Goal: Task Accomplishment & Management: Use online tool/utility

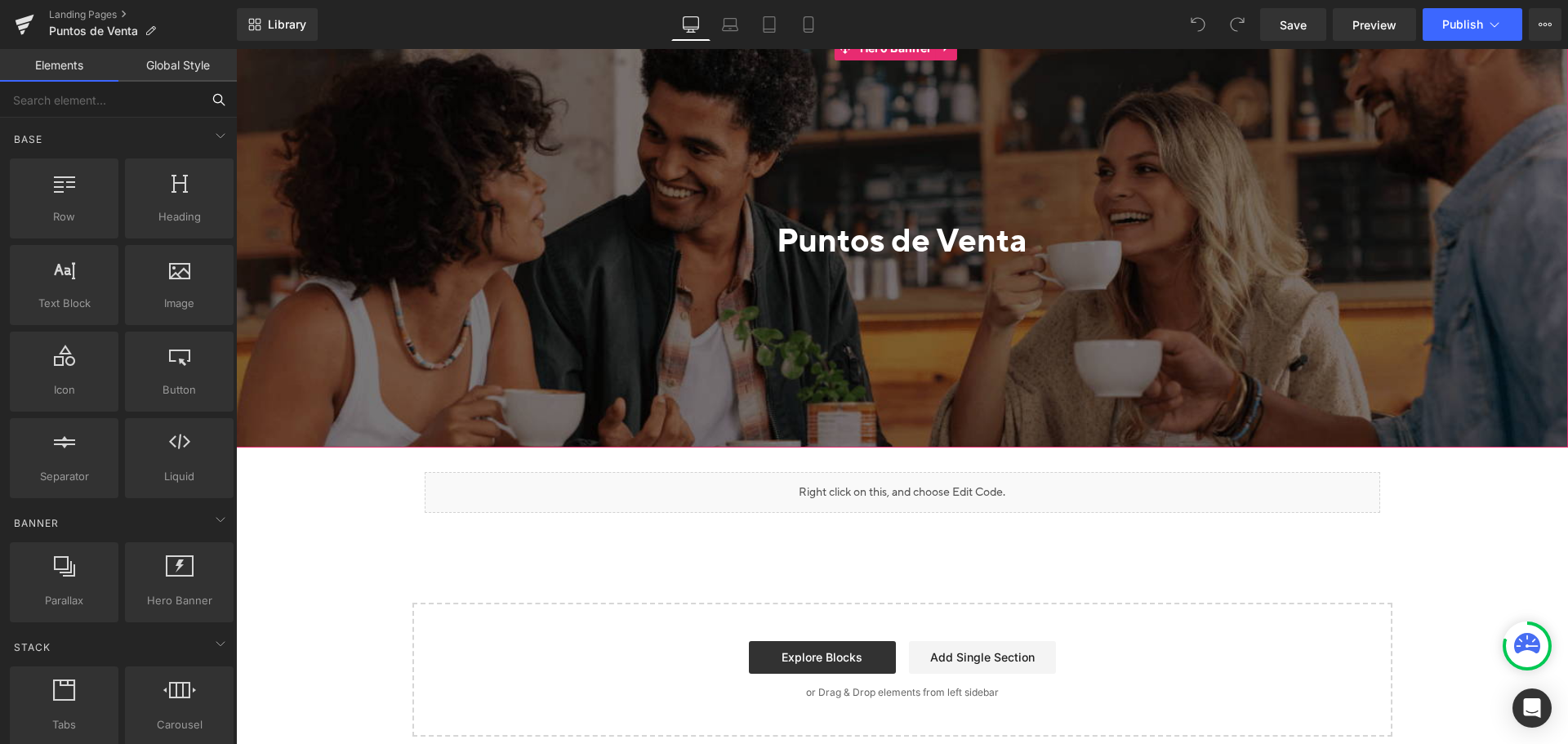
scroll to position [327, 0]
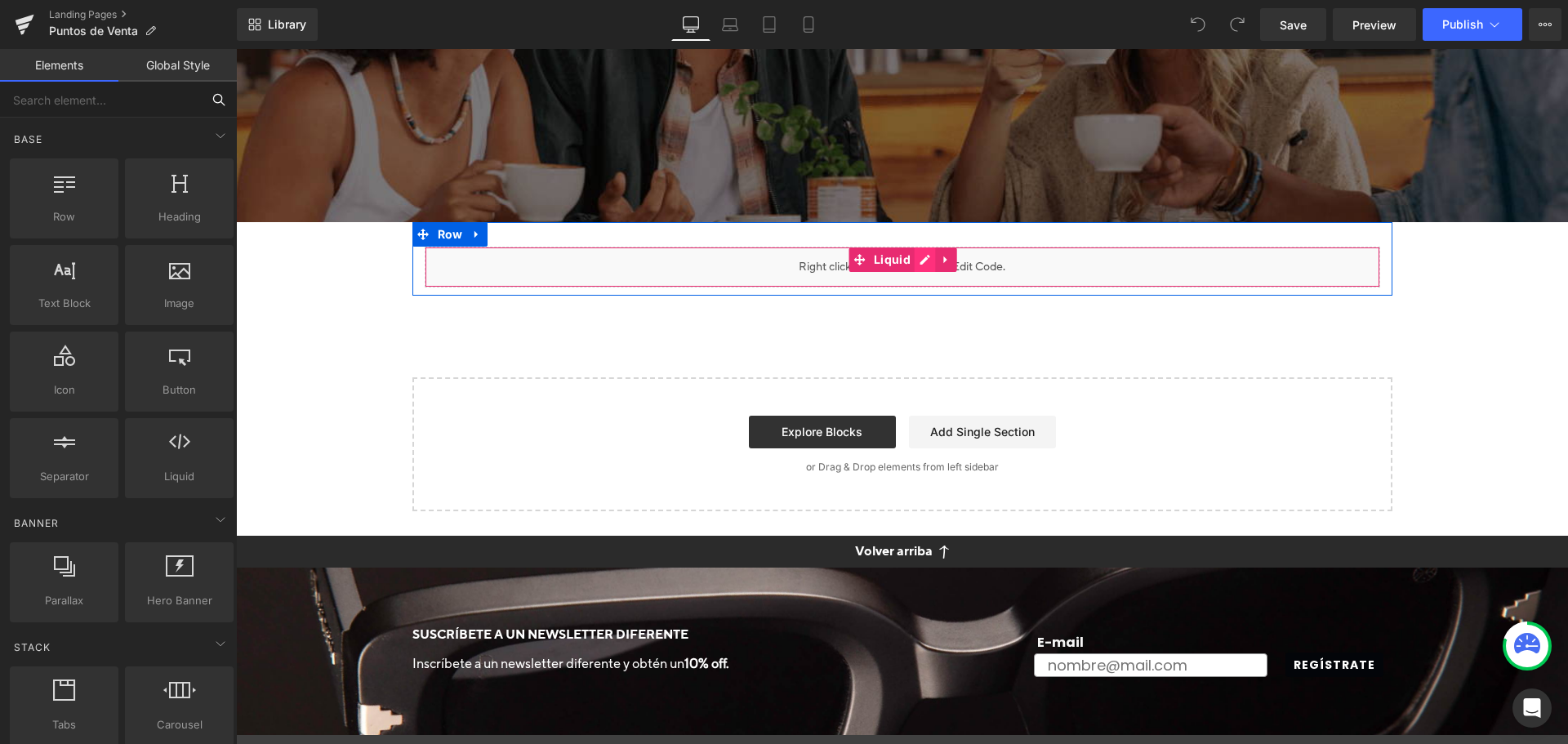
click at [912, 256] on div "Liquid" at bounding box center [903, 267] width 956 height 41
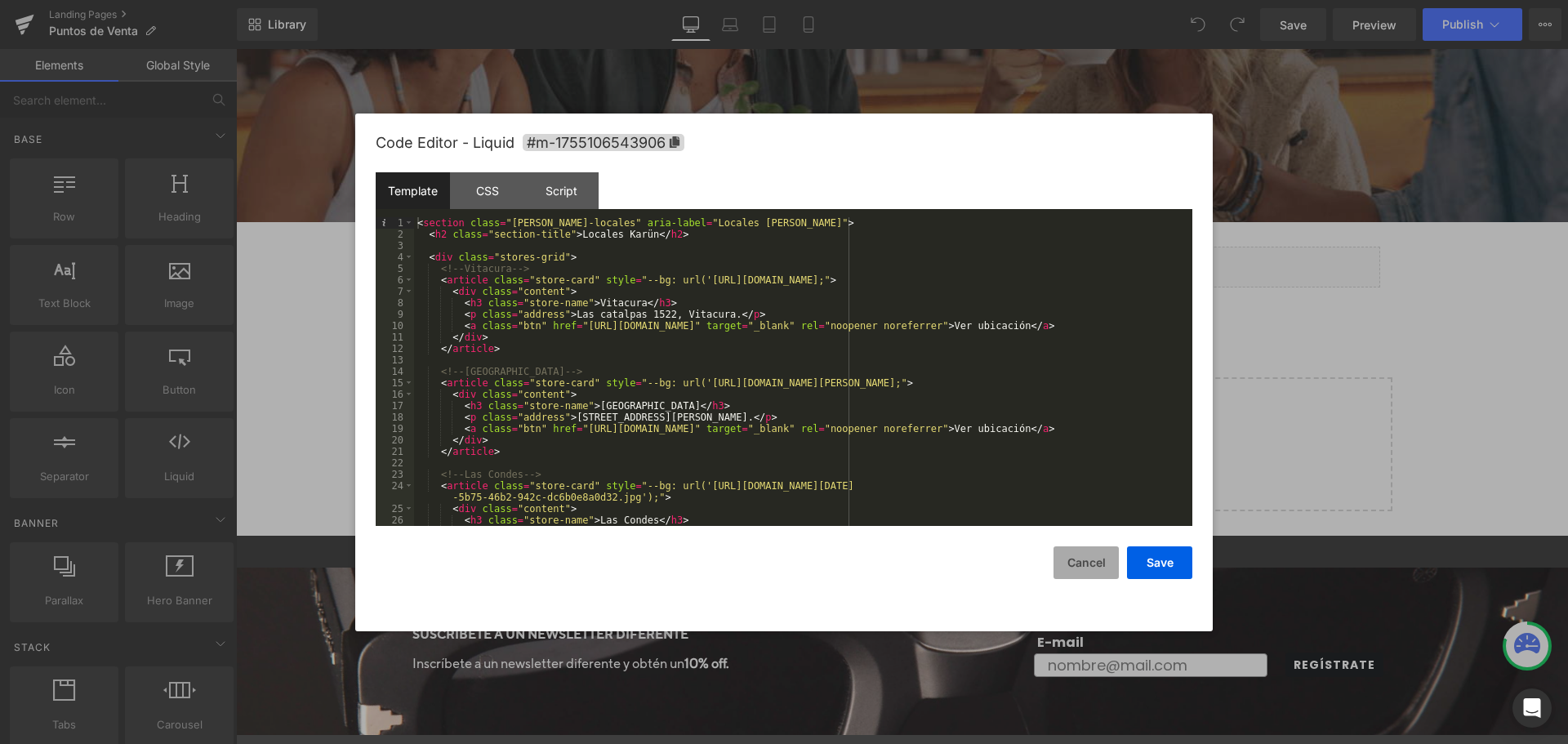
click at [1069, 560] on button "Cancel" at bounding box center [1086, 563] width 66 height 32
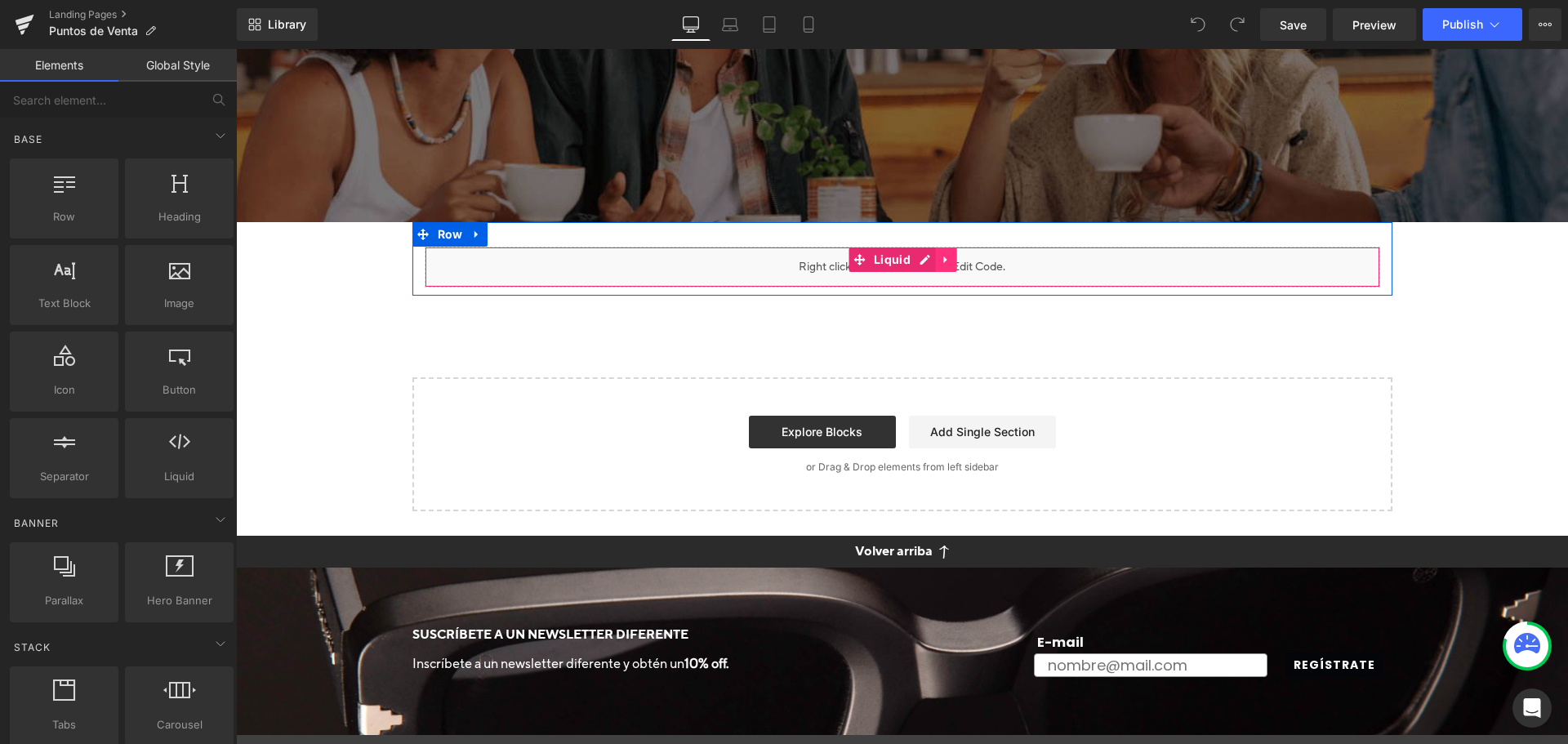
click at [945, 260] on icon at bounding box center [947, 260] width 12 height 12
click at [930, 255] on icon at bounding box center [936, 260] width 12 height 12
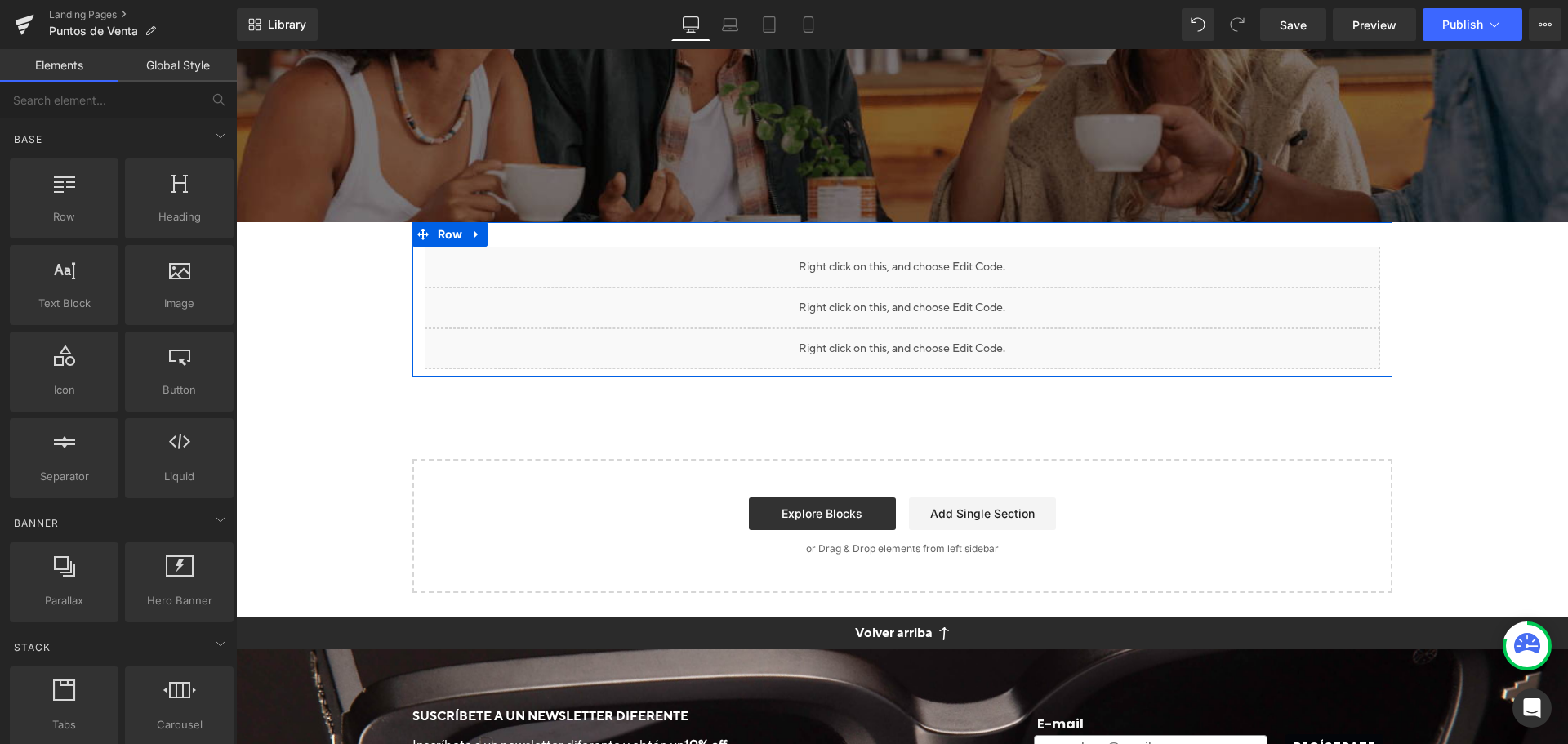
click at [887, 257] on div "Liquid" at bounding box center [903, 267] width 956 height 41
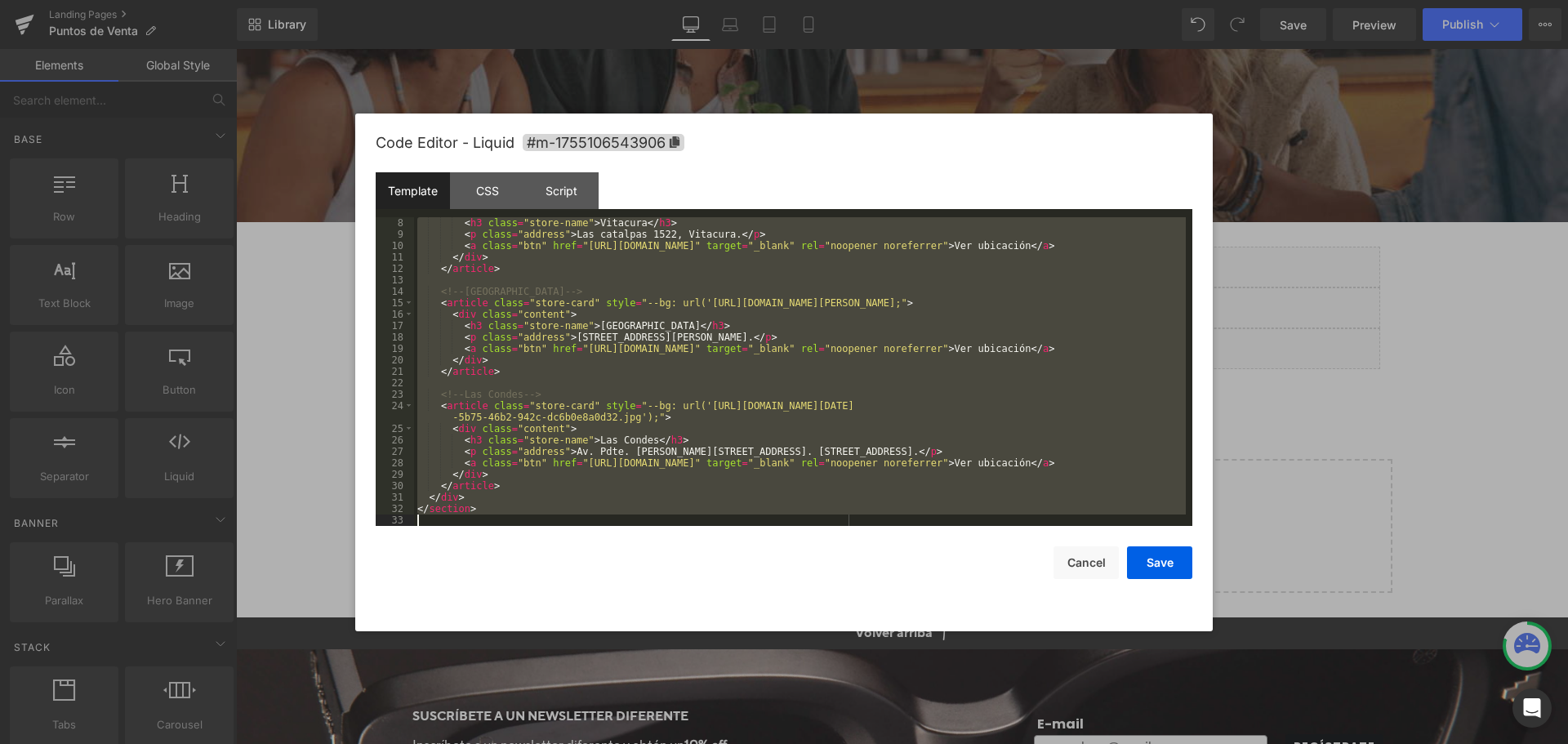
scroll to position [80, 0]
drag, startPoint x: 418, startPoint y: 225, endPoint x: 978, endPoint y: 722, distance: 748.7
click at [978, 722] on body "You are previewing how the will restyle your page. You can not edit Elements in…" at bounding box center [784, 372] width 1568 height 744
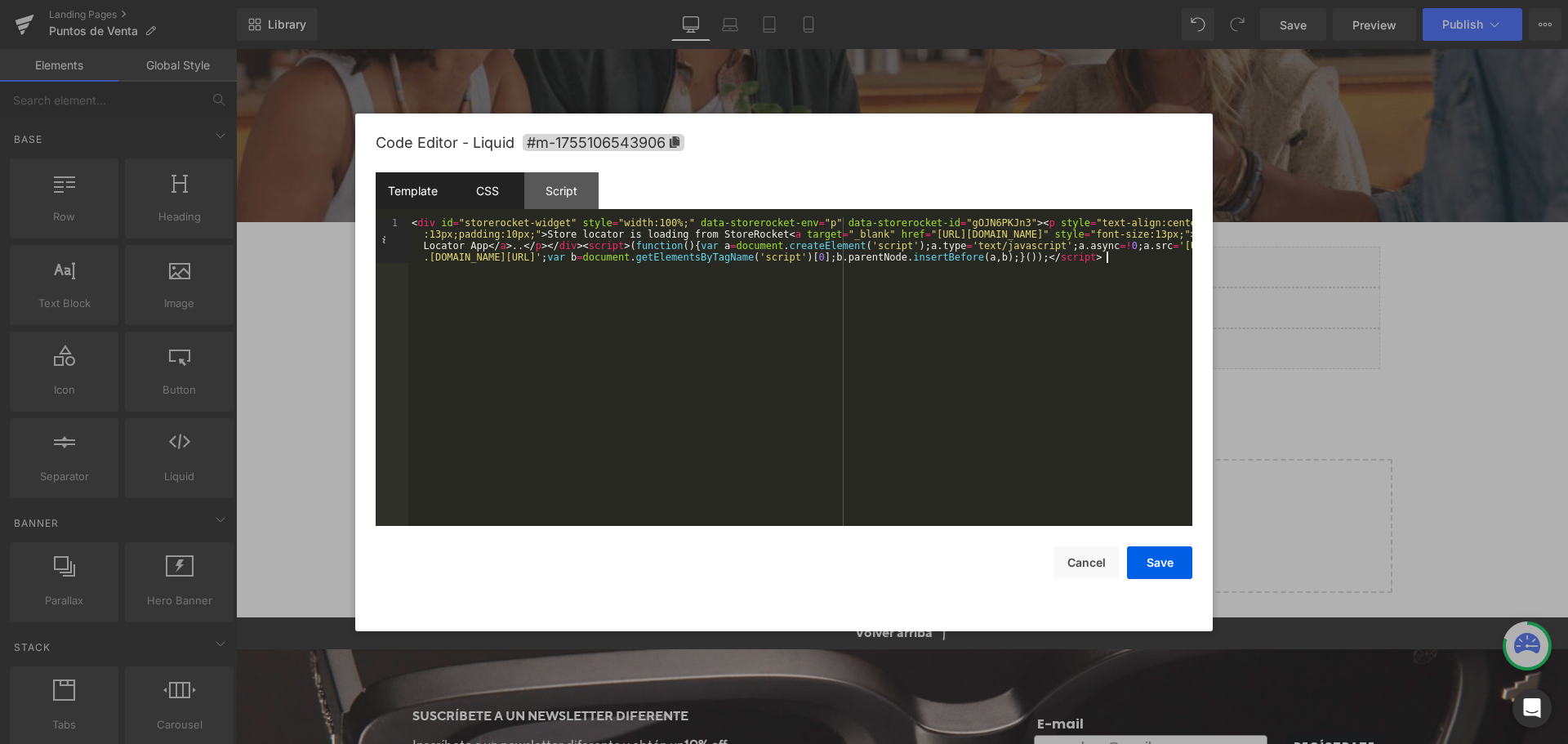
click at [459, 181] on div "CSS" at bounding box center [487, 191] width 74 height 37
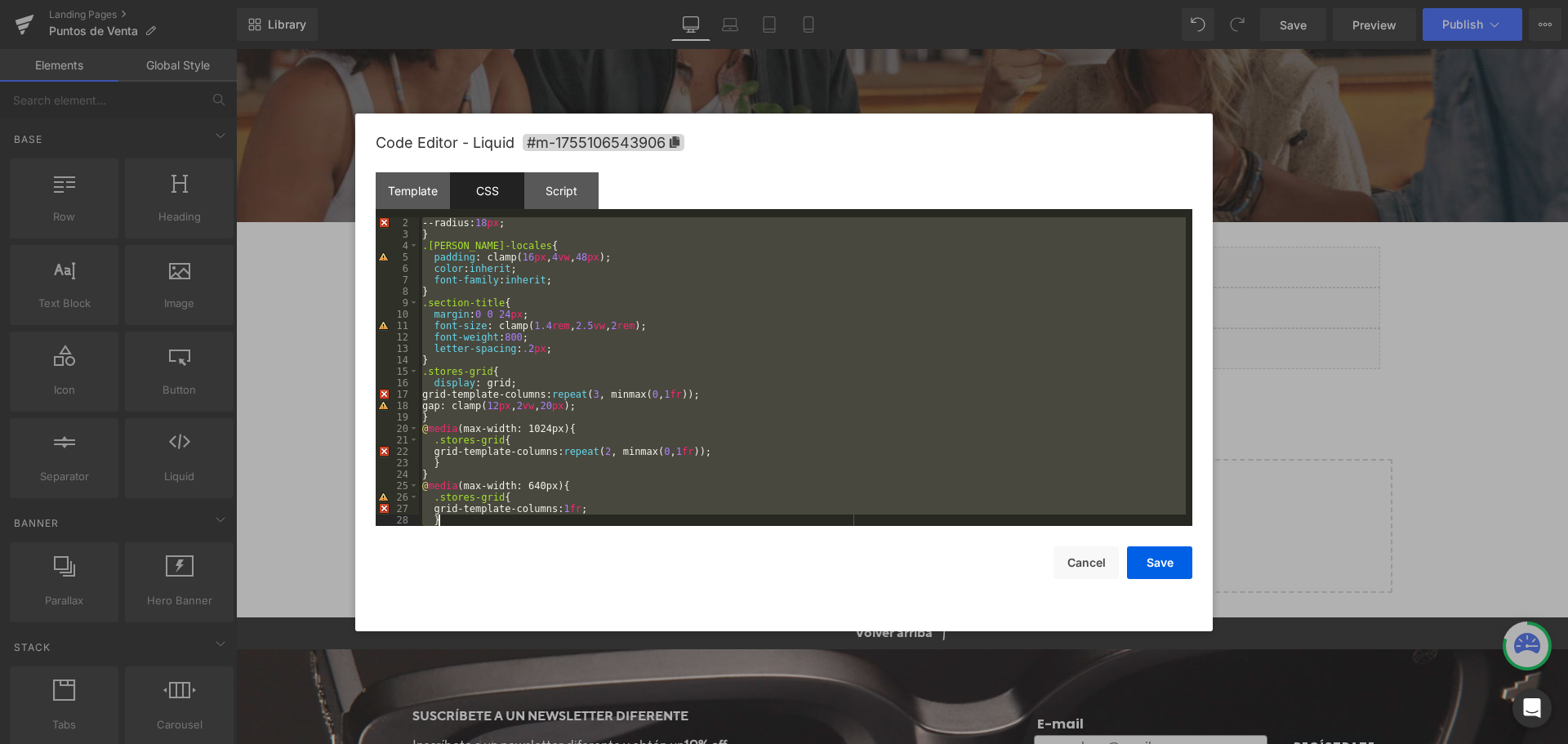
scroll to position [846, 0]
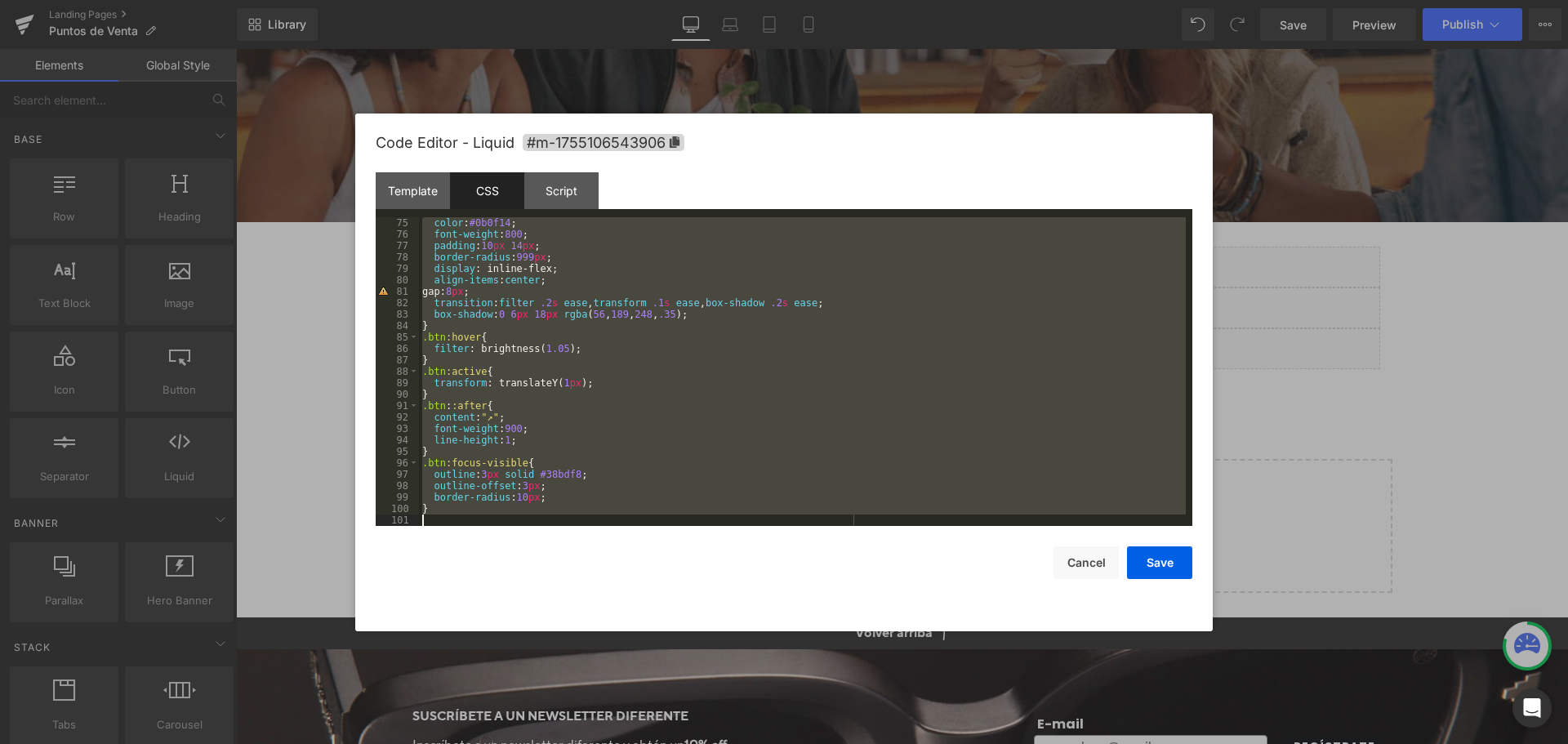
drag, startPoint x: 427, startPoint y: 221, endPoint x: 613, endPoint y: 643, distance: 461.2
click at [613, 643] on body "You are previewing how the will restyle your page. You can not edit Elements in…" at bounding box center [784, 372] width 1568 height 744
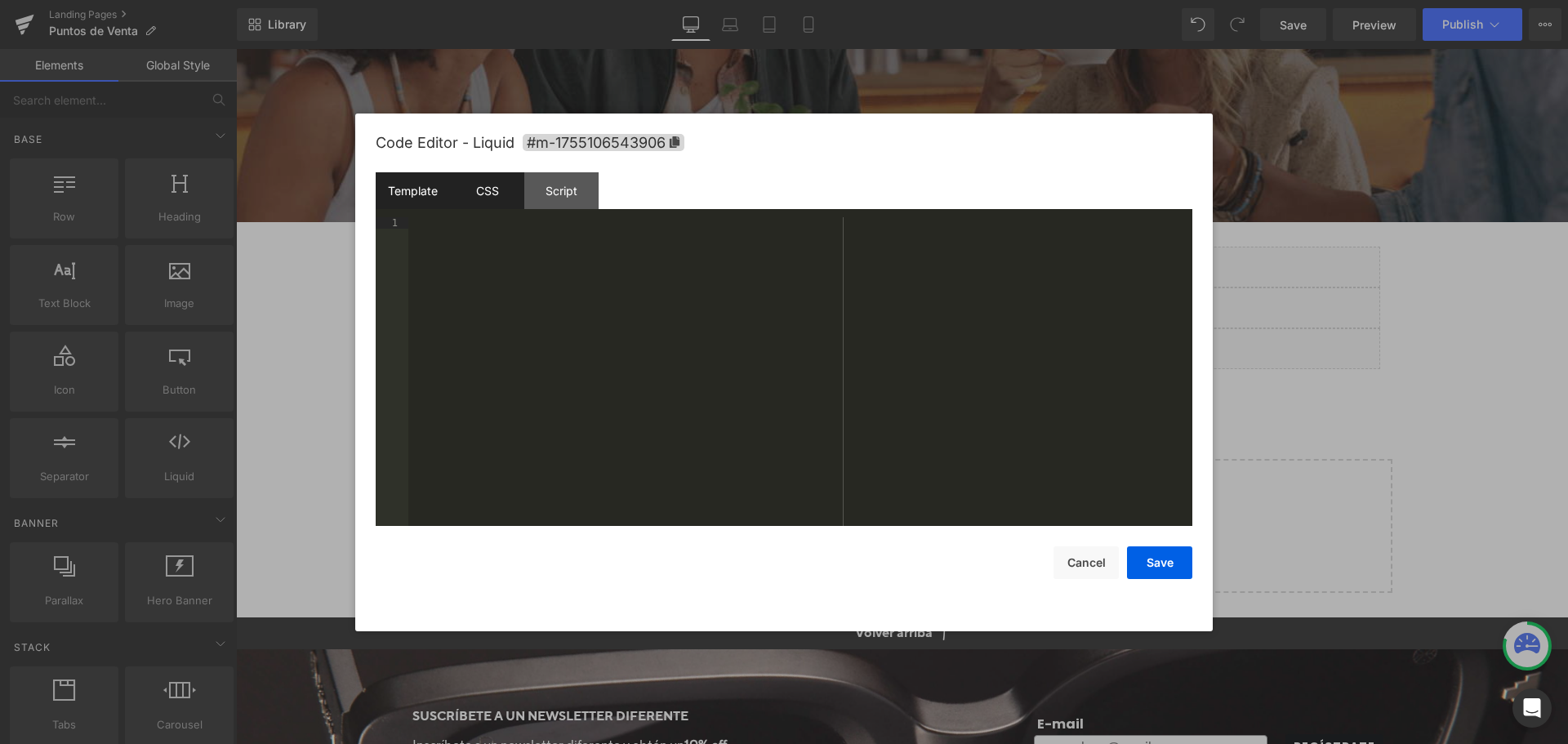
click at [412, 206] on div "Template" at bounding box center [413, 191] width 74 height 37
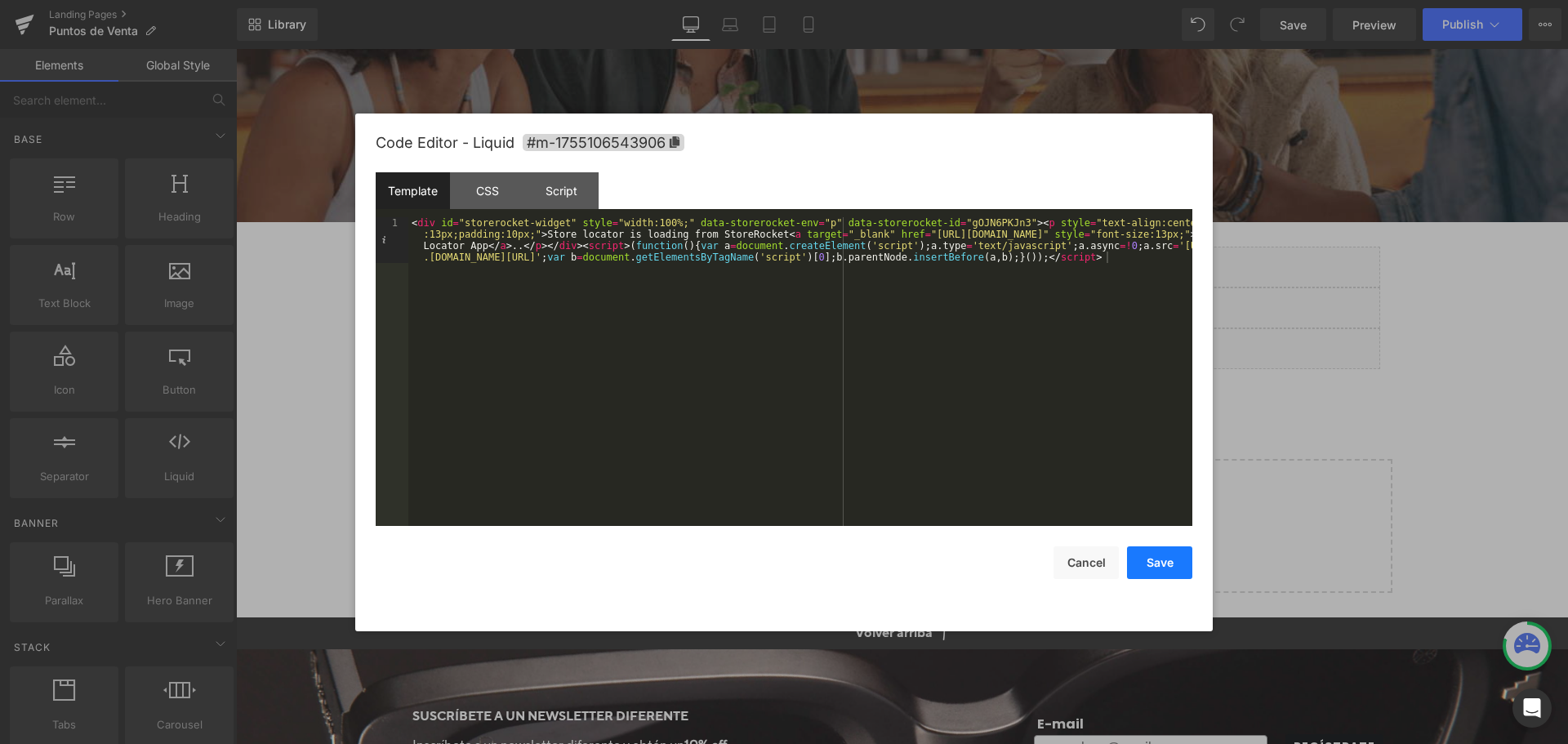
click at [1179, 568] on button "Save" at bounding box center [1160, 563] width 66 height 32
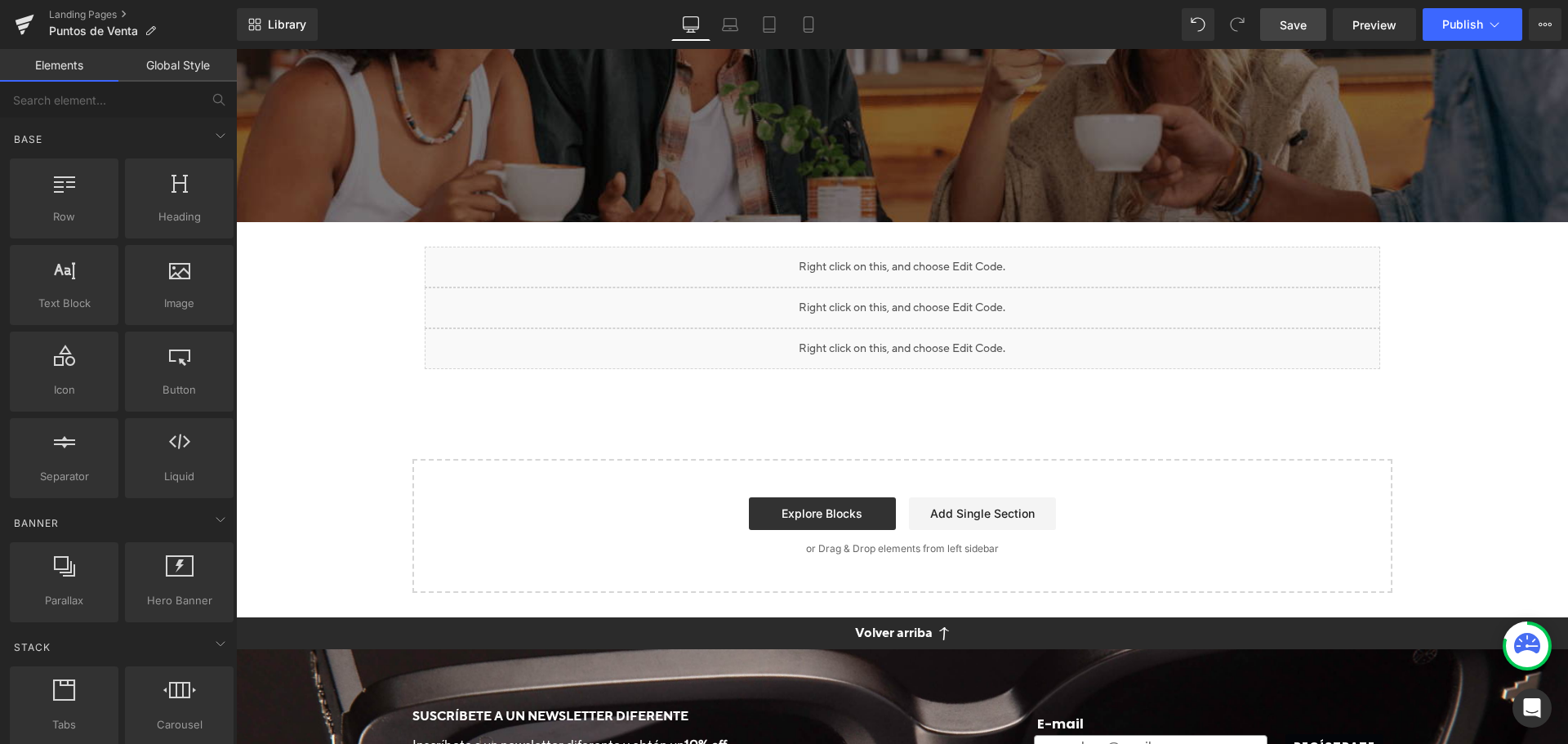
click at [1284, 18] on span "Save" at bounding box center [1293, 25] width 27 height 17
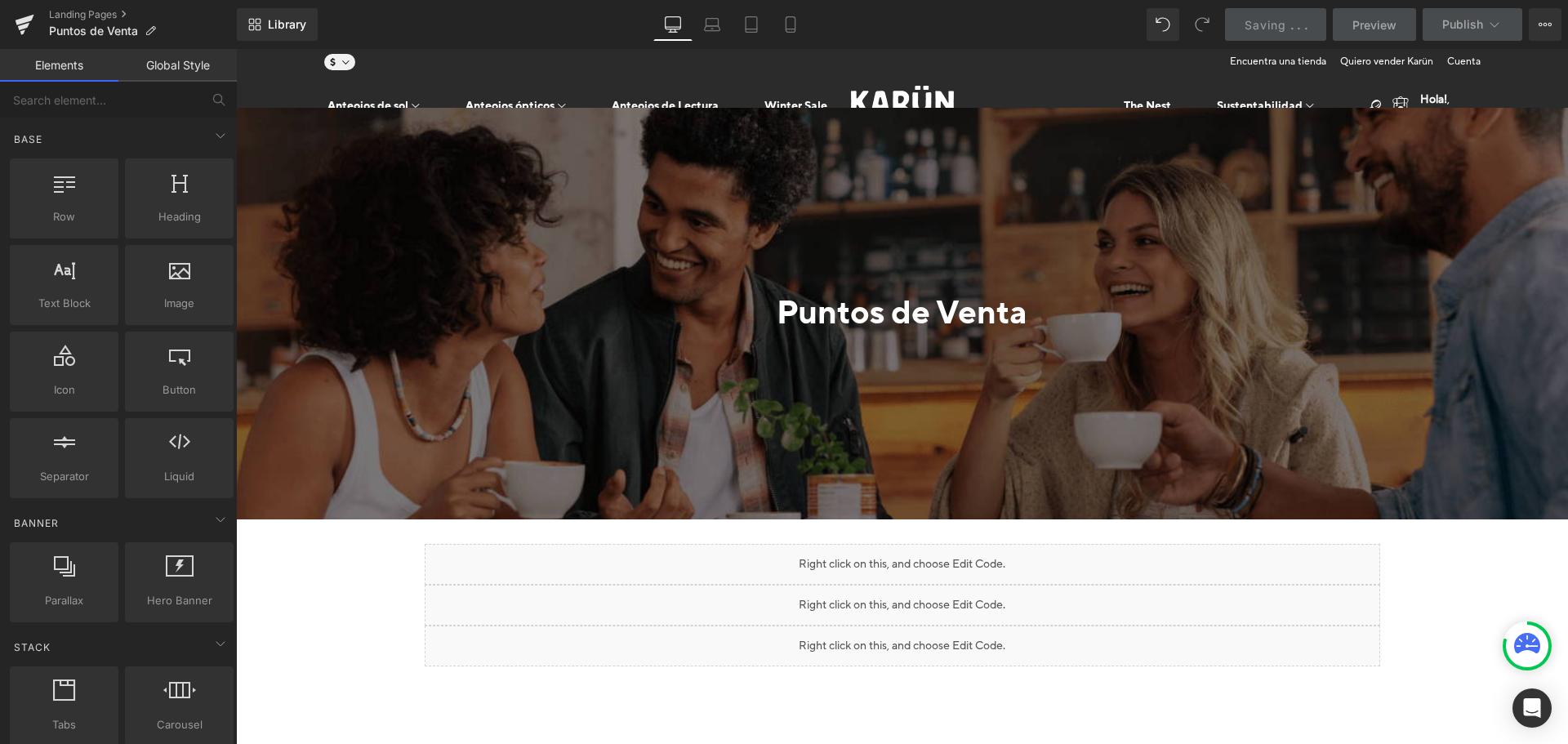
scroll to position [0, 0]
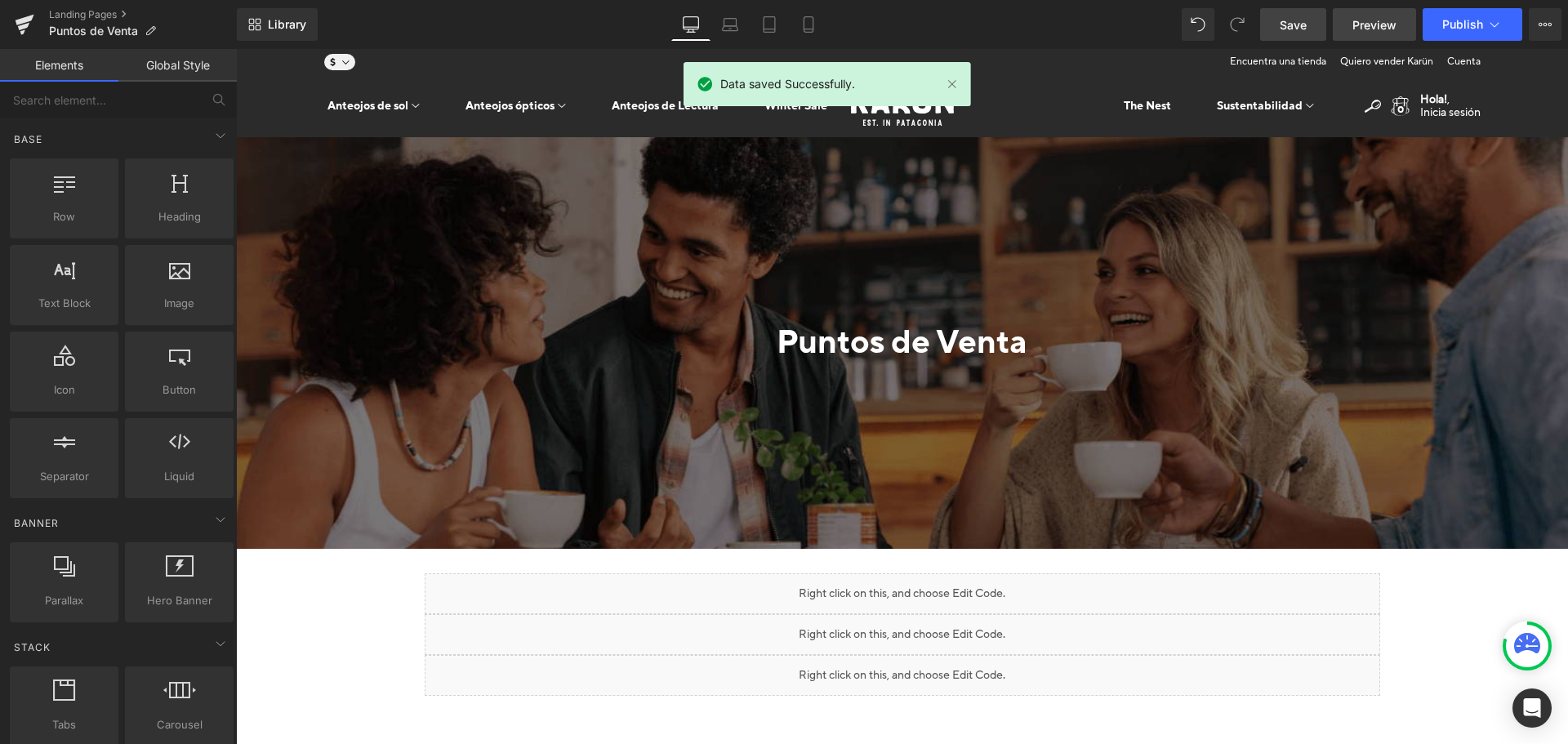
click at [1368, 32] on span "Preview" at bounding box center [1374, 25] width 44 height 17
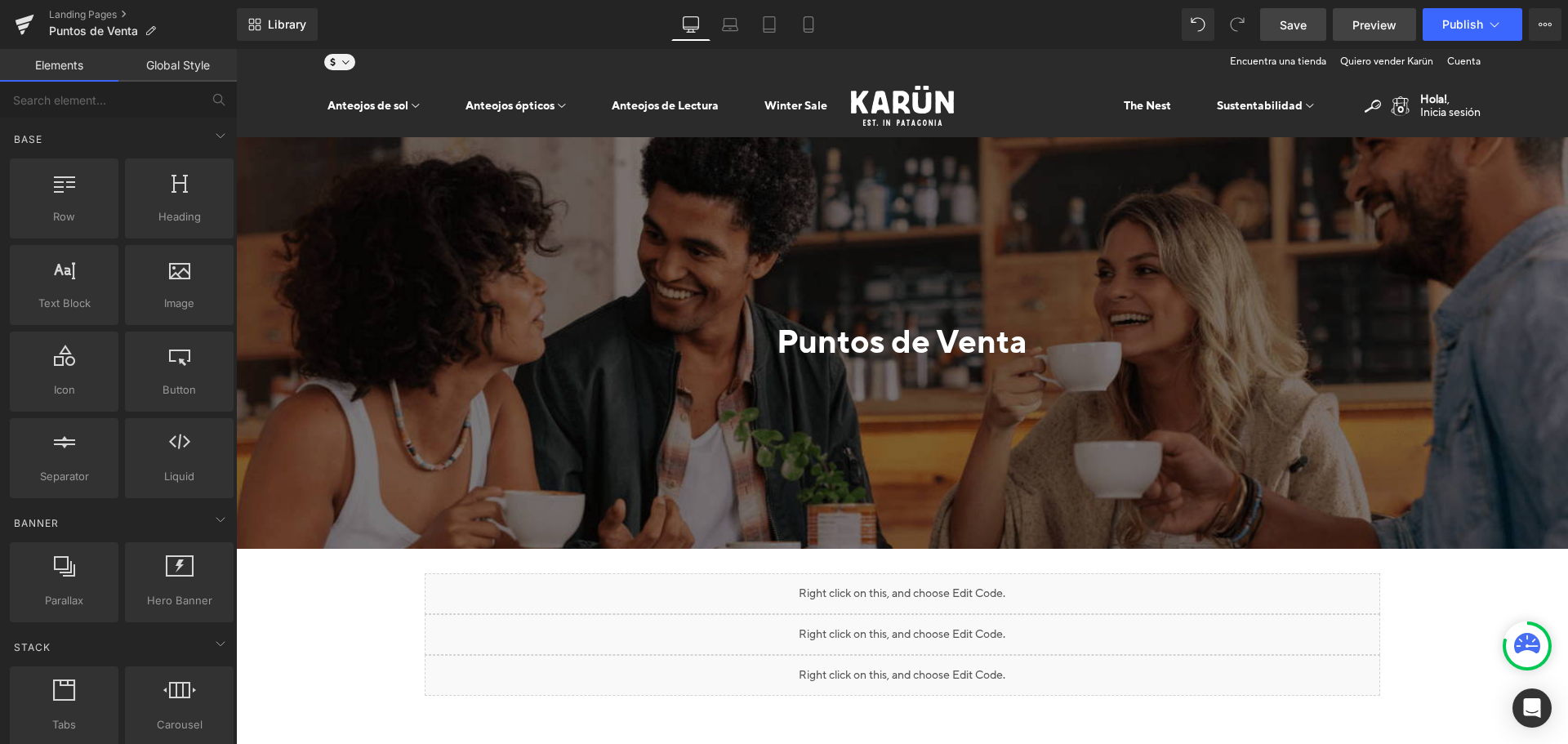
click at [1364, 14] on link "Preview" at bounding box center [1374, 24] width 83 height 32
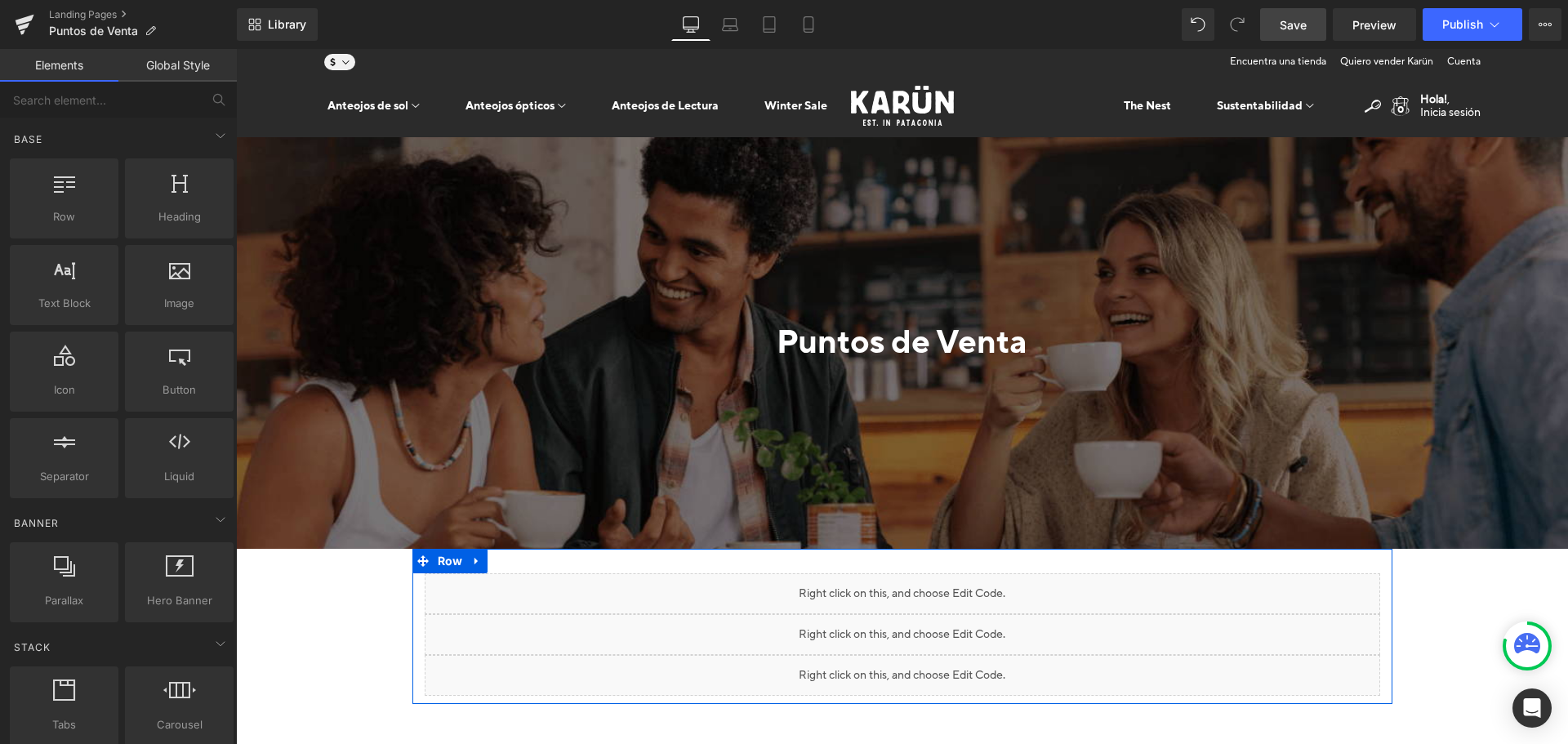
click at [912, 585] on div "Liquid Liquid" at bounding box center [903, 593] width 956 height 41
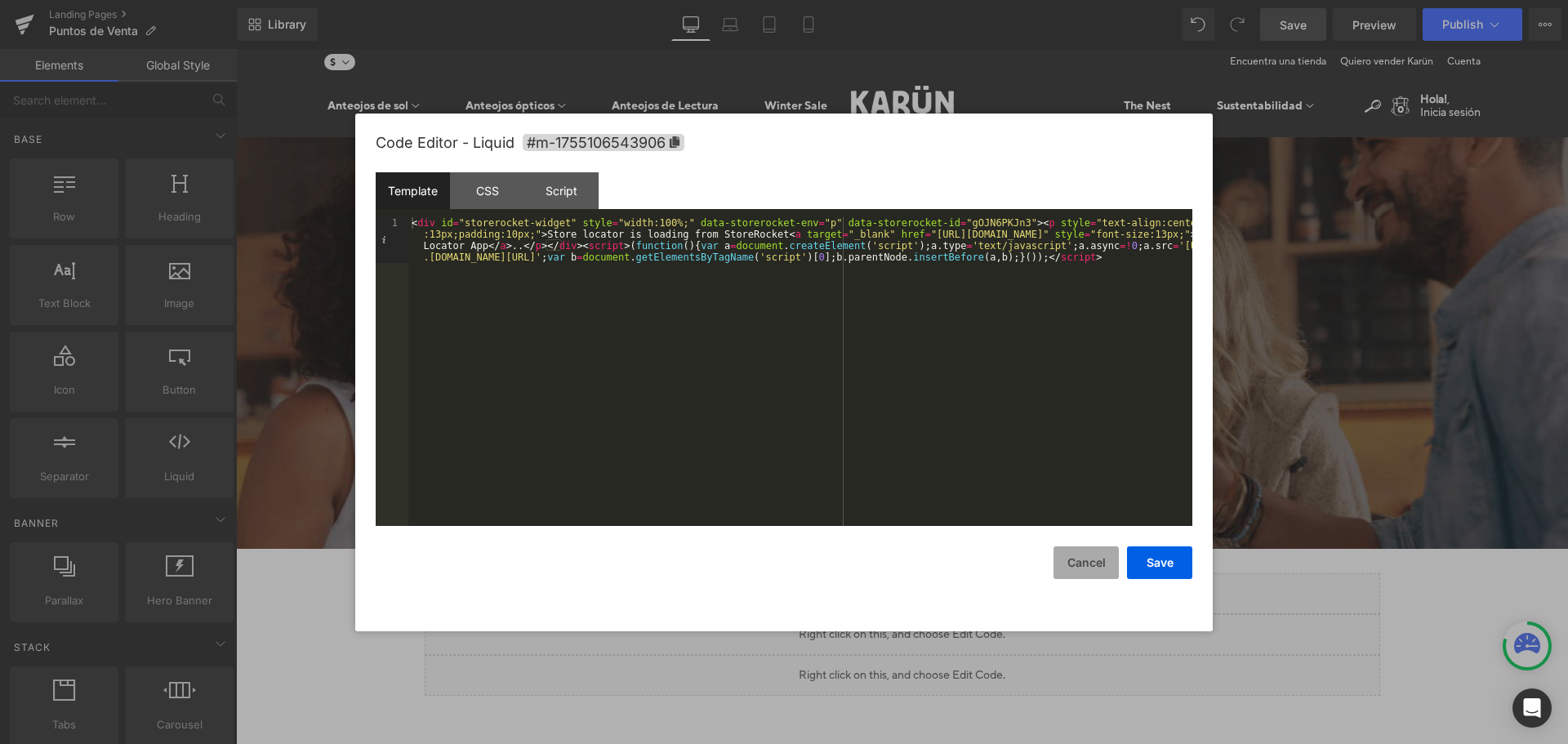
click at [1077, 569] on button "Cancel" at bounding box center [1086, 563] width 66 height 32
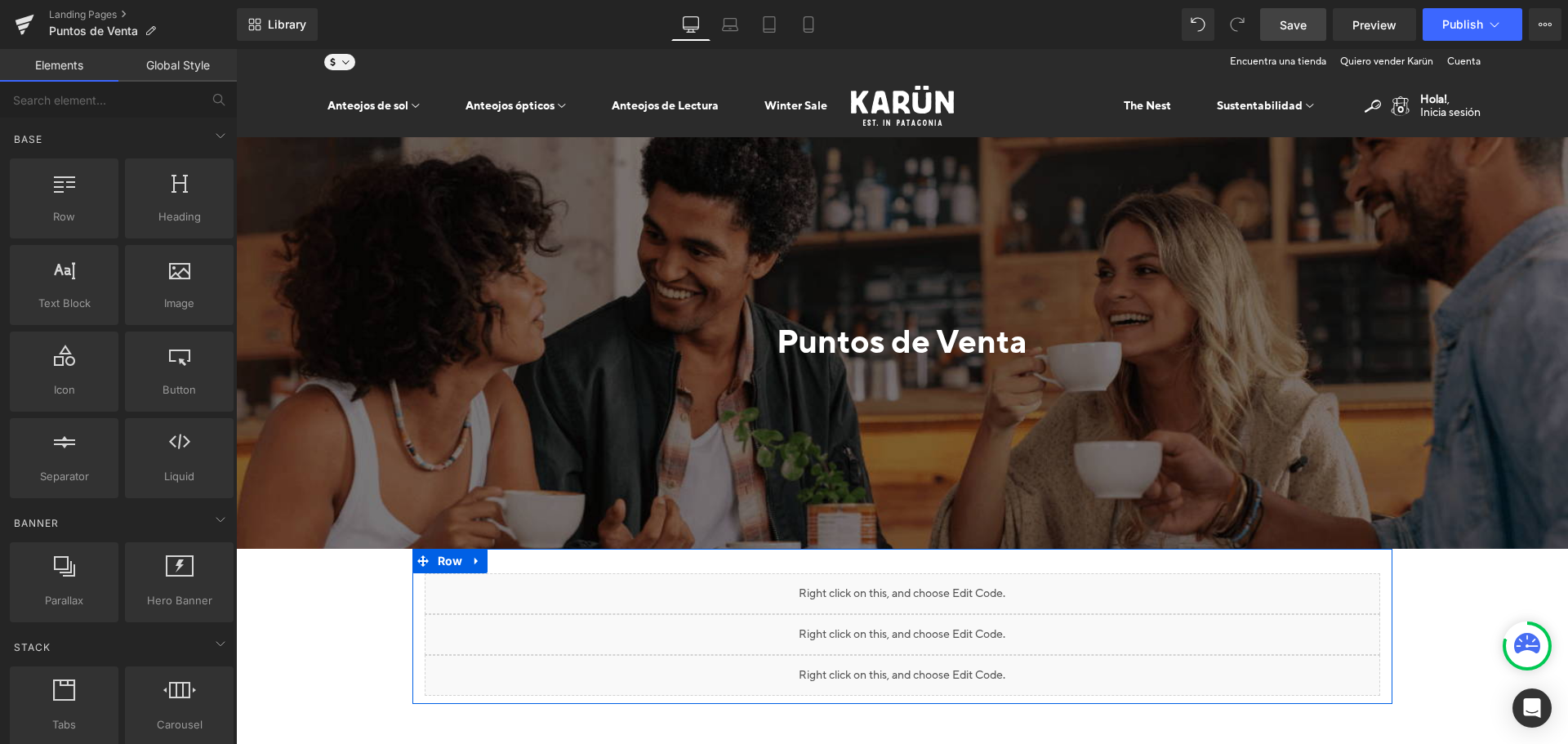
click at [925, 585] on div "Liquid Liquid" at bounding box center [903, 593] width 956 height 41
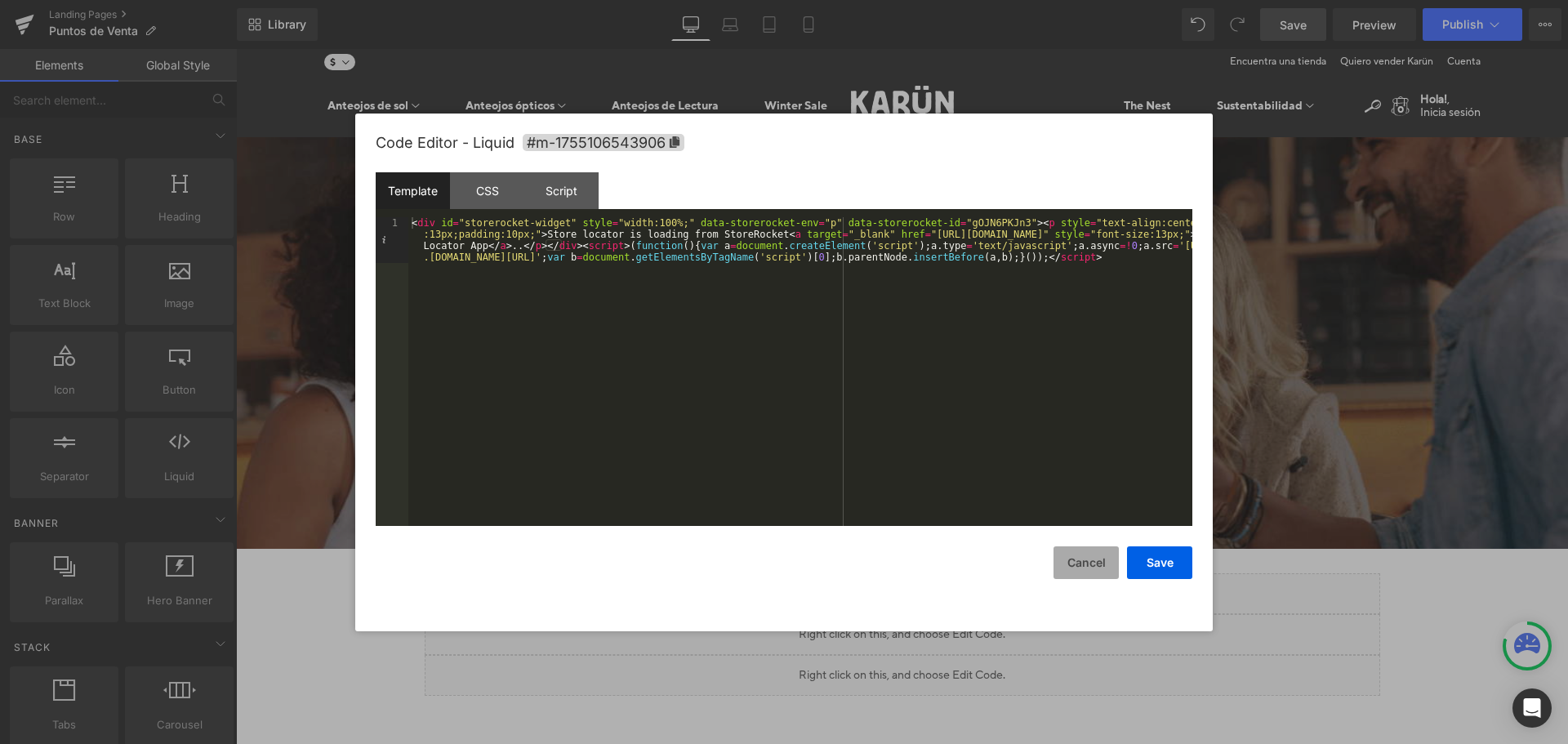
click at [1090, 560] on button "Cancel" at bounding box center [1086, 563] width 66 height 32
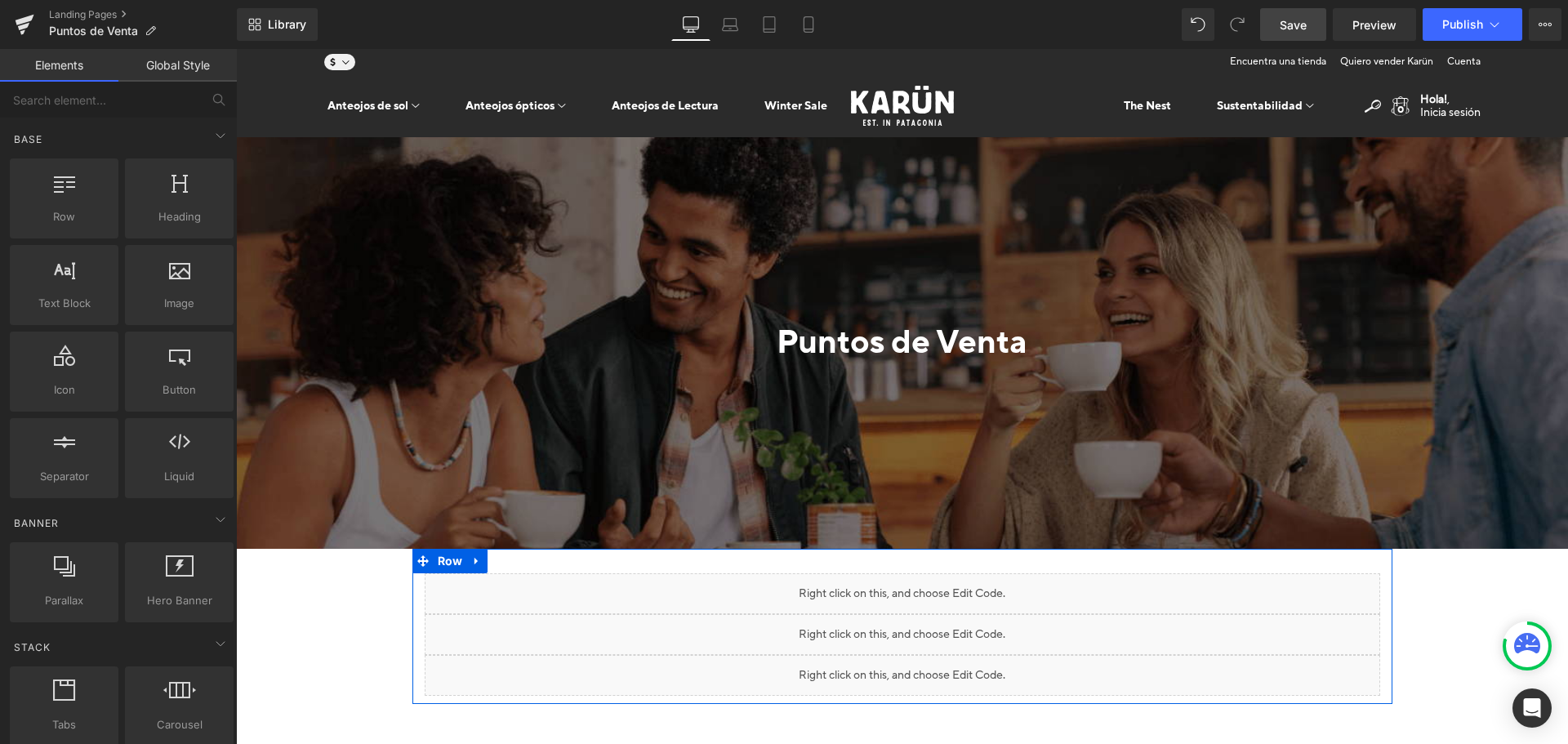
click at [859, 618] on span at bounding box center [868, 627] width 17 height 20
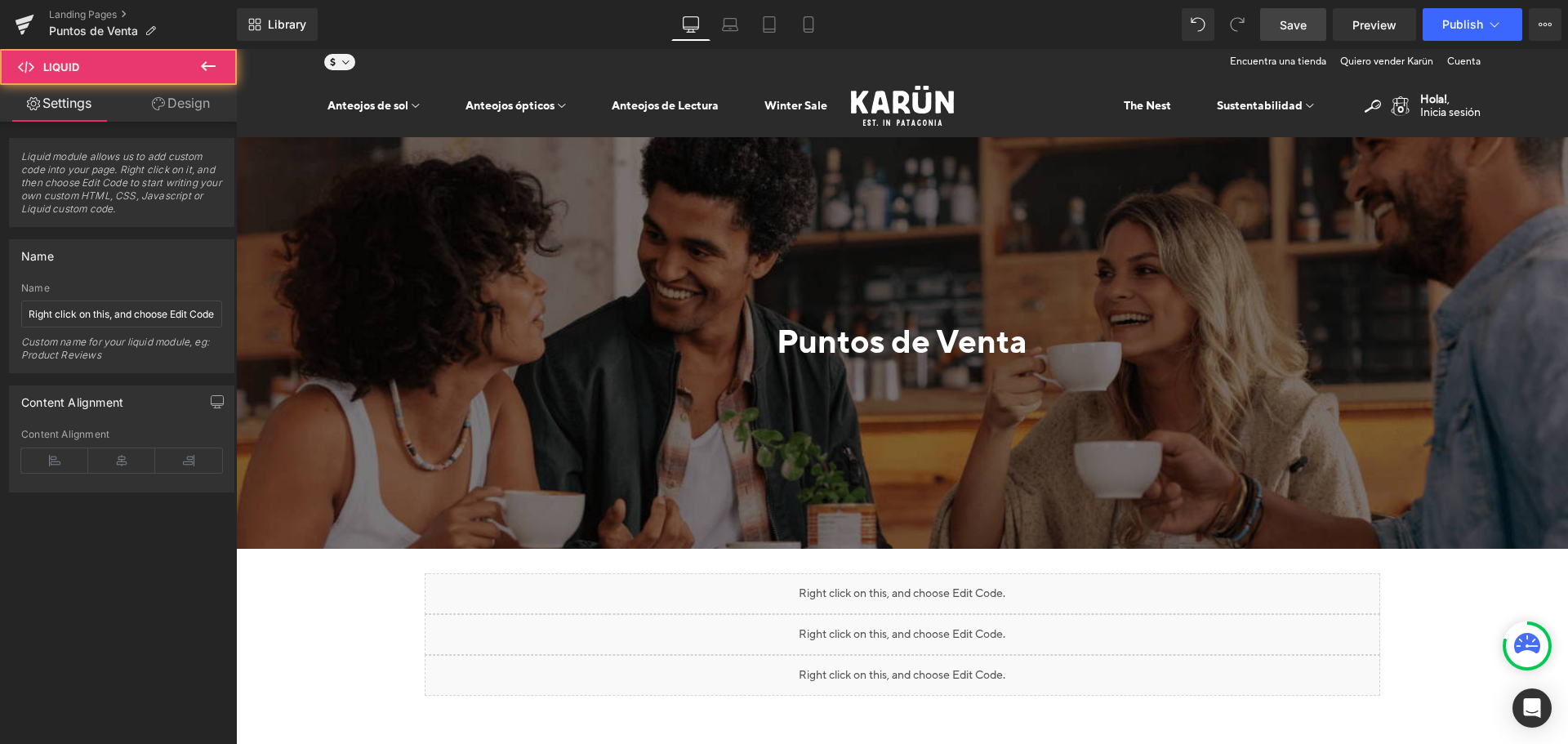
click at [152, 97] on icon at bounding box center [159, 104] width 13 height 13
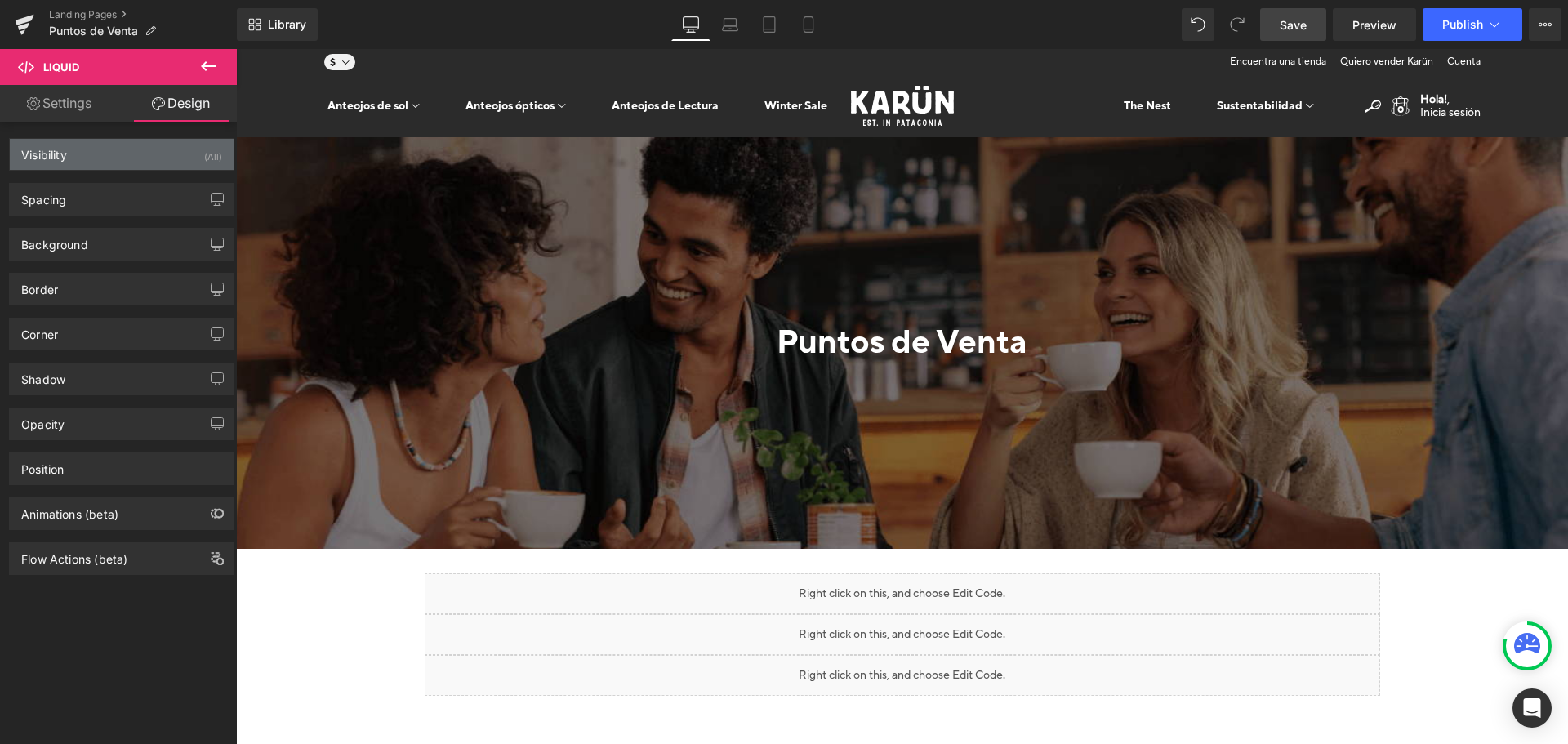
click at [90, 161] on div "Visibility (All)" at bounding box center [121, 154] width 224 height 31
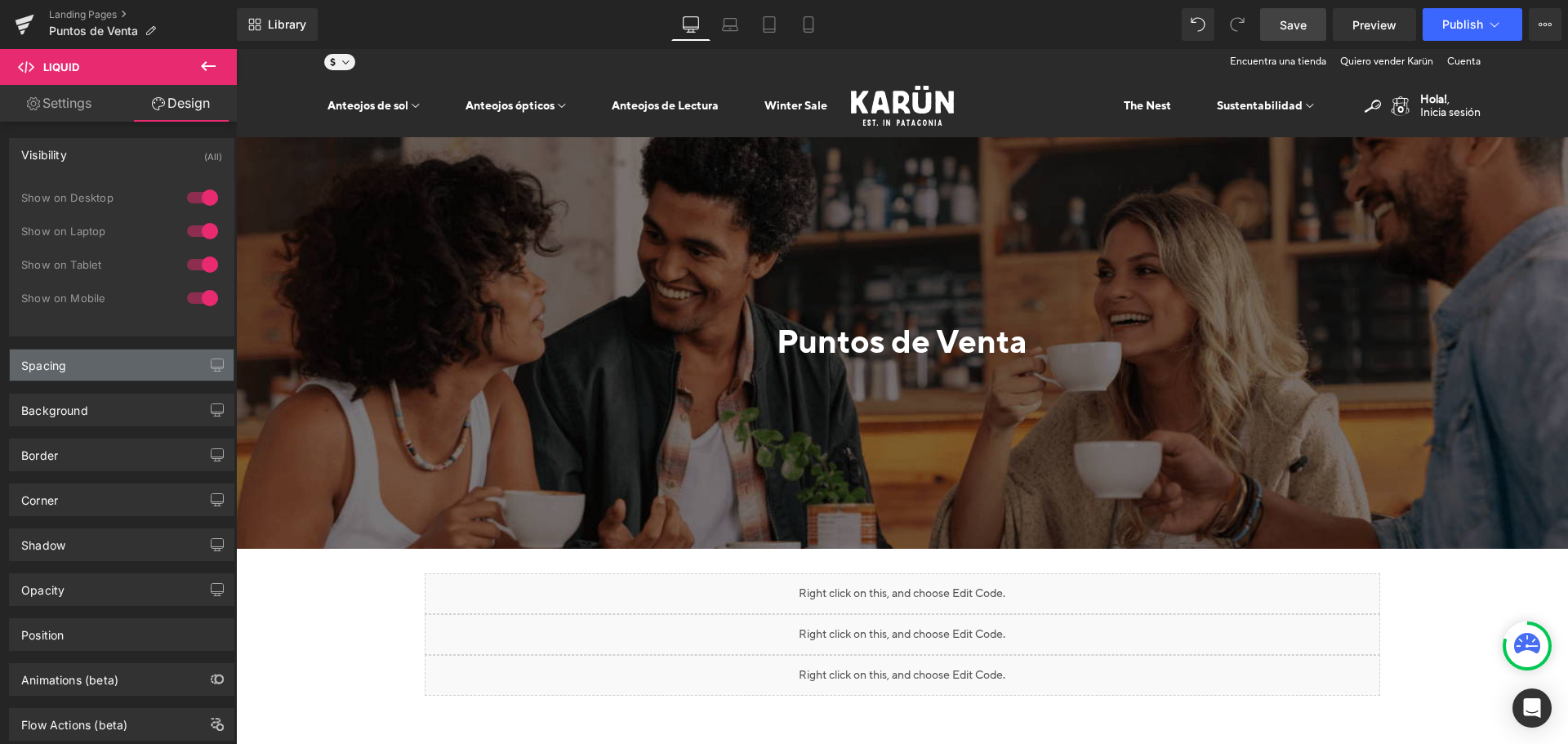
click at [71, 364] on div "Spacing" at bounding box center [121, 365] width 224 height 31
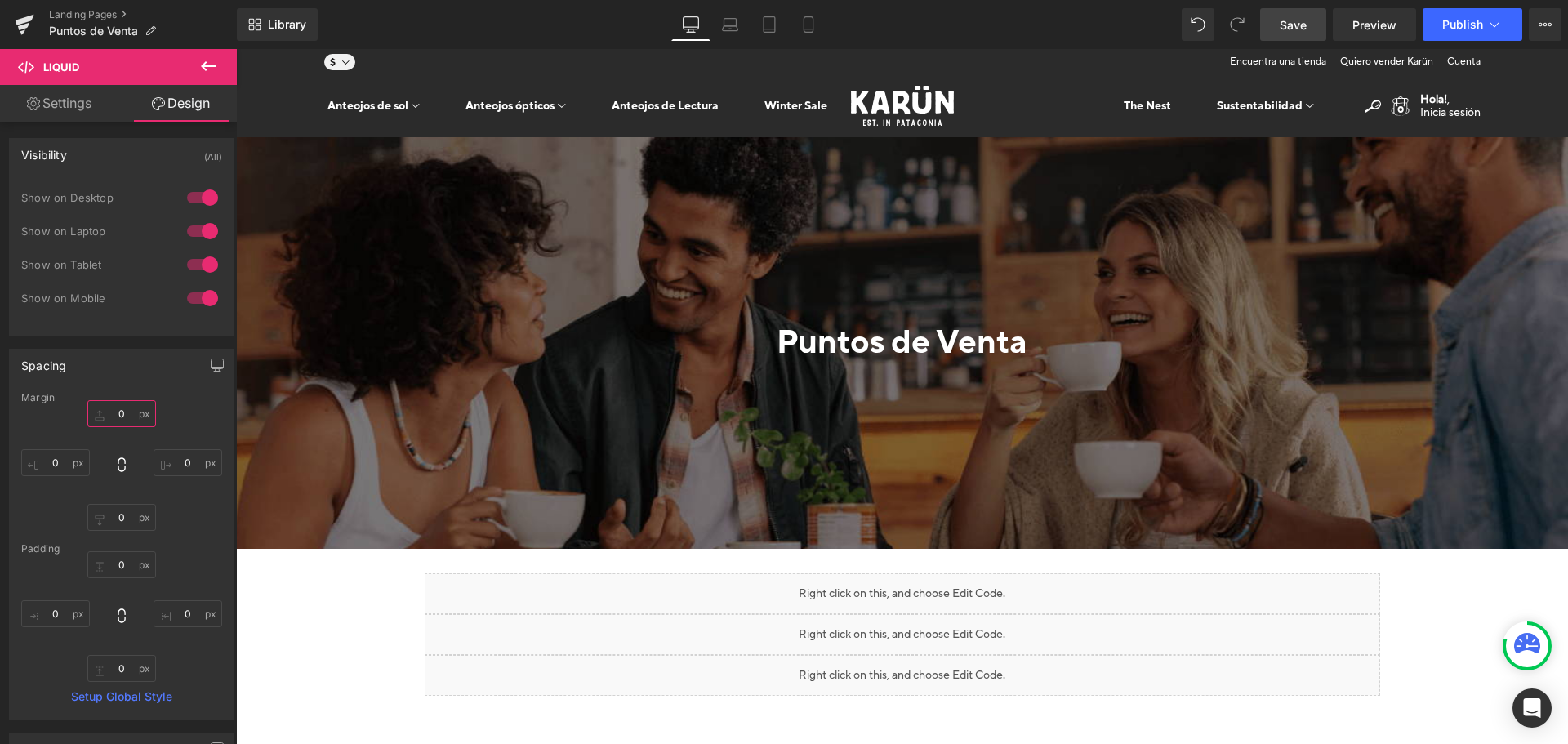
click at [119, 414] on input "0" at bounding box center [121, 414] width 68 height 27
click at [118, 423] on input "0" at bounding box center [121, 414] width 68 height 27
click at [116, 523] on input "0" at bounding box center [121, 518] width 68 height 27
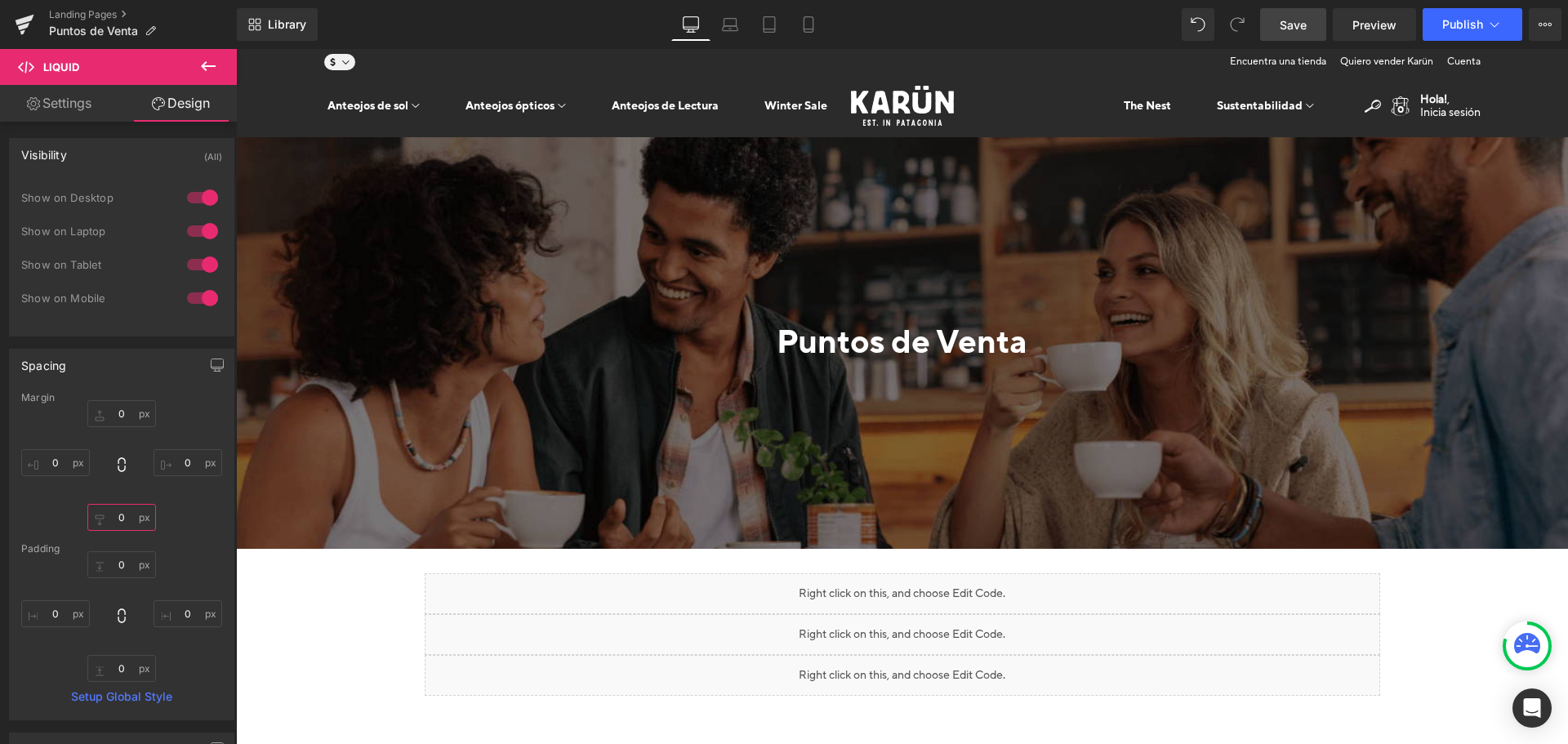
click at [116, 523] on input "0" at bounding box center [121, 518] width 68 height 27
click at [111, 521] on input "0" at bounding box center [121, 518] width 68 height 27
type input "50"
click at [1311, 34] on link "Save" at bounding box center [1293, 24] width 67 height 32
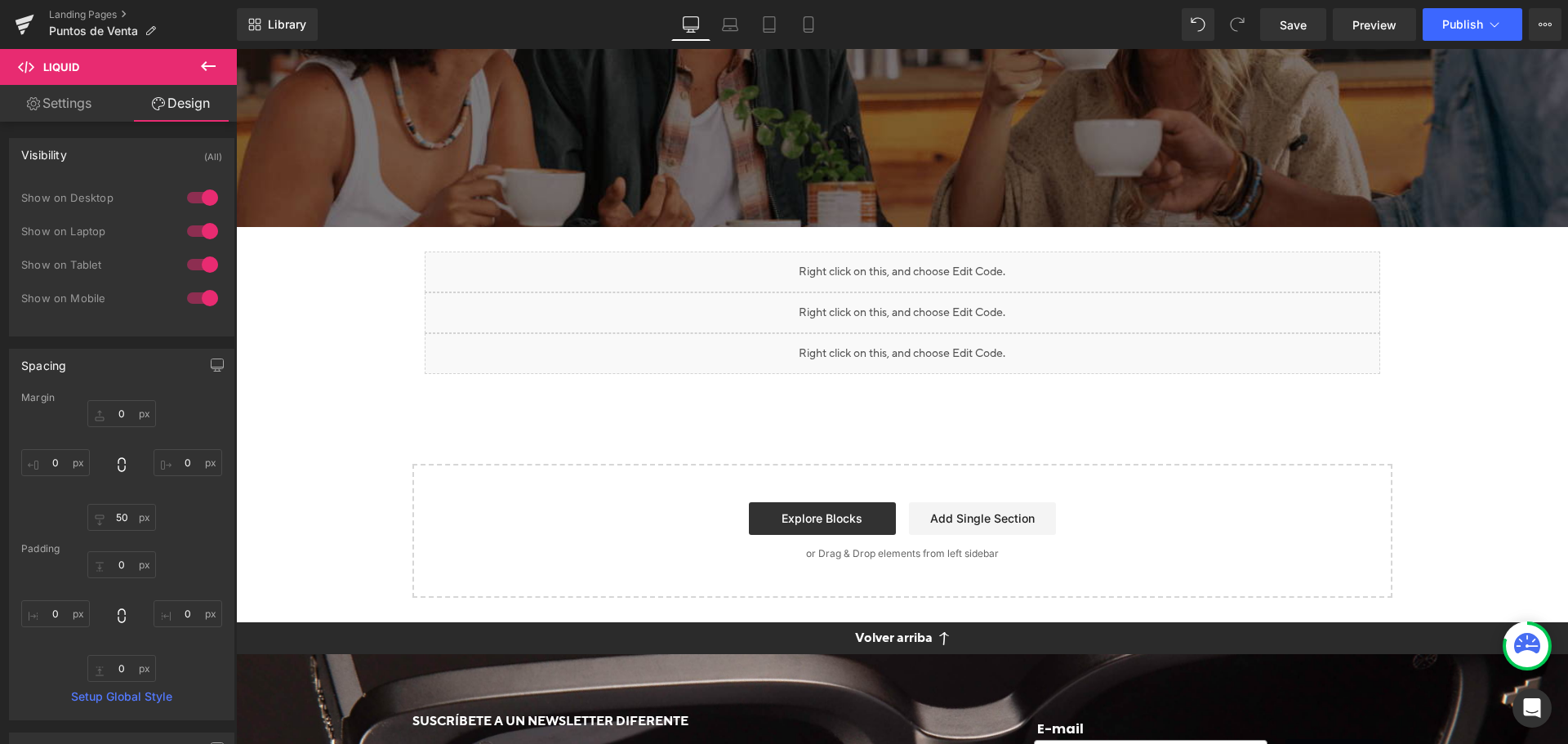
scroll to position [327, 0]
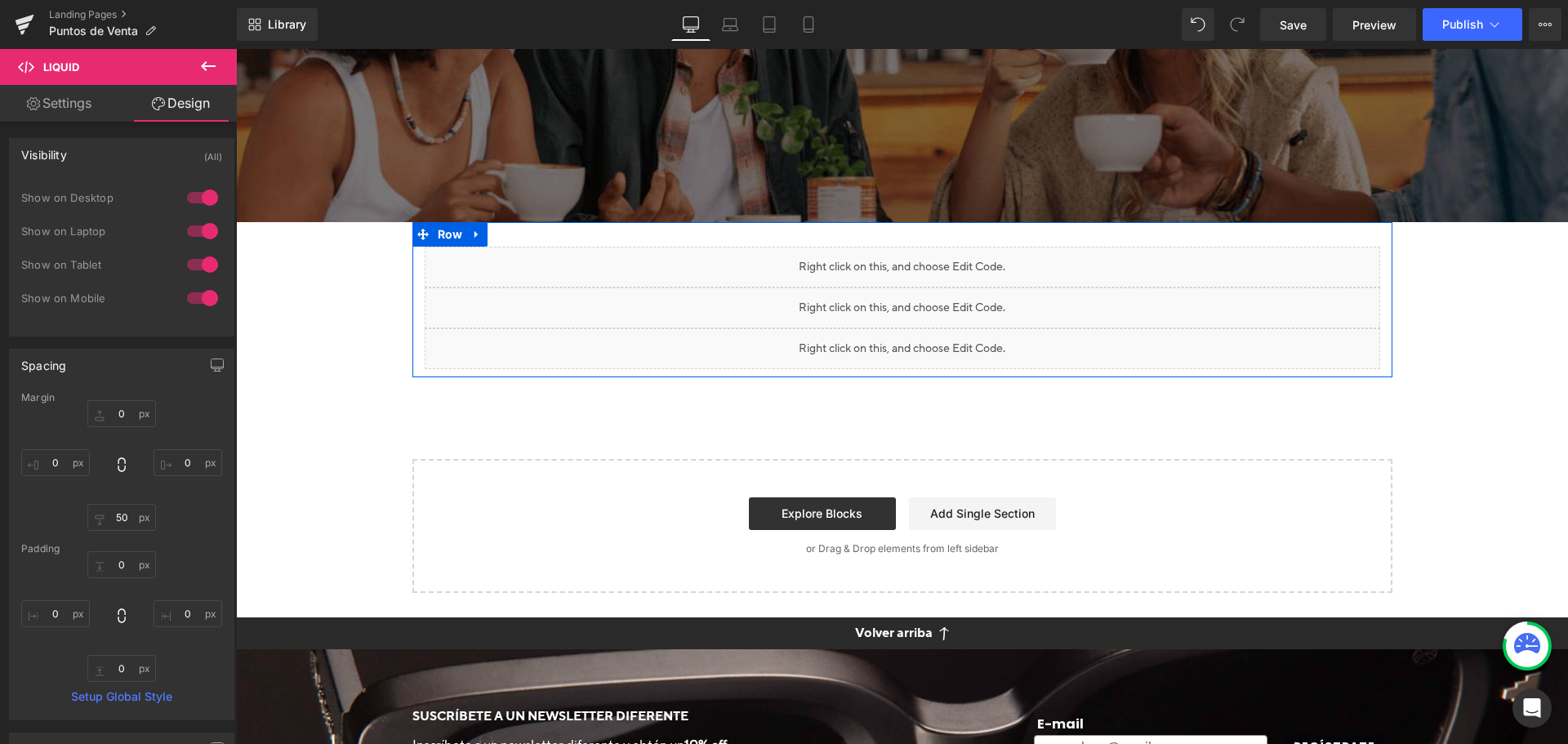
click at [927, 260] on div "Liquid" at bounding box center [903, 267] width 956 height 41
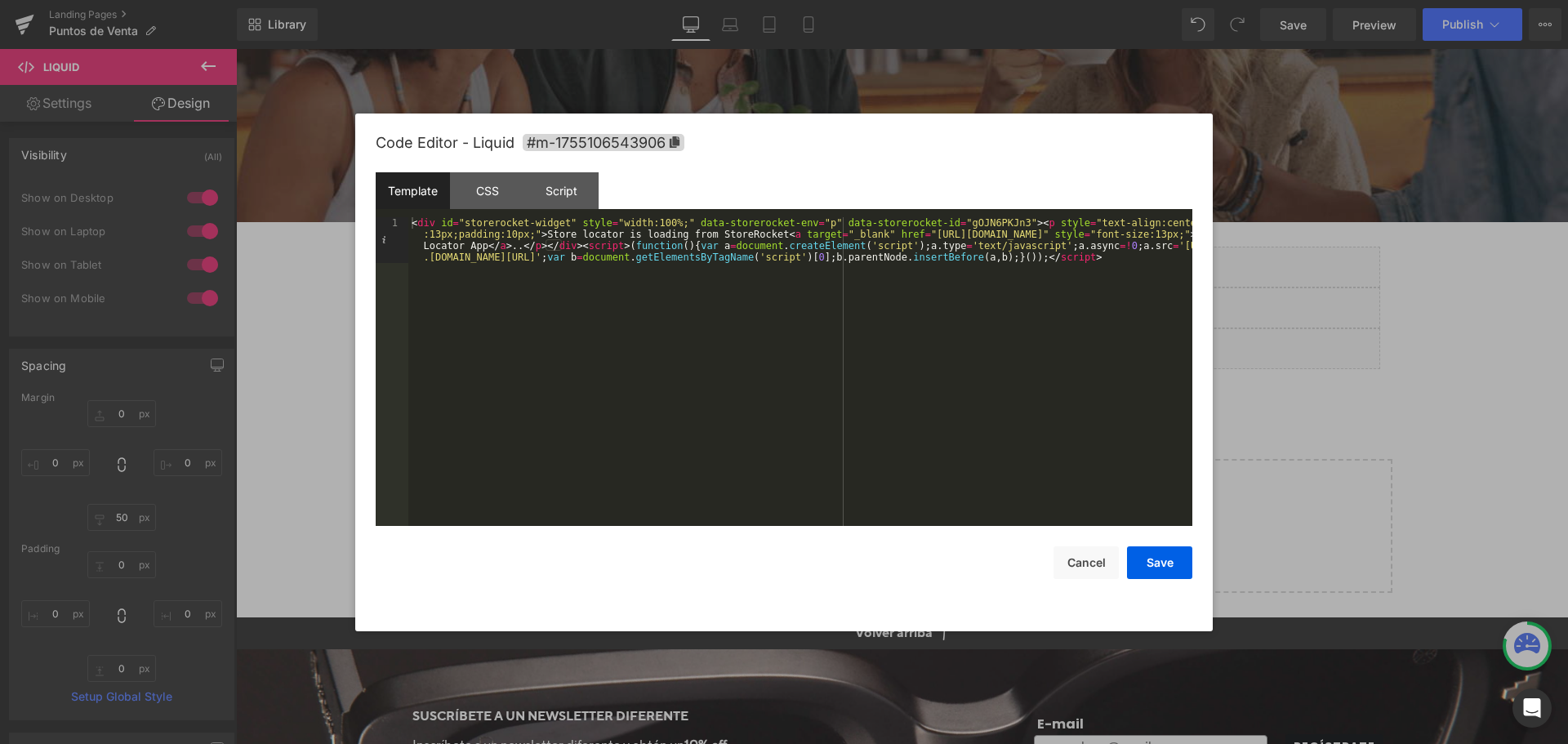
click at [902, 379] on div "< div id = "storerocket-widget" style = "width:100%;" data-storerocket-env = "p…" at bounding box center [800, 417] width 784 height 400
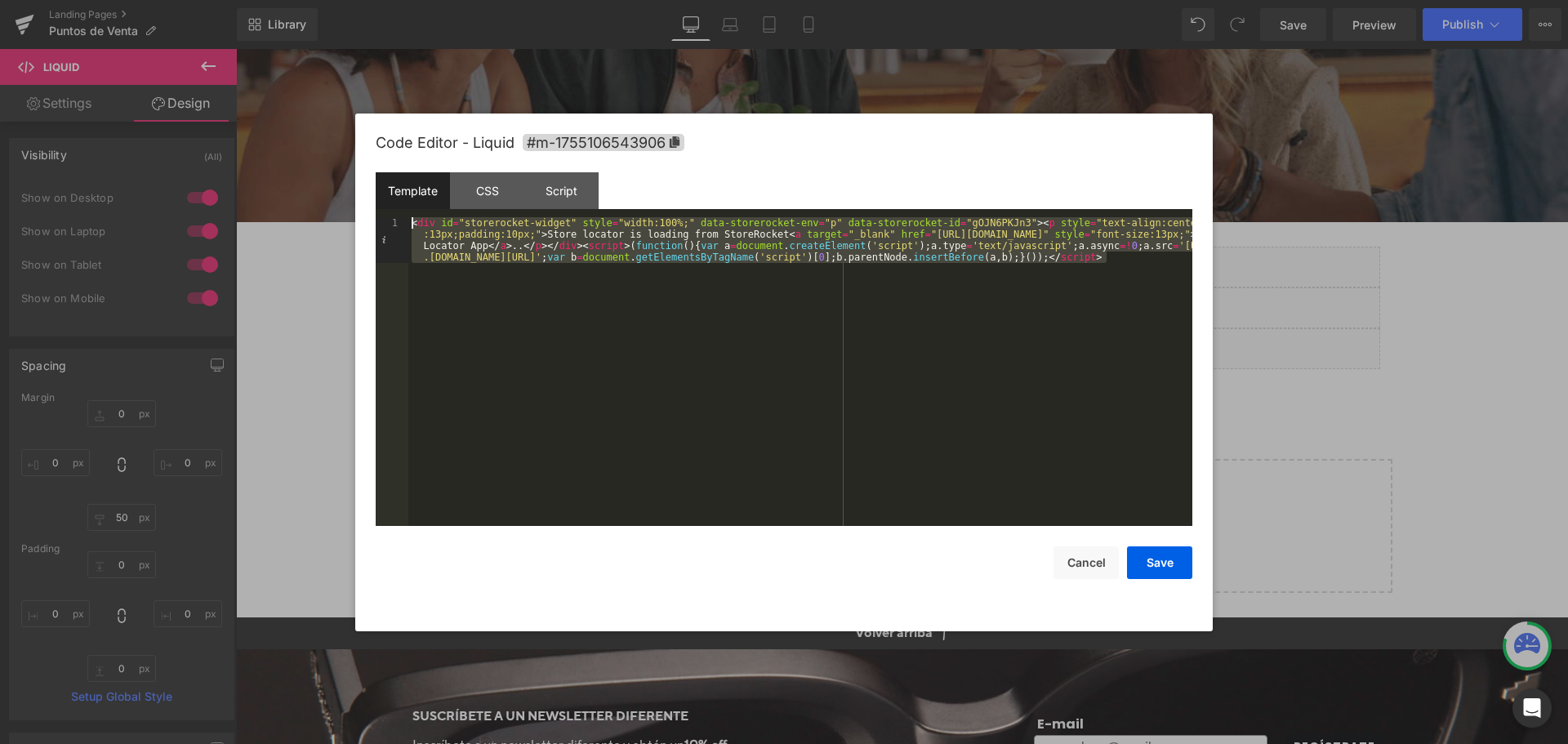
drag, startPoint x: 1160, startPoint y: 262, endPoint x: 0, endPoint y: 6, distance: 1187.9
click at [0, 6] on body "Liquid You are previewing how the will restyle your page. You can not edit Elem…" at bounding box center [784, 372] width 1568 height 744
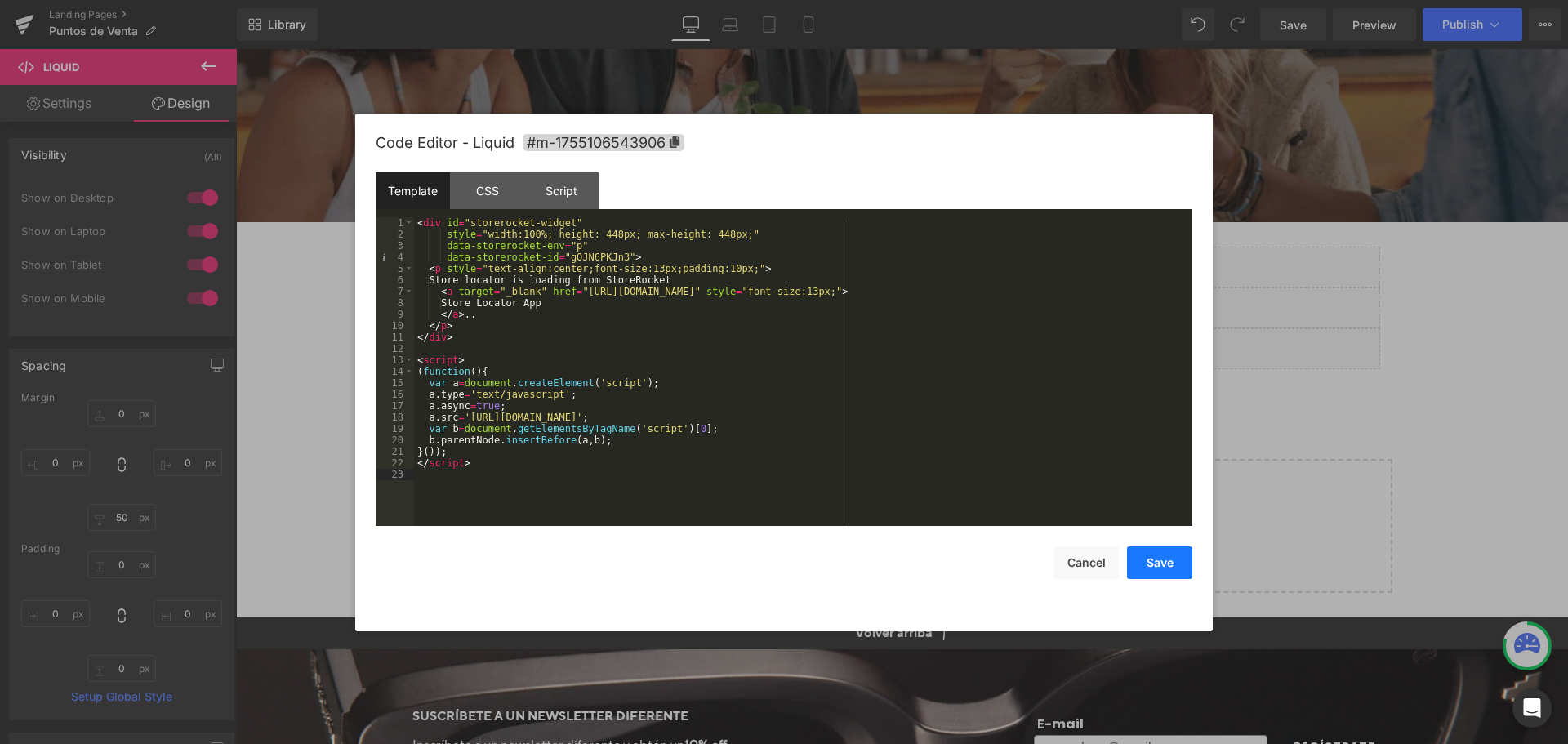
click at [1152, 560] on button "Save" at bounding box center [1160, 563] width 66 height 32
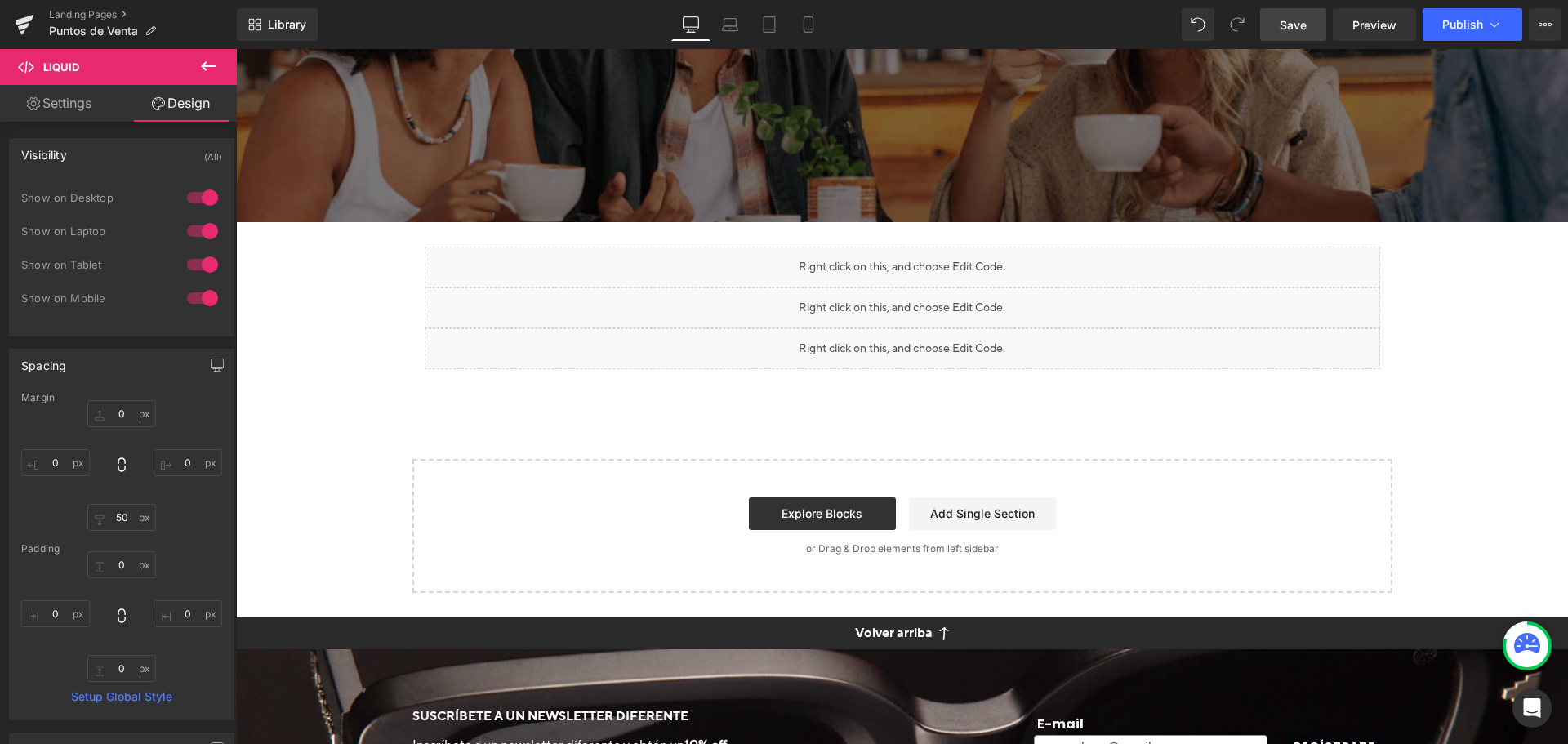
click at [1310, 32] on link "Save" at bounding box center [1293, 24] width 67 height 32
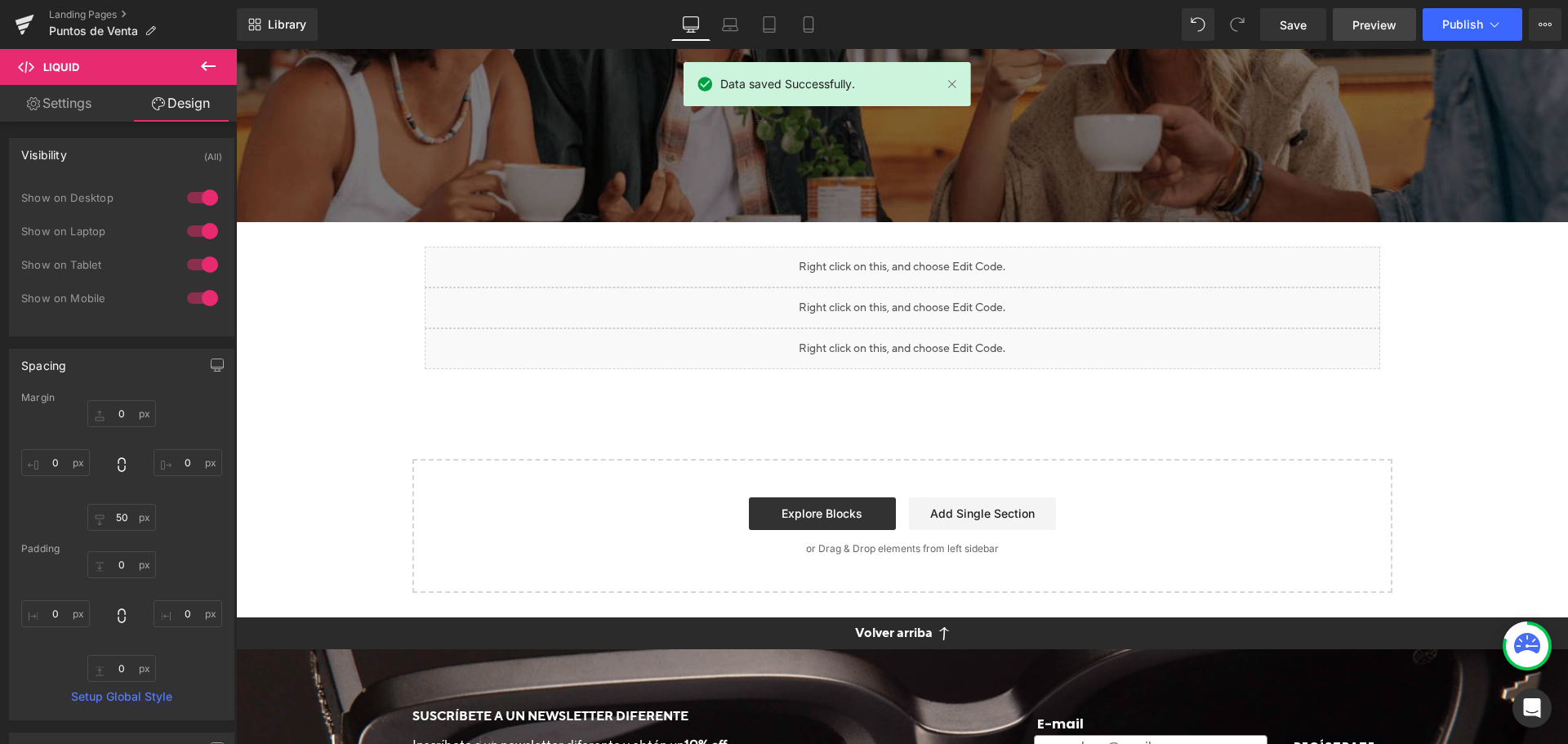
click at [1353, 24] on link "Preview" at bounding box center [1374, 24] width 83 height 32
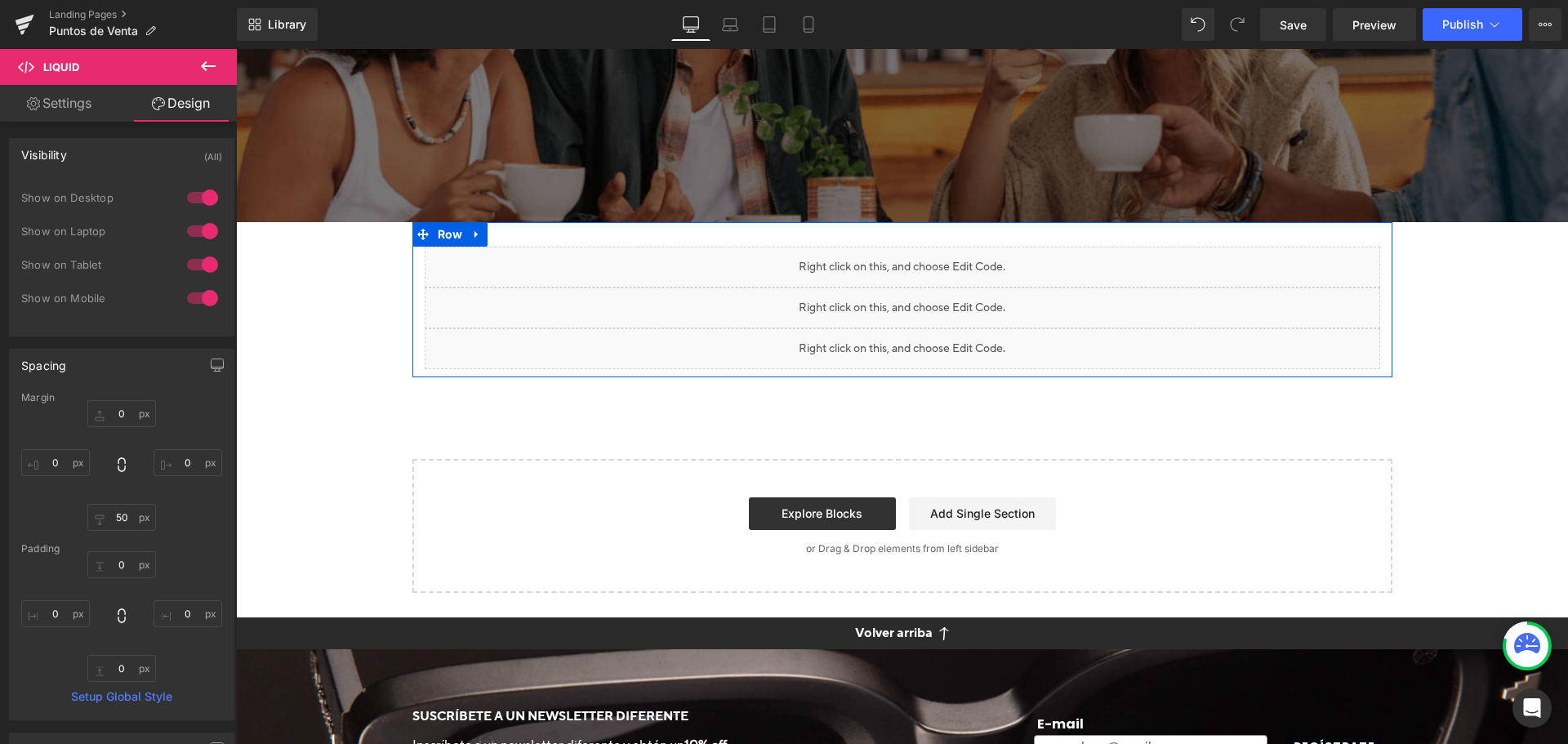
click at [475, 235] on icon at bounding box center [477, 235] width 12 height 12
click icon
click at [492, 236] on icon at bounding box center [498, 235] width 12 height 12
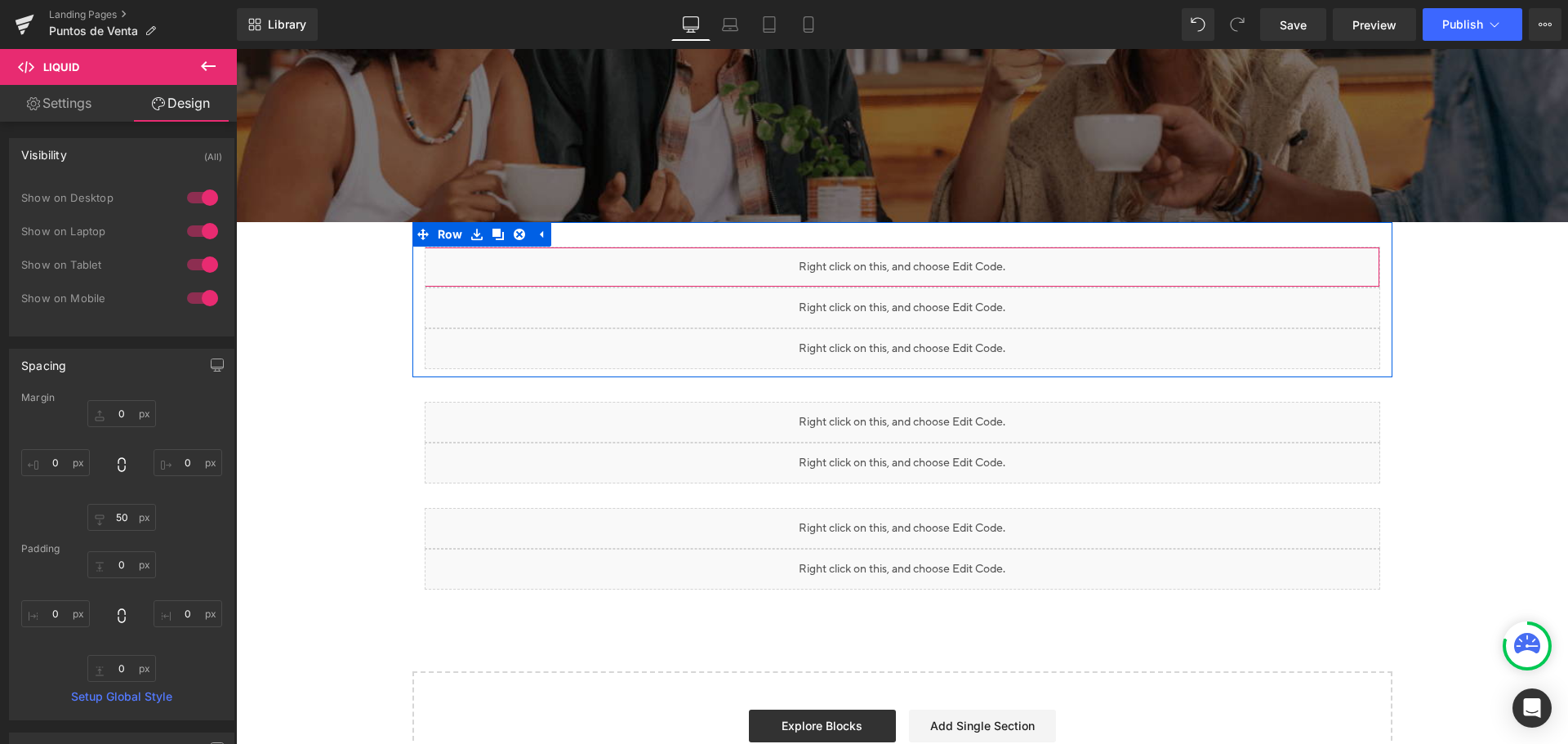
click at [863, 285] on div "Liquid Liquid Liquid" at bounding box center [903, 267] width 956 height 41
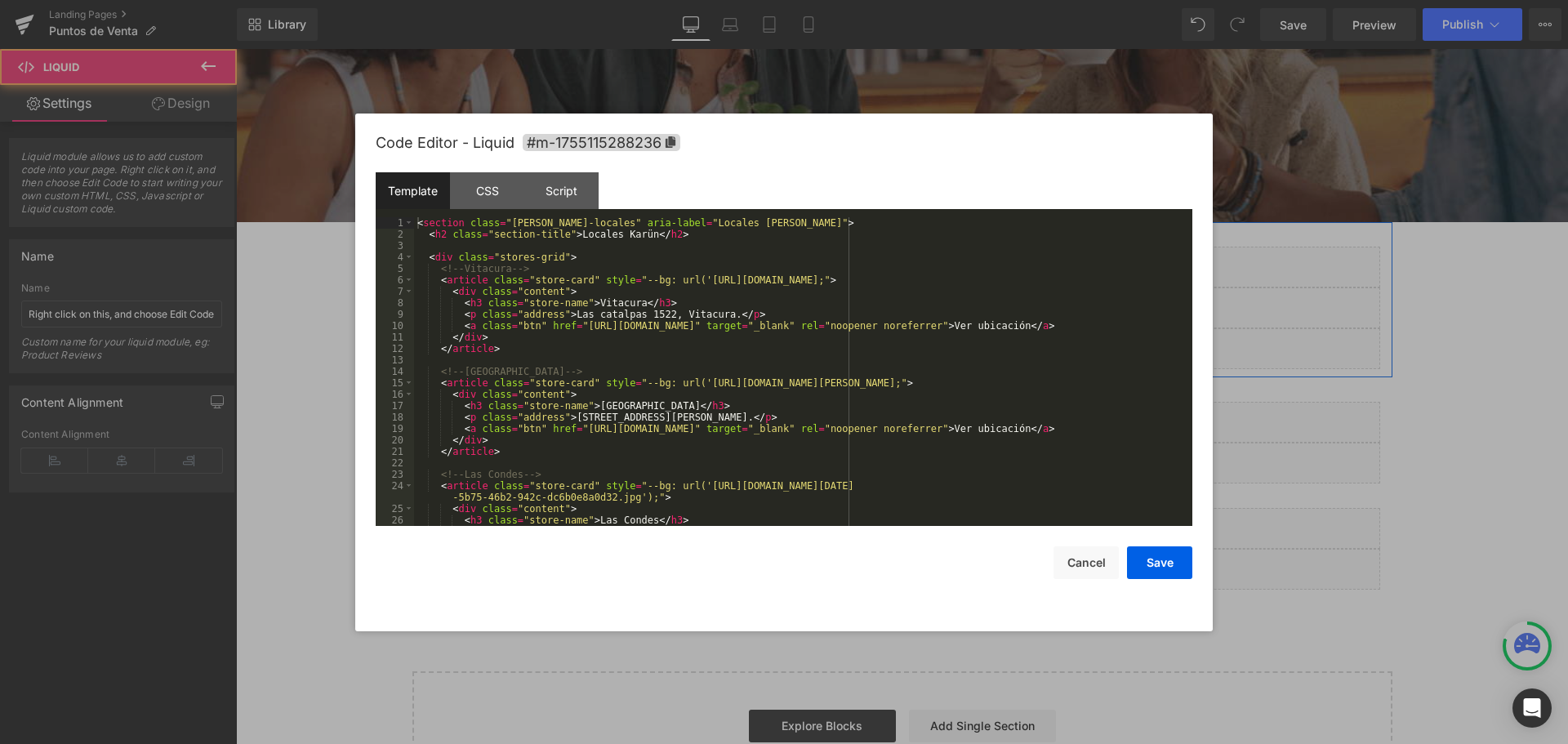
click at [919, 329] on div "Liquid" at bounding box center [903, 308] width 956 height 41
click at [1096, 568] on button "Cancel" at bounding box center [1086, 563] width 66 height 32
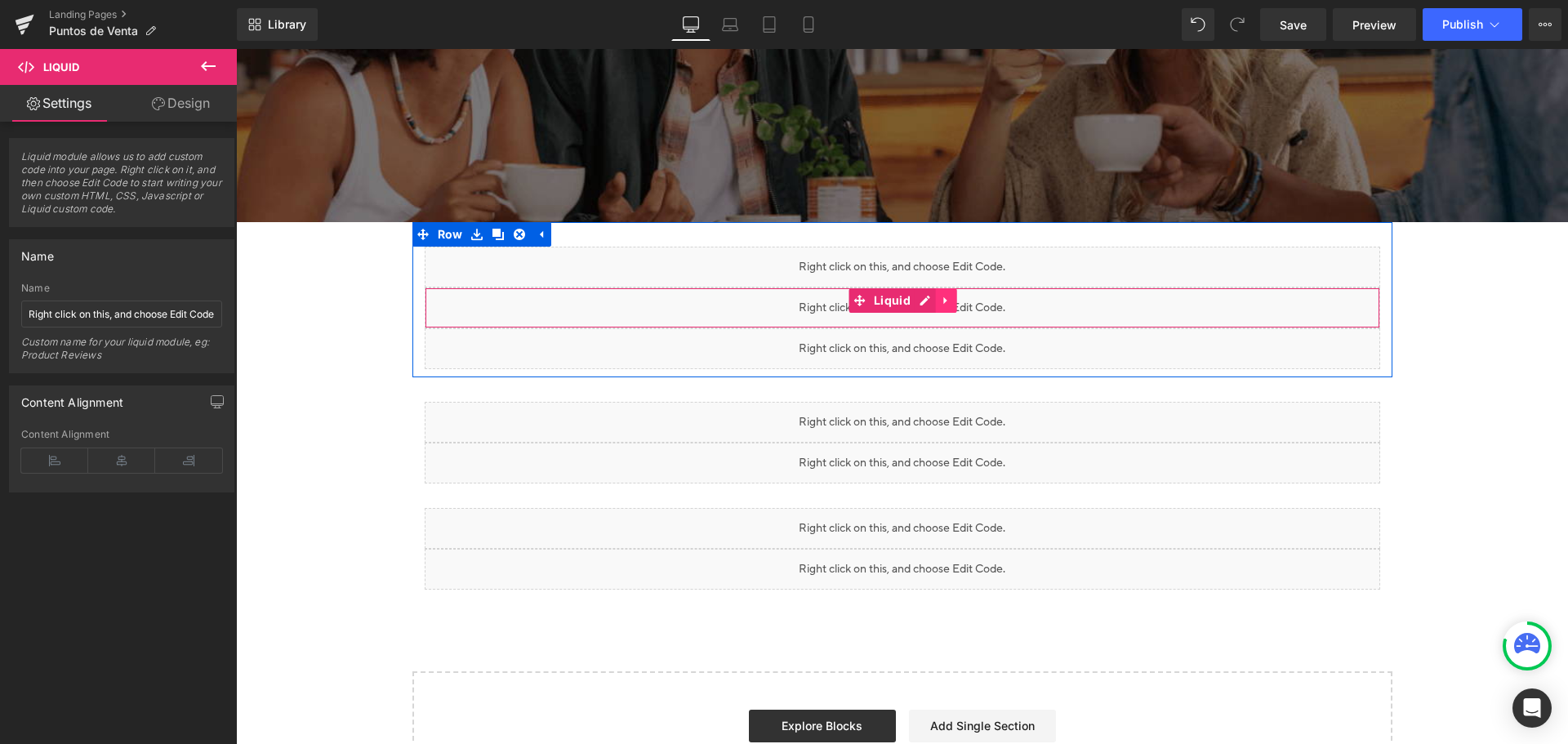
click at [944, 307] on icon at bounding box center [947, 300] width 12 height 12
click icon
click at [952, 306] on icon at bounding box center [957, 300] width 12 height 12
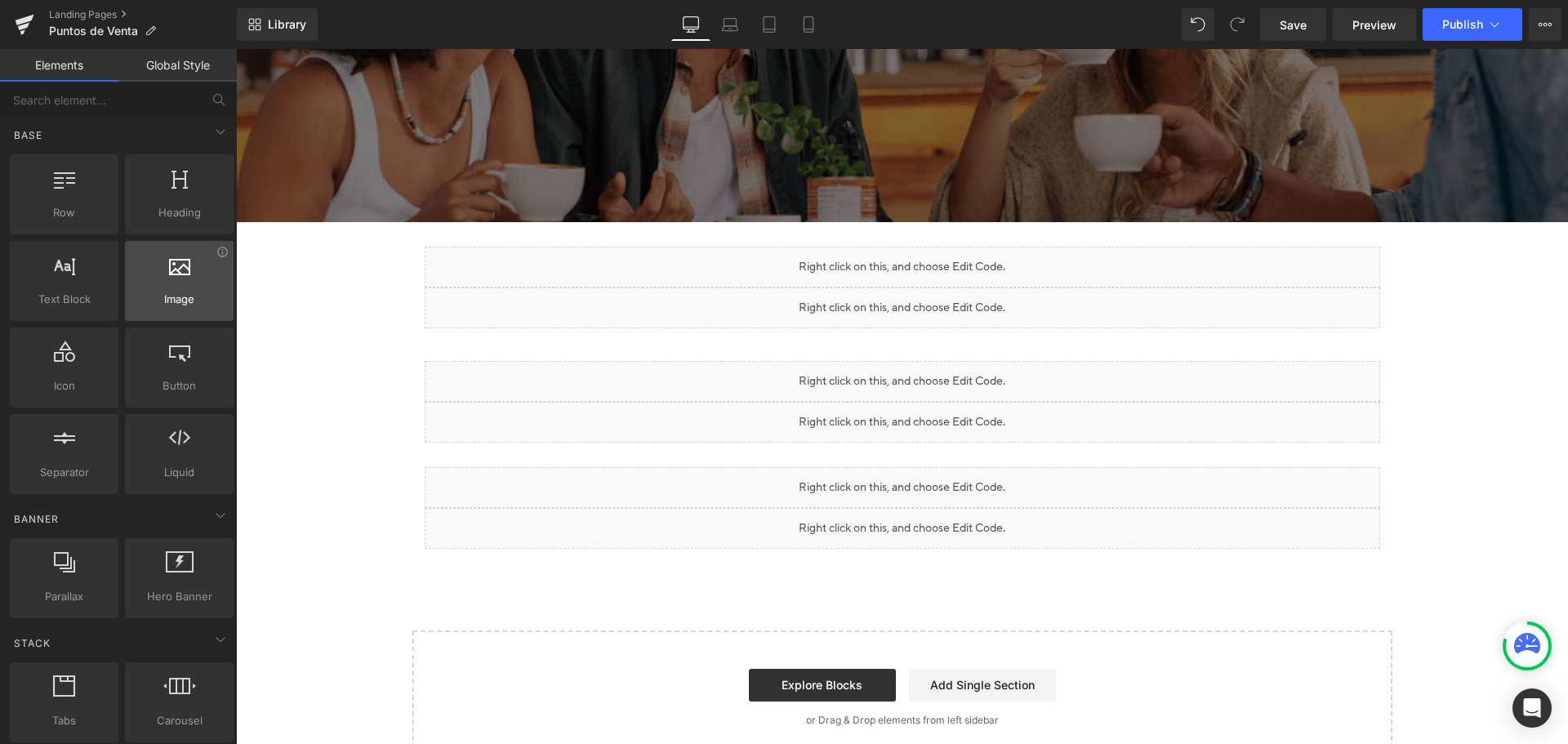
scroll to position [0, 0]
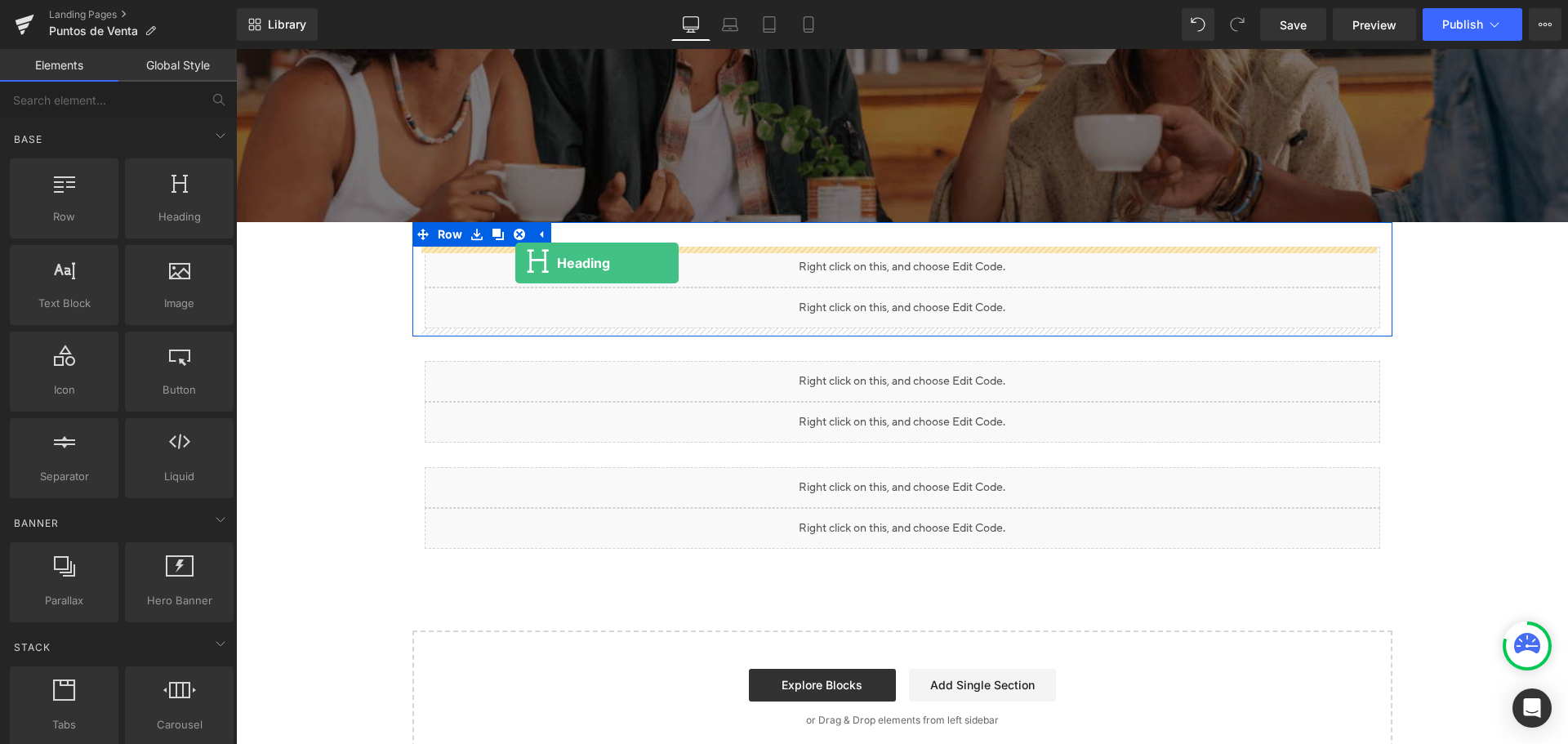
drag, startPoint x: 447, startPoint y: 270, endPoint x: 516, endPoint y: 263, distance: 69.4
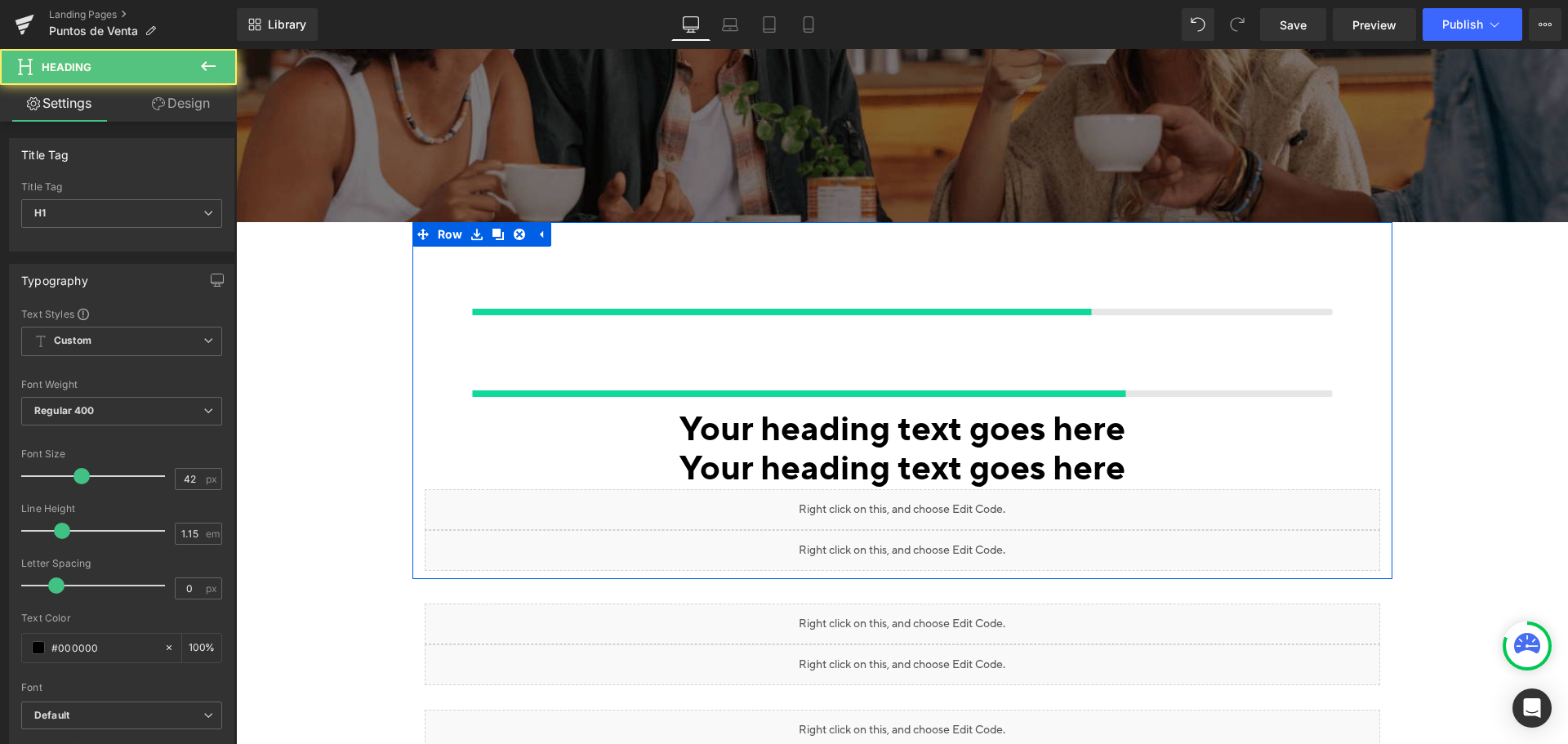
scroll to position [246, 0]
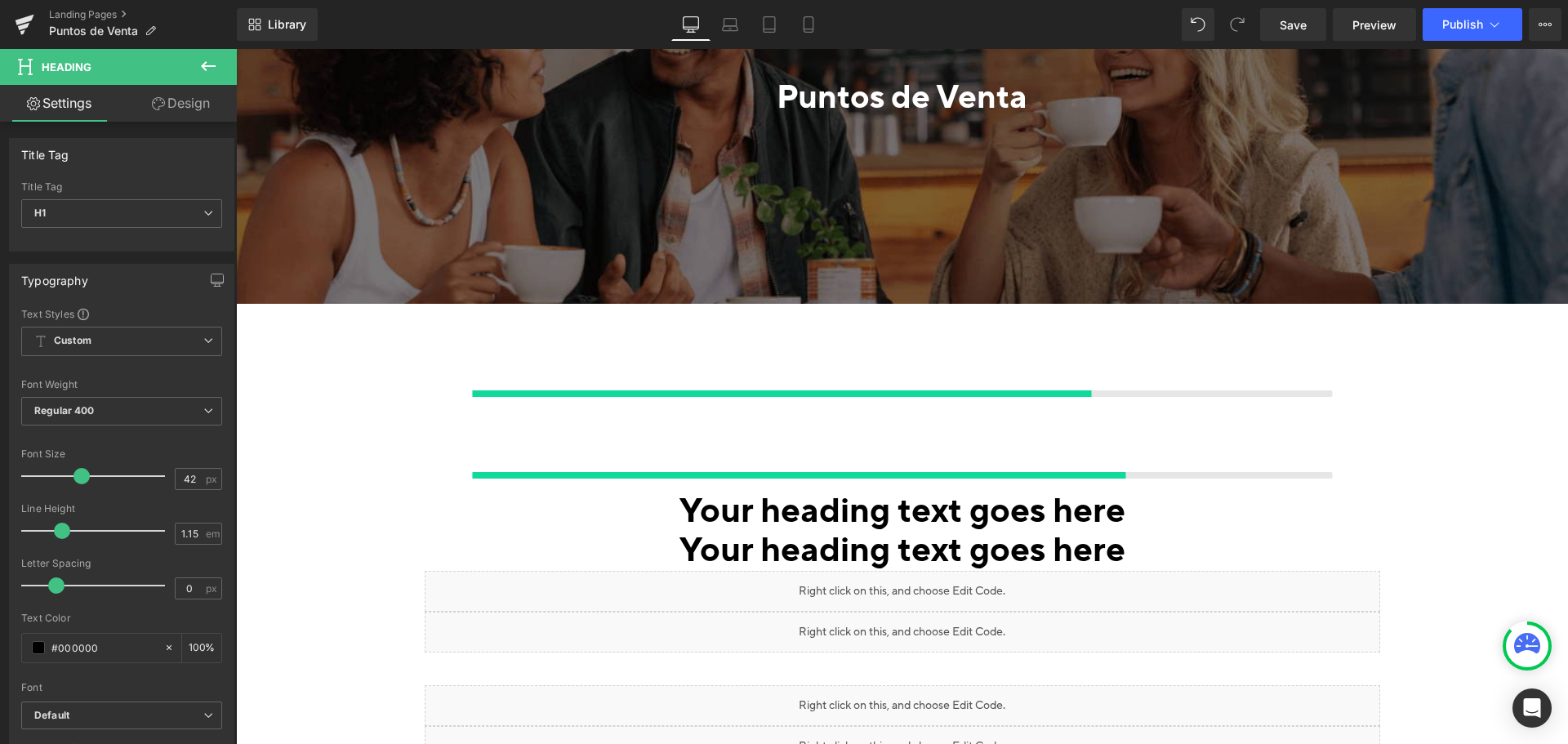
click at [850, 240] on div "Puntos de Venta Heading Row Hero Banner 196px 216px 216px" at bounding box center [902, 97] width 1332 height 412
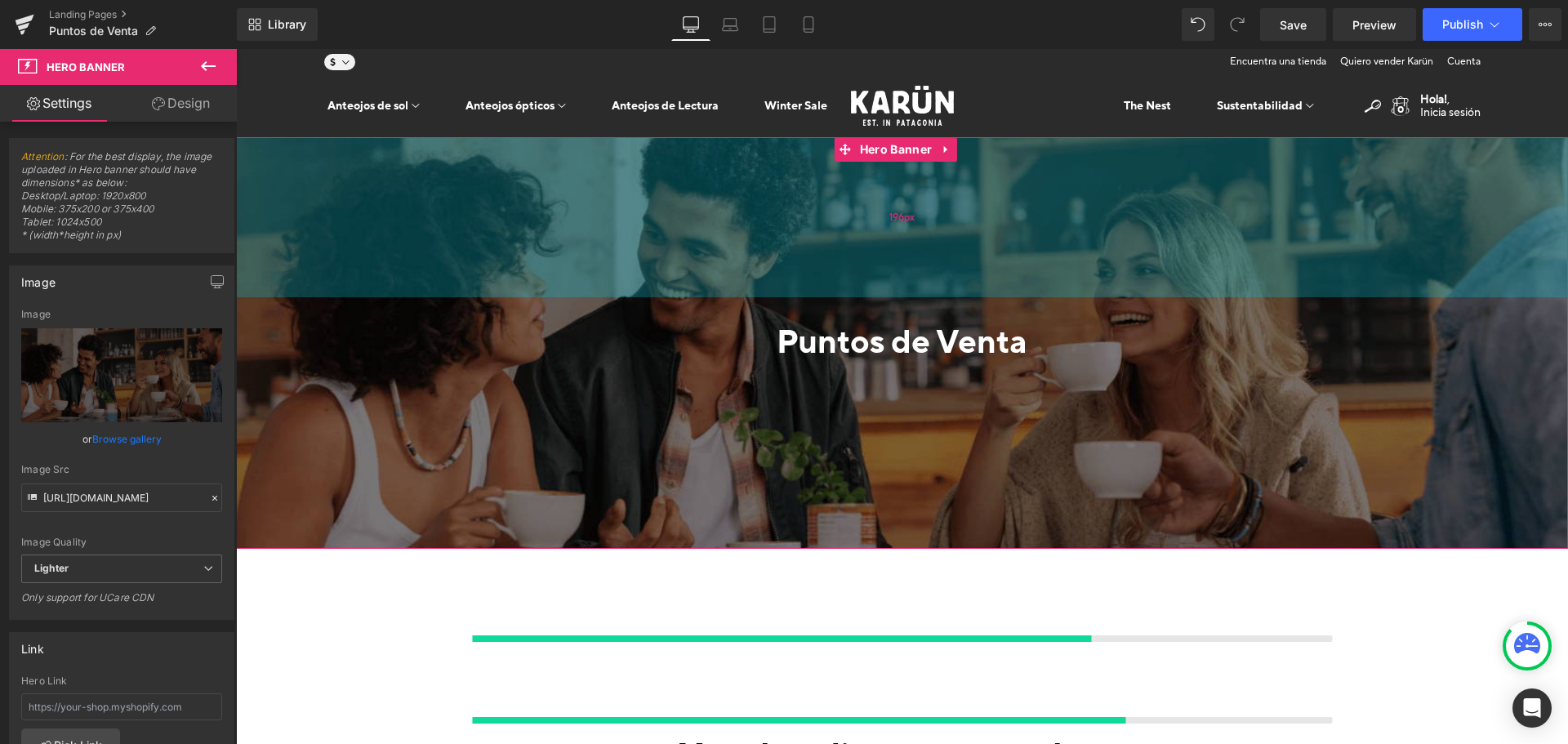
scroll to position [0, 0]
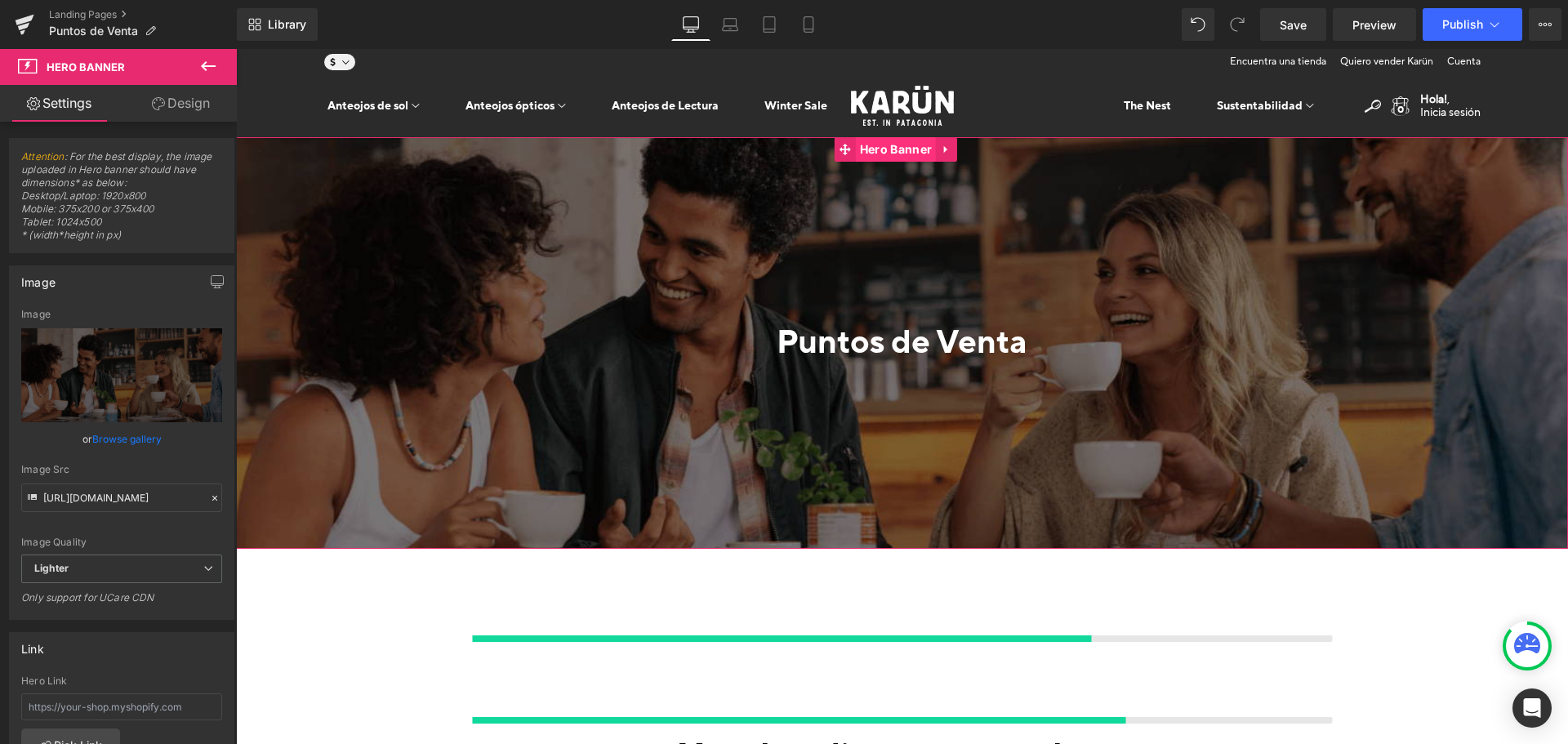
click at [888, 157] on span "Hero Banner" at bounding box center [896, 149] width 80 height 24
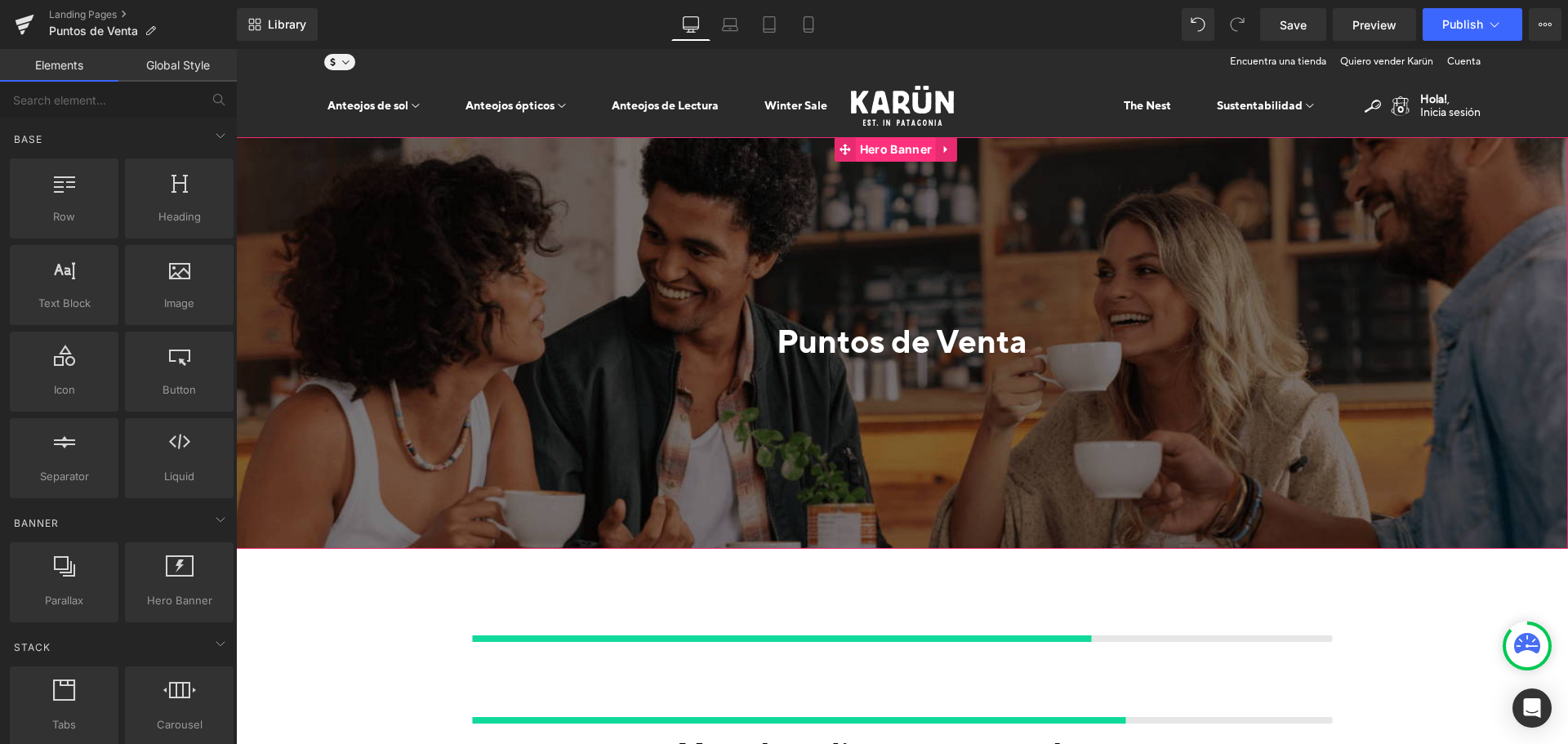
click at [896, 144] on span "Hero Banner" at bounding box center [896, 149] width 80 height 24
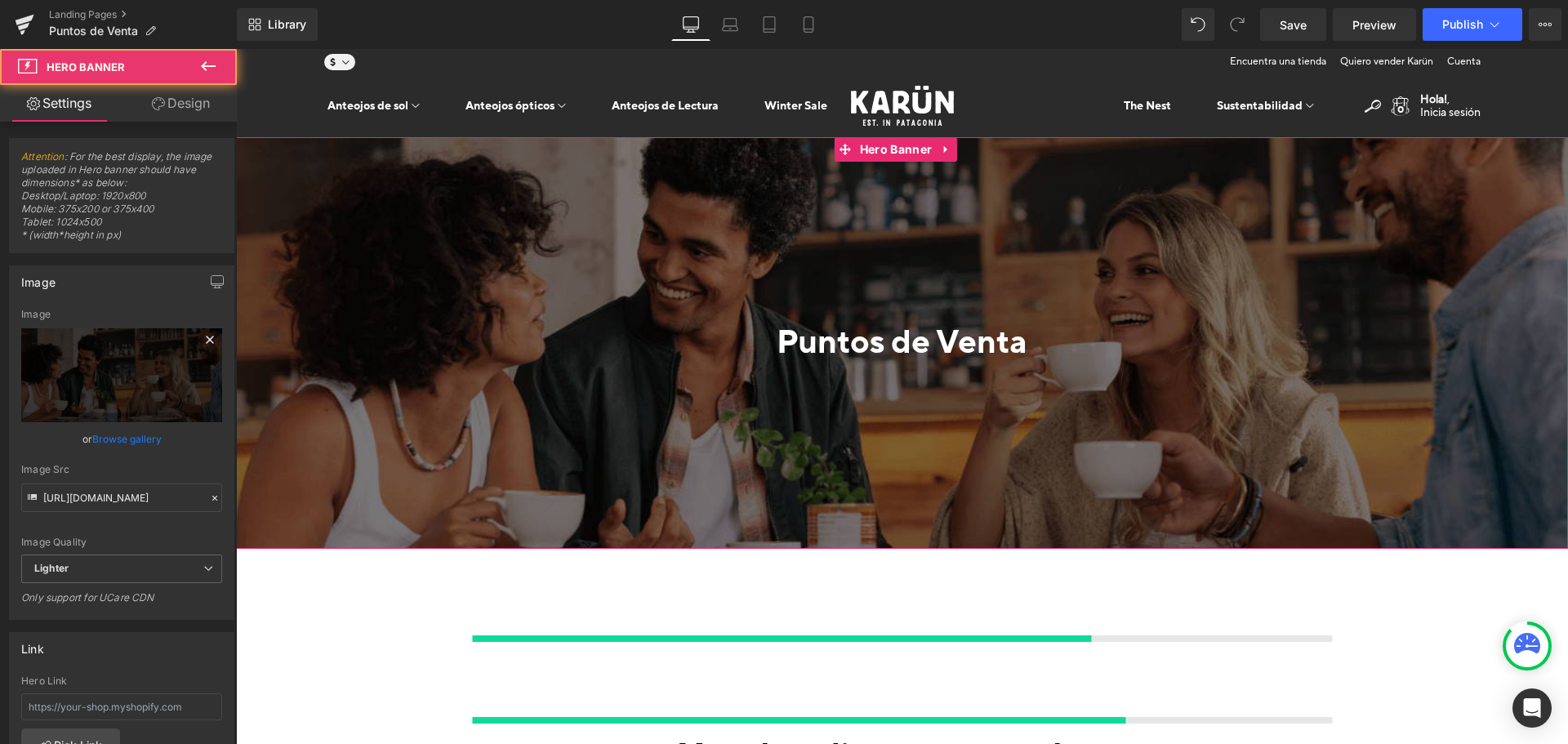
click at [85, 327] on div "Image Replace Image Upload image" at bounding box center [122, 365] width 201 height 113
click at [93, 357] on link "Replace Image" at bounding box center [122, 375] width 201 height 94
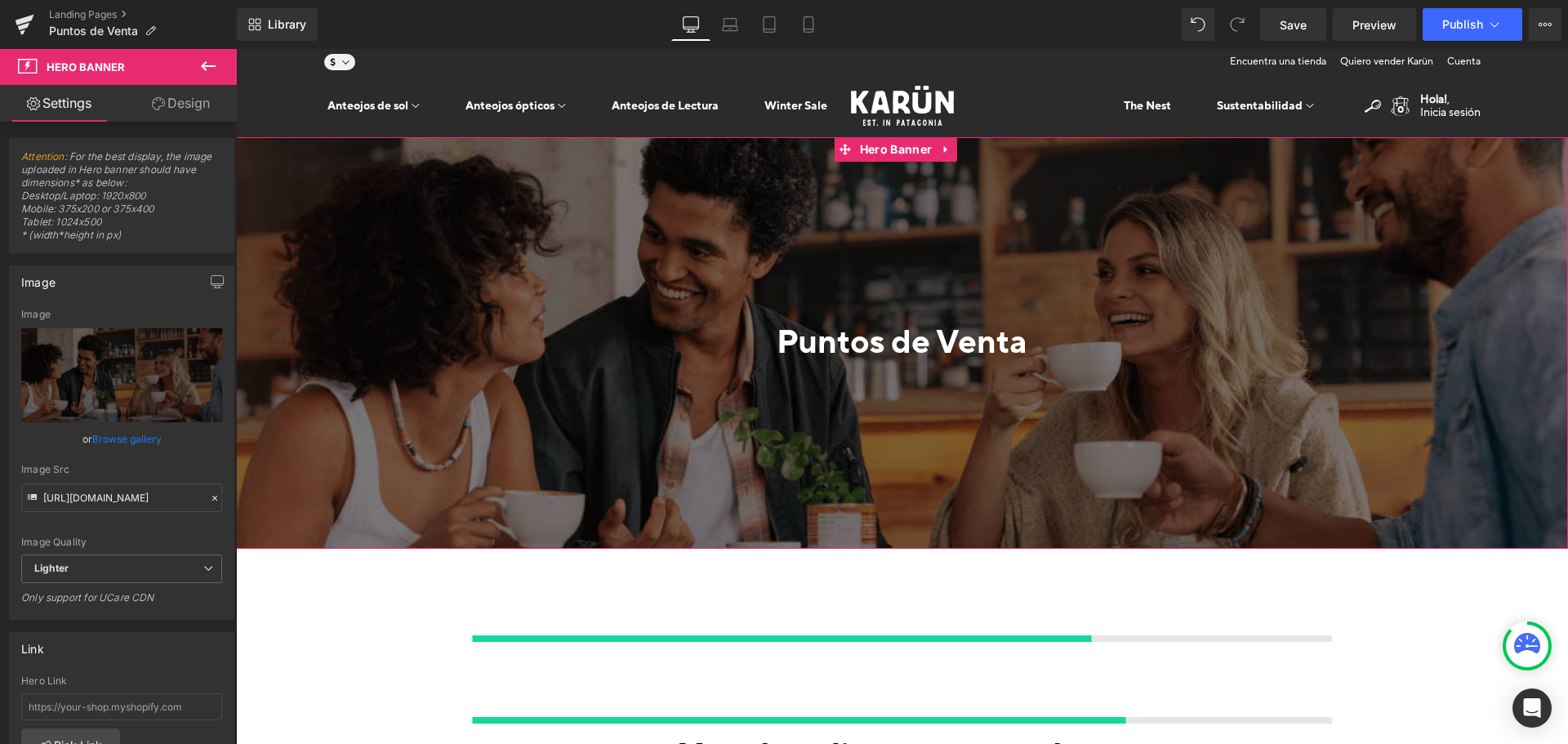
click at [120, 440] on link "Browse gallery" at bounding box center [126, 439] width 69 height 28
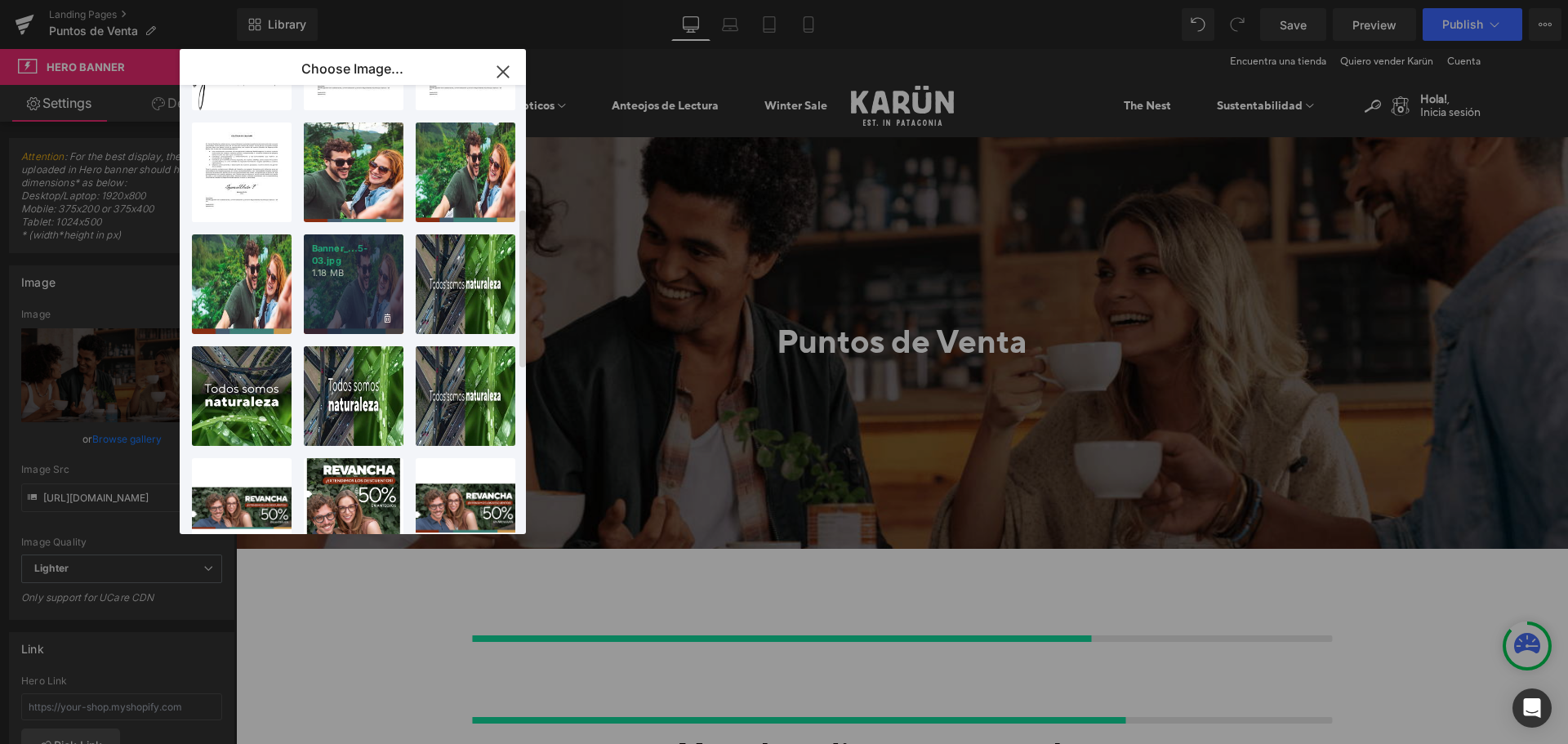
scroll to position [316, 0]
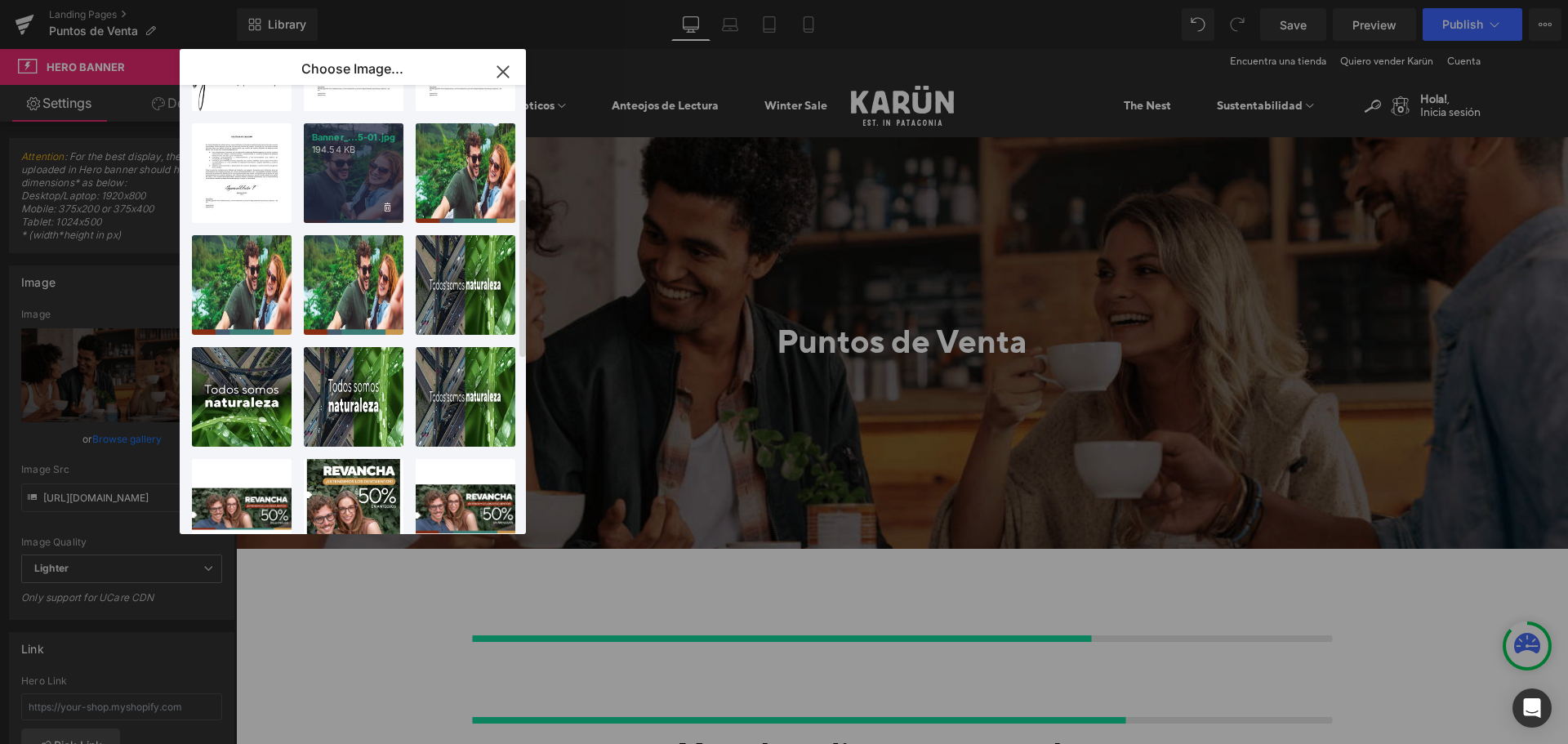
click at [339, 191] on div "Banner_...5-01.jpg 194.54 KB" at bounding box center [354, 173] width 100 height 100
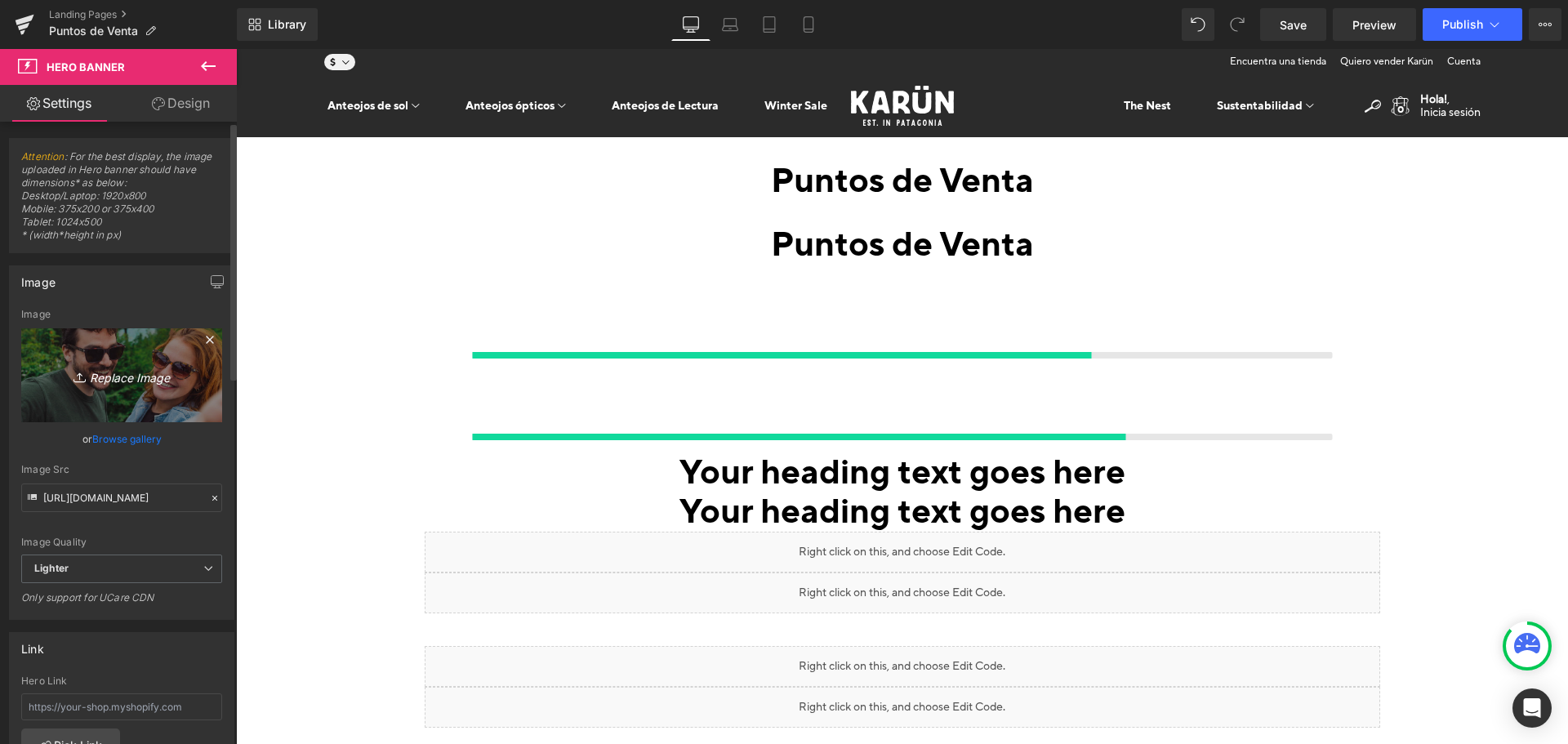
click at [124, 368] on icon "Replace Image" at bounding box center [121, 375] width 131 height 21
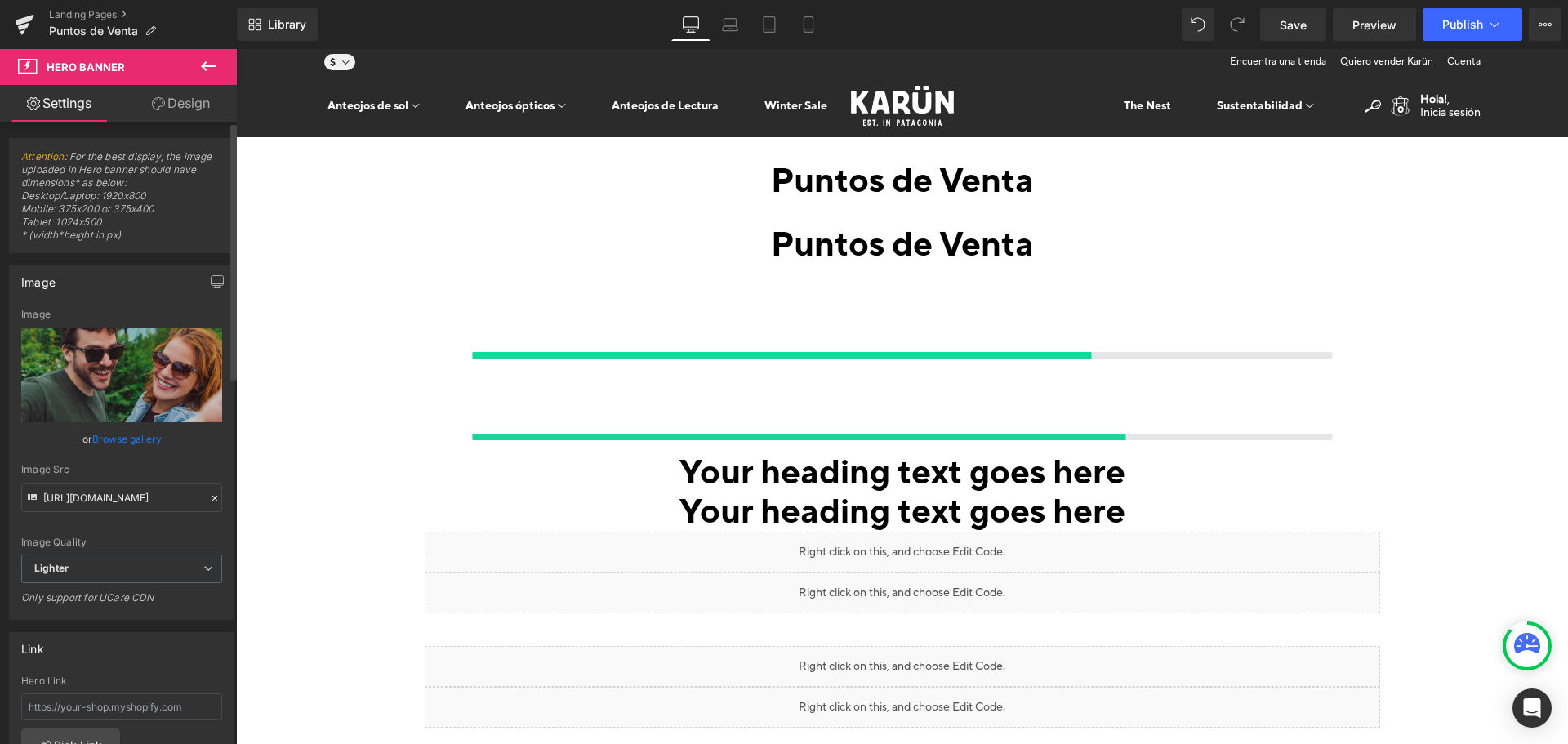
click at [116, 439] on link "Browse gallery" at bounding box center [126, 439] width 69 height 28
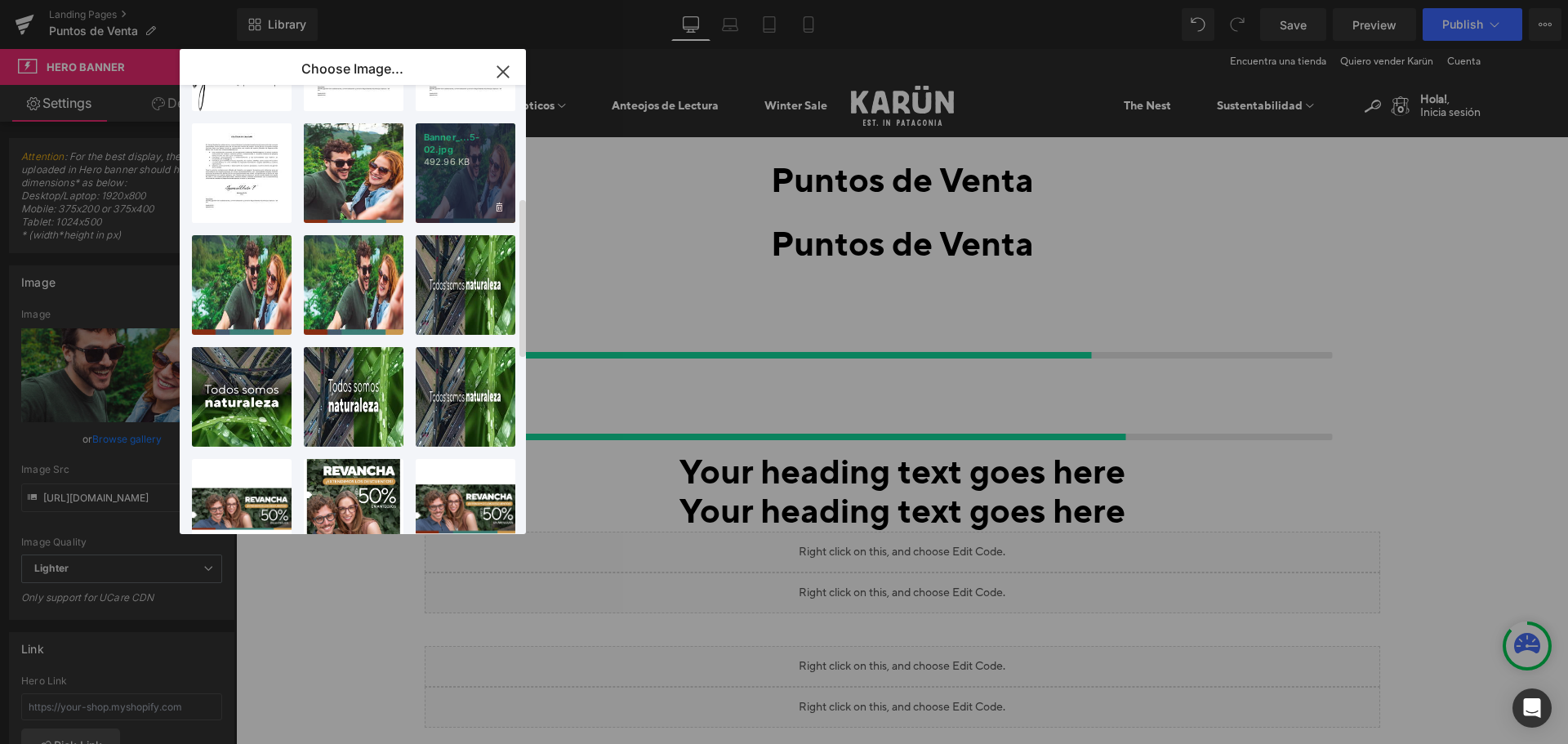
click at [448, 186] on div "Banner_...5-02.jpg 492.96 KB" at bounding box center [466, 173] width 100 height 100
type input "[URL][DOMAIN_NAME]"
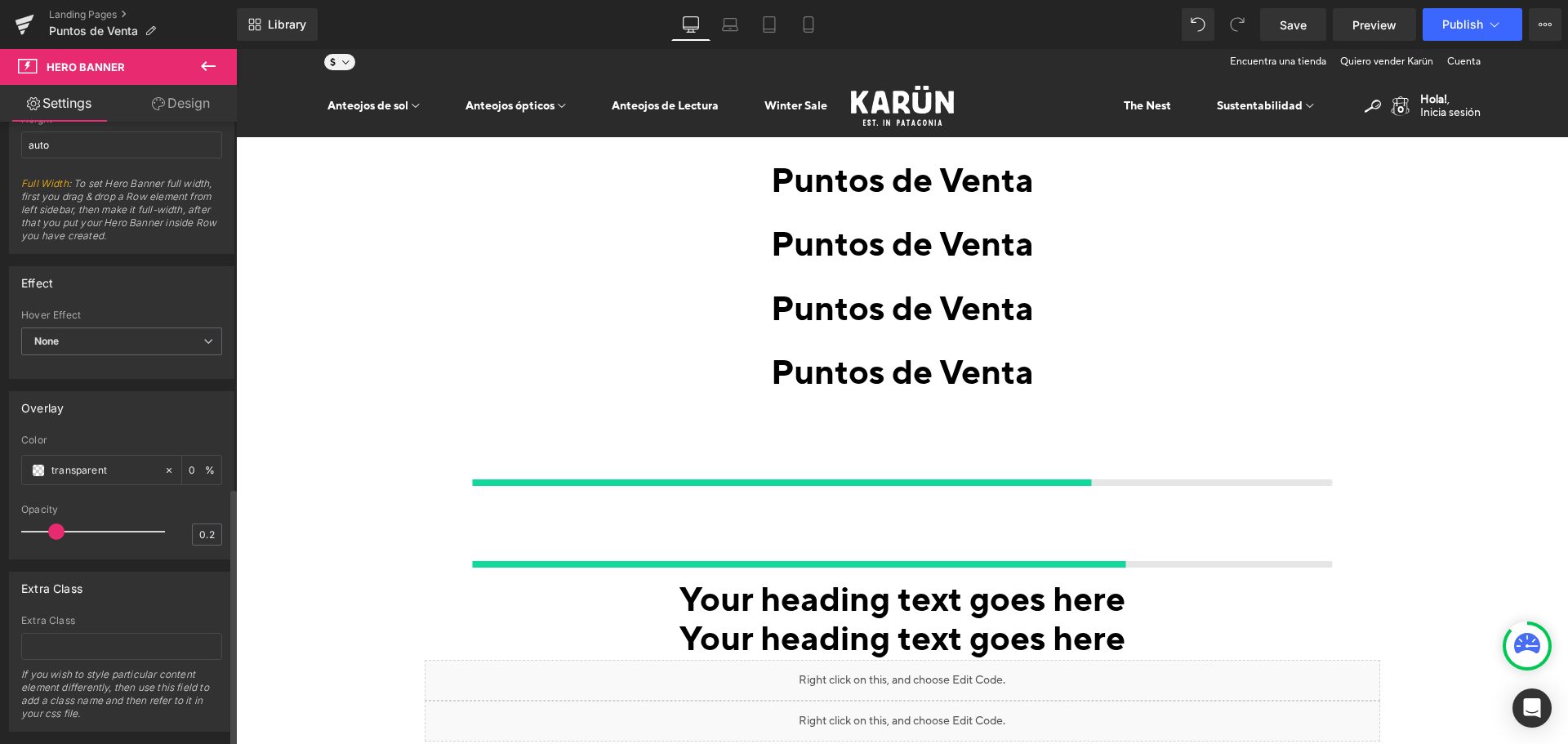
scroll to position [886, 0]
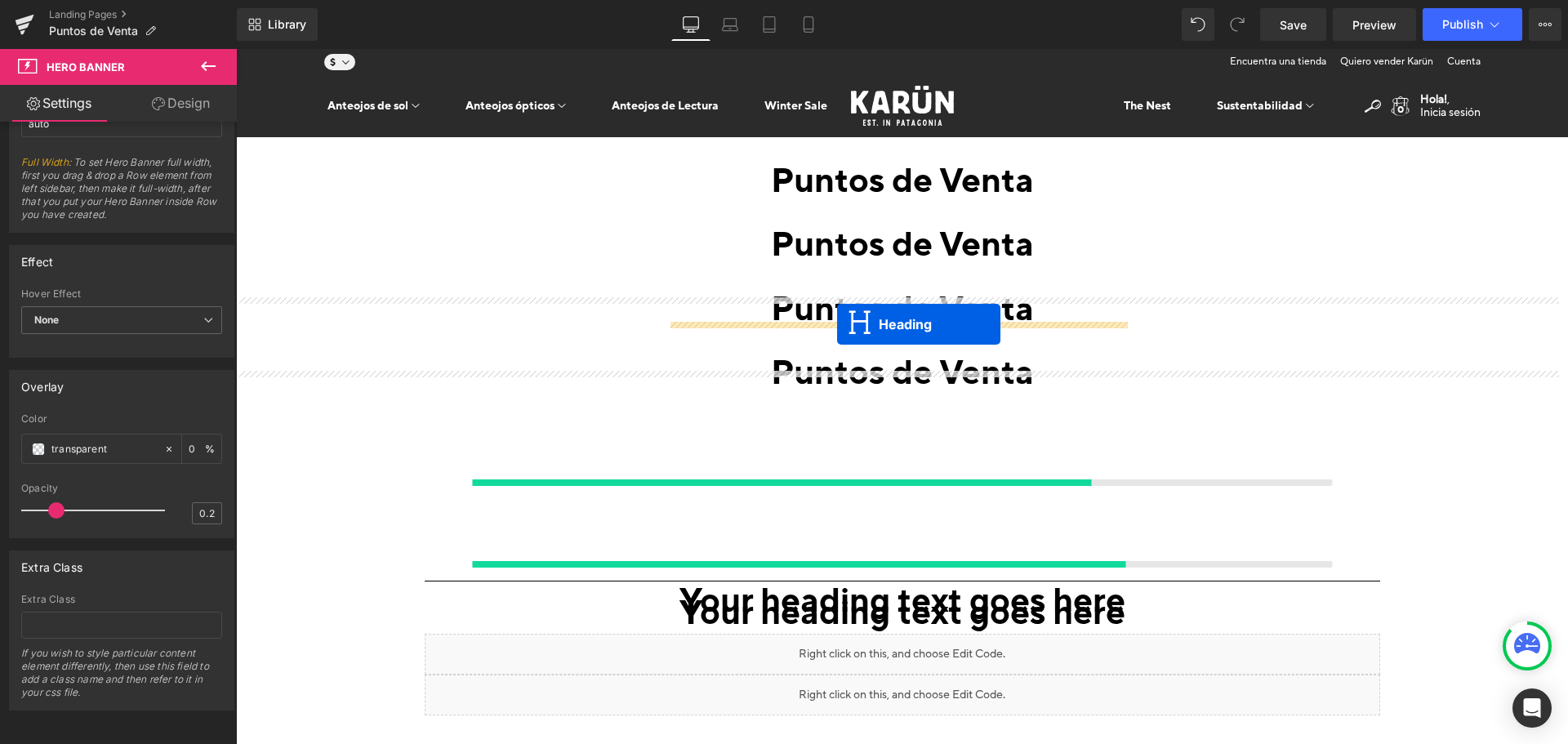
drag, startPoint x: 850, startPoint y: 464, endPoint x: 893, endPoint y: 156, distance: 311.0
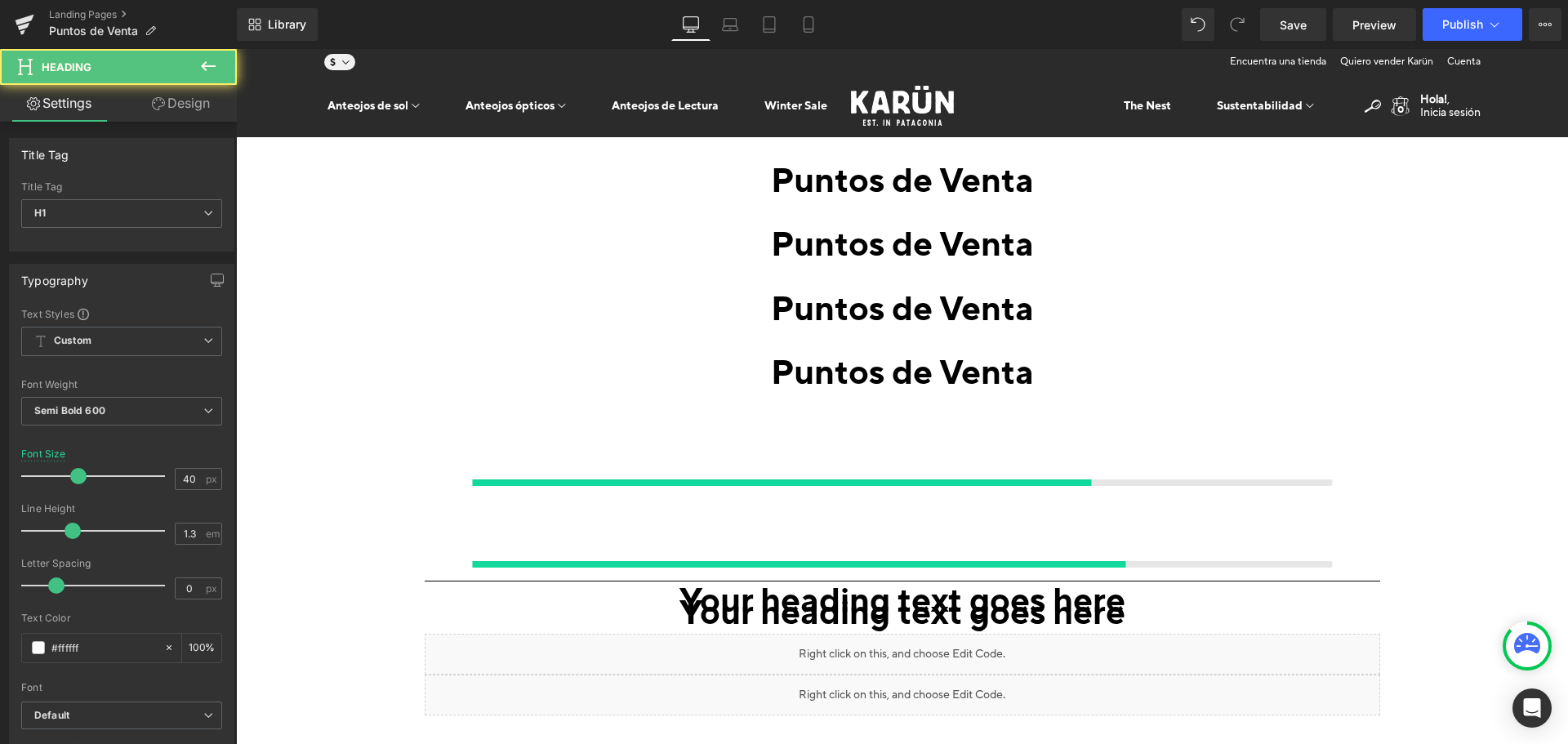
click \
click at [953, 594] on div "Your heading text goes here 196px 196px Heading 216px 216px" at bounding box center [903, 613] width 956 height 39
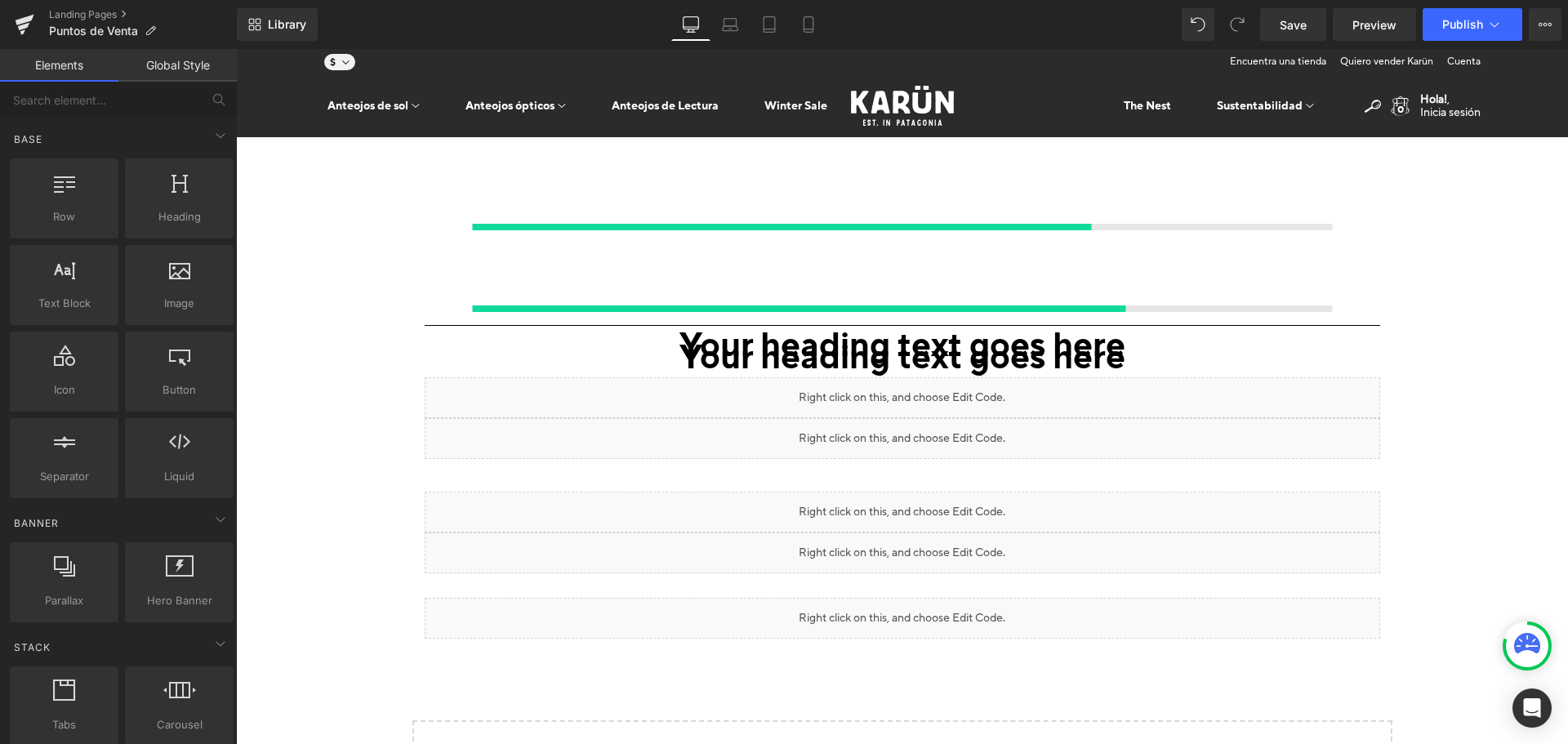
click div
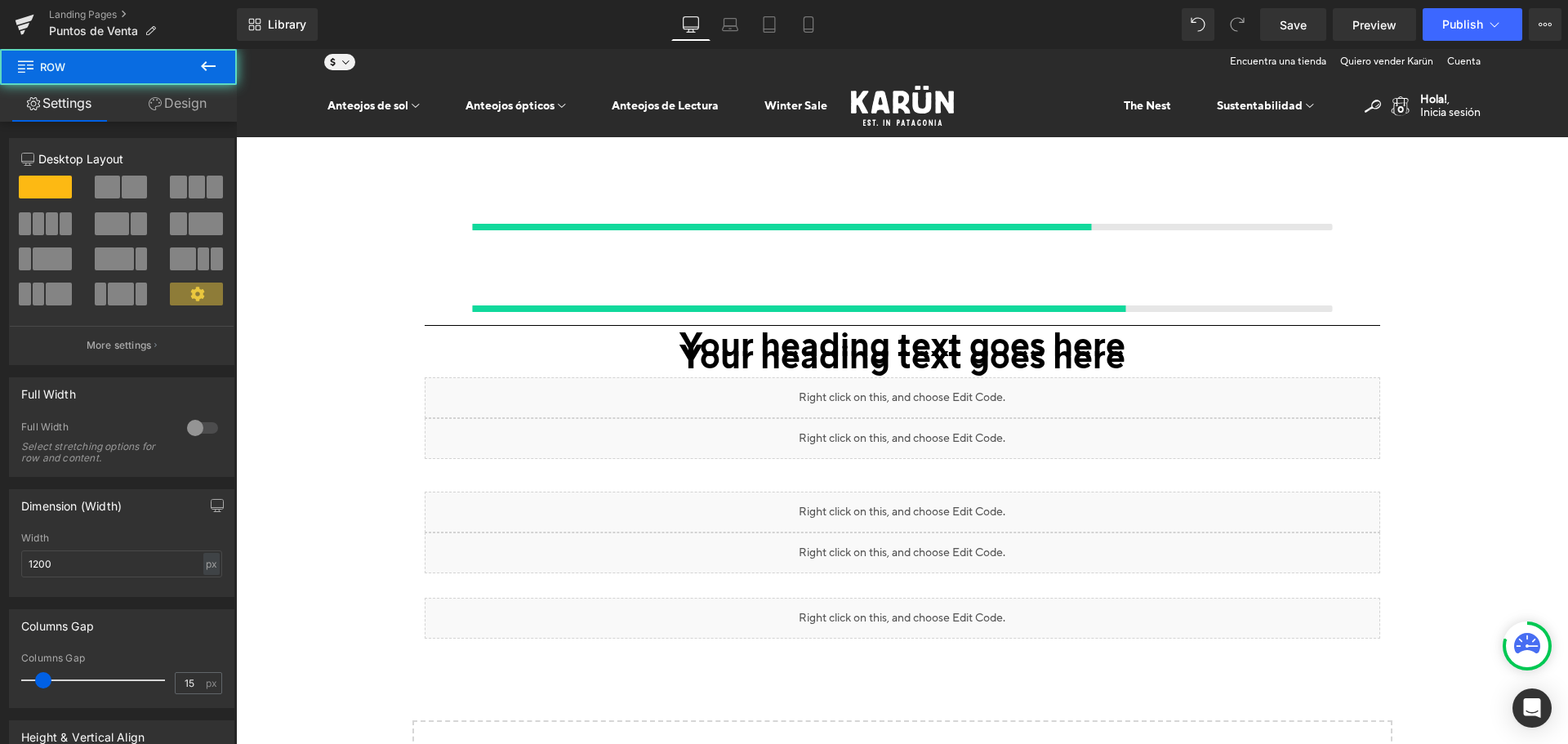
click at [814, 492] on div "Liquid" at bounding box center [903, 533] width 980 height 82
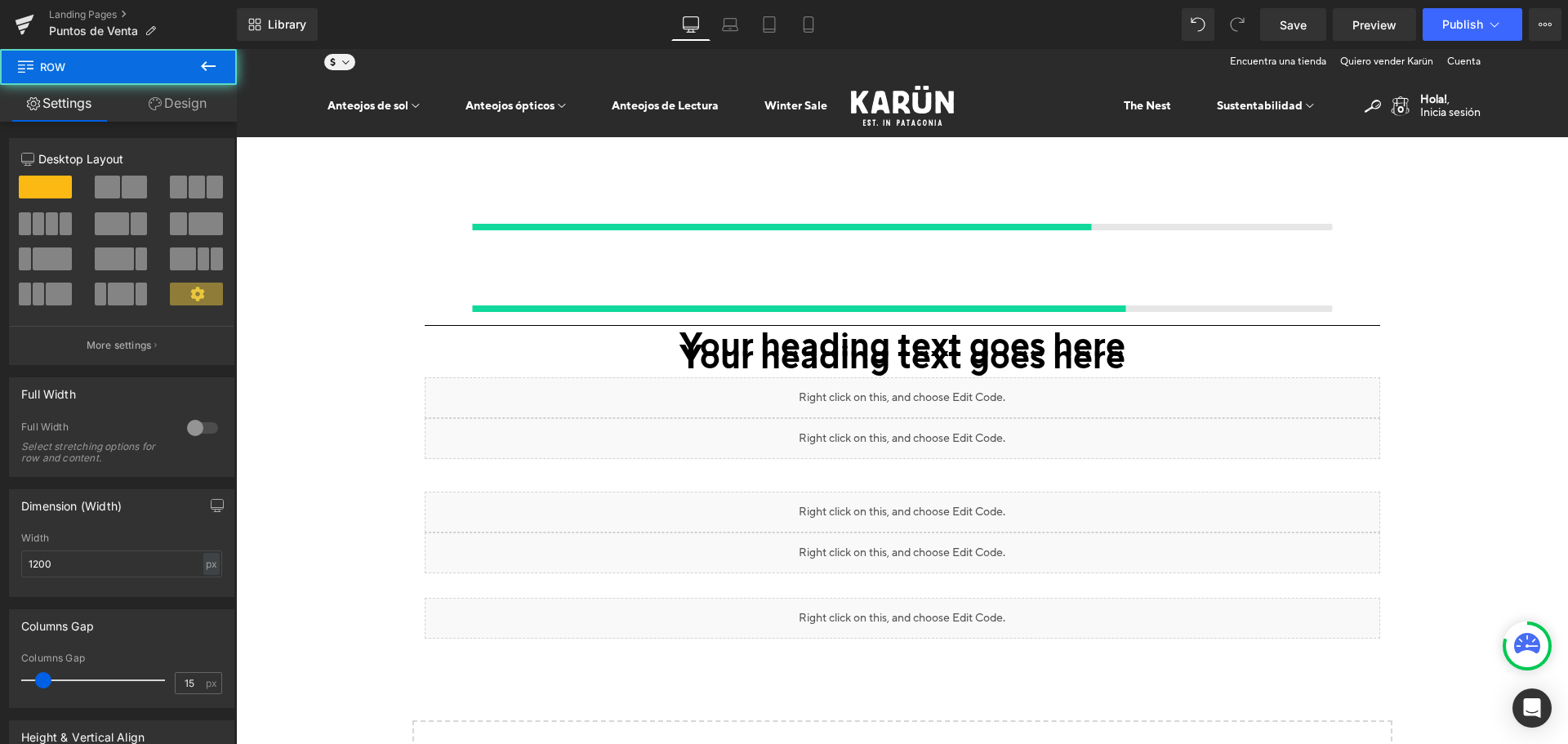
click at [814, 492] on div "Liquid" at bounding box center [903, 533] width 980 height 82
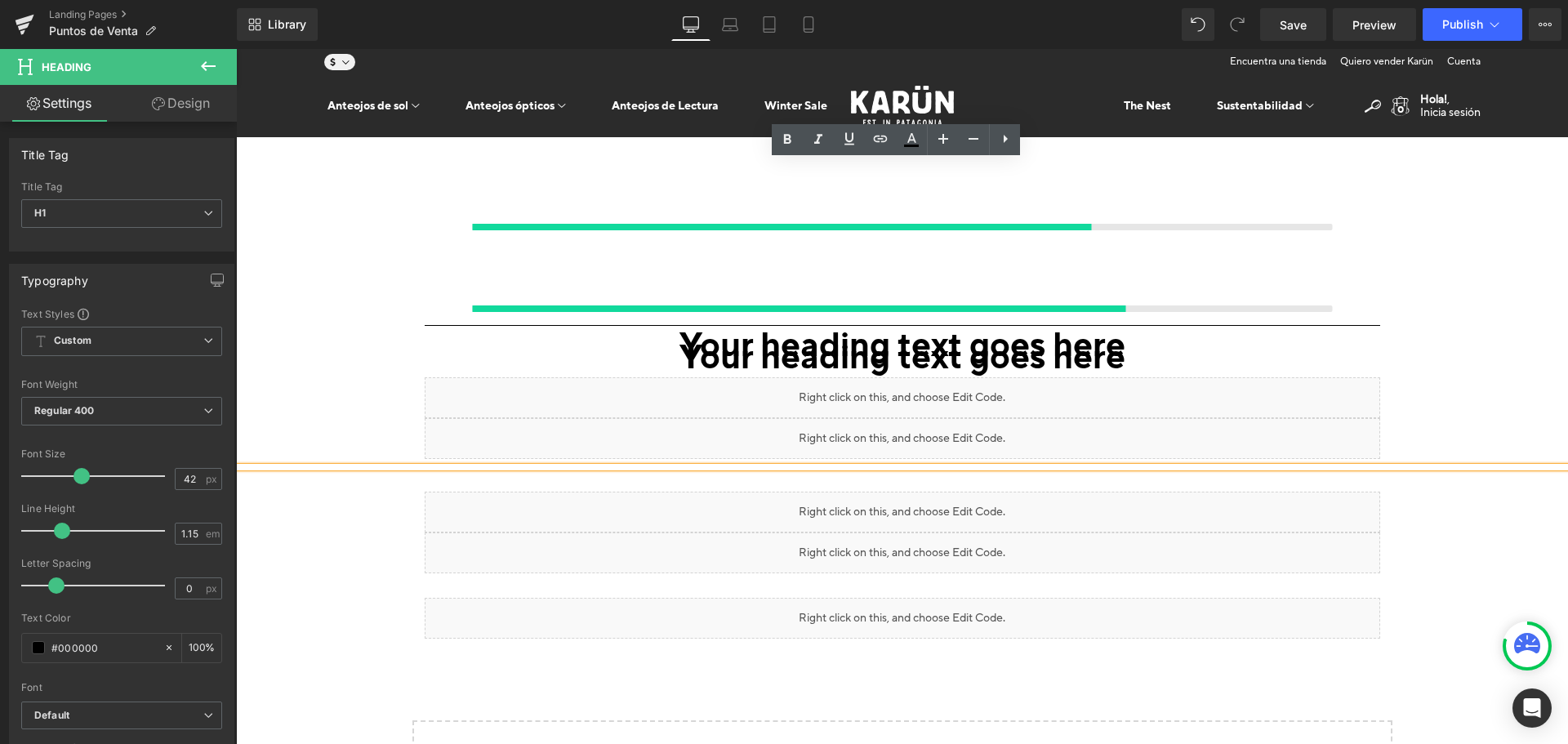
paste div
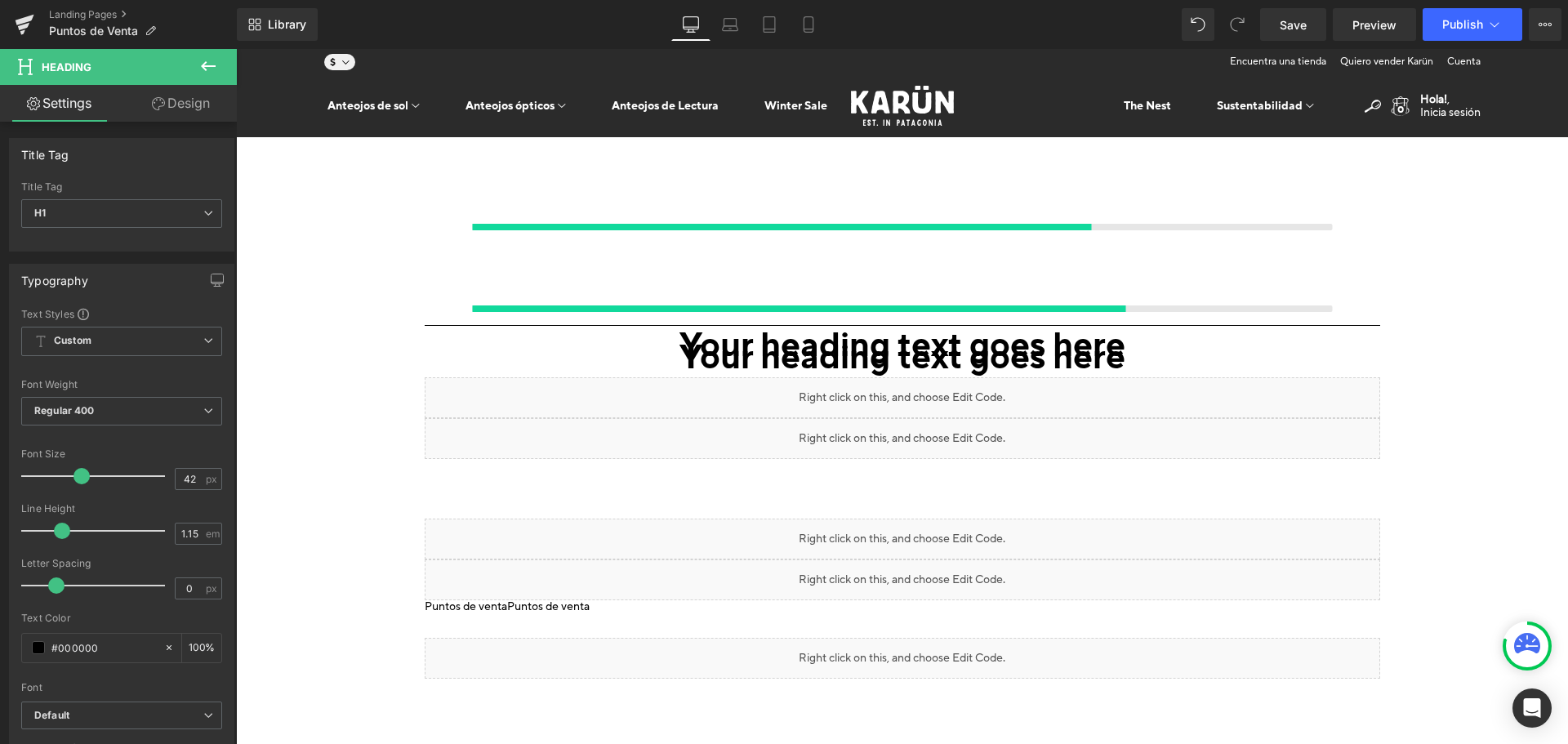
click \ "Liquid"
click at [146, 99] on link "Design" at bounding box center [181, 103] width 118 height 37
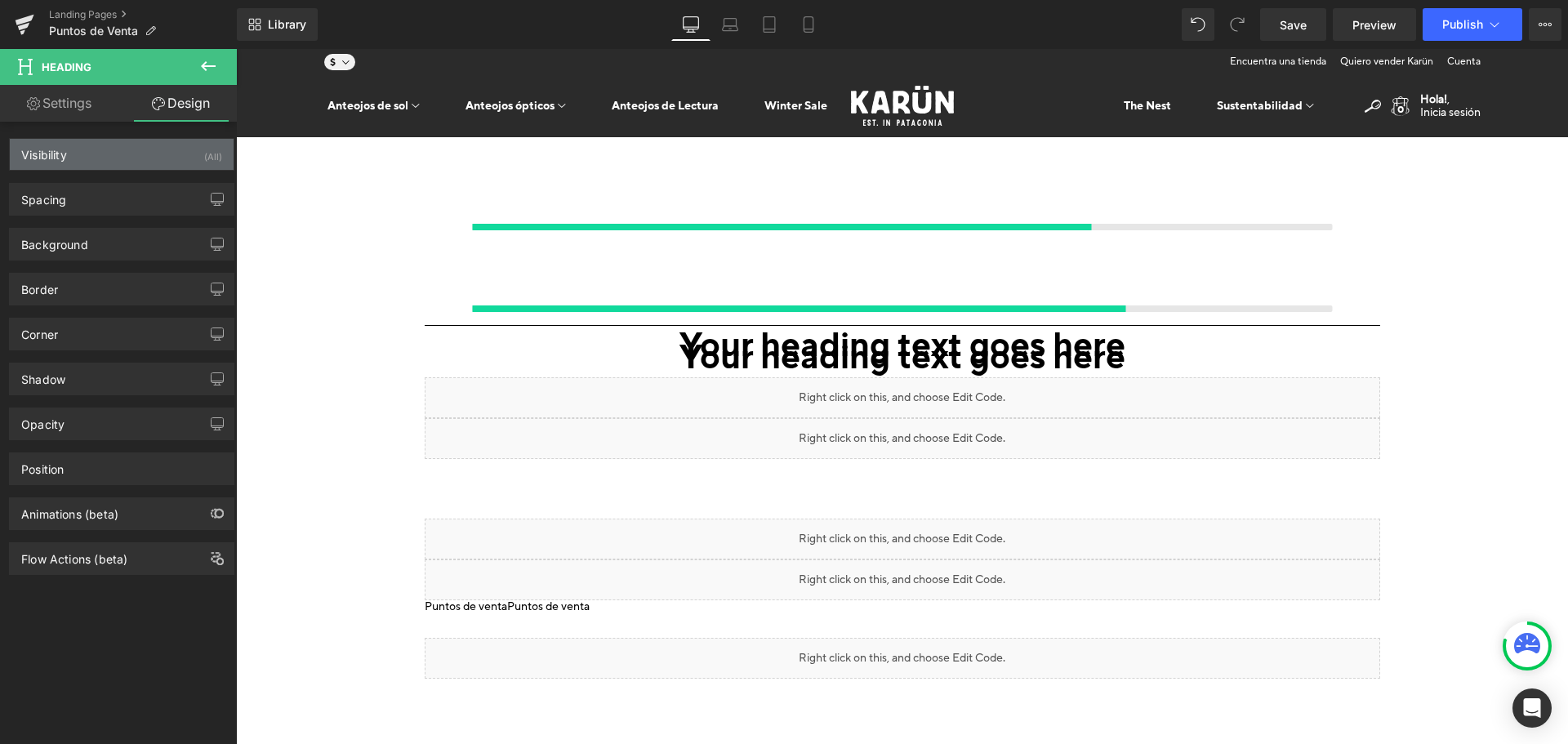
type input "0"
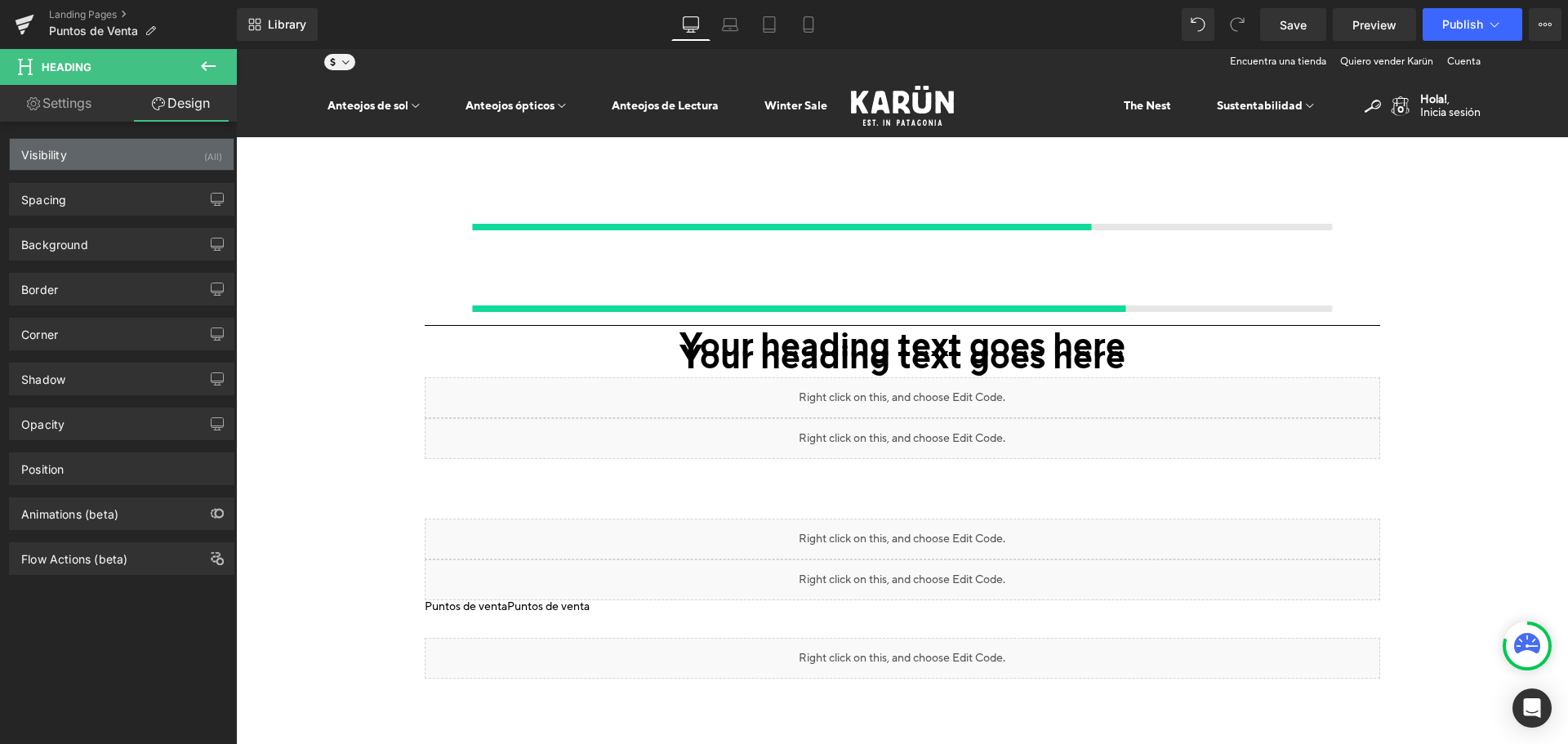
type input "0"
click at [90, 158] on div "Visibility (All)" at bounding box center [121, 154] width 224 height 31
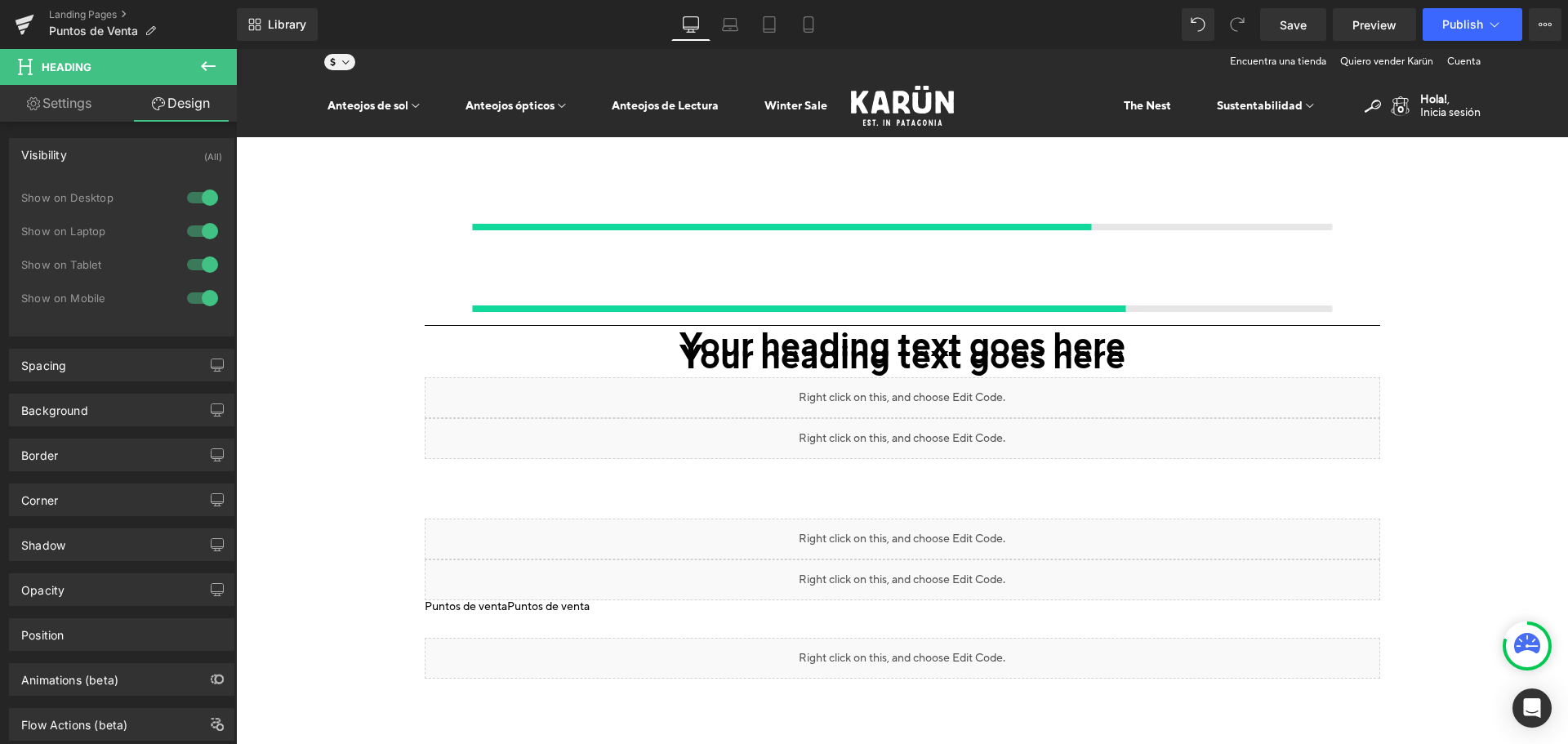
click at [102, 141] on div "Visibility (All)" at bounding box center [121, 154] width 224 height 31
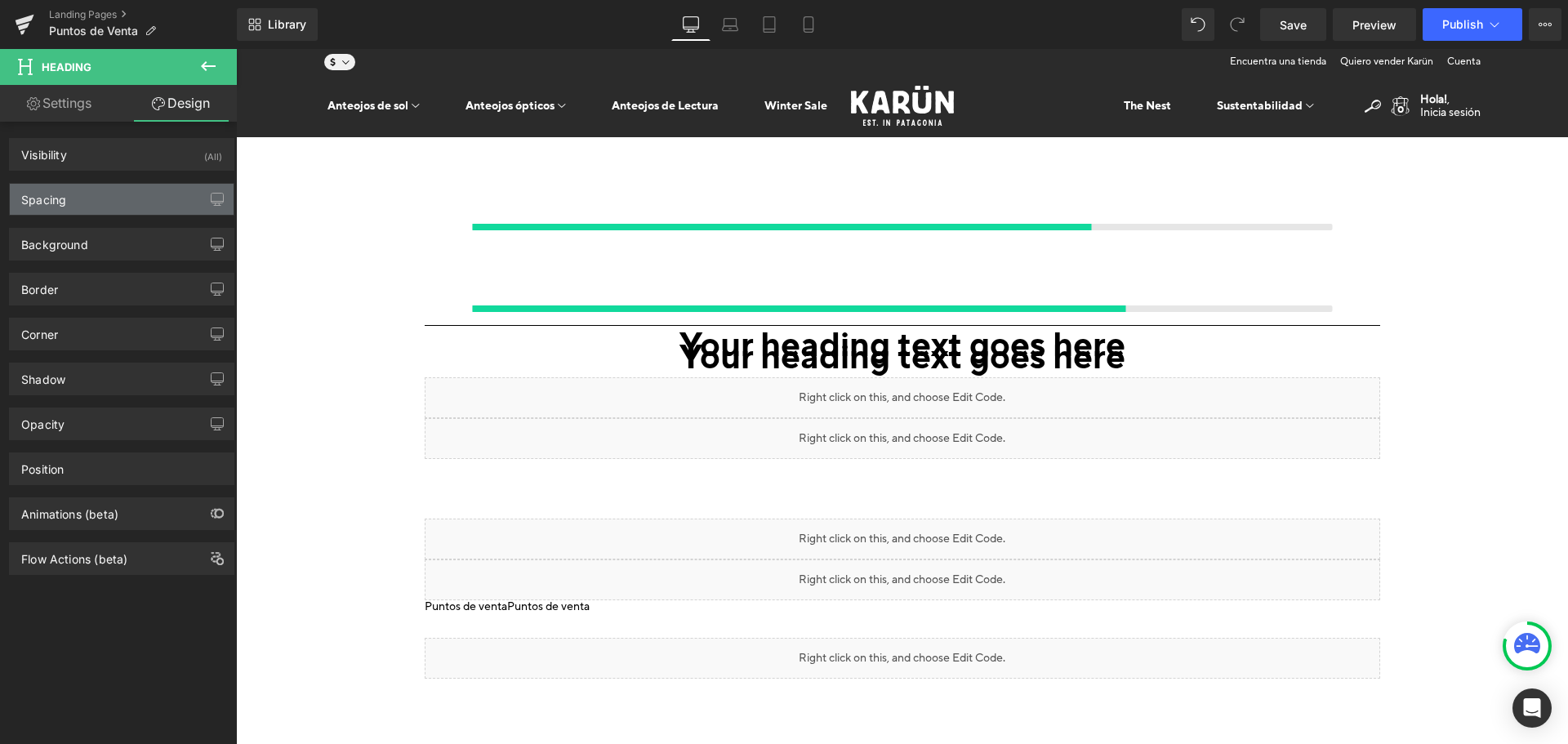
click at [100, 205] on div "Spacing" at bounding box center [121, 199] width 224 height 31
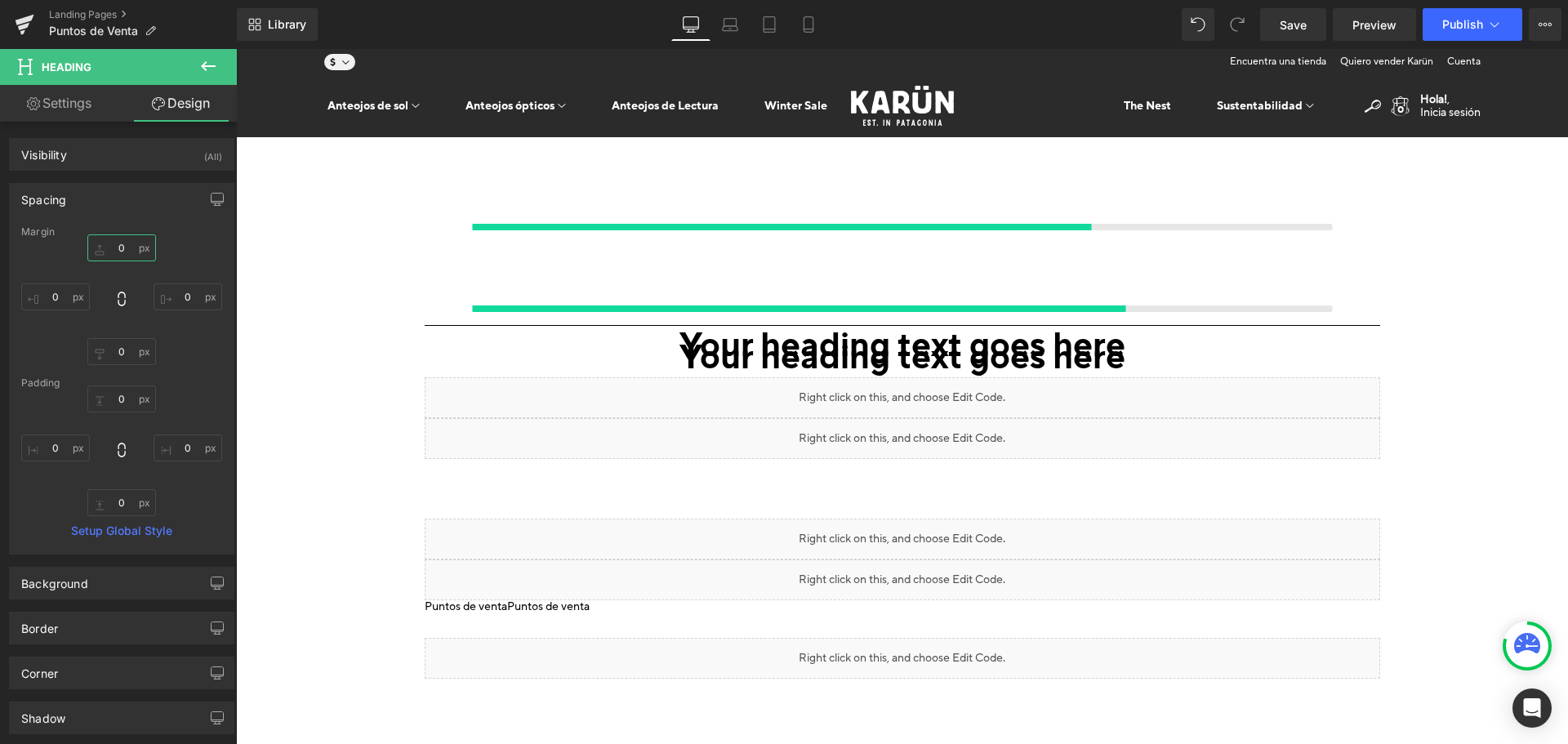
click at [118, 249] on input "0" at bounding box center [121, 248] width 68 height 27
type input "2"
type input "20"
type input "0"
type input "20"
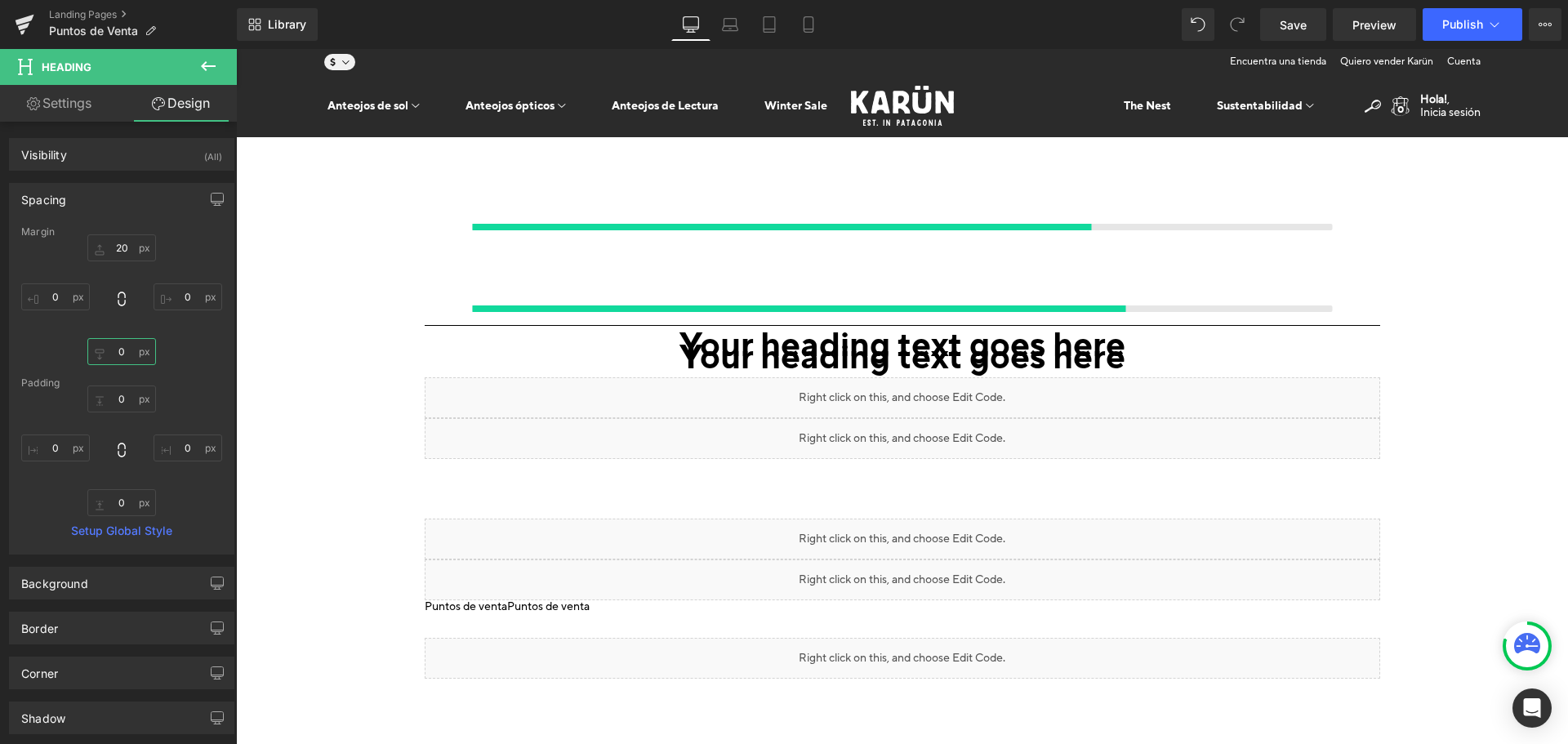
click at [116, 343] on input "0" at bounding box center [121, 352] width 68 height 27
type input "10"
click at [121, 402] on input "0" at bounding box center [121, 399] width 68 height 27
click at [113, 360] on input "10" at bounding box center [121, 352] width 68 height 27
click at [113, 360] on input "text" at bounding box center [121, 352] width 68 height 27
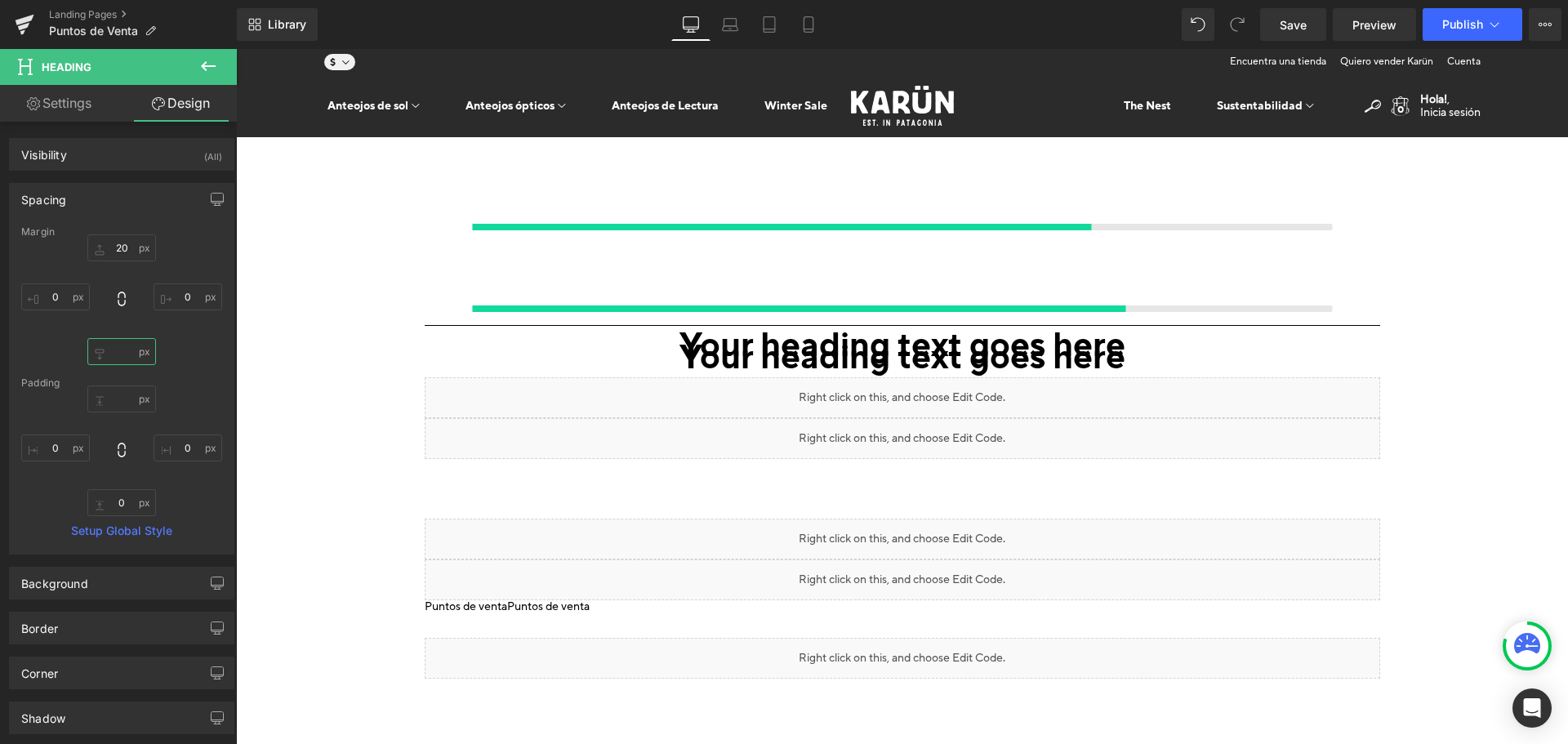
scroll to position [0, 0]
type input "20"
click \ "Liquid"
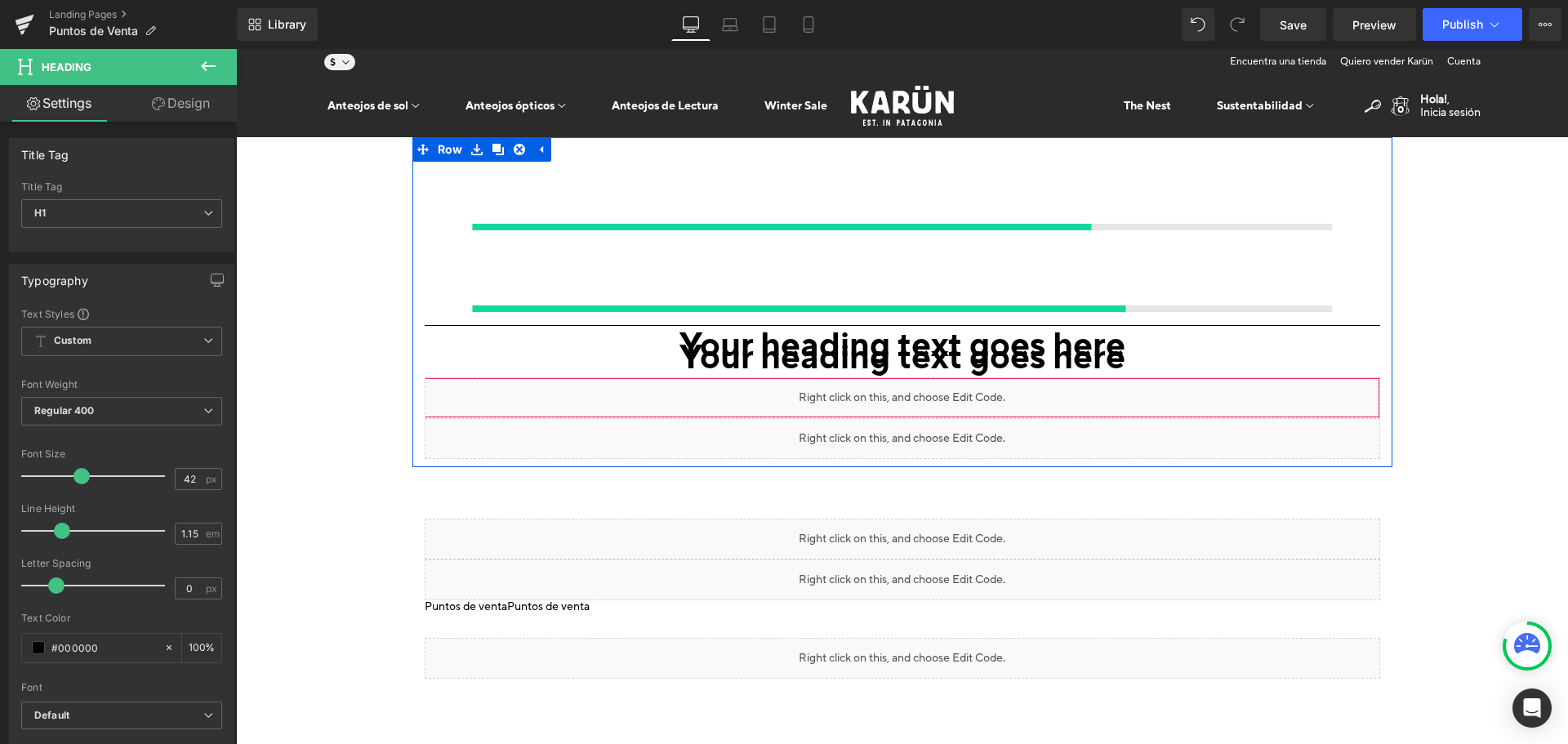
click at [236, 49] on icon at bounding box center [236, 49] width 0 height 0
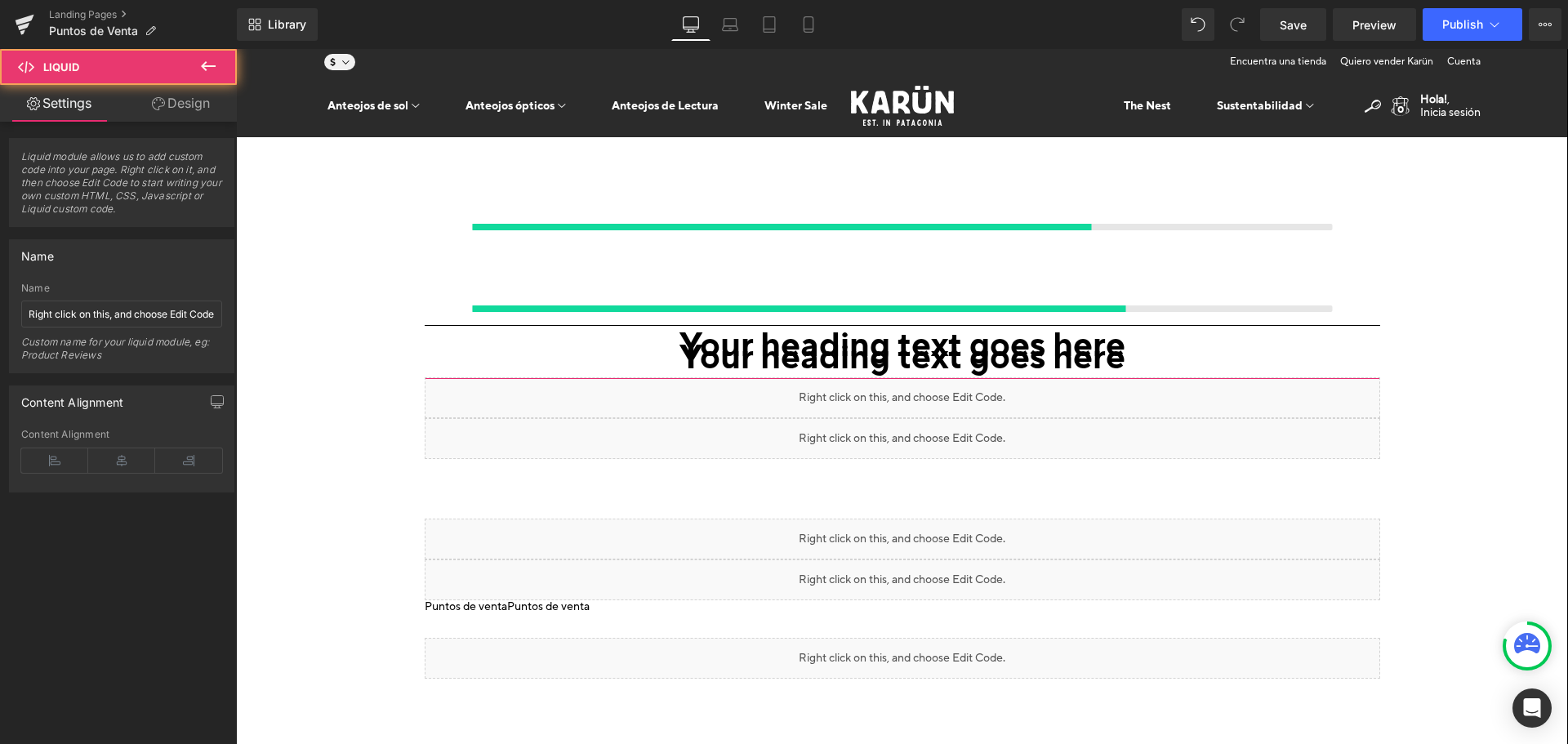
click at [236, 49] on icon at bounding box center [236, 49] width 0 height 0
click at [236, 49] on span at bounding box center [236, 49] width 0 height 0
click at [236, 49] on div at bounding box center [236, 49] width 0 height 0
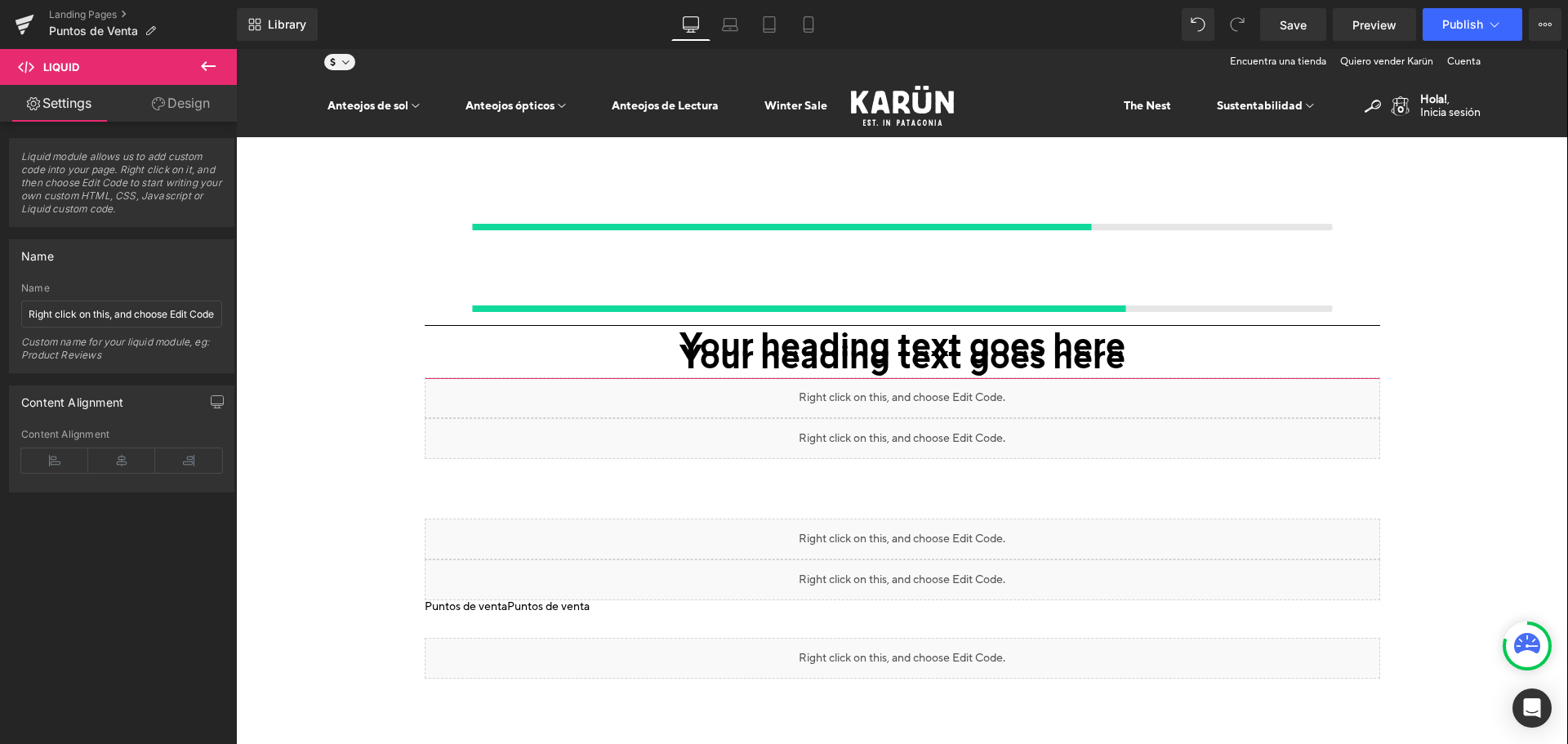
click at [236, 49] on div at bounding box center [236, 49] width 0 height 0
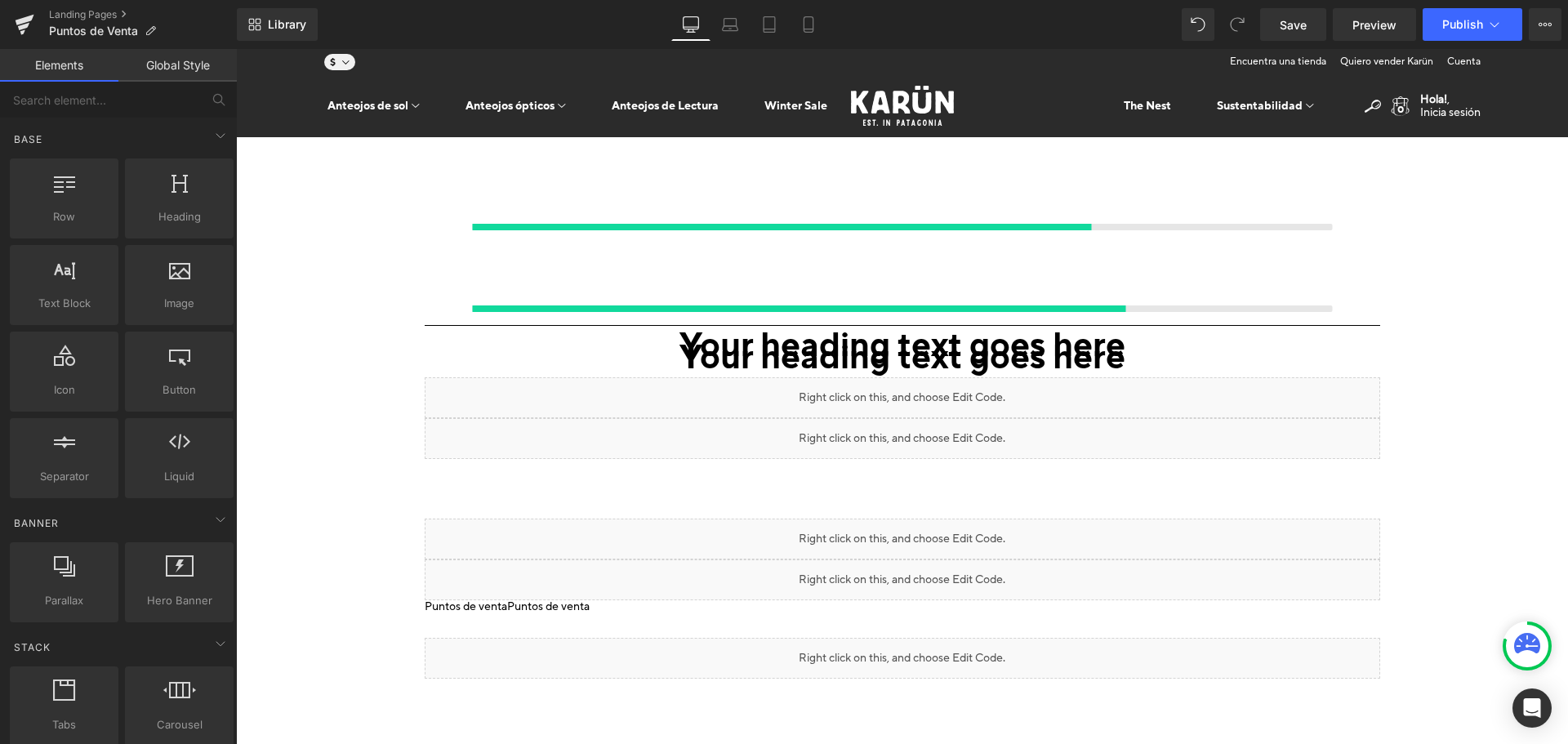
click \
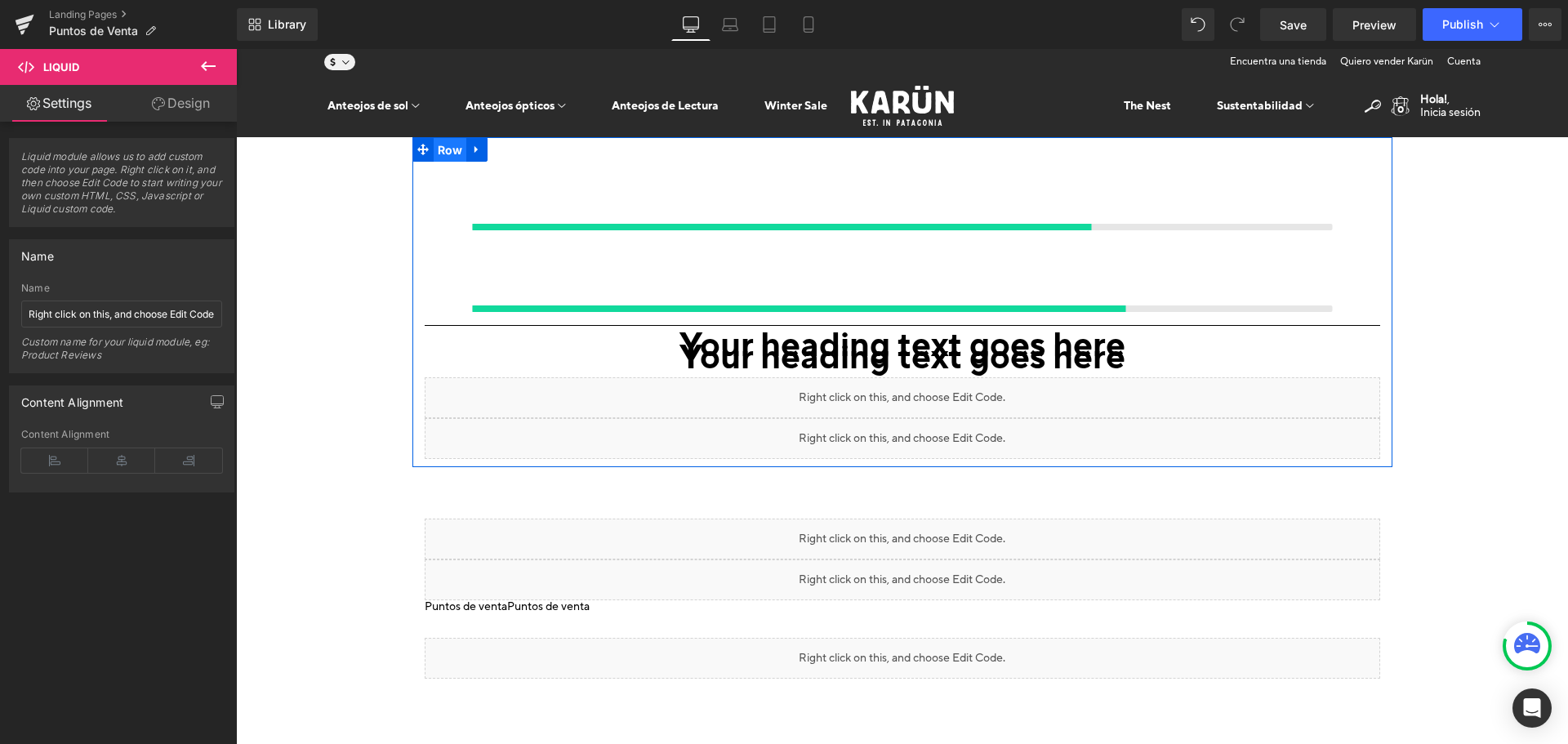
click at [444, 152] on span "Row" at bounding box center [450, 150] width 33 height 24
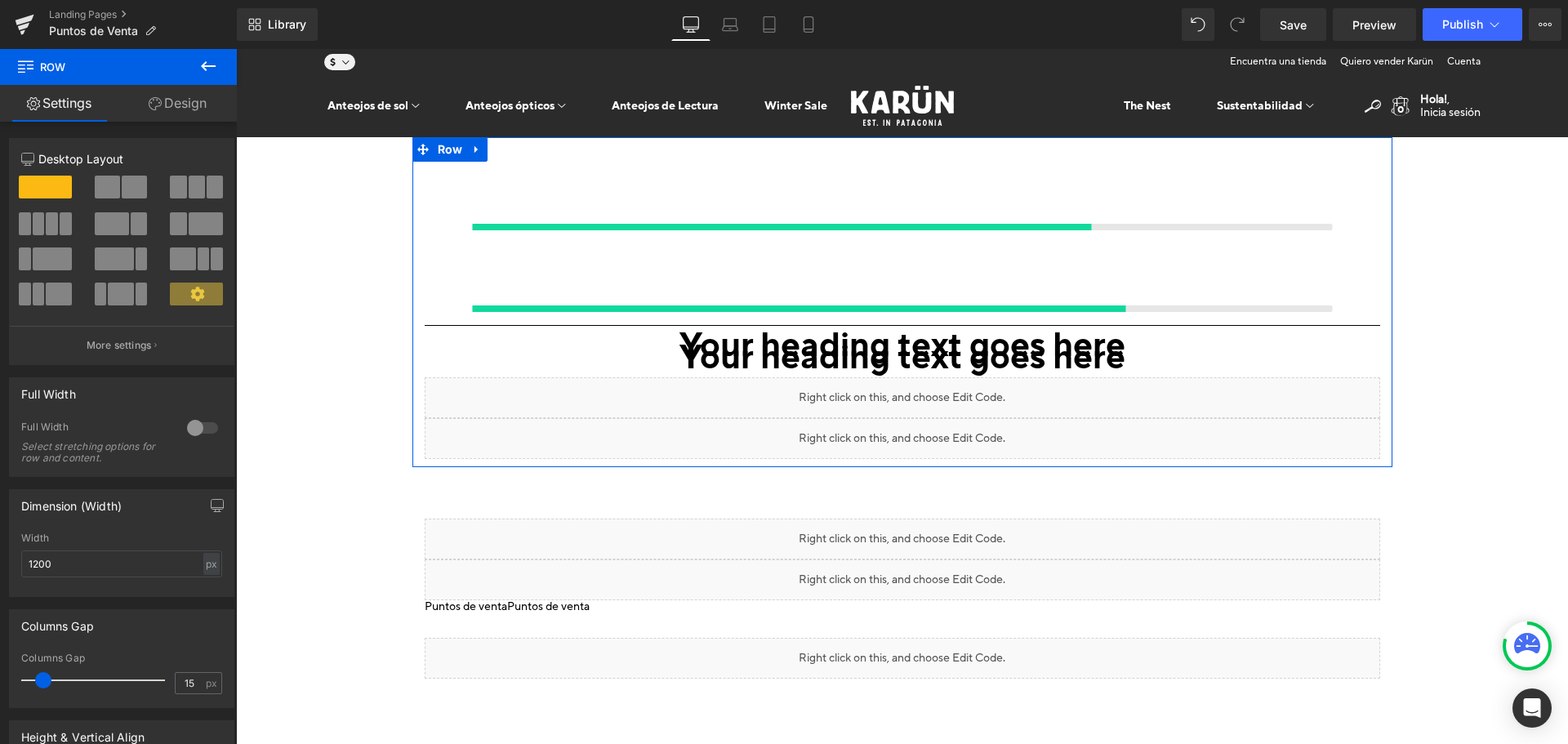
click at [162, 93] on link "Design" at bounding box center [177, 103] width 118 height 37
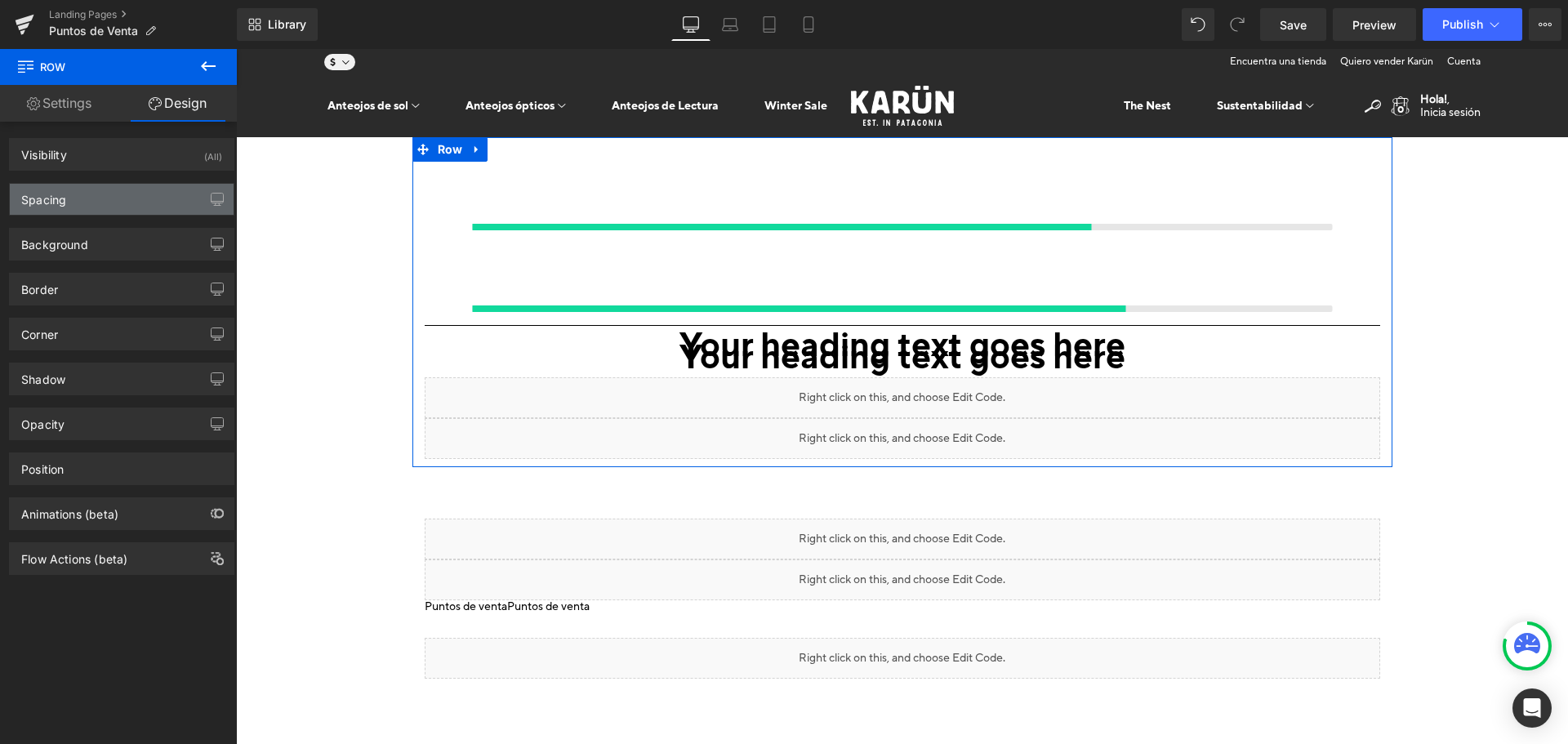
type input "0"
type input "30"
type input "0"
type input "10"
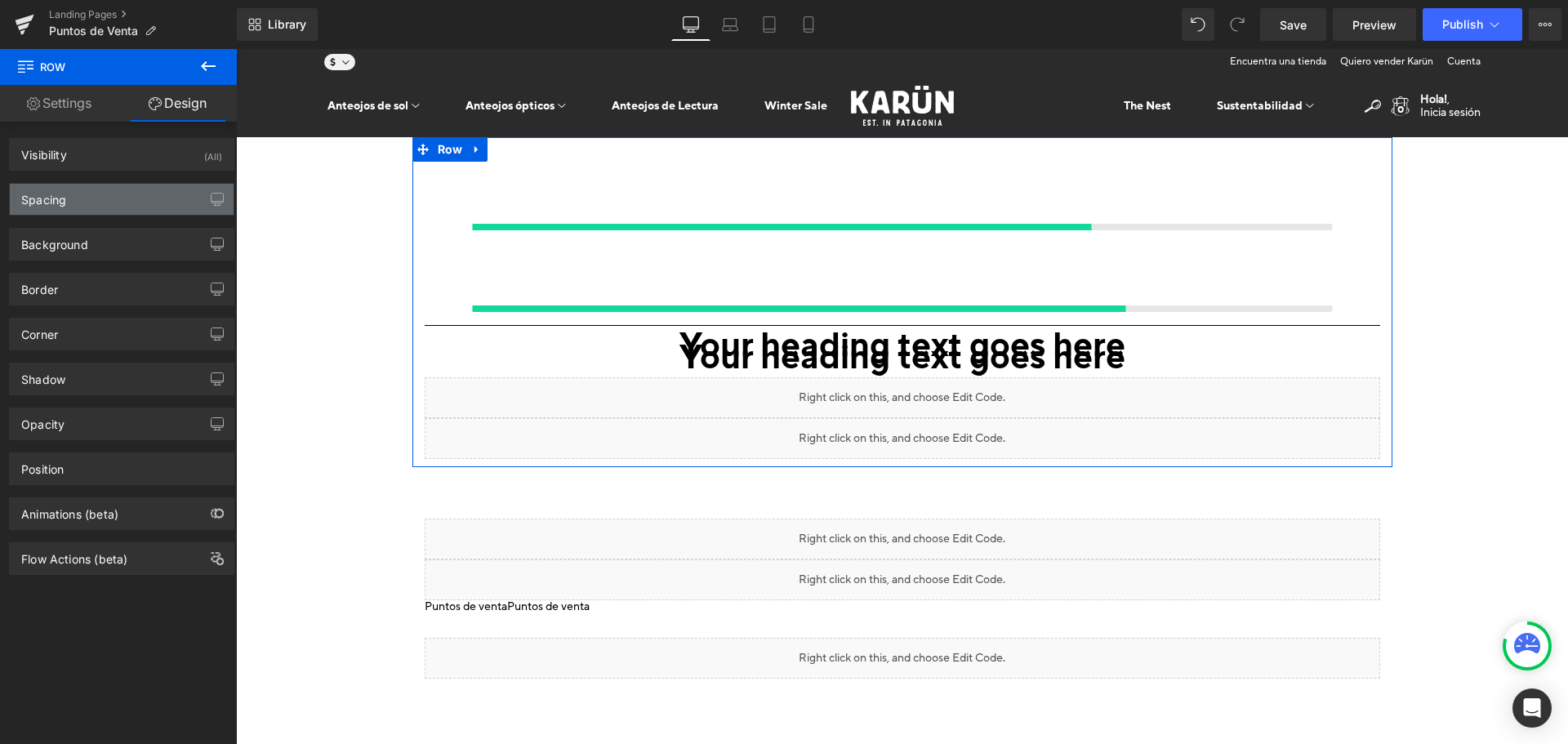
type input "0"
click at [113, 186] on div "Spacing" at bounding box center [121, 199] width 224 height 31
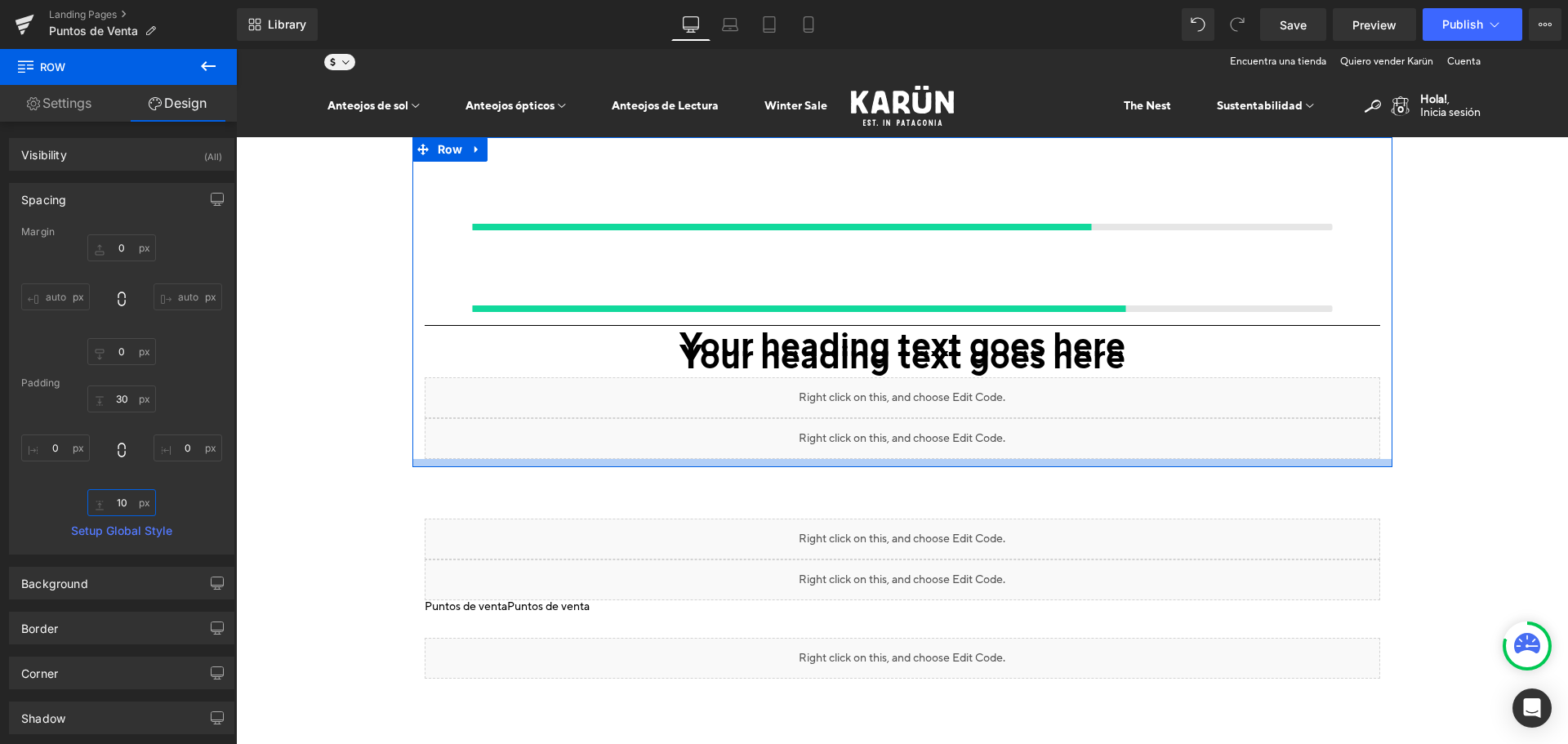
click at [121, 503] on input "10" at bounding box center [121, 503] width 68 height 27
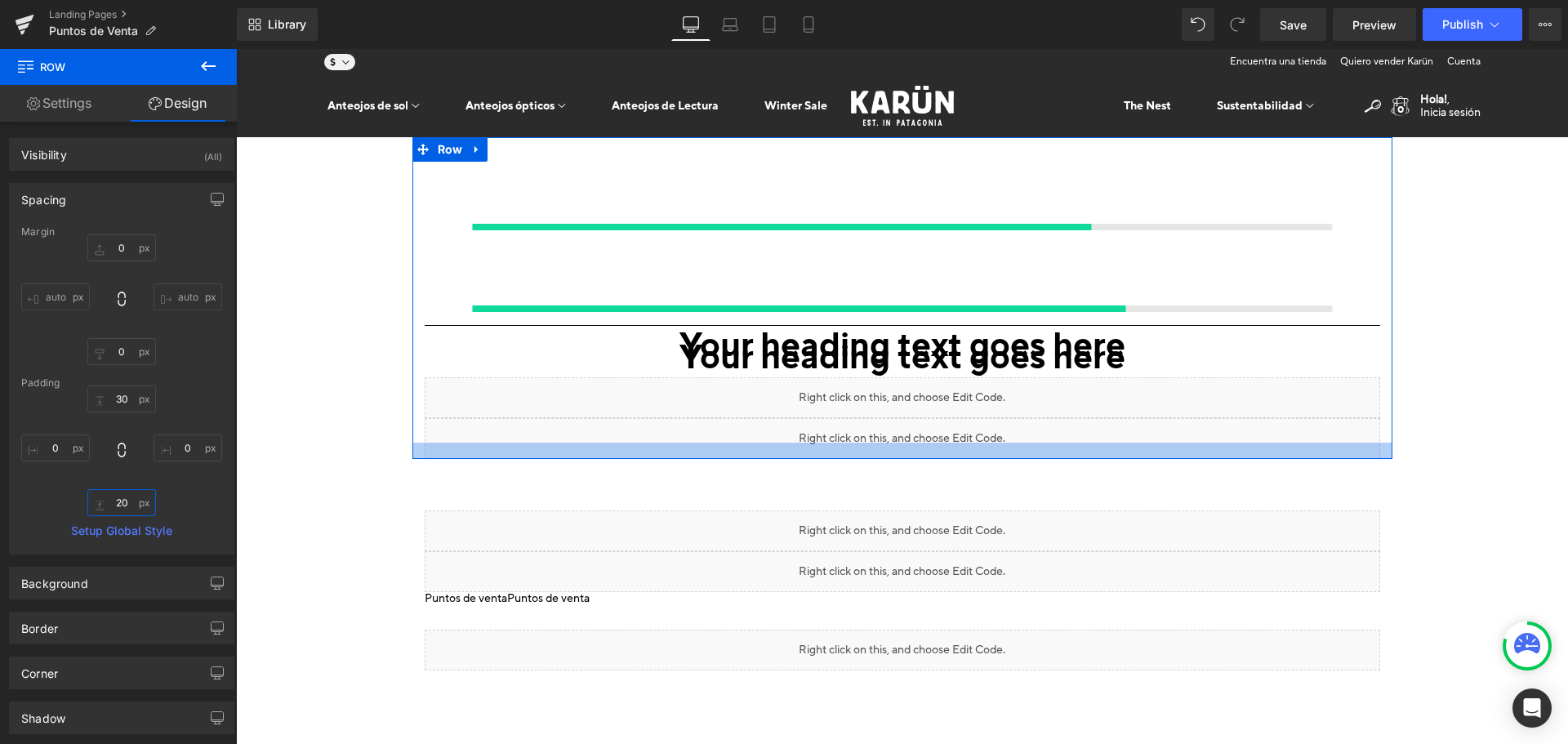
click at [122, 509] on input "20" at bounding box center [121, 503] width 68 height 27
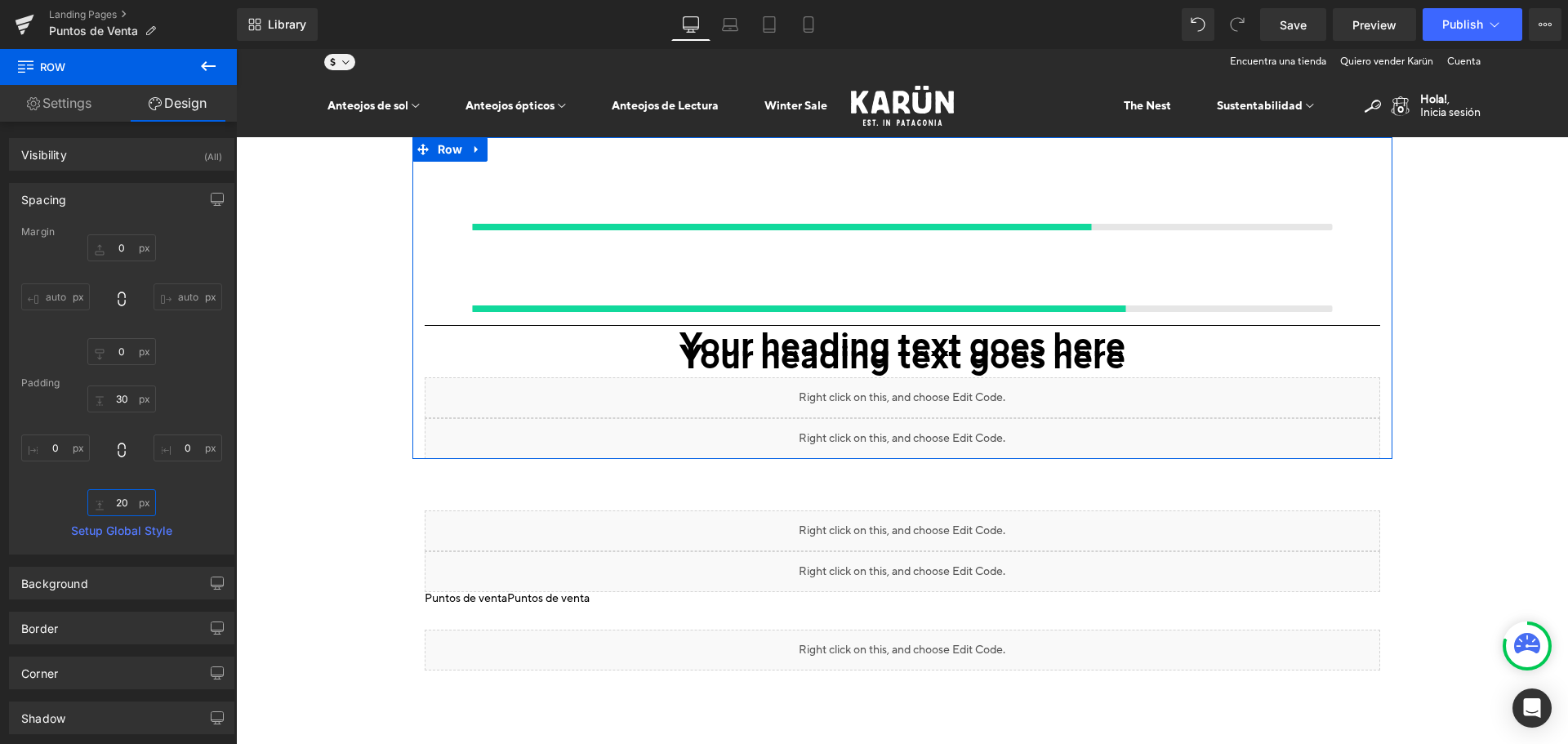
click at [122, 509] on input "20" at bounding box center [121, 503] width 68 height 27
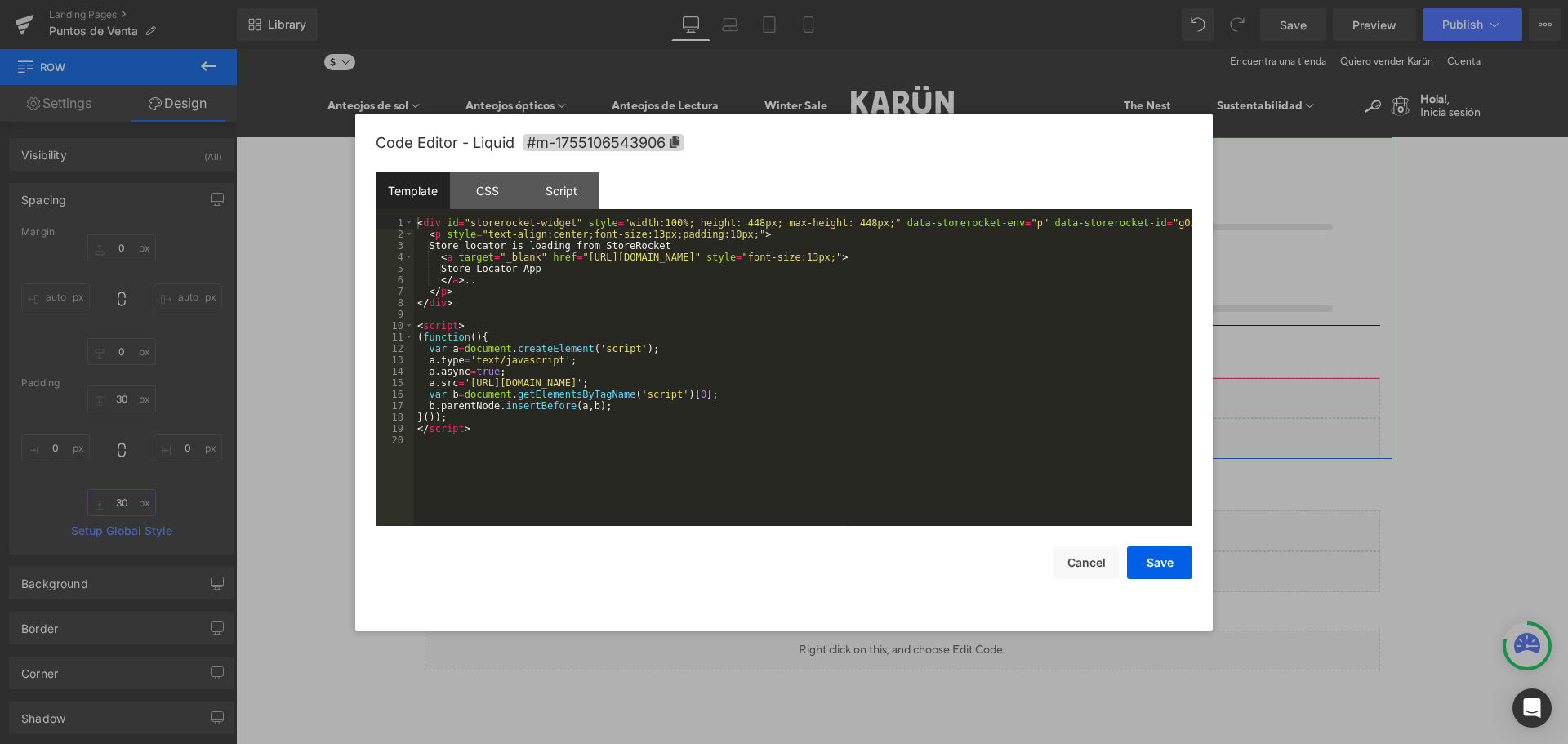
click at [914, 378] on div "Liquid Liquid Liquid" at bounding box center [903, 398] width 956 height 41
type input "30"
click at [1081, 562] on button "Cancel" at bounding box center [1086, 563] width 66 height 32
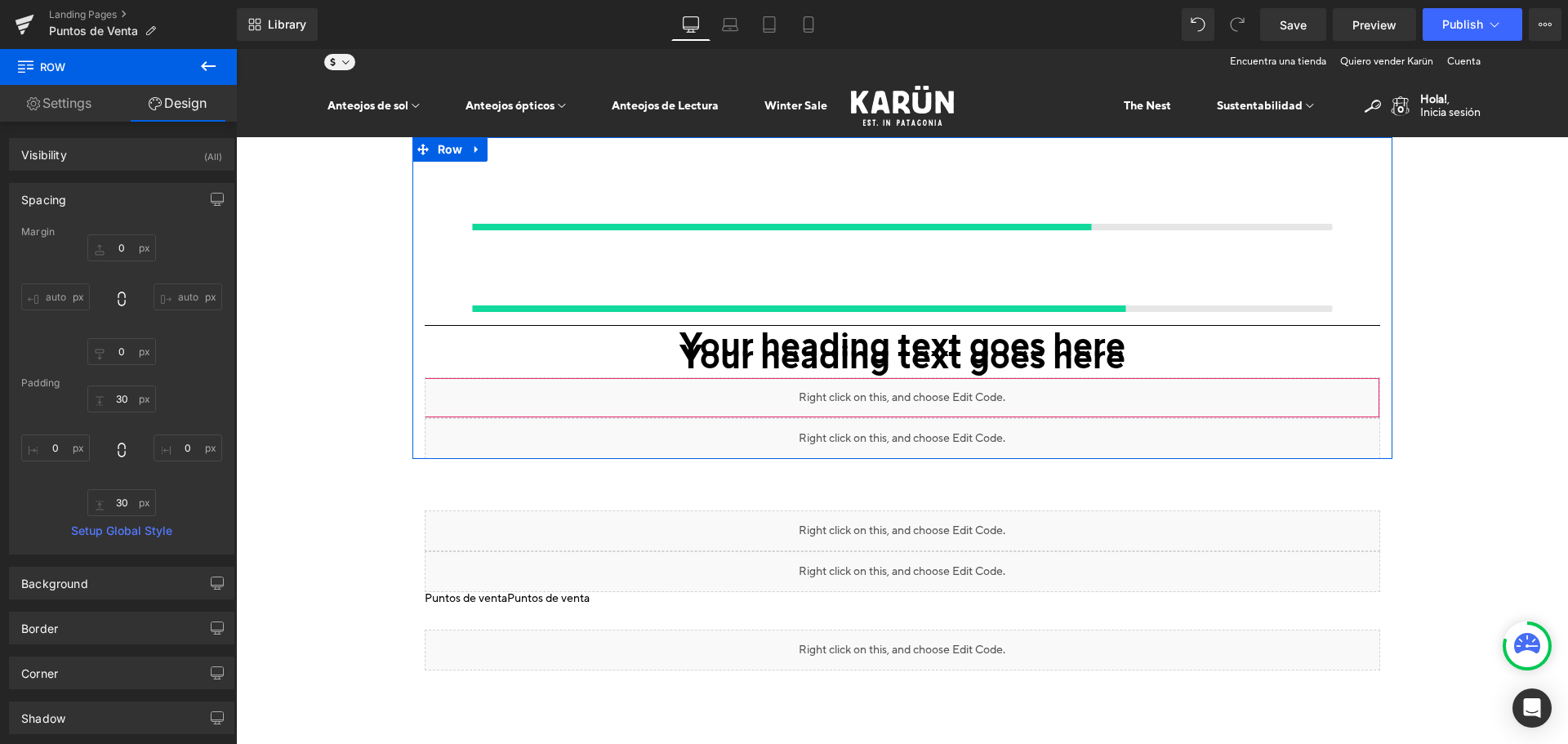
click at [236, 49] on icon at bounding box center [236, 49] width 0 height 0
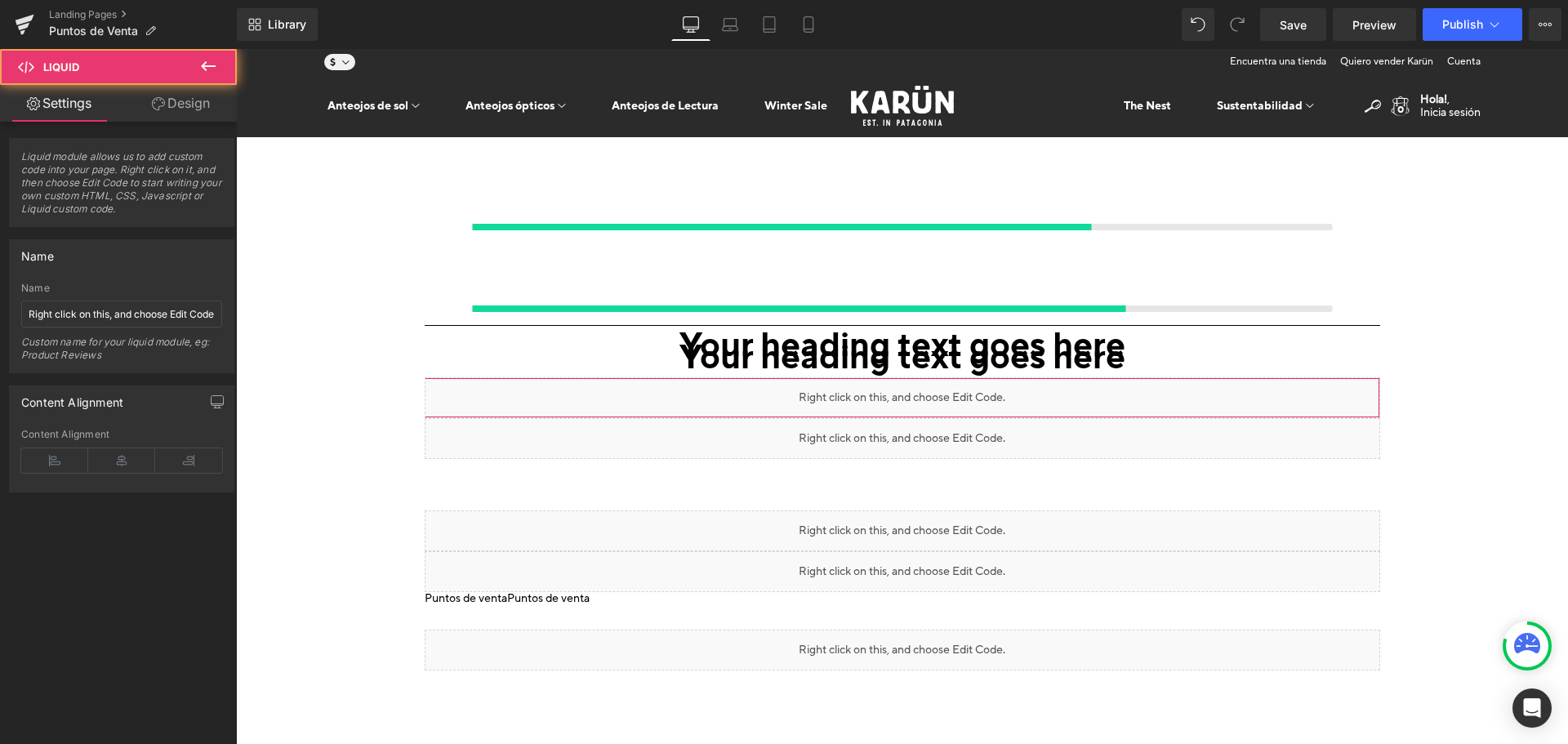
click at [176, 98] on link "Design" at bounding box center [181, 103] width 118 height 37
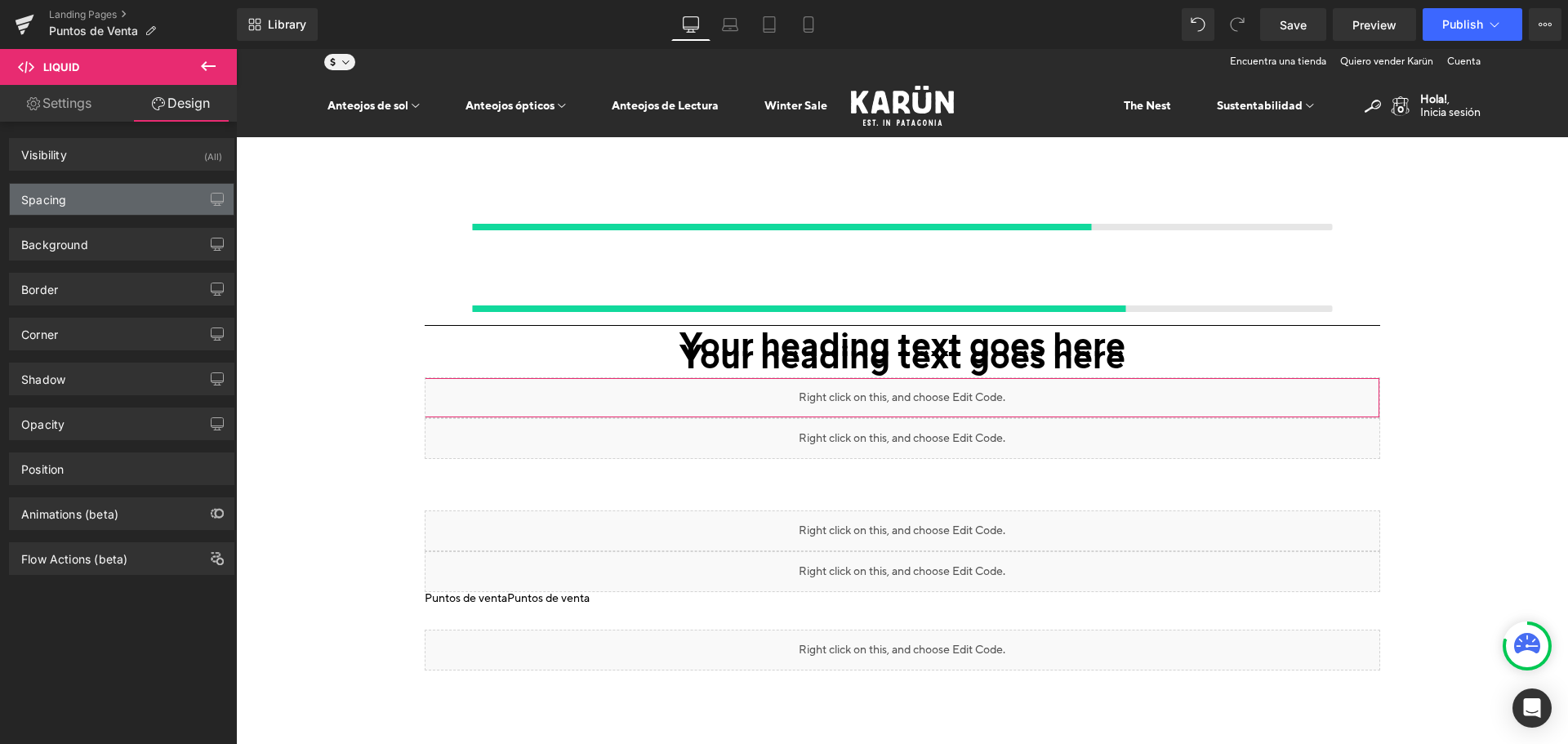
click at [92, 191] on div "Spacing" at bounding box center [121, 199] width 224 height 31
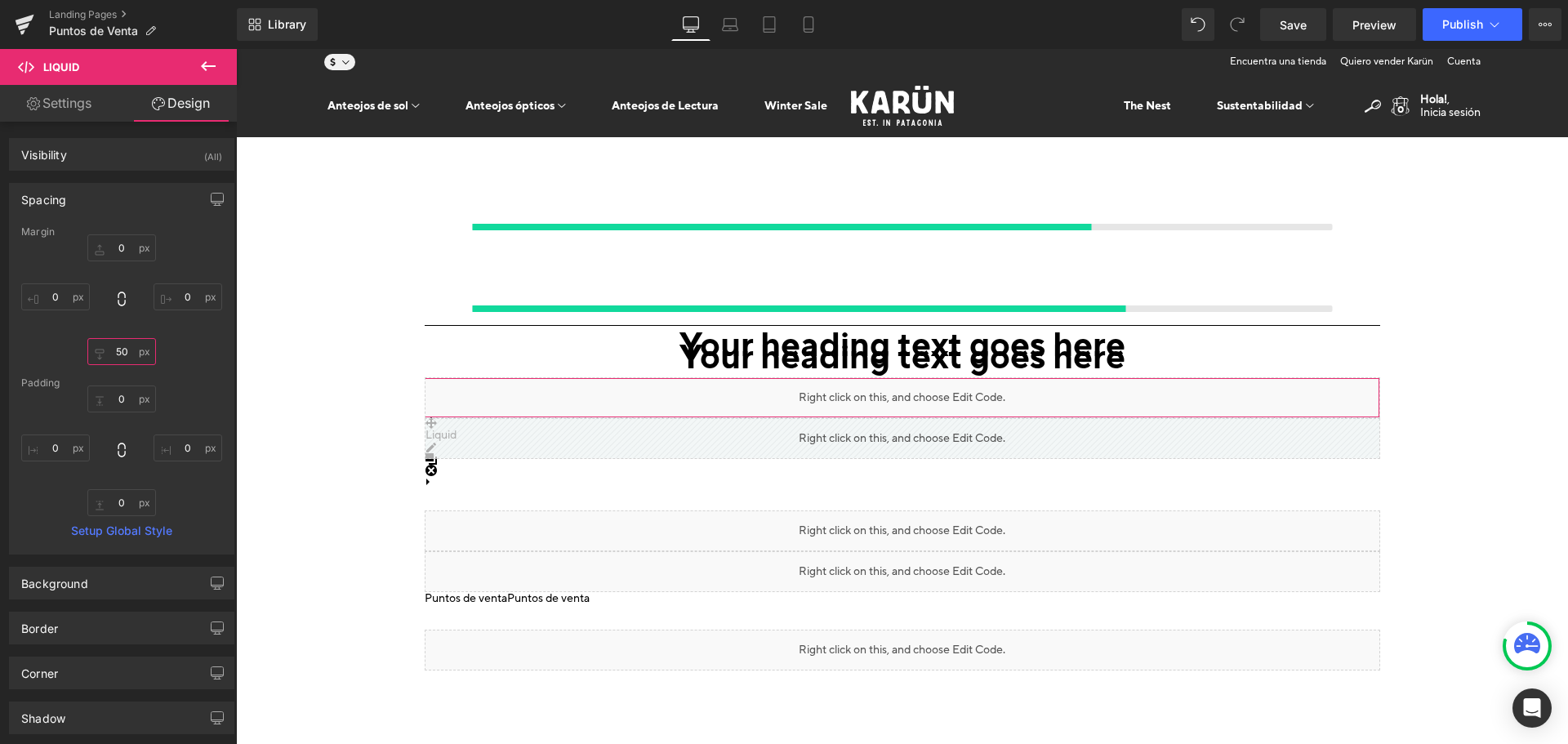
click at [116, 355] on input "50" at bounding box center [121, 352] width 68 height 27
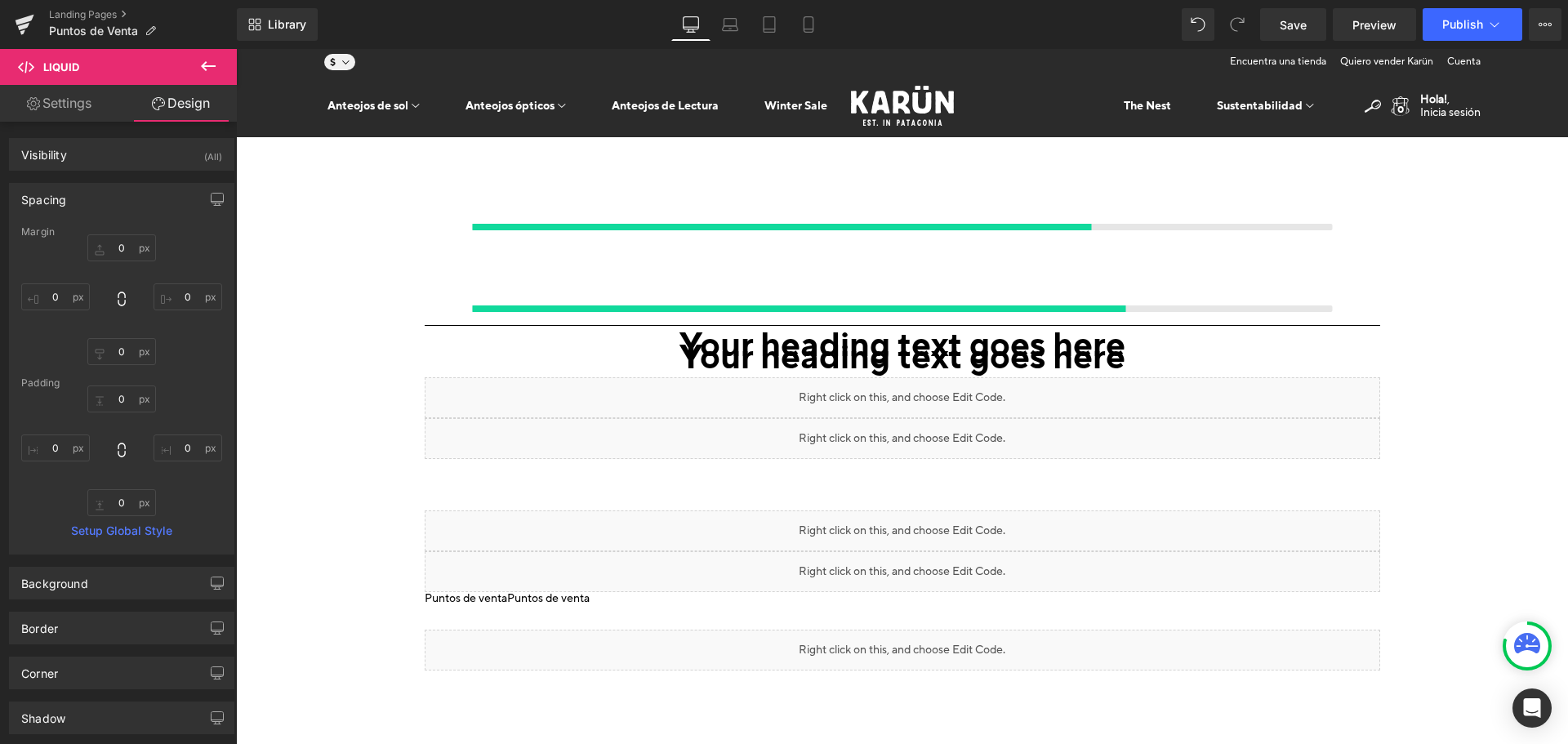
click \
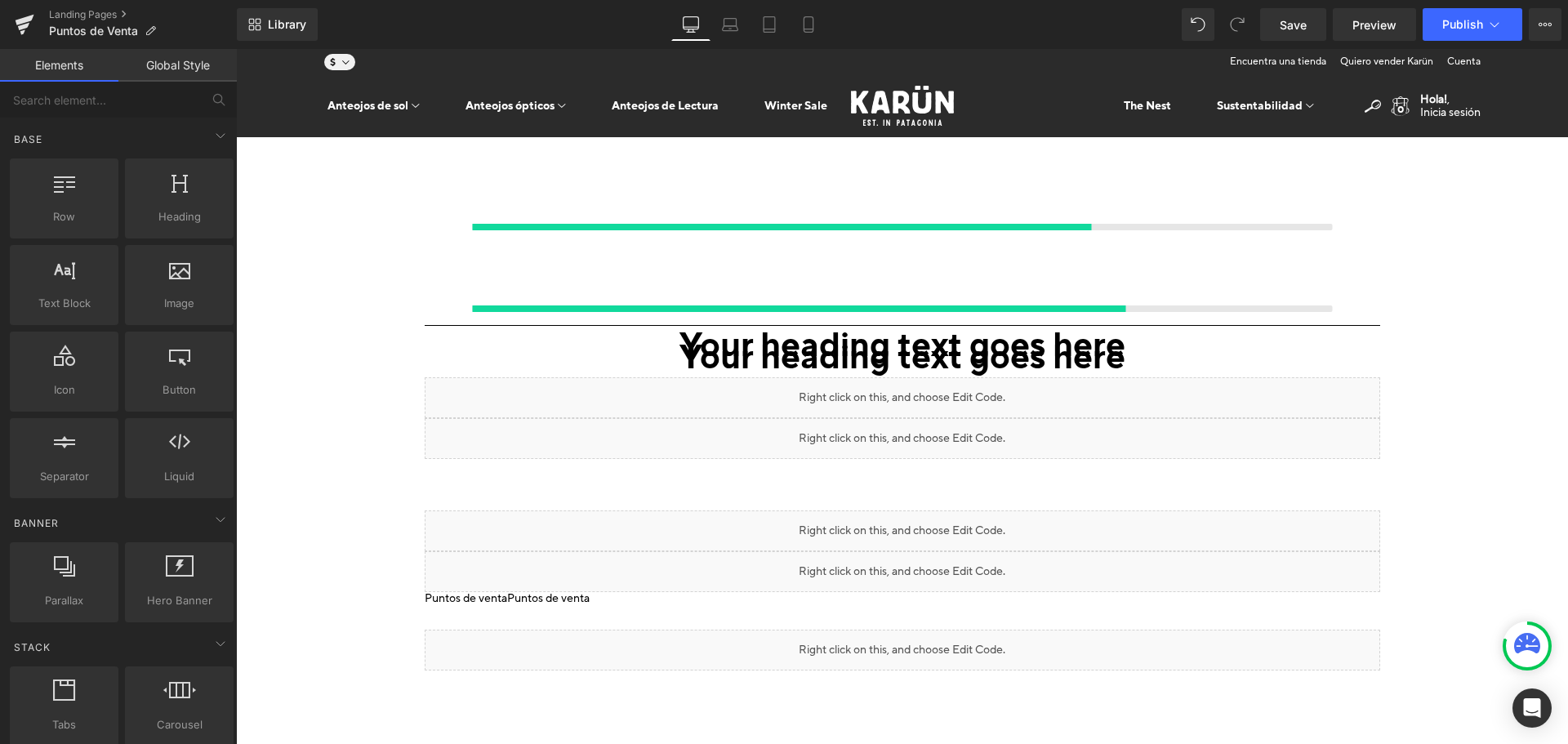
click at [699, 384] on div "Your heading text goes here Heading Your heading text goes here 196px 196px Hea…" at bounding box center [902, 512] width 1332 height 749
click at [1316, 33] on link "Save" at bounding box center [1293, 24] width 67 height 32
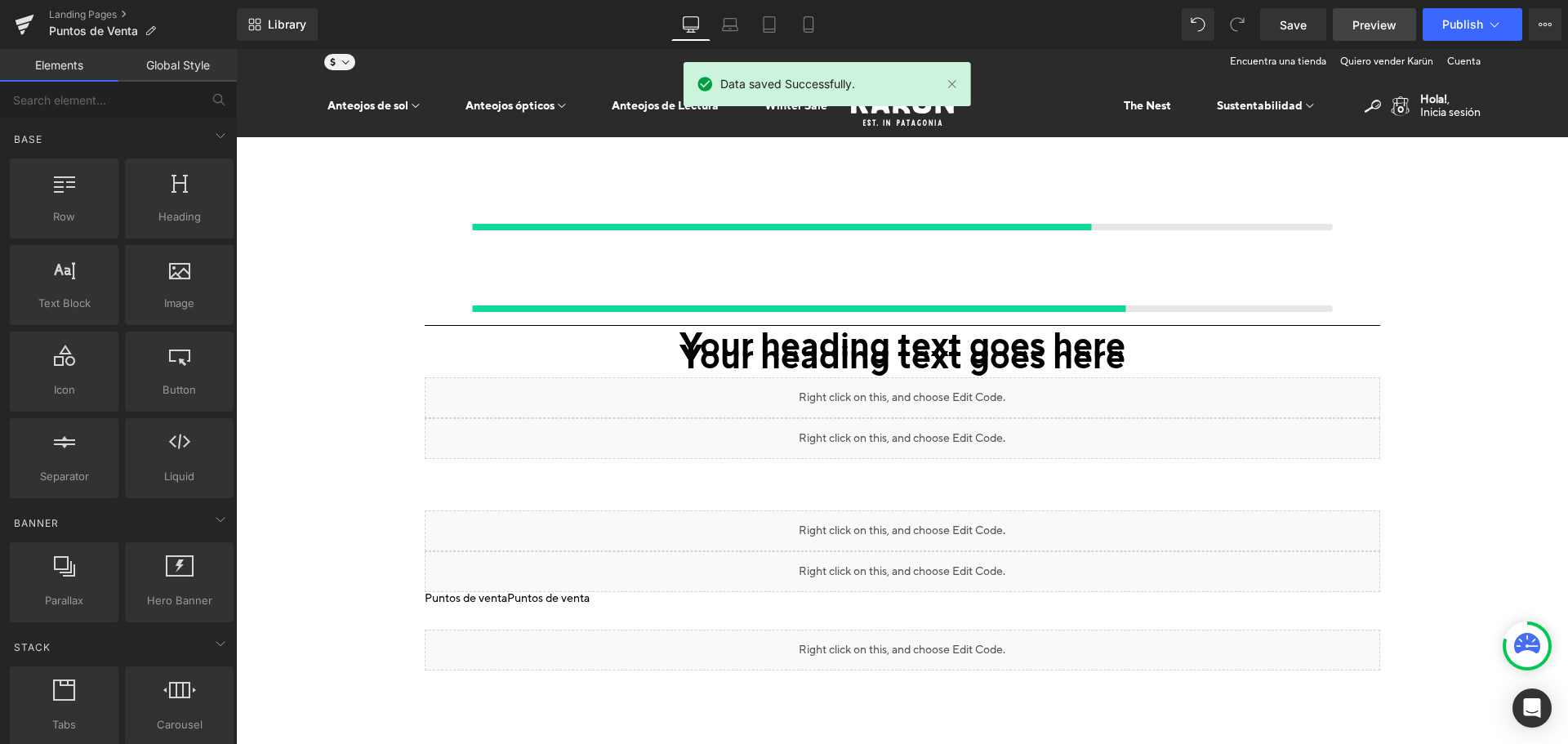
click at [1391, 27] on span "Preview" at bounding box center [1374, 25] width 44 height 17
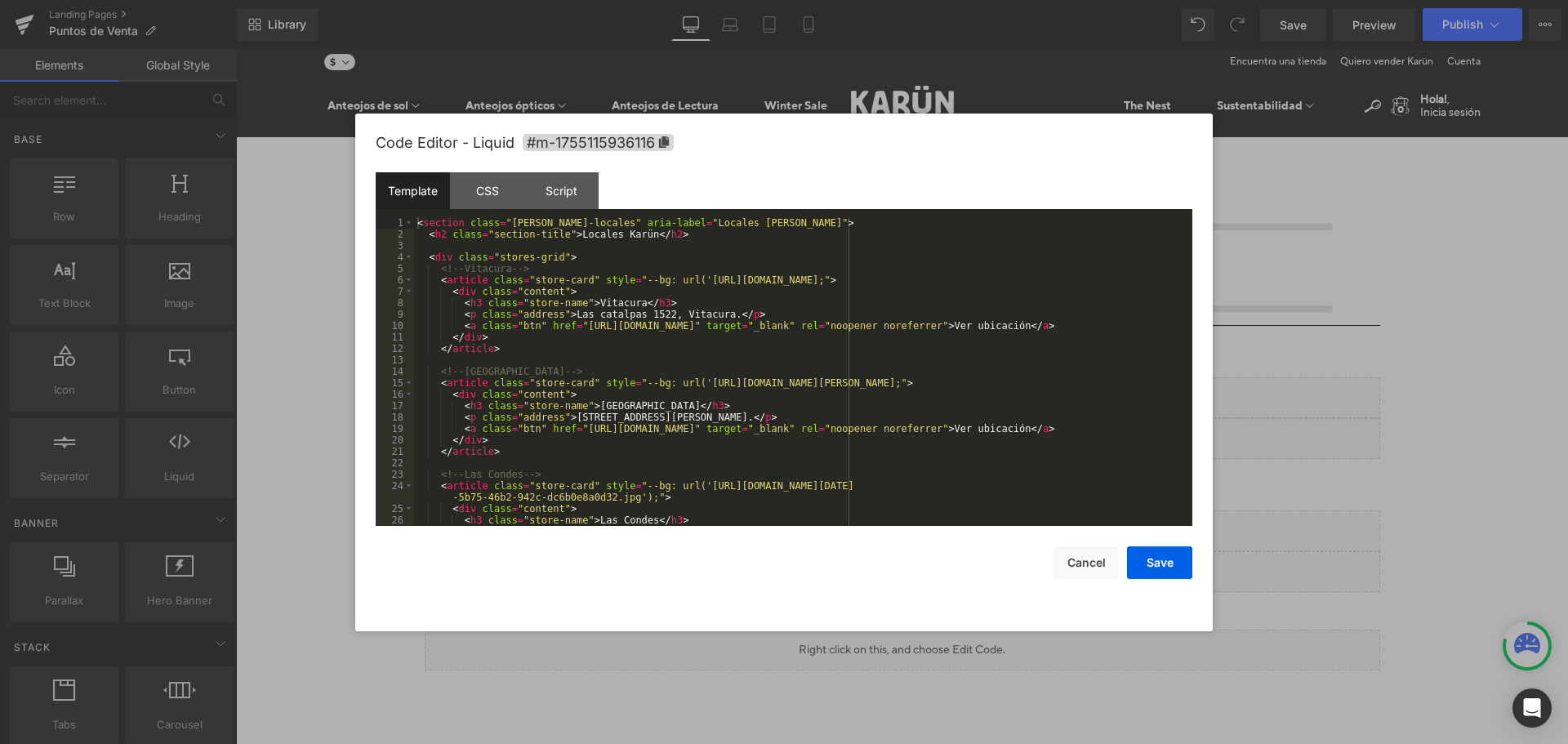
click at [236, 49] on style at bounding box center [236, 49] width 0 height 0
click at [636, 237] on div "< section class = "[PERSON_NAME]-locales" aria-label = "Locales [PERSON_NAME]" …" at bounding box center [800, 383] width 772 height 332
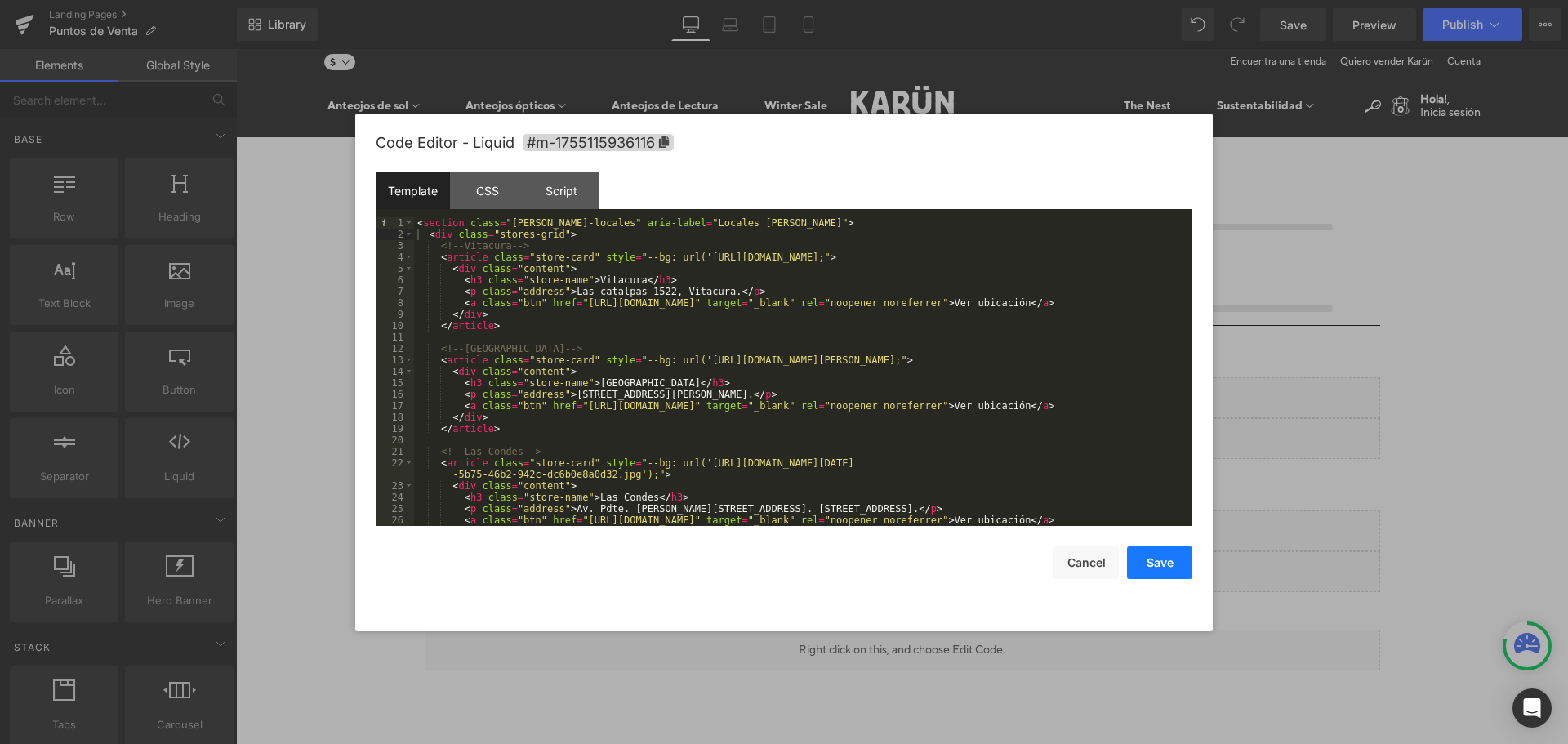
click at [1163, 565] on button "Save" at bounding box center [1160, 563] width 66 height 32
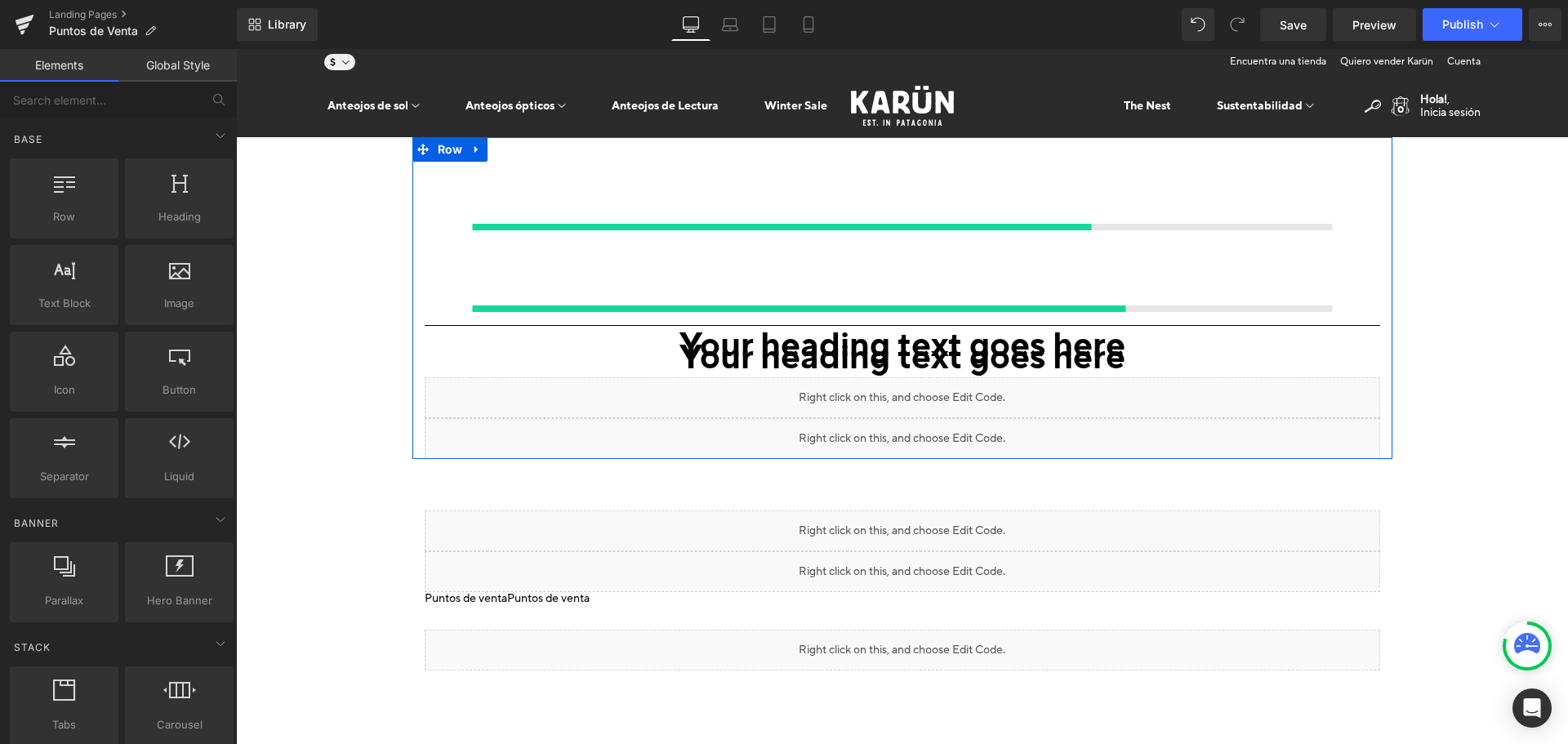
click at [915, 518] on icon at bounding box center [910, 523] width 9 height 10
click at [236, 49] on icon at bounding box center [236, 49] width 0 height 0
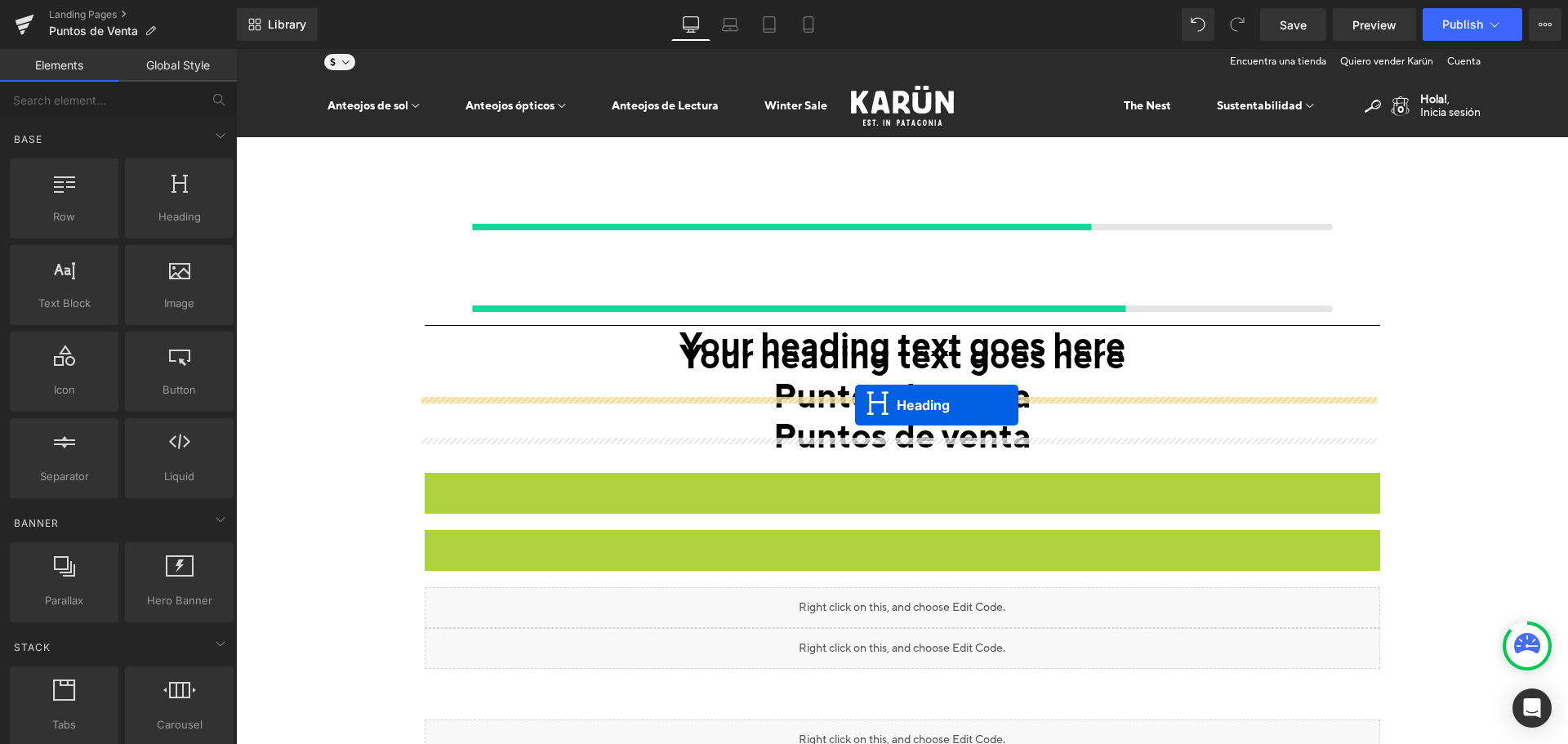
drag, startPoint x: 858, startPoint y: 271, endPoint x: 855, endPoint y: 405, distance: 134.0
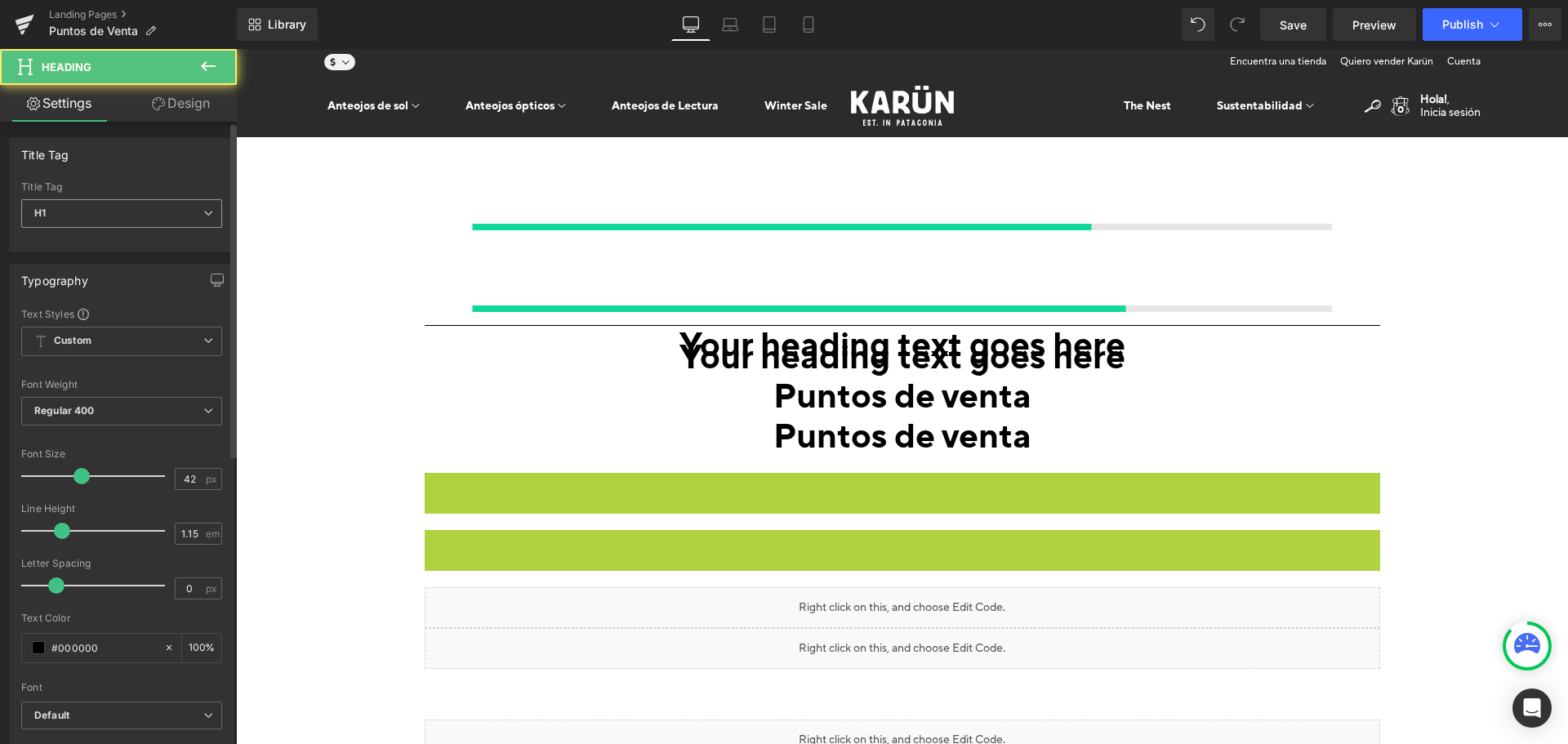
click at [193, 214] on span "H1" at bounding box center [122, 214] width 201 height 28
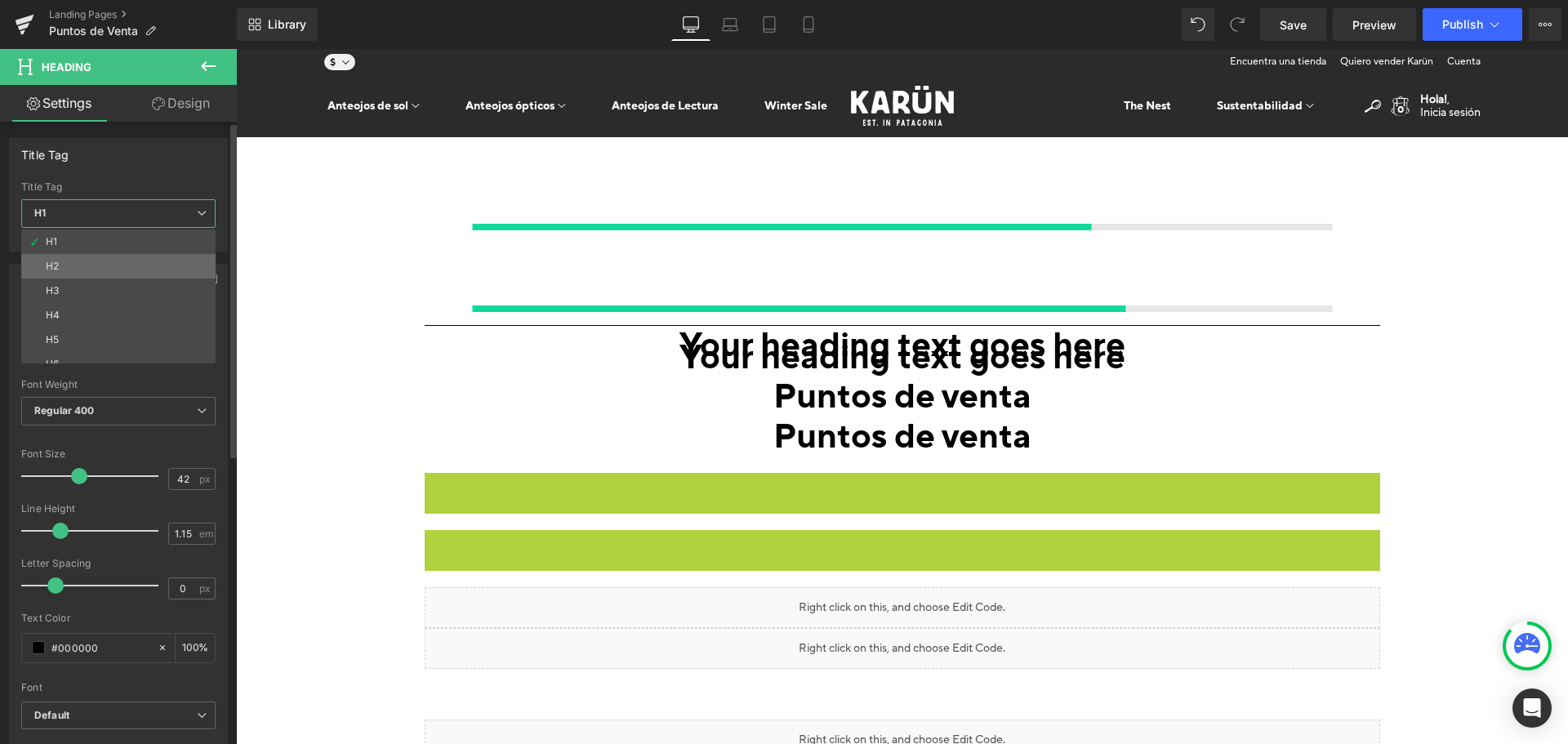
click at [139, 260] on li "H2" at bounding box center [122, 265] width 202 height 24
type input "32.2"
type input "100"
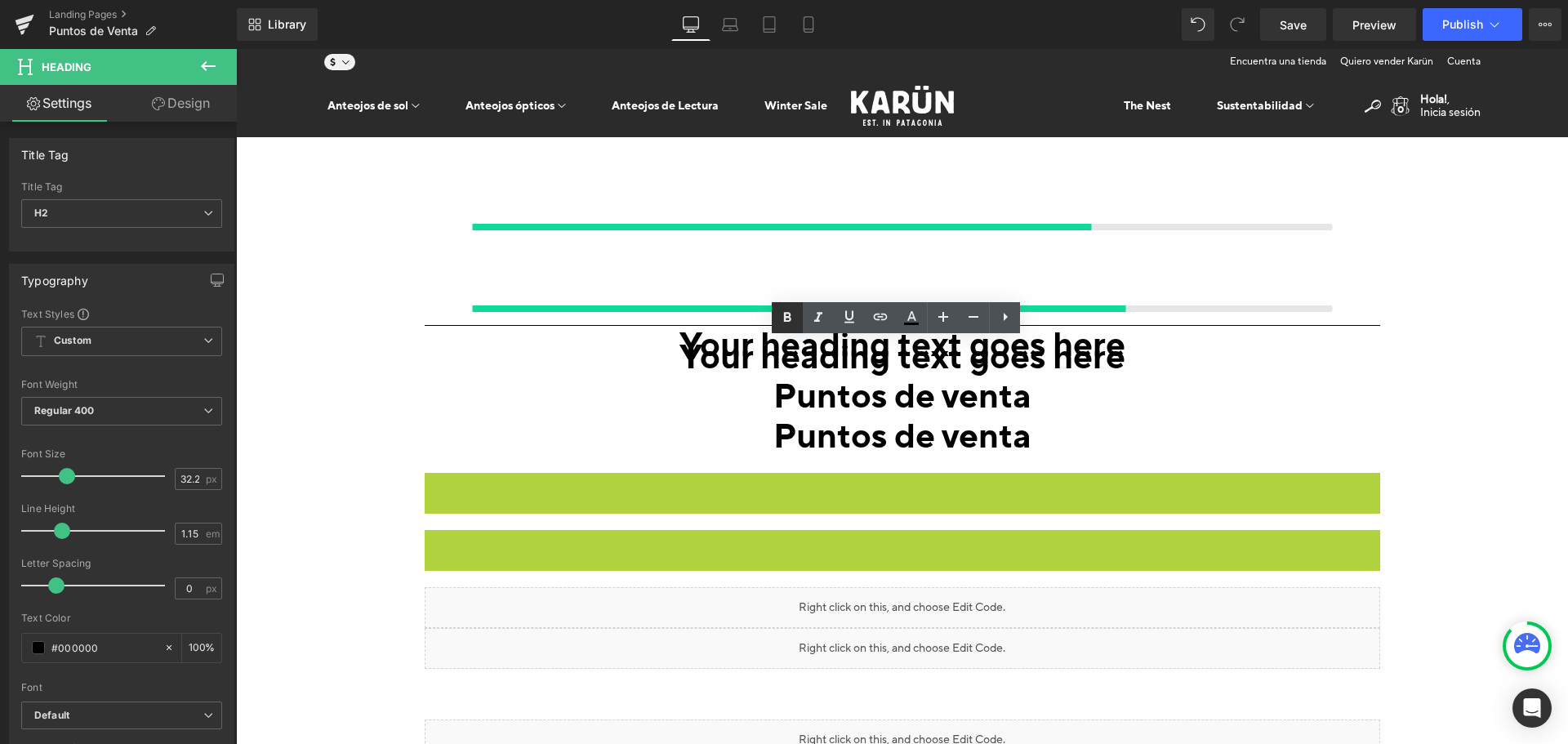
click at [787, 323] on icon at bounding box center [788, 318] width 20 height 20
click at [972, 320] on icon at bounding box center [974, 317] width 20 height 20
type input "30.2"
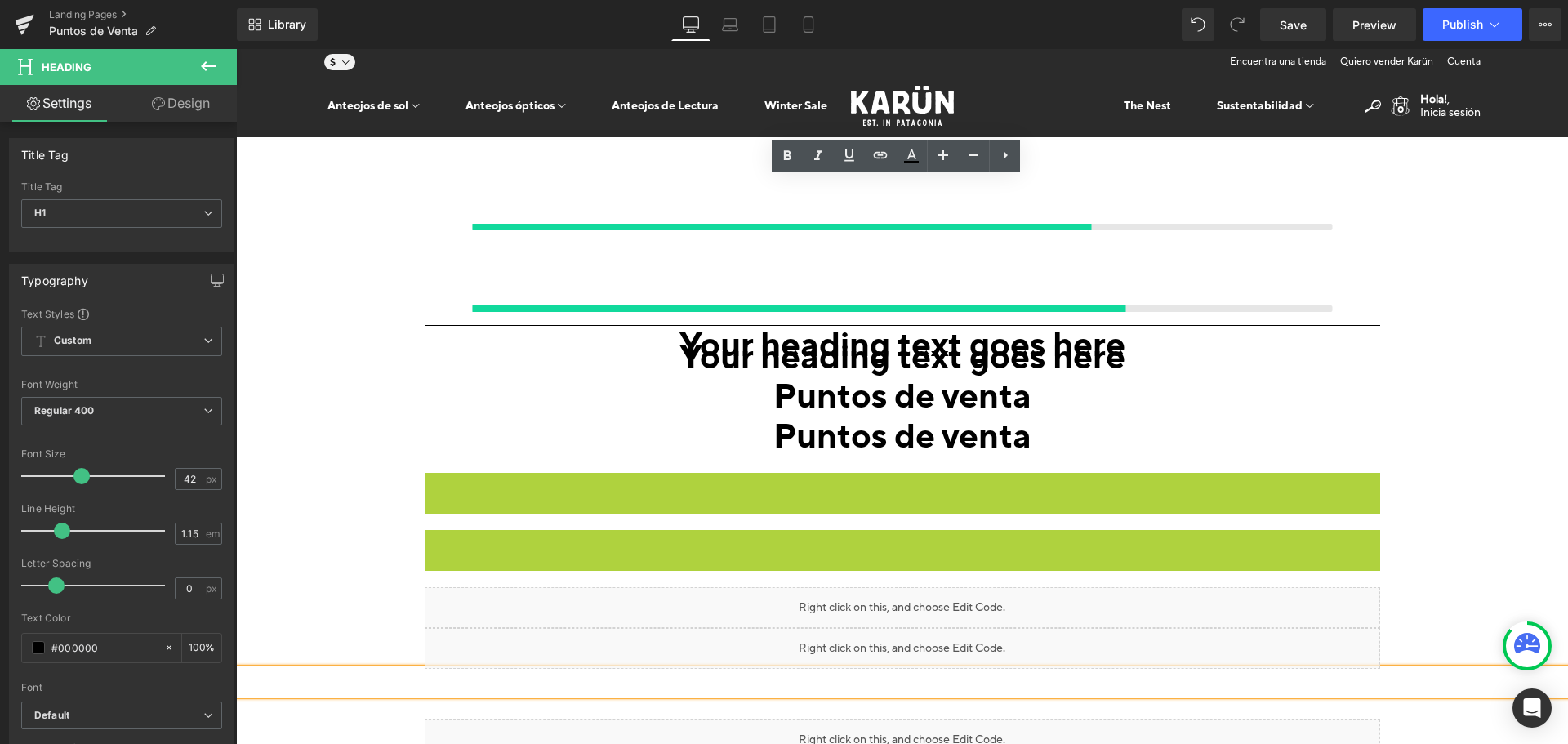
click at [1072, 291] on div "Your heading text goes here Heading Your heading text goes here 196px 196px Hea…" at bounding box center [903, 403] width 980 height 532
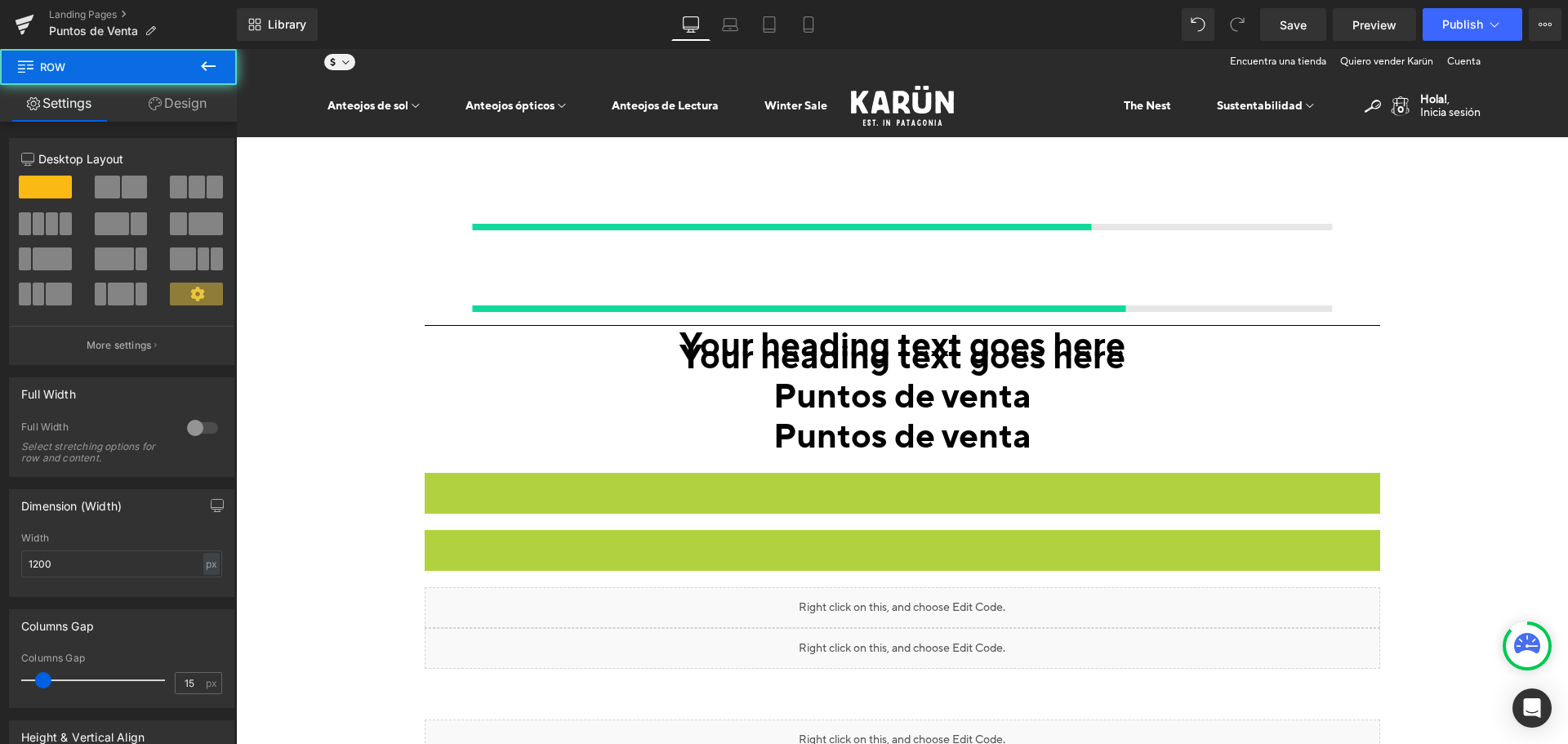
click at [236, 49] on icon "Puntos de venta Heading Puntos de venta Heading" at bounding box center [236, 49] width 0 height 0
click at [1282, 27] on span "Save" at bounding box center [1293, 25] width 27 height 17
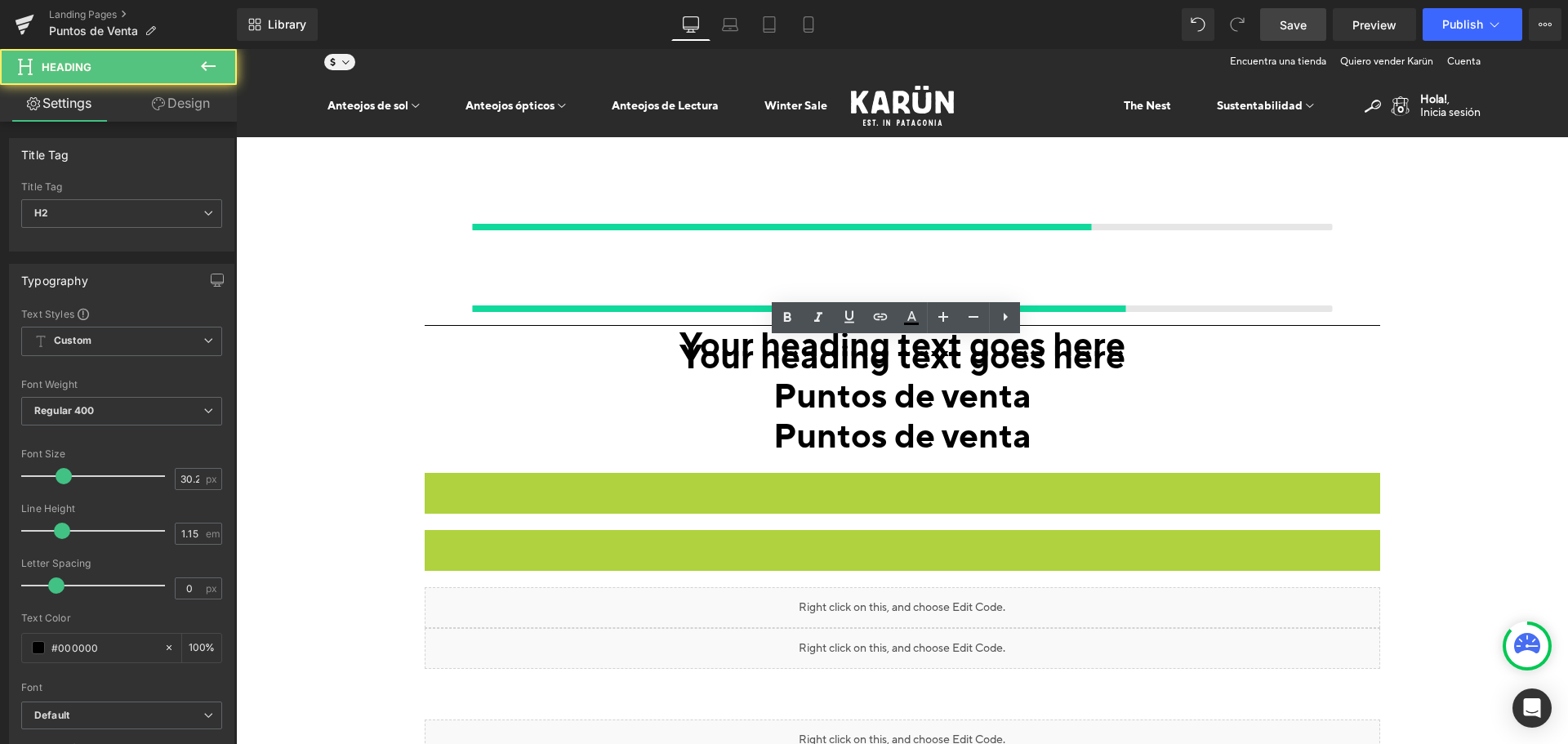
click at [236, 49] on style at bounding box center [236, 49] width 0 height 0
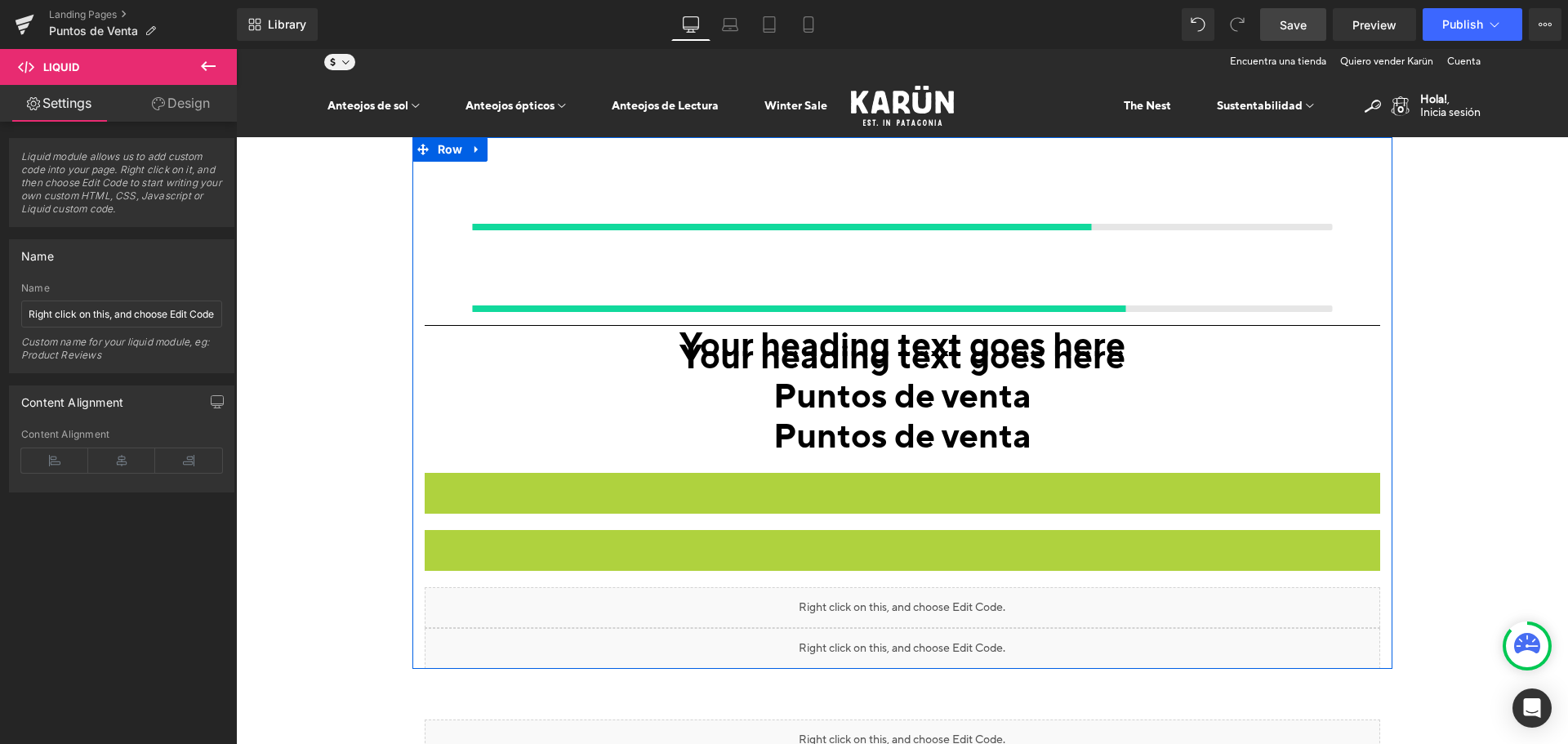
click div "Puntos de venta Heading Puntos de venta Heading Liquid Liquid"
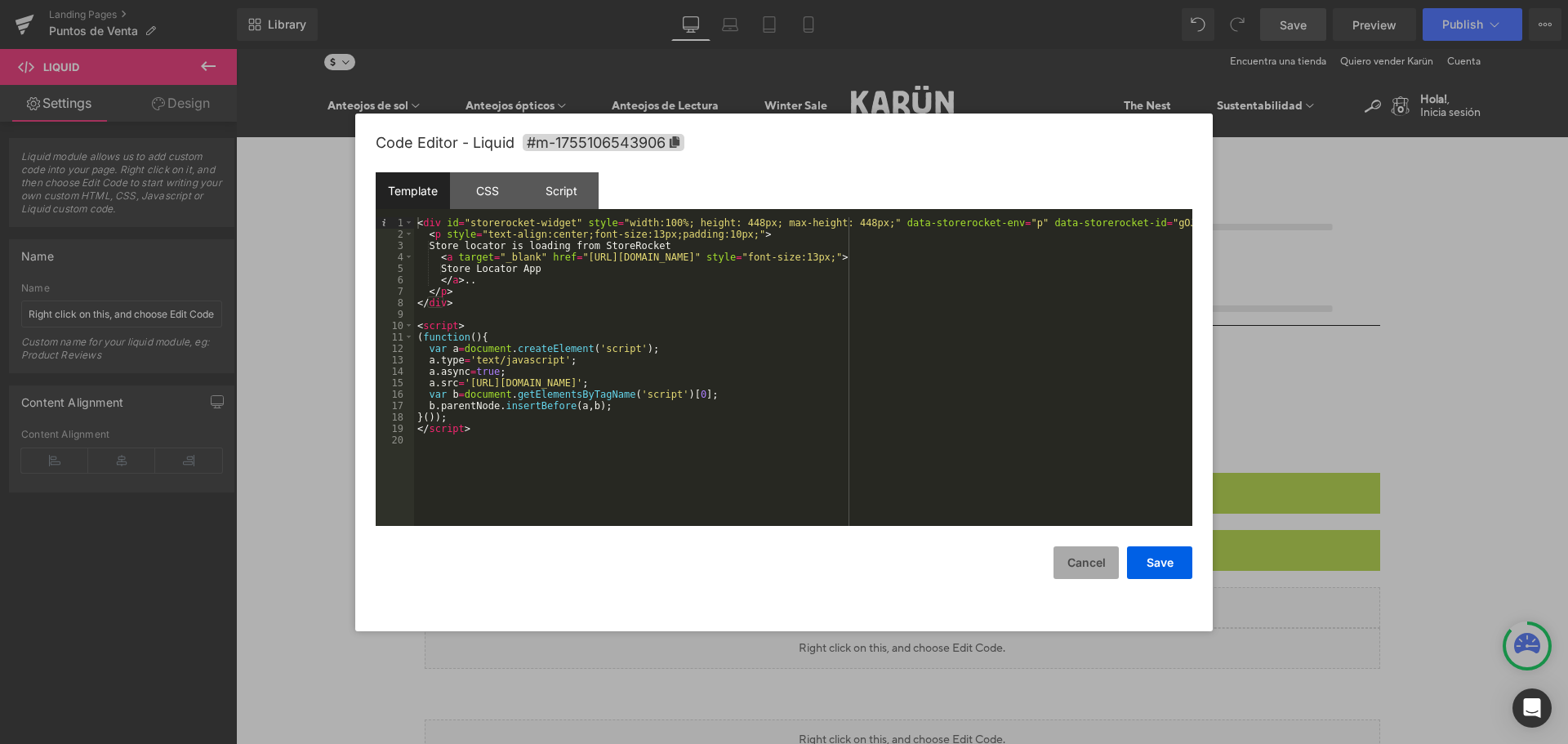
drag, startPoint x: 1067, startPoint y: 575, endPoint x: 839, endPoint y: 485, distance: 245.1
click at [1067, 575] on button "Cancel" at bounding box center [1086, 563] width 66 height 32
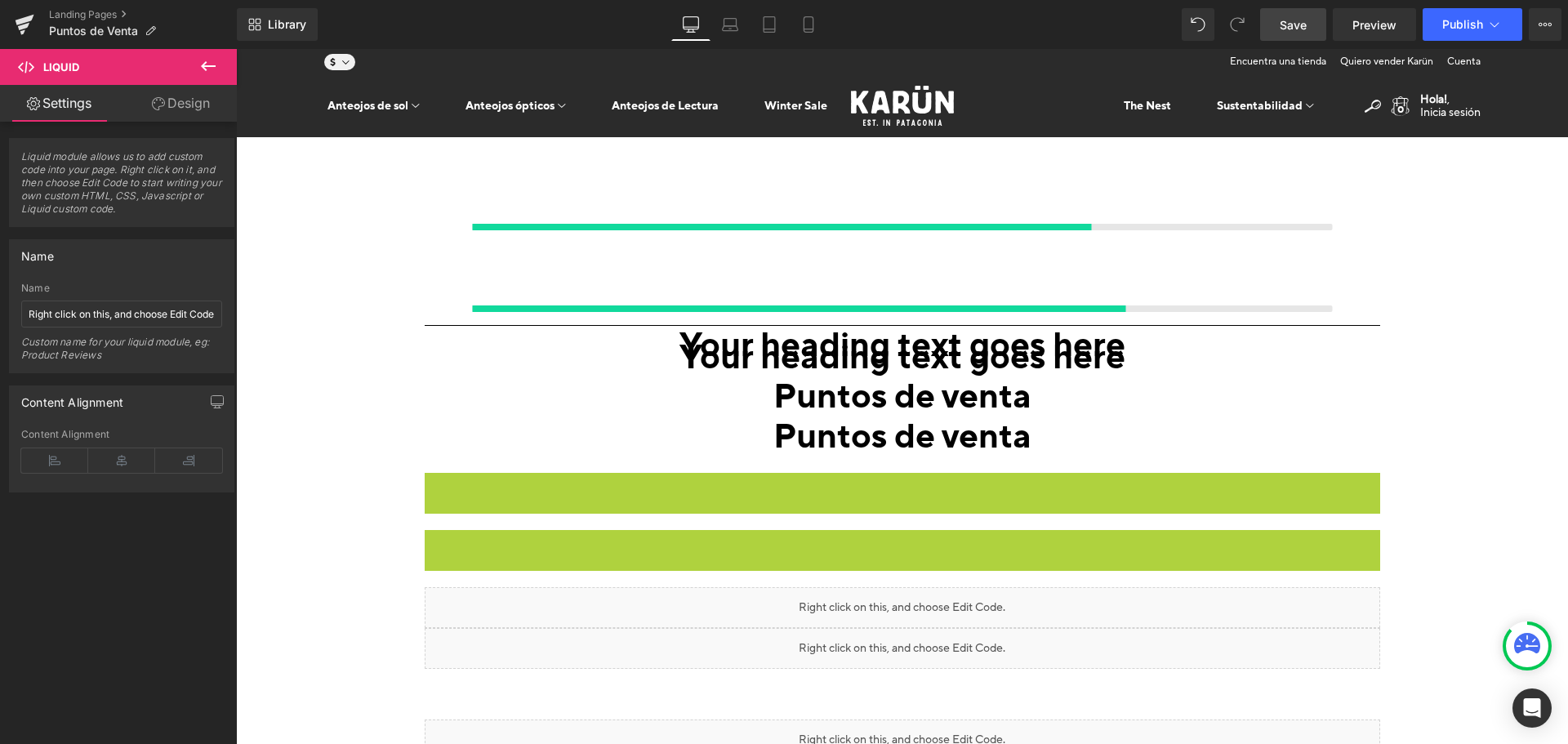
click at [1304, 25] on span "Save" at bounding box center [1293, 25] width 27 height 17
click at [1376, 28] on span "Preview" at bounding box center [1374, 25] width 44 height 17
click at [236, 49] on style at bounding box center [236, 49] width 0 height 0
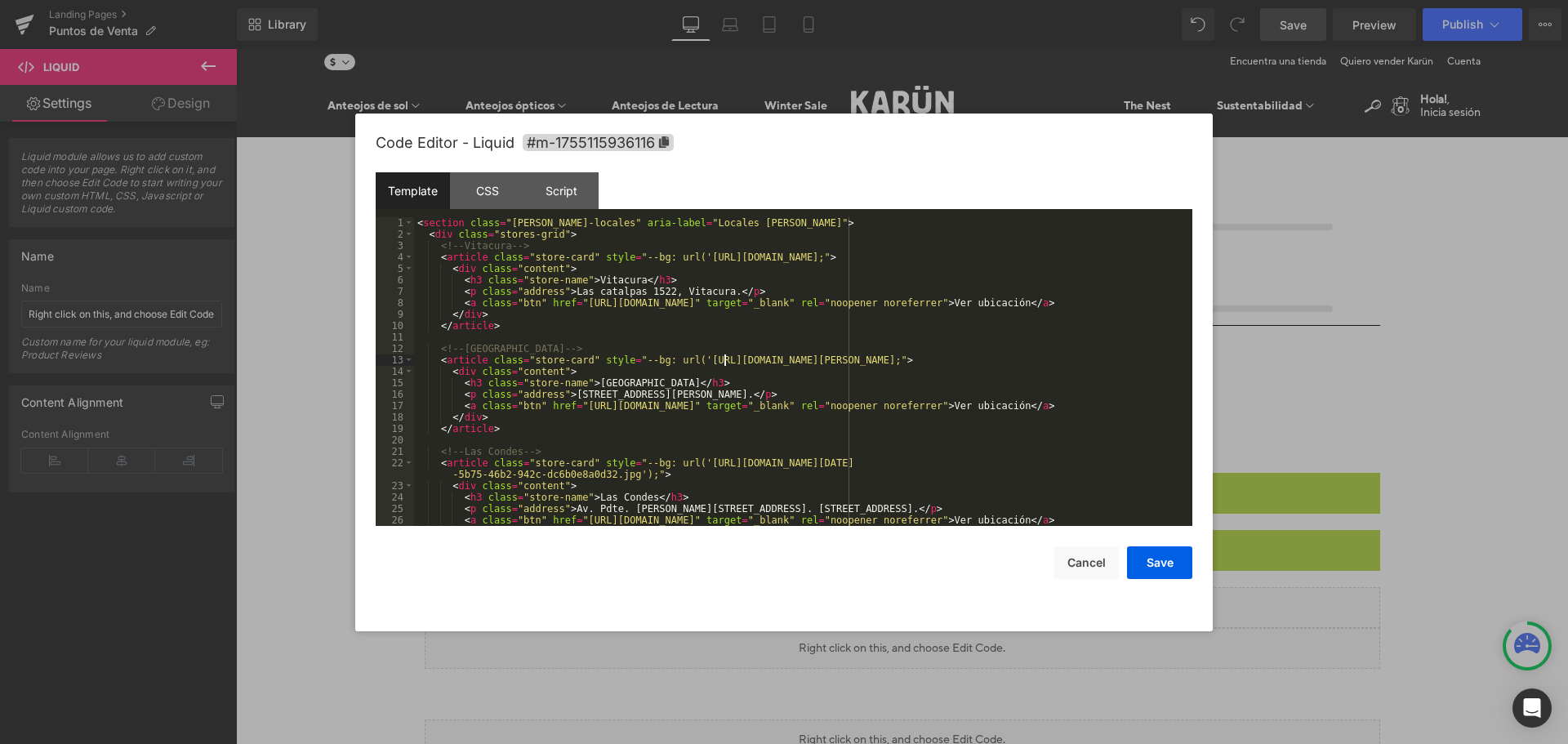
click at [724, 363] on div "< section class = "[PERSON_NAME]-locales" aria-label = "Locales [PERSON_NAME]" …" at bounding box center [800, 383] width 772 height 332
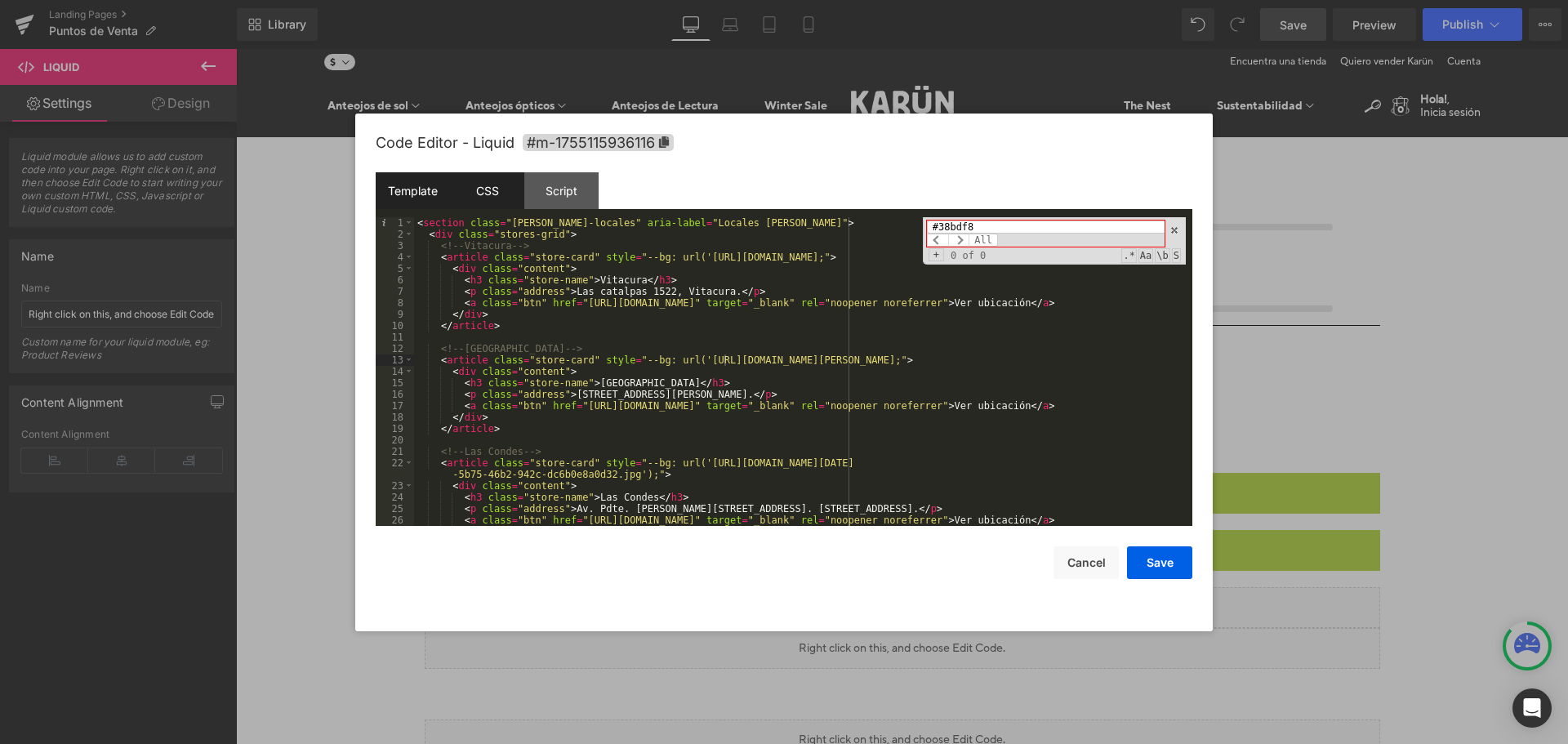
type input "#38bdf8"
click at [500, 198] on div "CSS" at bounding box center [487, 191] width 74 height 37
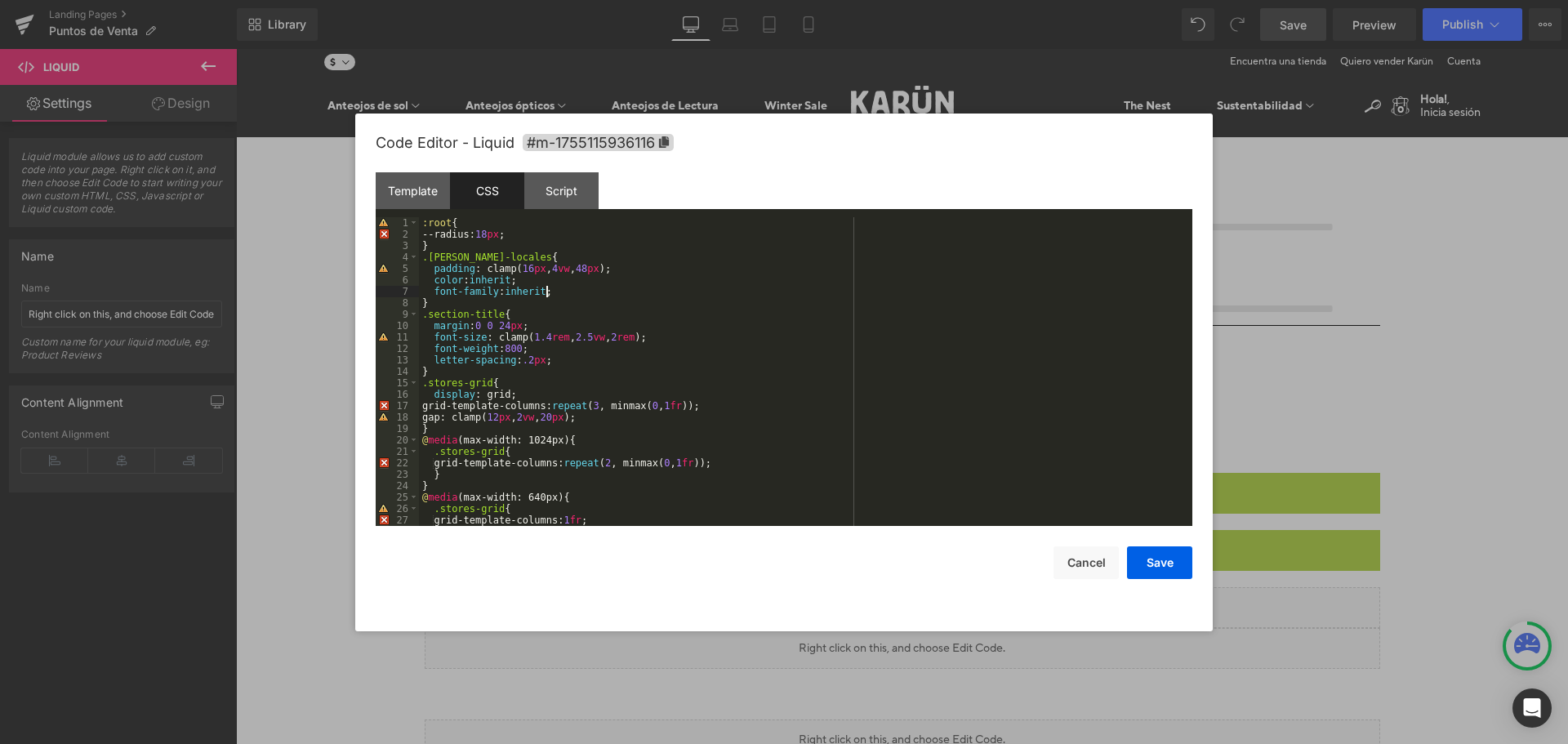
click at [577, 292] on div ":root { --radius: 18 px ; } .[PERSON_NAME]-locales { padding : clamp( 16 px , 4…" at bounding box center [803, 383] width 767 height 332
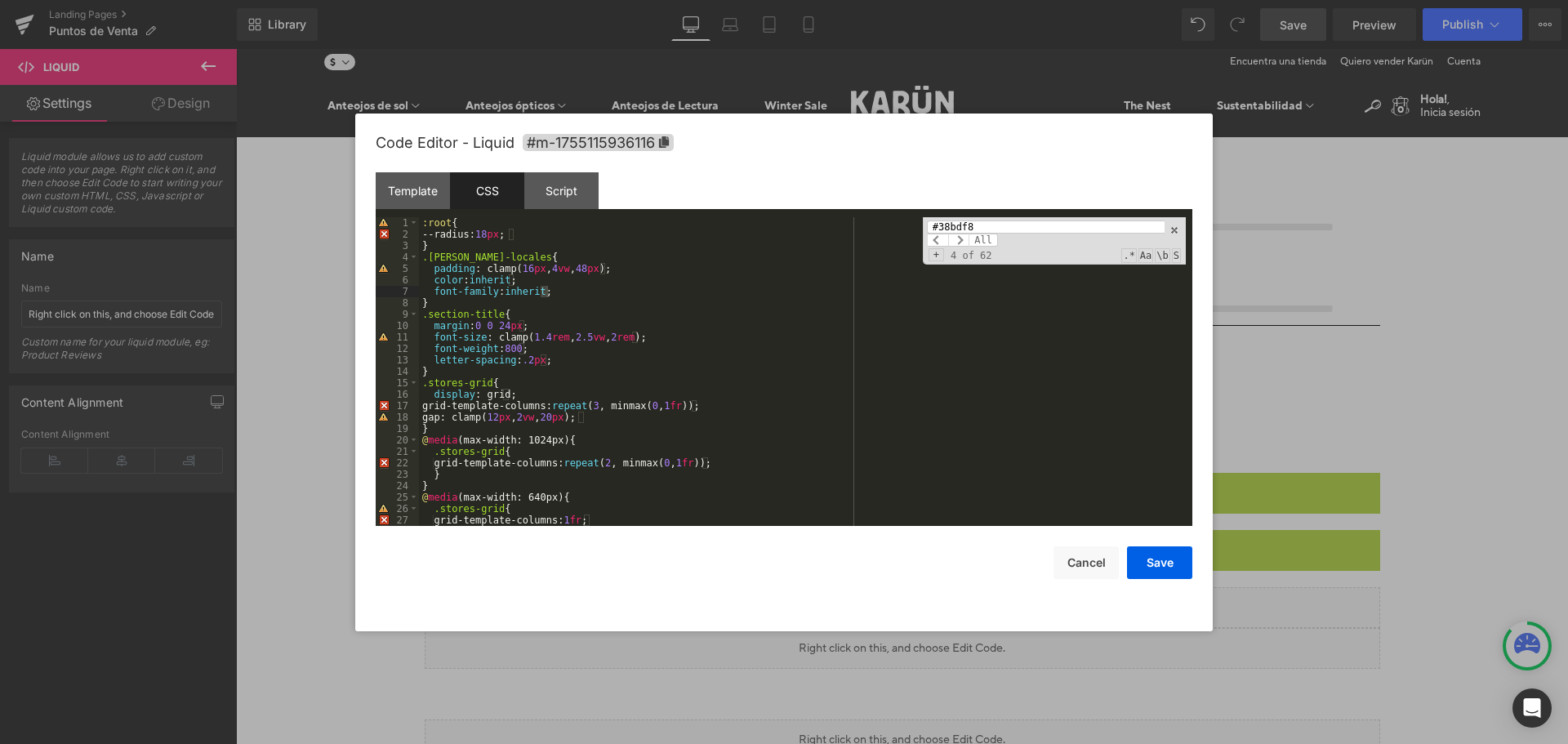
scroll to position [692, 0]
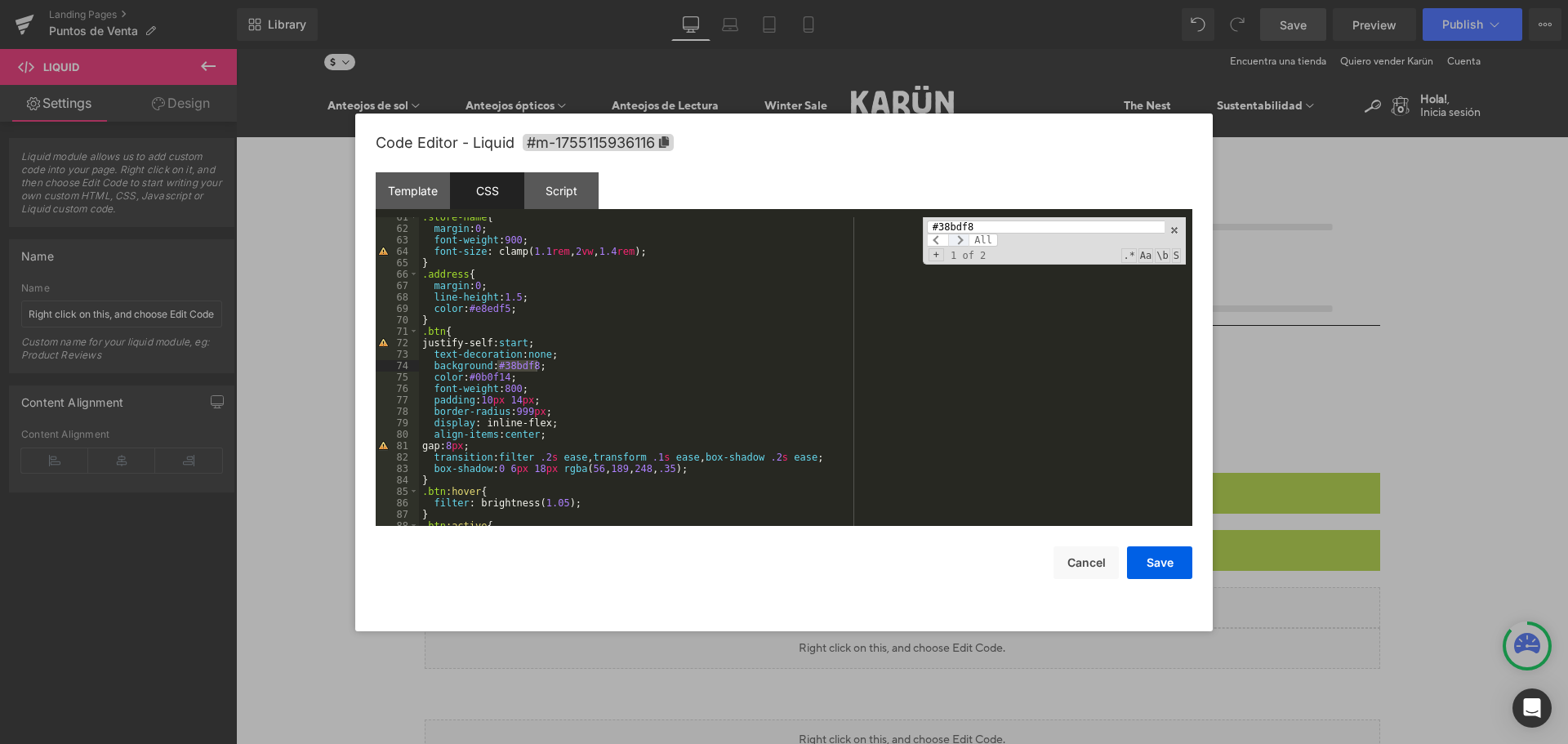
type input "#38bdf8"
click at [957, 242] on span at bounding box center [959, 241] width 22 height 13
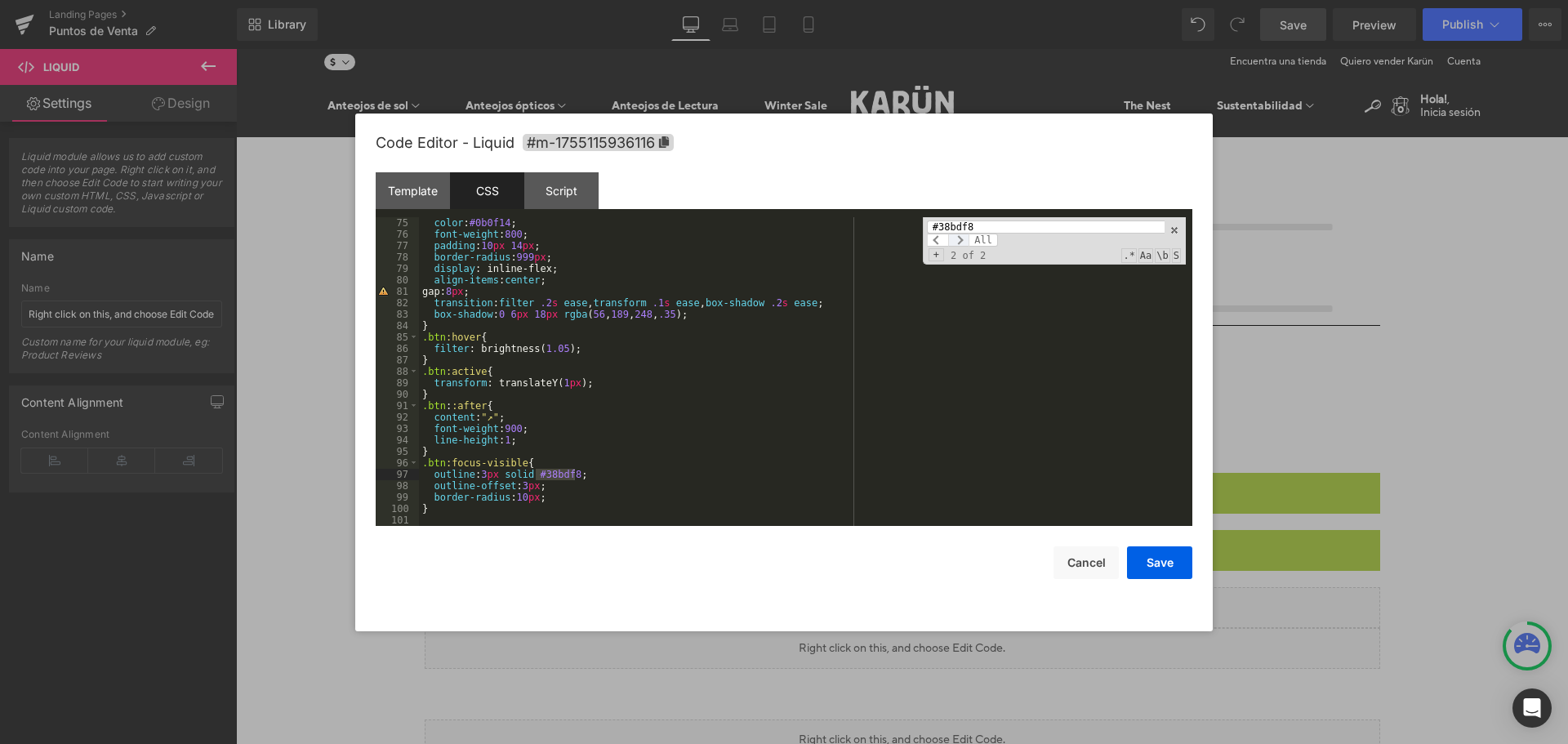
click at [957, 242] on span at bounding box center [959, 241] width 22 height 13
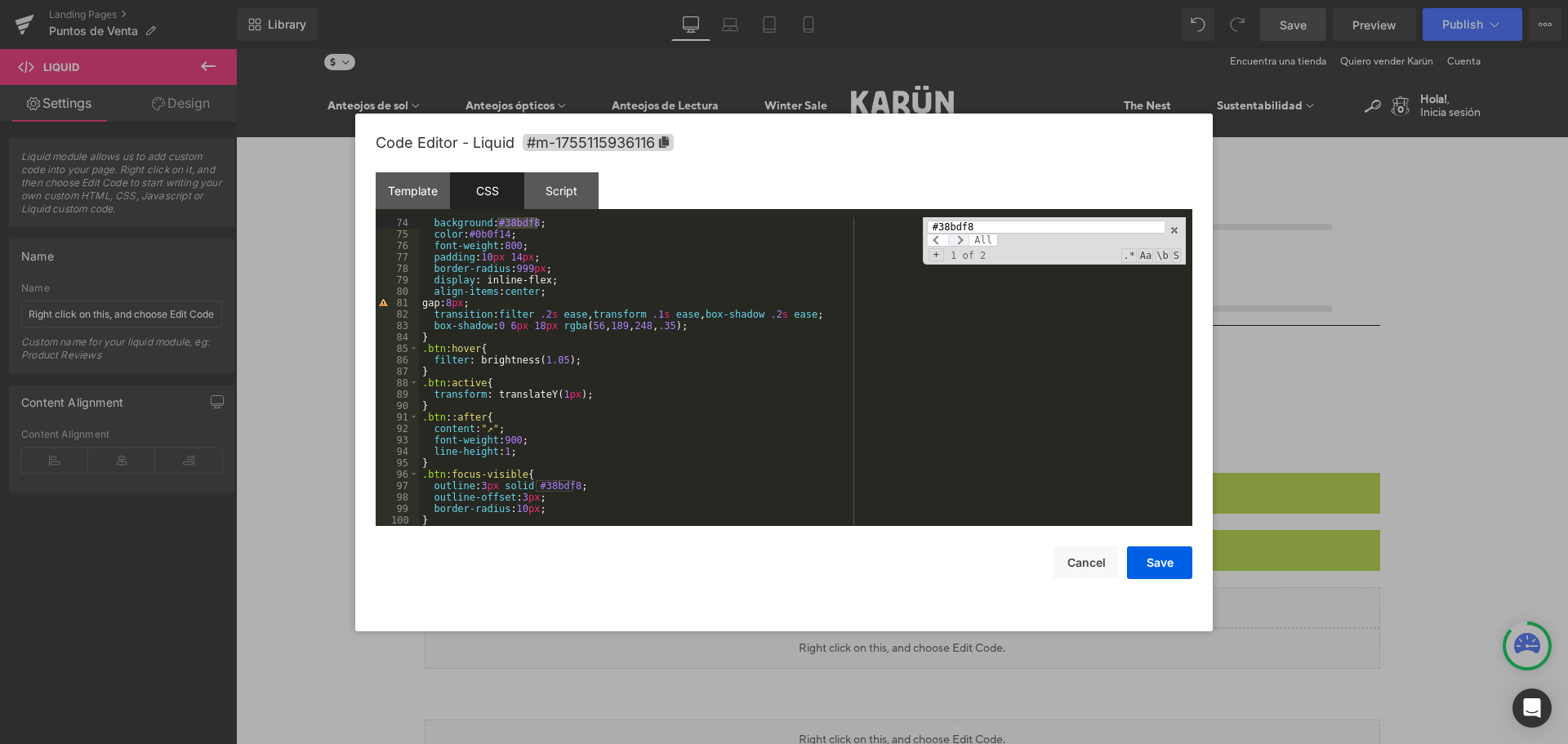
scroll to position [835, 0]
click at [957, 242] on span at bounding box center [959, 241] width 22 height 13
click at [523, 226] on div "background : #38bdf8 ; color : #0b0f14 ; font-weight : 800 ; padding : 10 px 14…" at bounding box center [803, 371] width 767 height 309
click at [523, 226] on div "background : #38bdf8 ; color : #0b0f14 ; font-weight : 800 ; padding : 10 px 14…" at bounding box center [803, 383] width 767 height 332
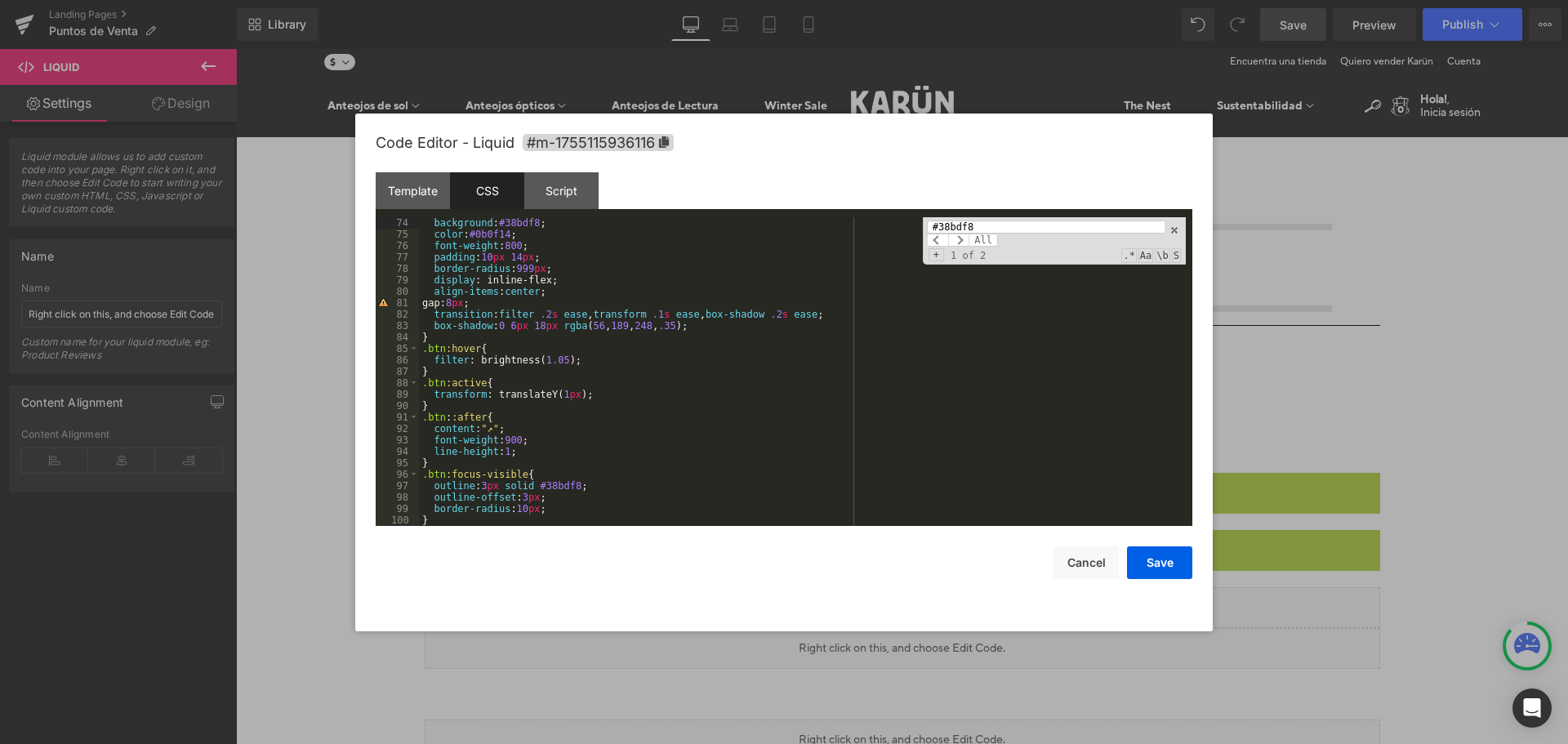
click at [523, 226] on div "background : #38bdf8 ; color : #0b0f14 ; font-weight : 800 ; padding : 10 px 14…" at bounding box center [803, 383] width 767 height 332
click at [516, 217] on div "background : #ffffff ; color : #0b0f14 ; font-weight : 800 ; padding : 10 px 14…" at bounding box center [803, 383] width 767 height 332
click at [556, 487] on div "background : #ffffff ; color : #0b0f14 ; font-weight : 800 ; padding : 10 px 14…" at bounding box center [803, 383] width 767 height 332
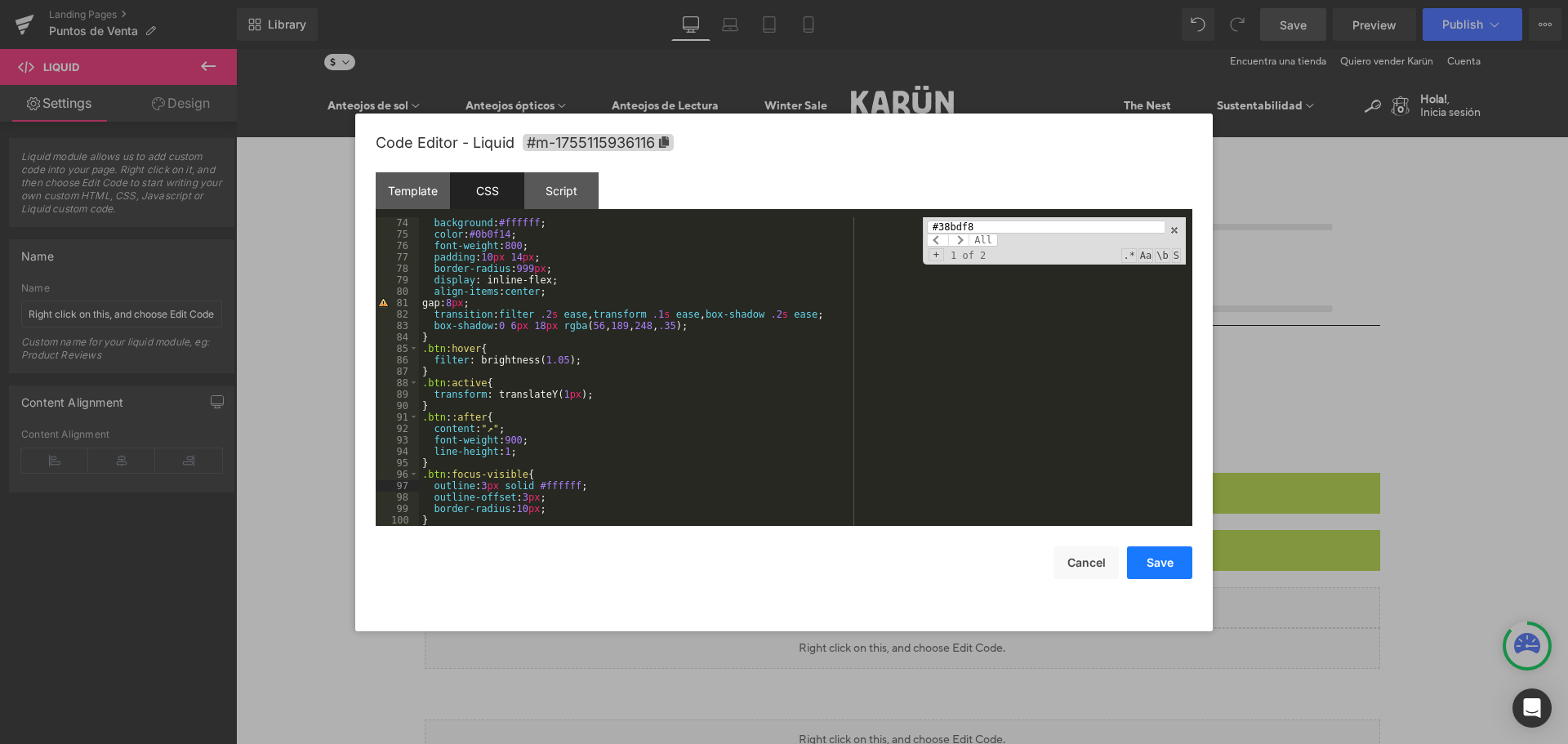
click at [1163, 554] on button "Save" at bounding box center [1160, 563] width 66 height 32
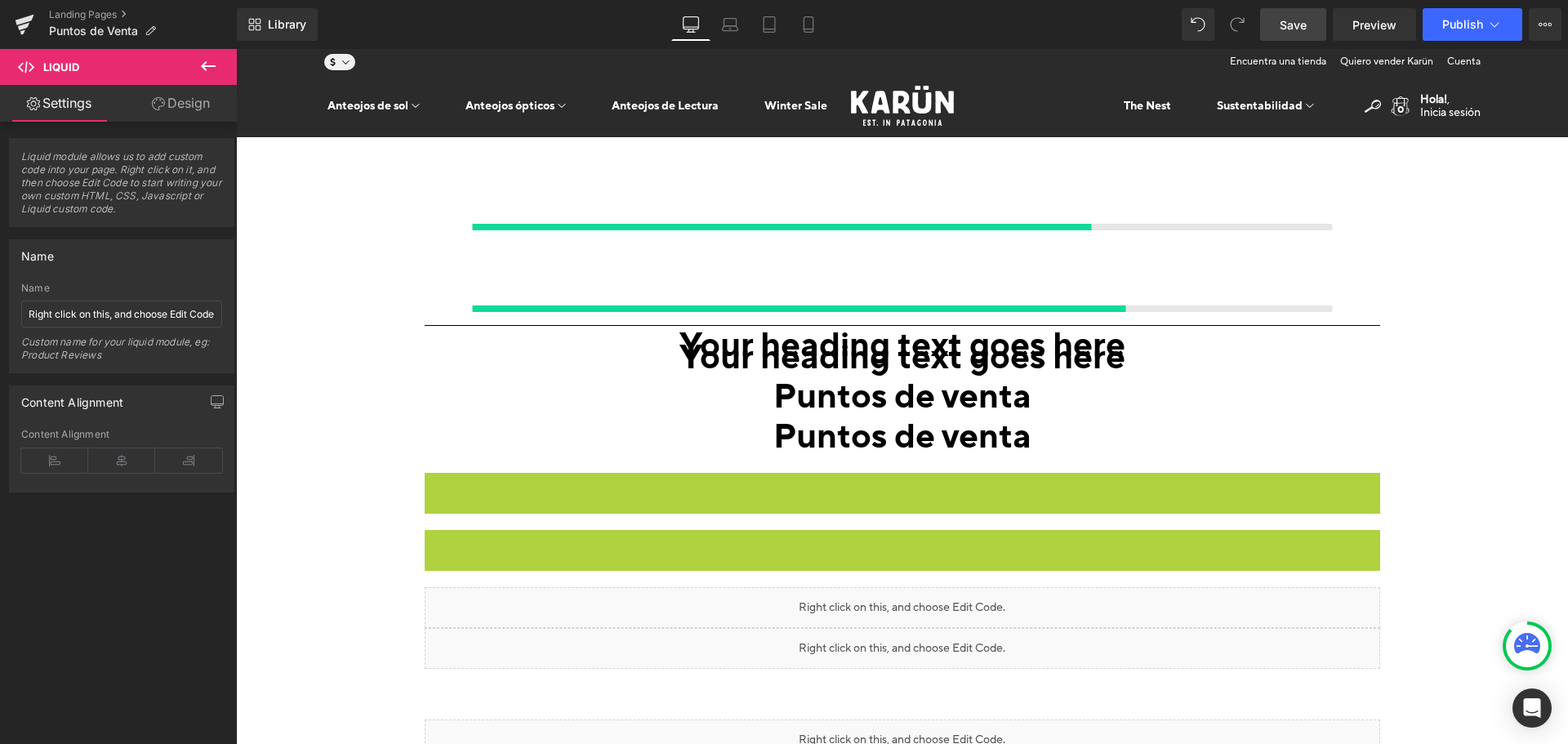
click at [1313, 37] on link "Save" at bounding box center [1293, 24] width 67 height 32
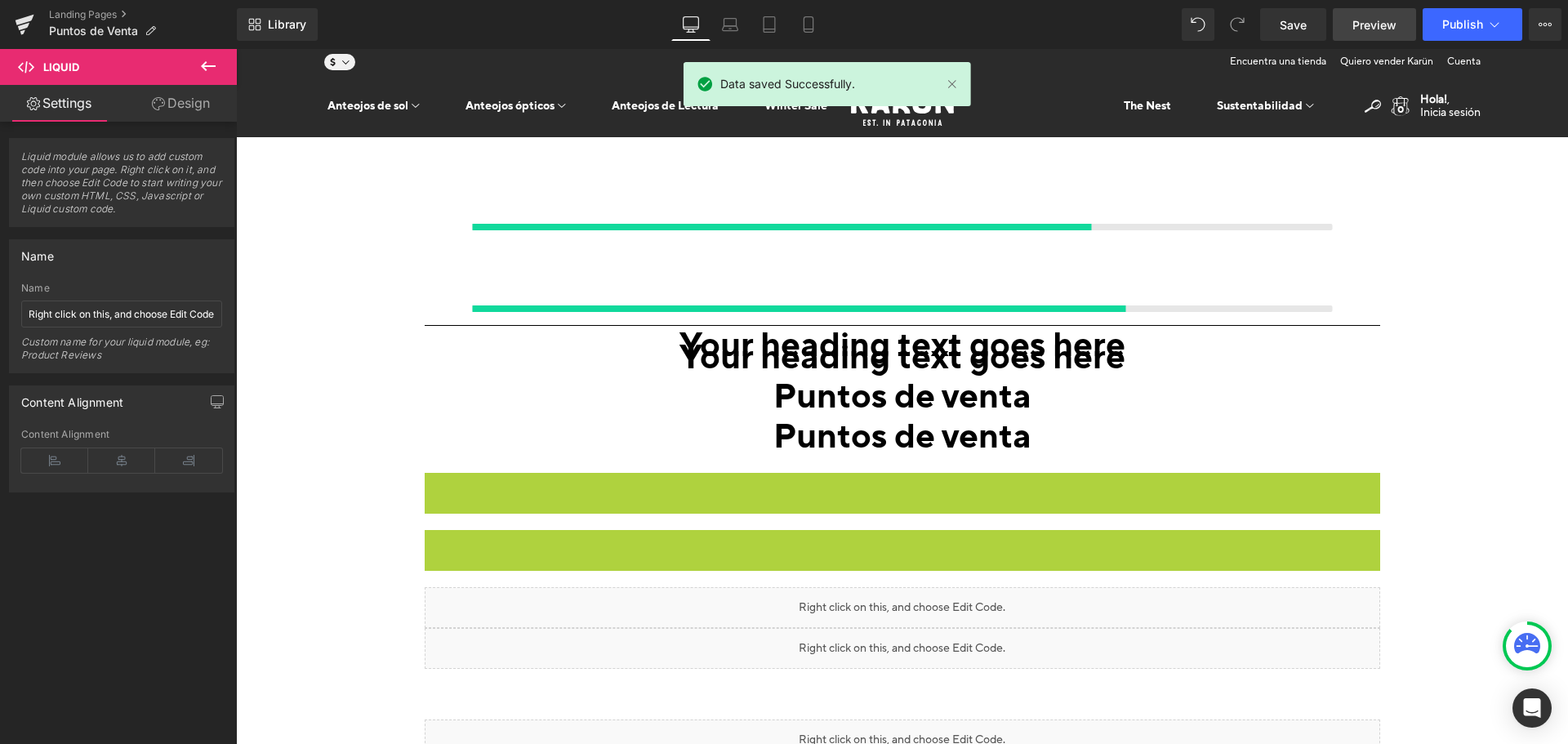
click at [1357, 31] on span "Preview" at bounding box center [1374, 25] width 44 height 17
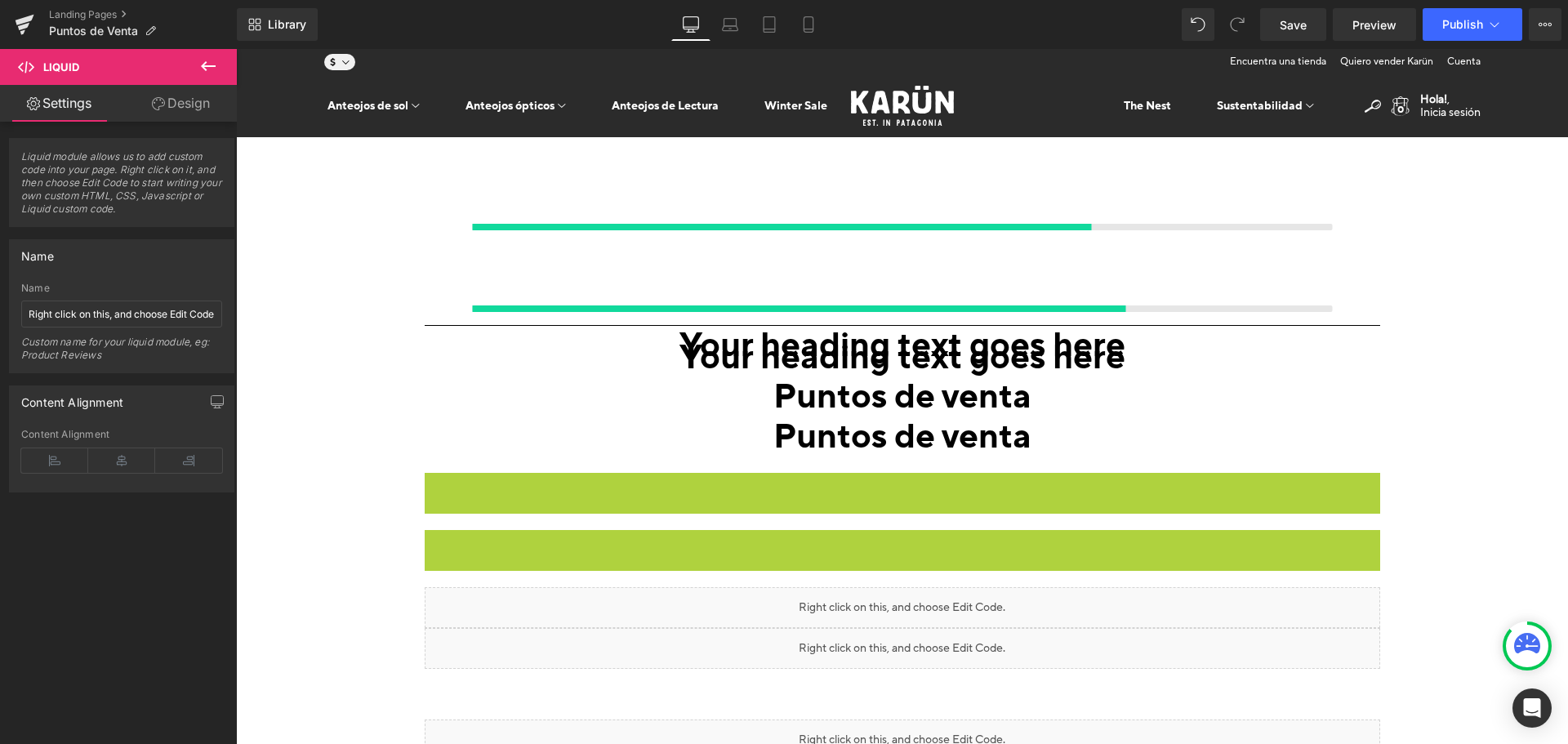
click at [236, 49] on style at bounding box center [236, 49] width 0 height 0
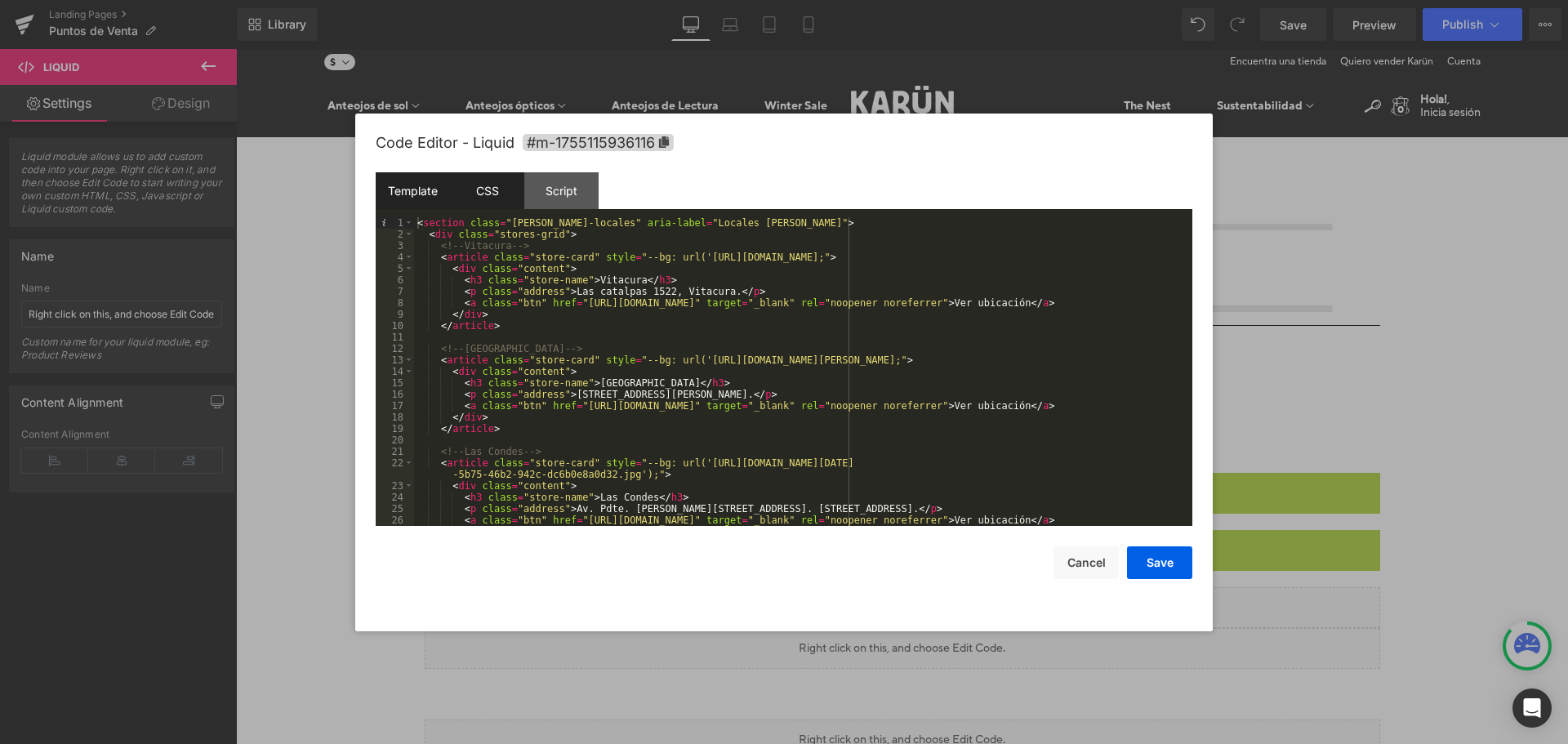
click at [480, 201] on div "CSS" at bounding box center [487, 191] width 74 height 37
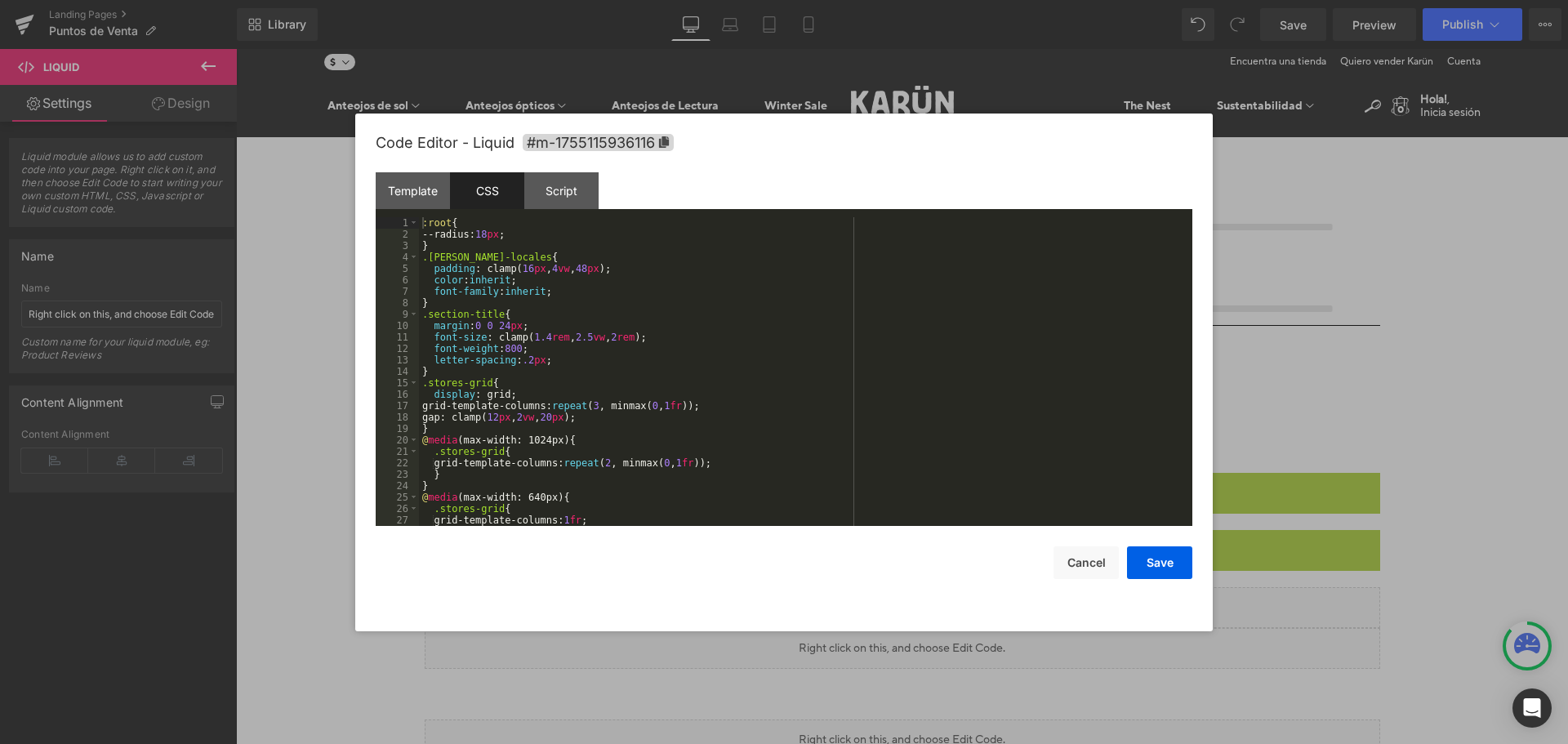
click at [547, 324] on div ":root { --radius: 18 px ; } .[PERSON_NAME]-locales { padding : clamp( 16 px , 4…" at bounding box center [803, 383] width 767 height 332
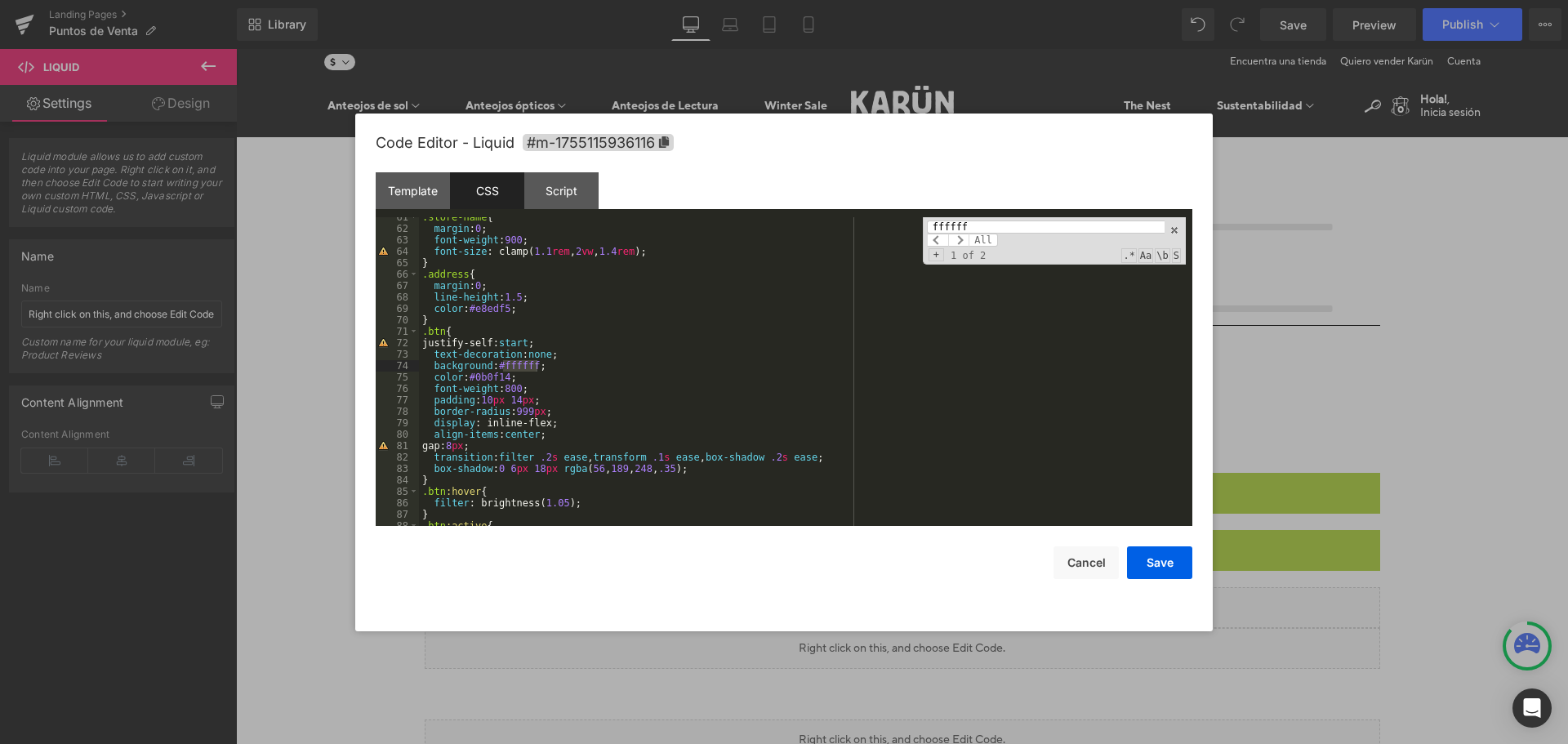
scroll to position [846, 0]
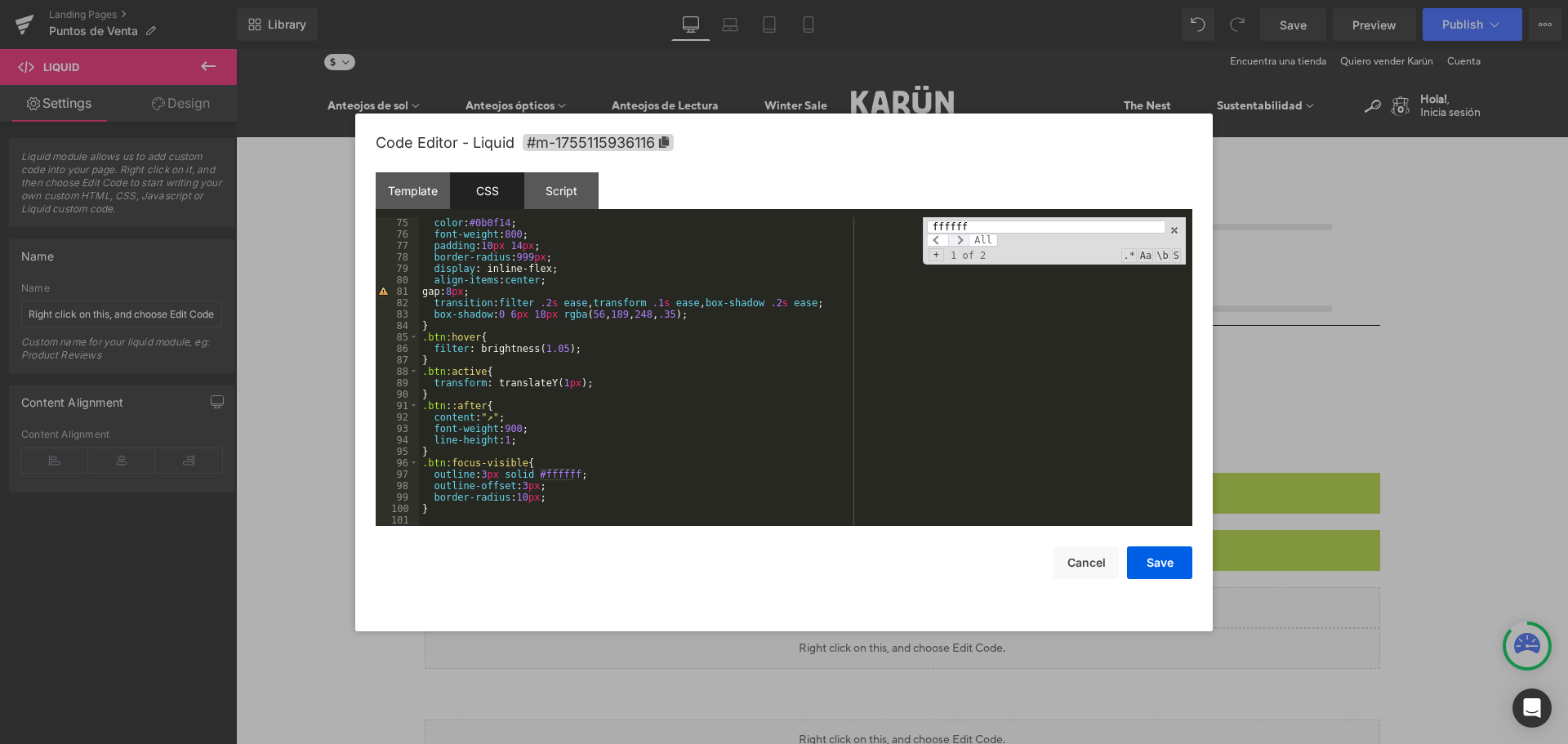
type input "ffffff"
click at [953, 246] on span at bounding box center [959, 241] width 22 height 13
click at [558, 470] on div "color : #0b0f14 ; font-weight : 800 ; padding : 10 px 14 px ; border-radius : 9…" at bounding box center [803, 371] width 767 height 309
click at [558, 471] on div "color : #0b0f14 ; font-weight : 800 ; padding : 10 px 14 px ; border-radius : 9…" at bounding box center [803, 383] width 767 height 332
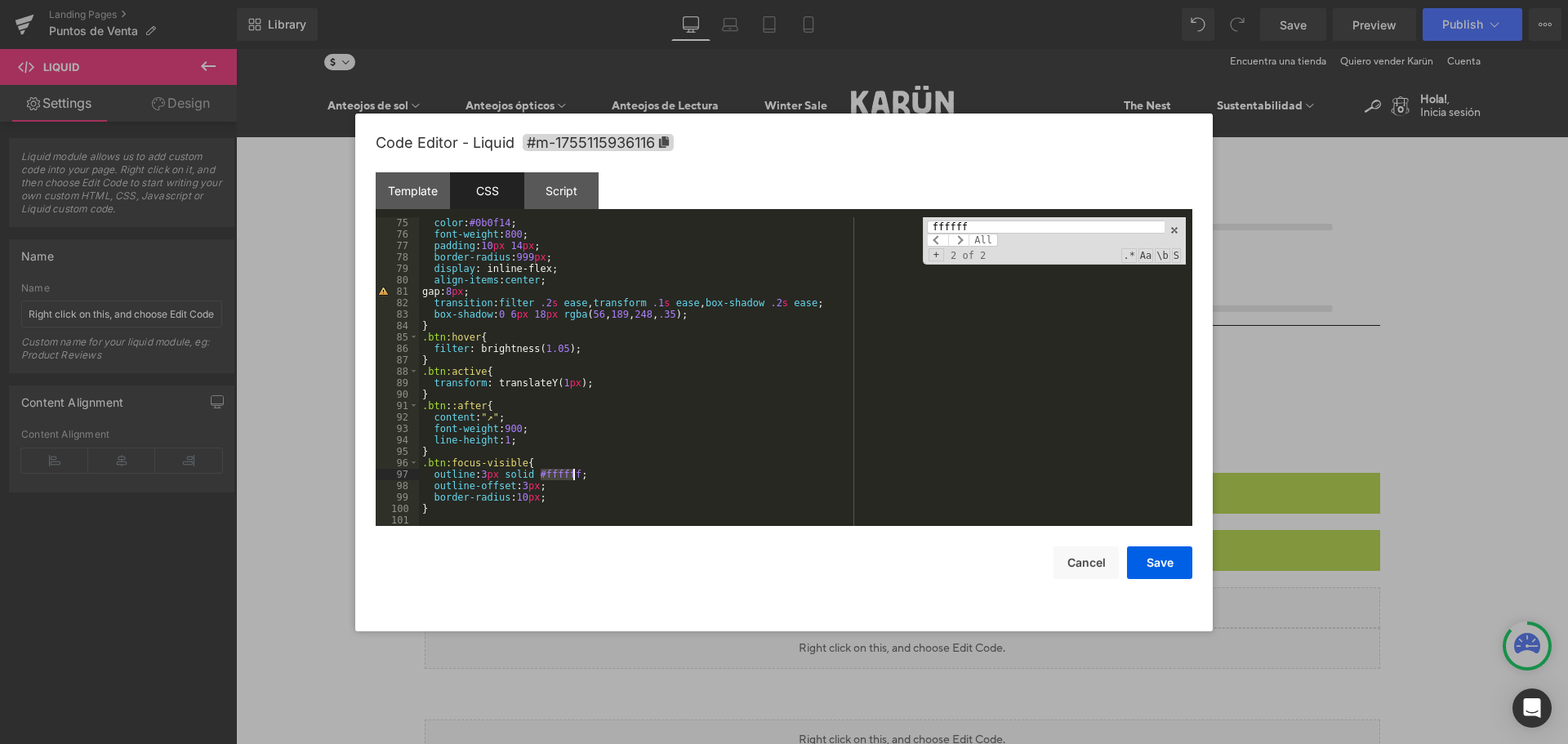
click at [564, 475] on div "color : #0b0f14 ; font-weight : 800 ; padding : 10 px 14 px ; border-radius : 9…" at bounding box center [803, 371] width 767 height 309
click at [564, 475] on div "color : #0b0f14 ; font-weight : 800 ; padding : 10 px 14 px ; border-radius : 9…" at bounding box center [803, 383] width 767 height 332
click at [696, 454] on div "color : #0b0f14 ; font-weight : 800 ; padding : 10 px 14 px ; border-radius : 9…" at bounding box center [803, 383] width 767 height 332
click at [561, 474] on div "color : #0b0f14 ; font-weight : 800 ; padding : 10 px 14 px ; border-radius : 9…" at bounding box center [803, 383] width 767 height 332
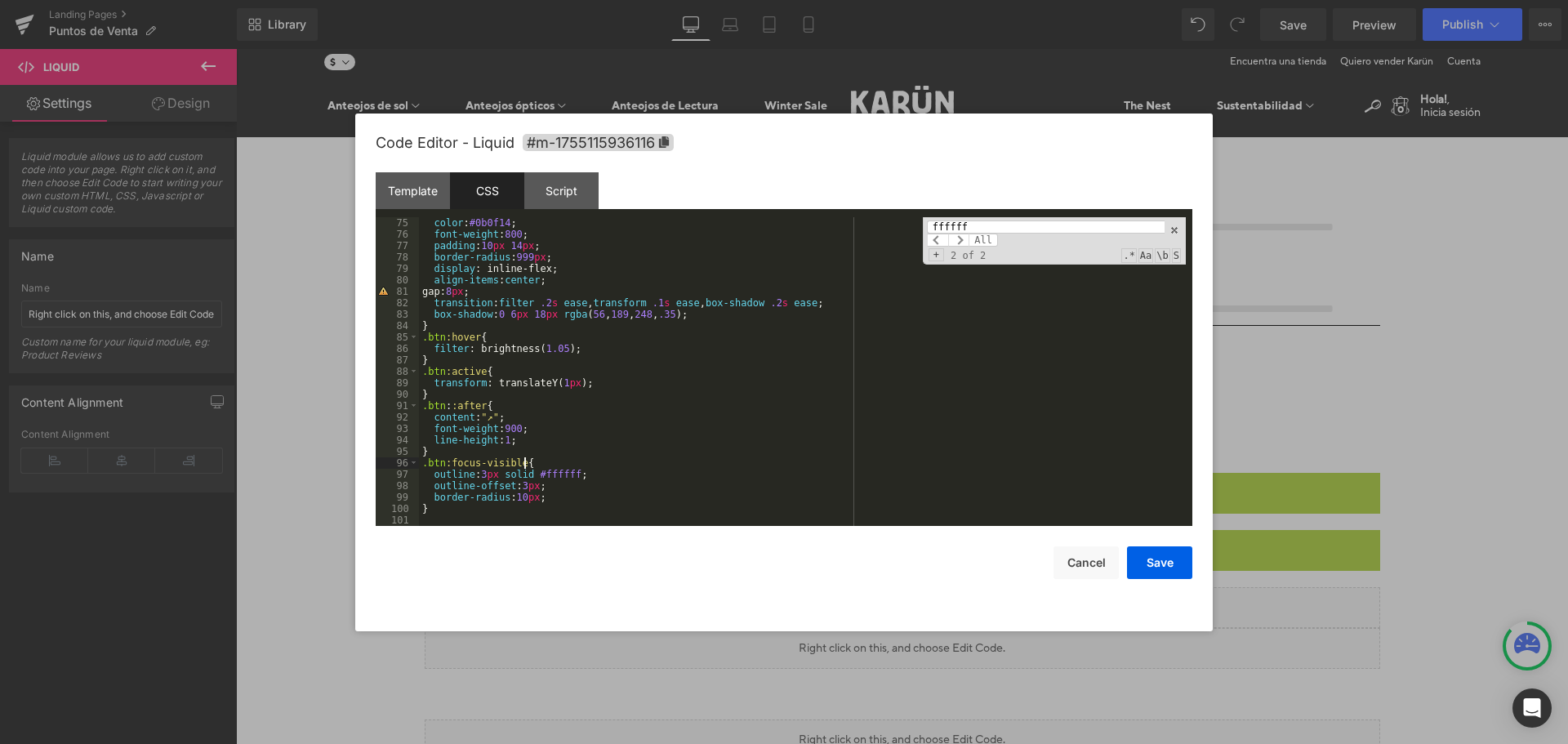
click at [680, 459] on div "color : #0b0f14 ; font-weight : 800 ; padding : 10 px 14 px ; border-radius : 9…" at bounding box center [803, 383] width 767 height 332
click at [596, 480] on div "color : #0b0f14 ; font-weight : 800 ; padding : 10 px 14 px ; border-radius : 9…" at bounding box center [803, 383] width 767 height 332
click at [556, 474] on div "color : #0b0f14 ; font-weight : 800 ; padding : 10 px 14 px ; border-radius : 9…" at bounding box center [803, 383] width 767 height 332
click at [540, 466] on div "color : #0b0f14 ; font-weight : 800 ; padding : 10 px 14 px ; border-radius : 9…" at bounding box center [803, 383] width 767 height 332
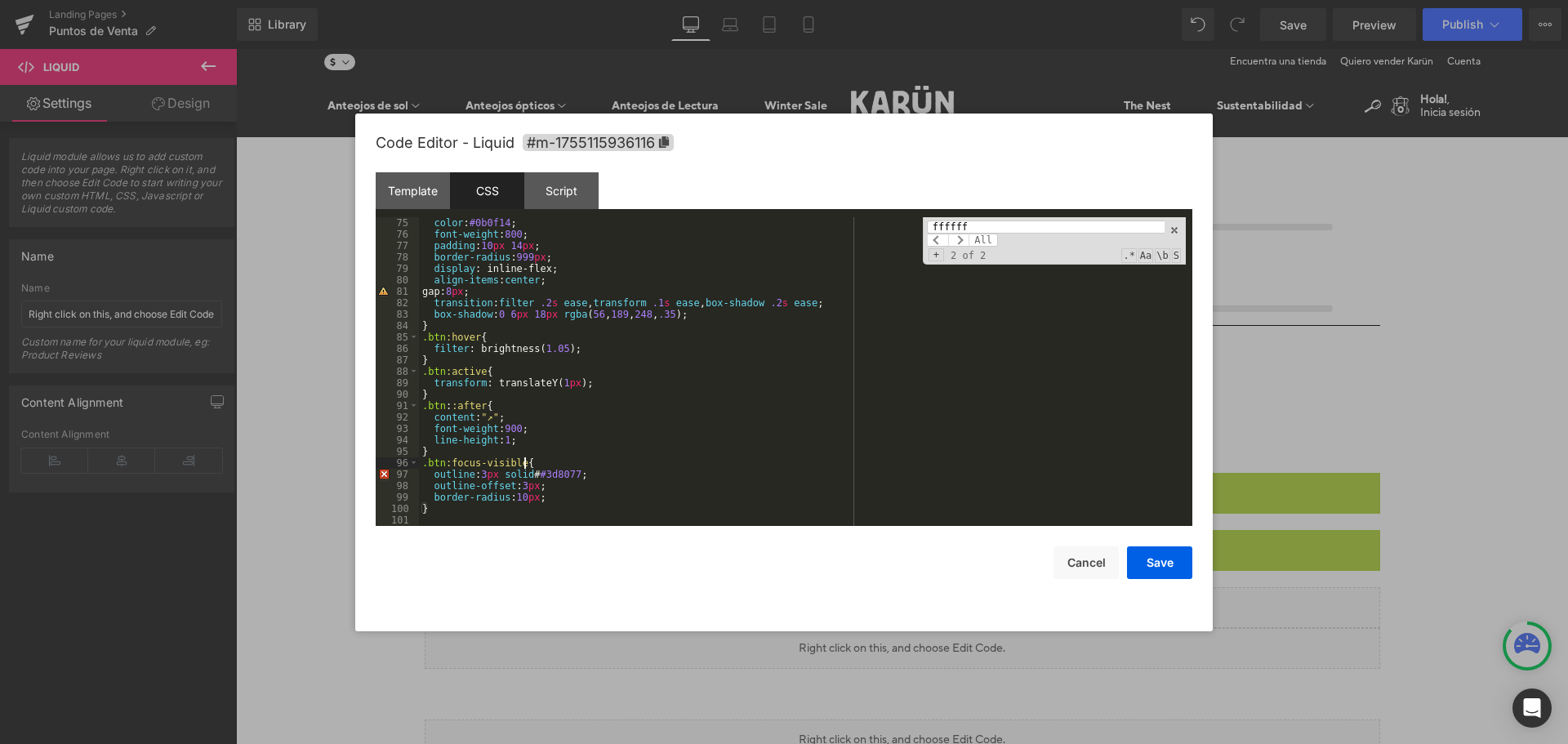
click at [542, 485] on div "color : #0b0f14 ; font-weight : 800 ; padding : 10 px 14 px ; border-radius : 9…" at bounding box center [803, 383] width 767 height 332
click at [550, 479] on div "color : #0b0f14 ; font-weight : 800 ; padding : 10 px 14 px ; border-radius : 9…" at bounding box center [803, 383] width 767 height 332
click at [549, 479] on div "color : #0b0f14 ; font-weight : 800 ; padding : 10 px 14 px ; border-radius : 9…" at bounding box center [803, 383] width 767 height 332
click at [1177, 564] on button "Save" at bounding box center [1160, 563] width 66 height 32
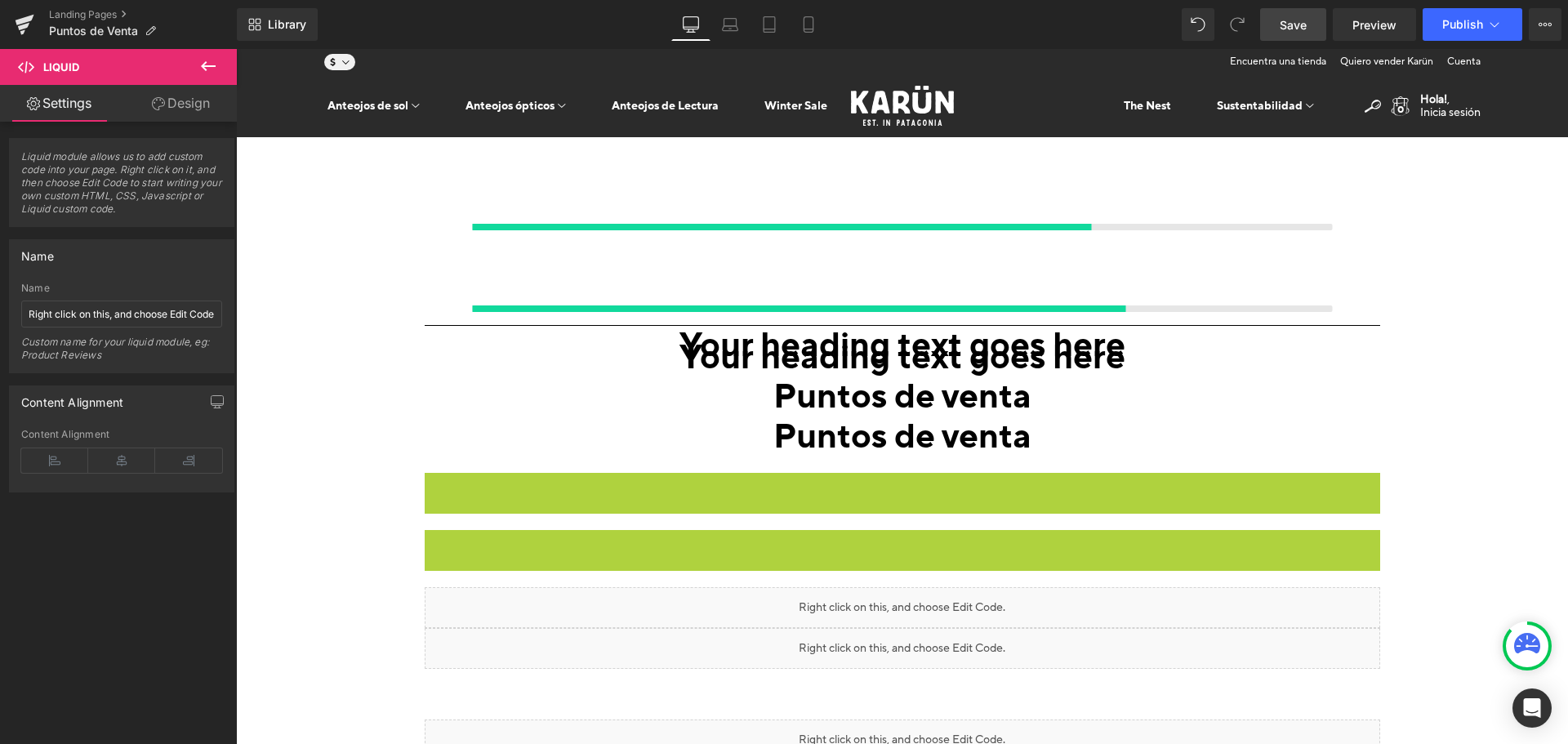
click at [1283, 21] on span "Save" at bounding box center [1293, 25] width 27 height 17
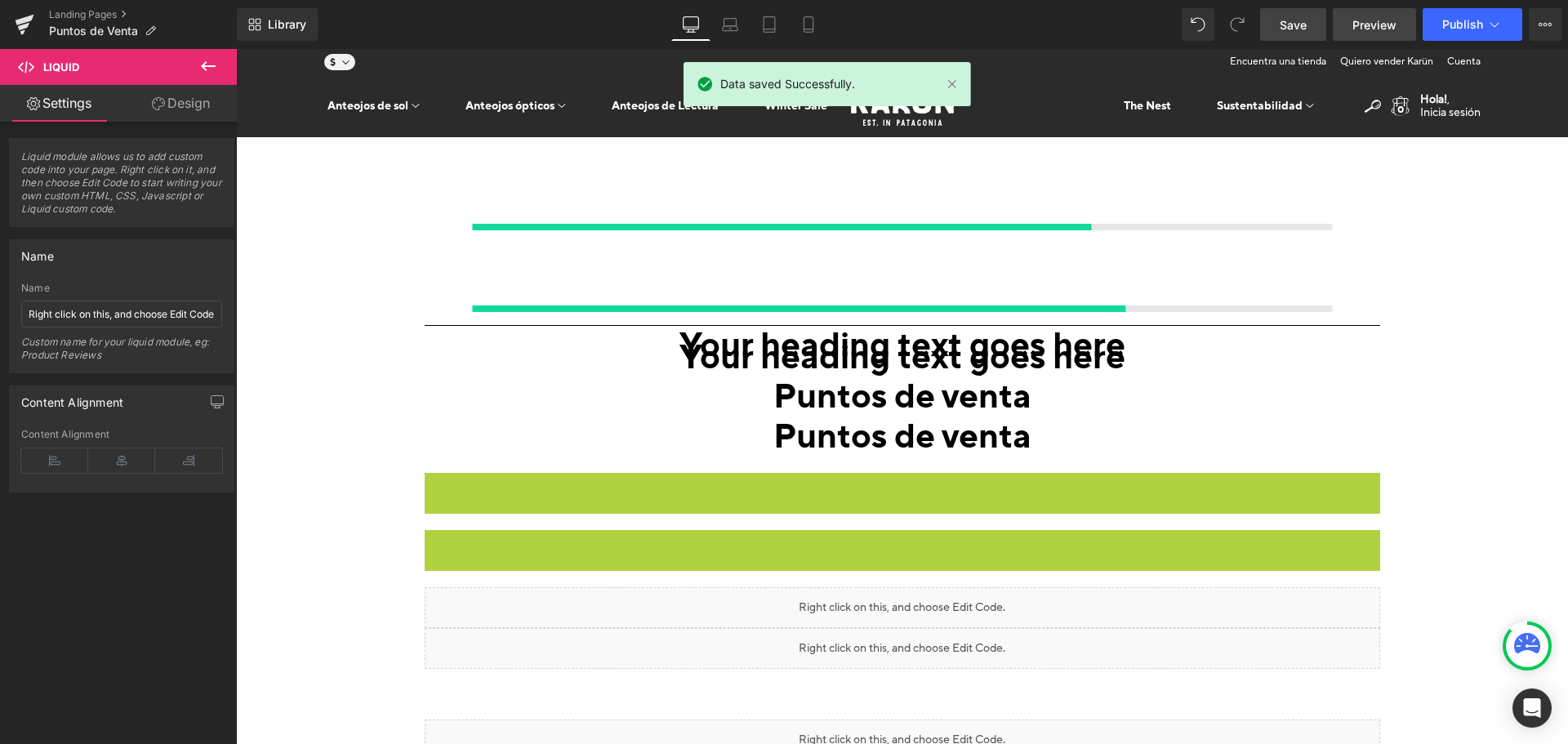
click at [1353, 16] on link "Preview" at bounding box center [1374, 24] width 83 height 32
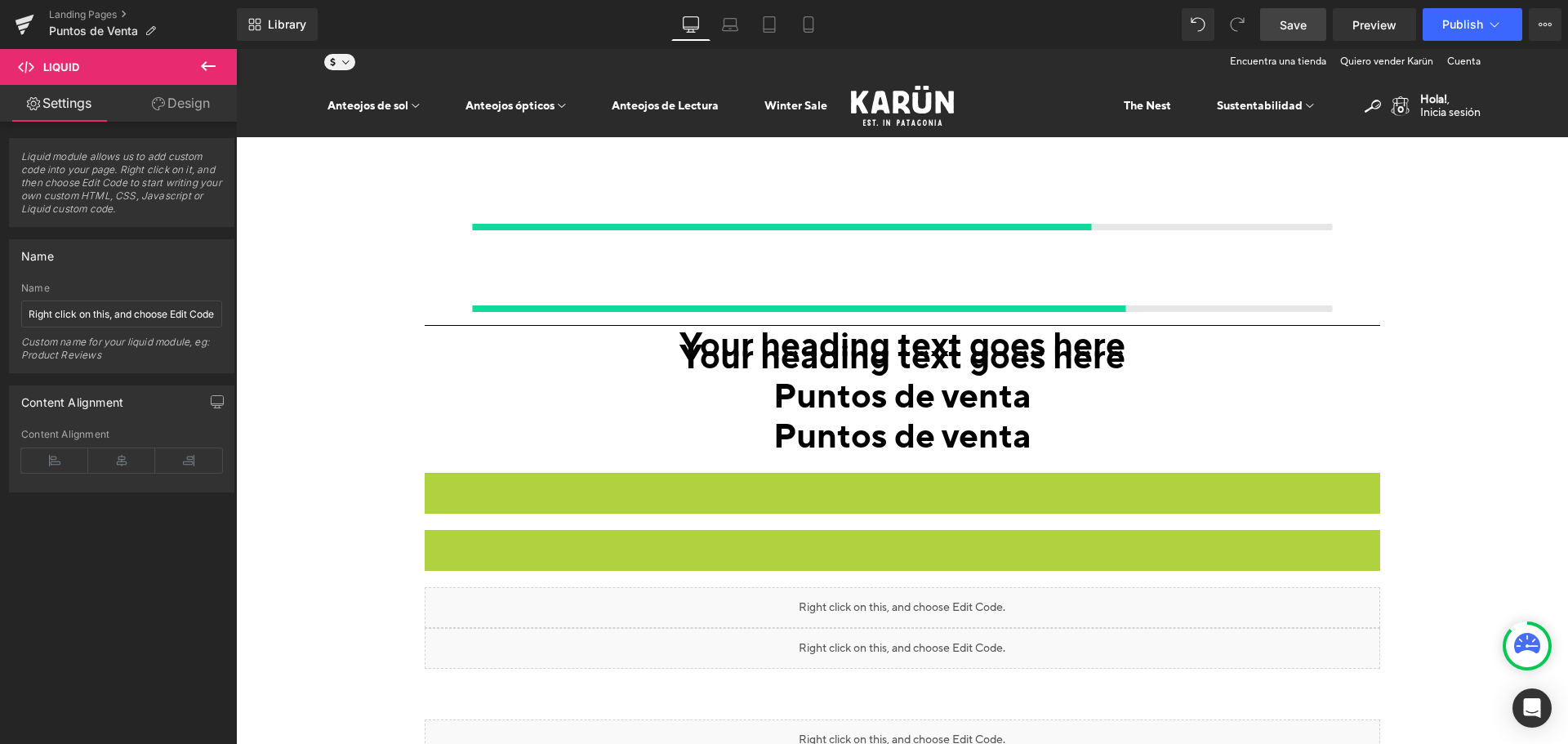
click at [236, 49] on style at bounding box center [236, 49] width 0 height 0
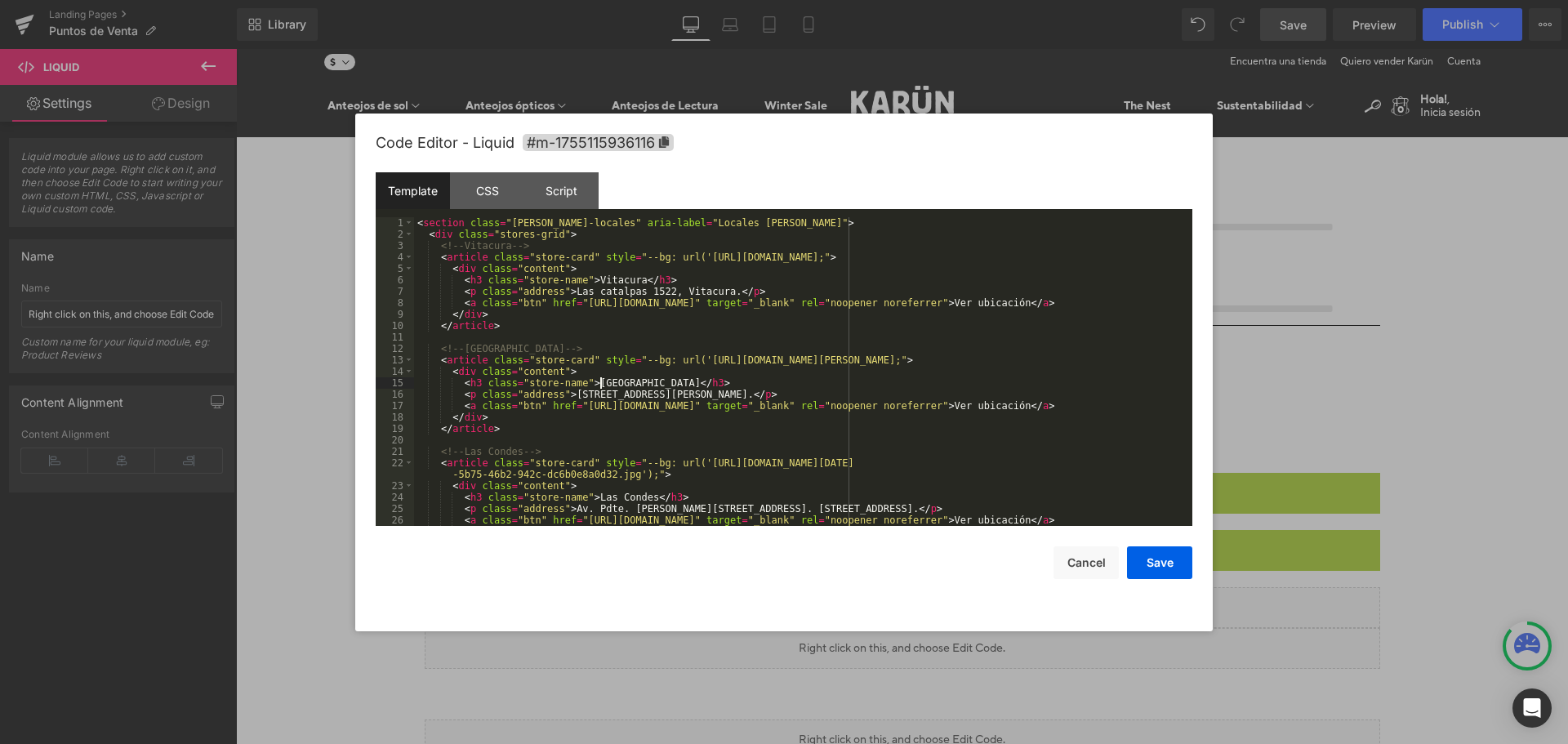
click at [603, 387] on div "< section class = "[PERSON_NAME]-locales" aria-label = "Locales [PERSON_NAME]" …" at bounding box center [800, 383] width 772 height 332
click at [468, 187] on div "CSS" at bounding box center [487, 191] width 74 height 37
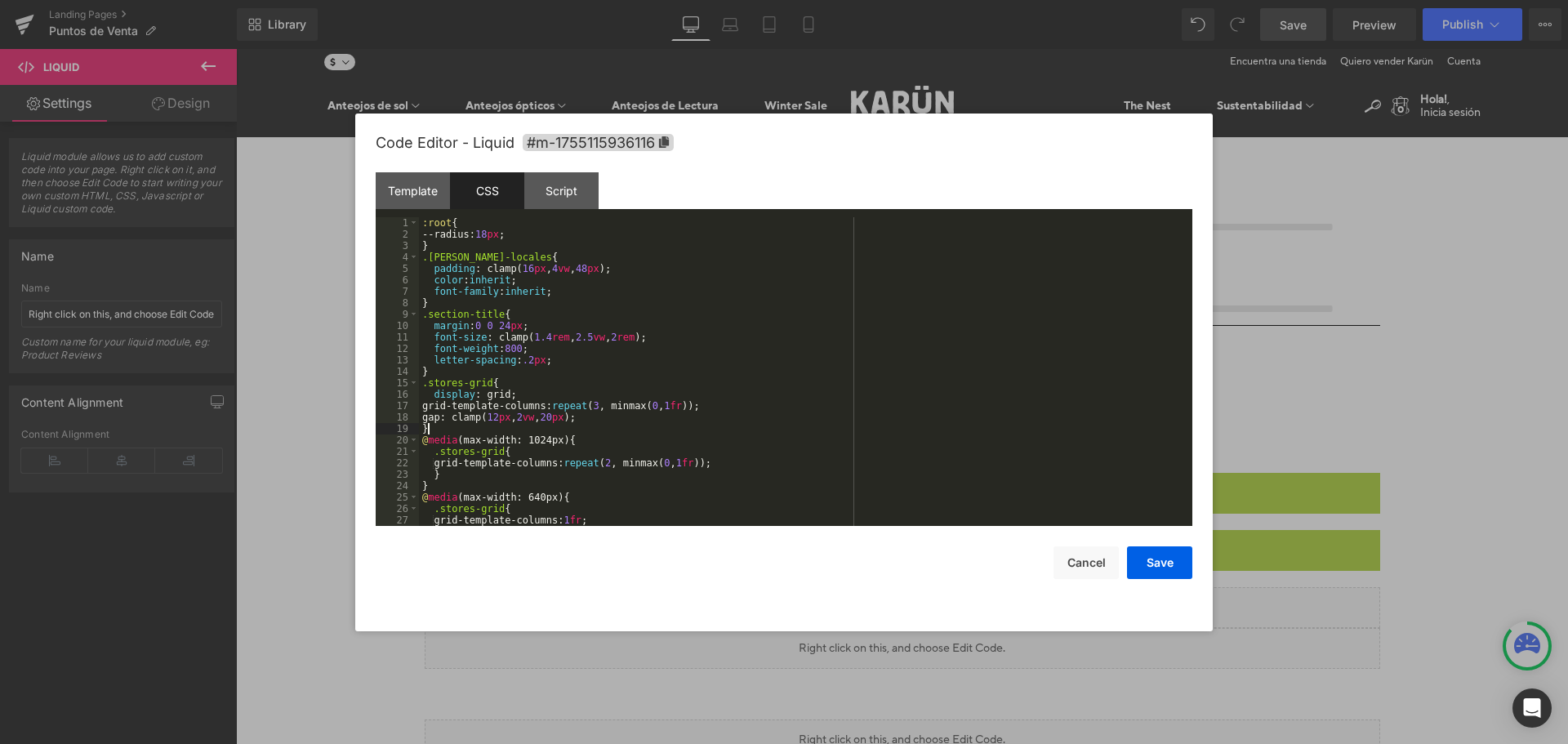
click at [608, 429] on div ":root { --radius: 18 px ; } .[PERSON_NAME]-locales { padding : clamp( 16 px , 4…" at bounding box center [803, 383] width 767 height 332
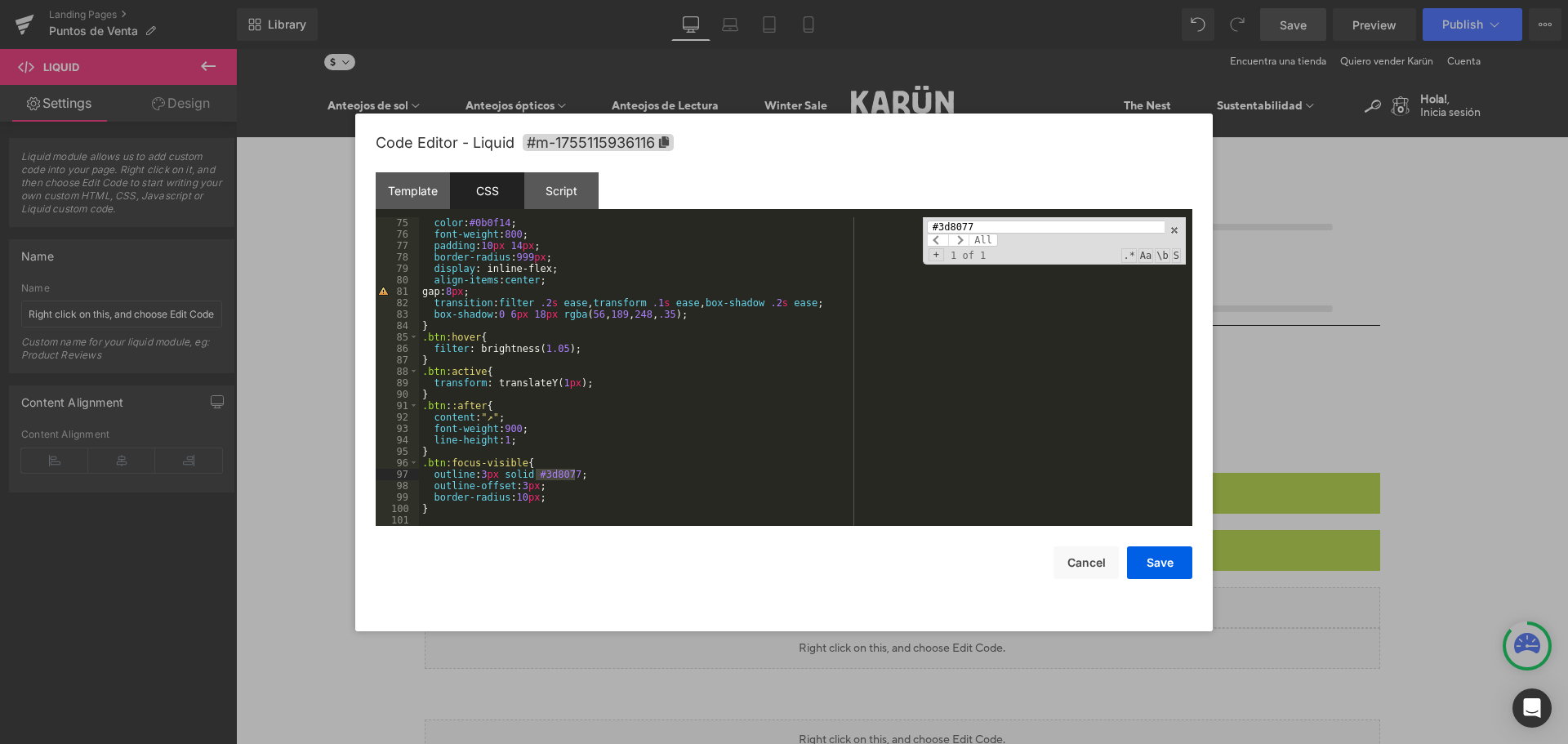
drag, startPoint x: 993, startPoint y: 226, endPoint x: 940, endPoint y: 224, distance: 53.0
click at [940, 224] on input "#3d8077" at bounding box center [1046, 227] width 238 height 13
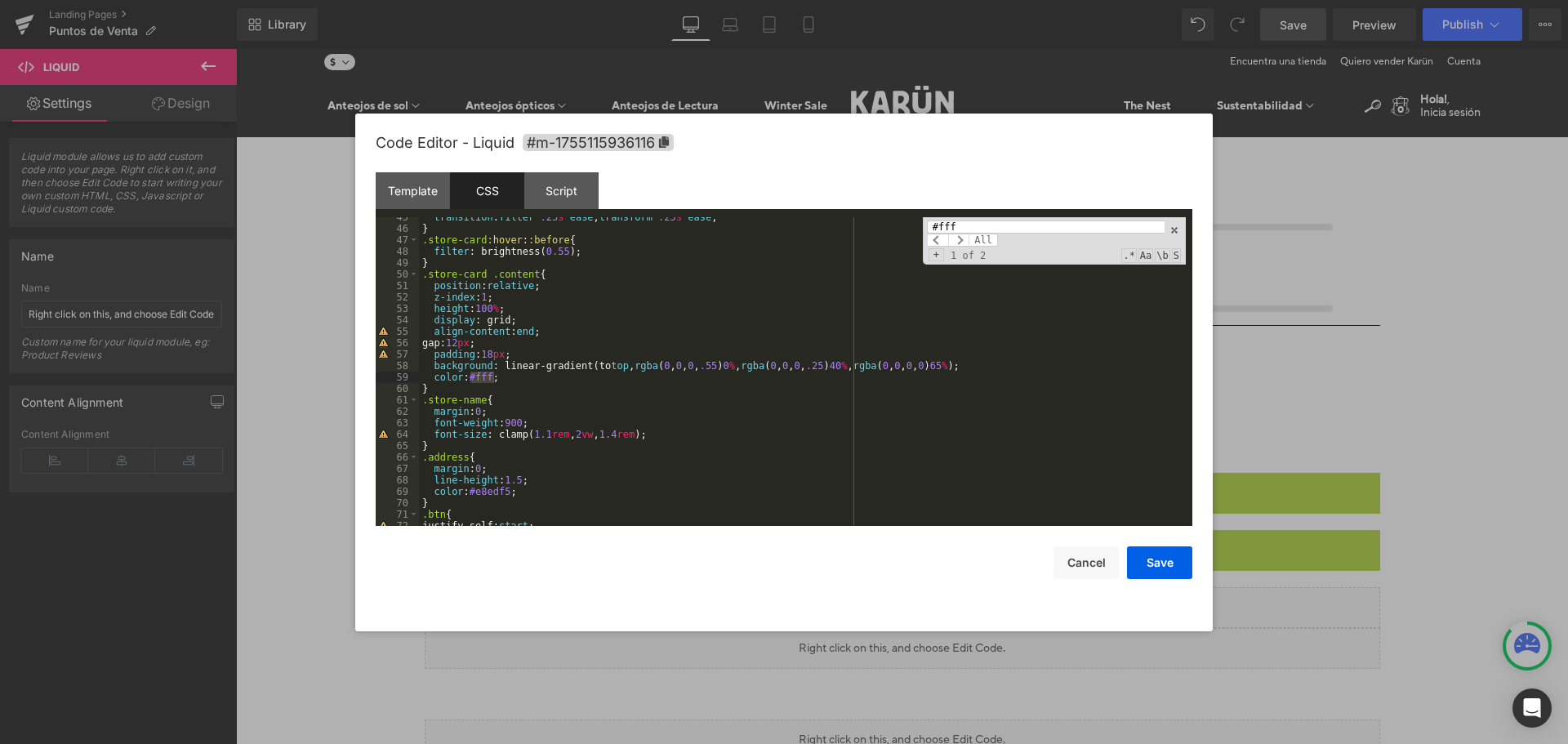
type input "#fff"
click at [481, 373] on div "transition : filter .25 s ease , transform .25 s ease ; } .store-card :hover : …" at bounding box center [803, 371] width 767 height 309
click at [481, 373] on div "transition : filter .25 s ease , transform .25 s ease ; } .store-card :hover : …" at bounding box center [803, 377] width 767 height 332
click at [958, 242] on span at bounding box center [959, 241] width 22 height 13
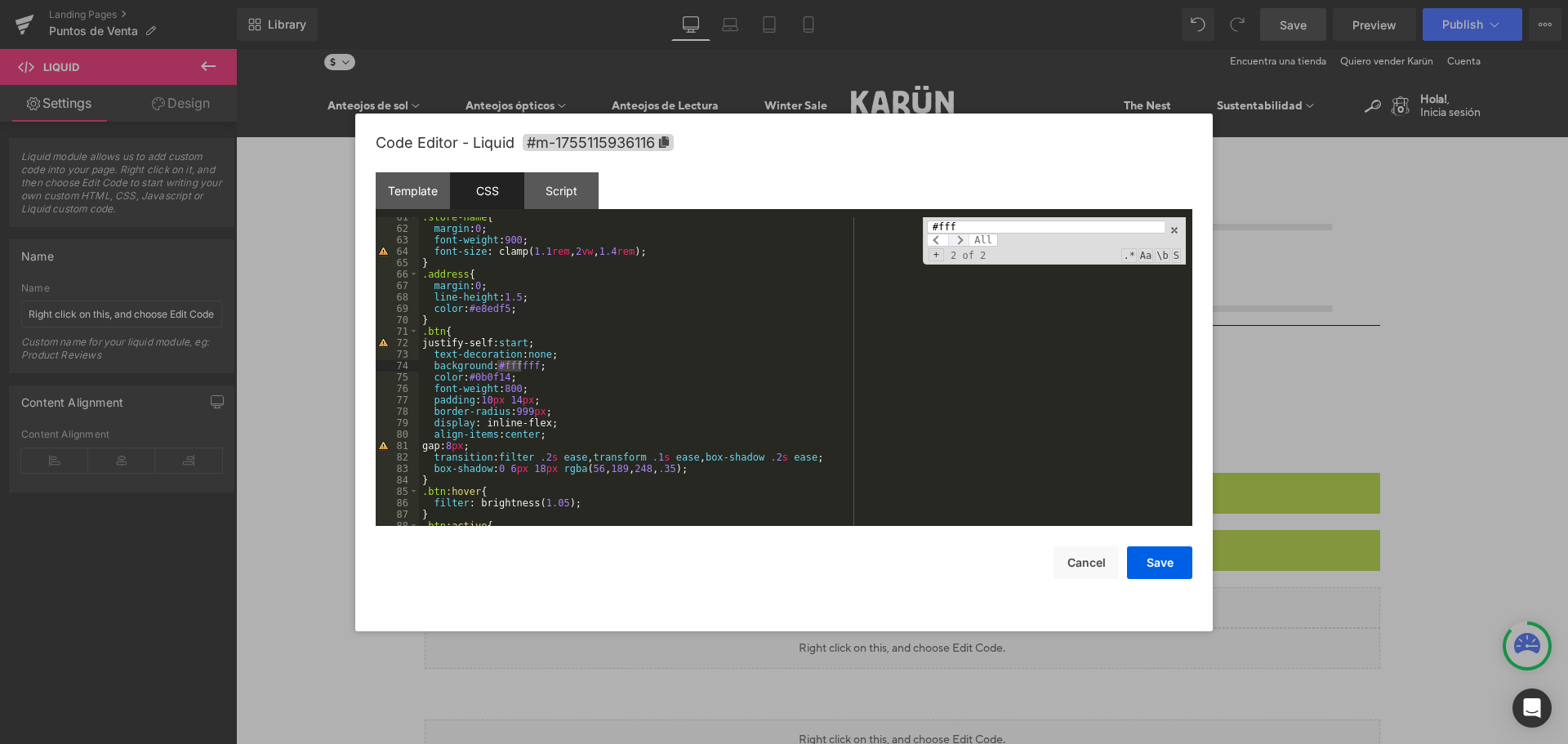
click at [961, 241] on span at bounding box center [959, 241] width 22 height 13
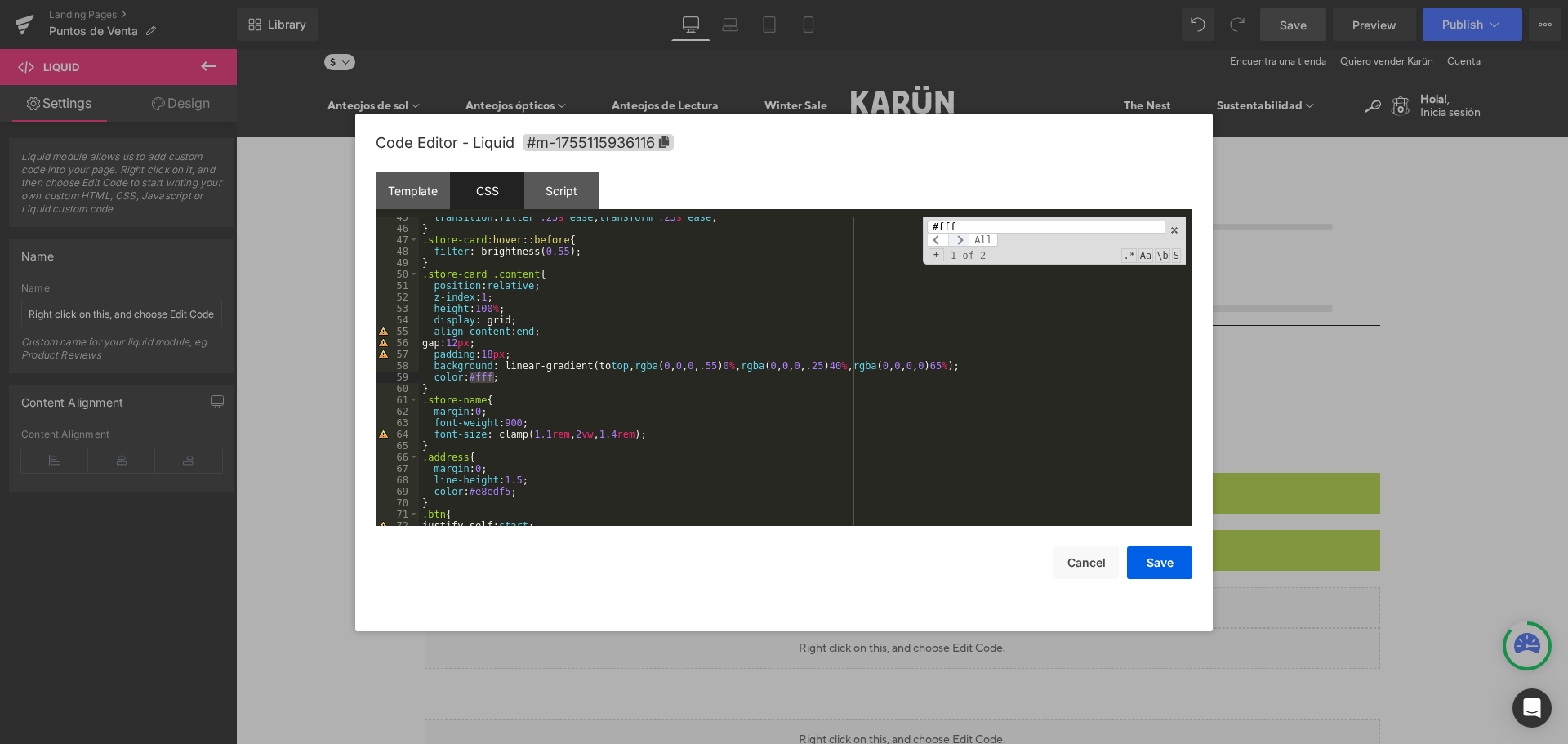
click at [961, 241] on span at bounding box center [959, 241] width 22 height 13
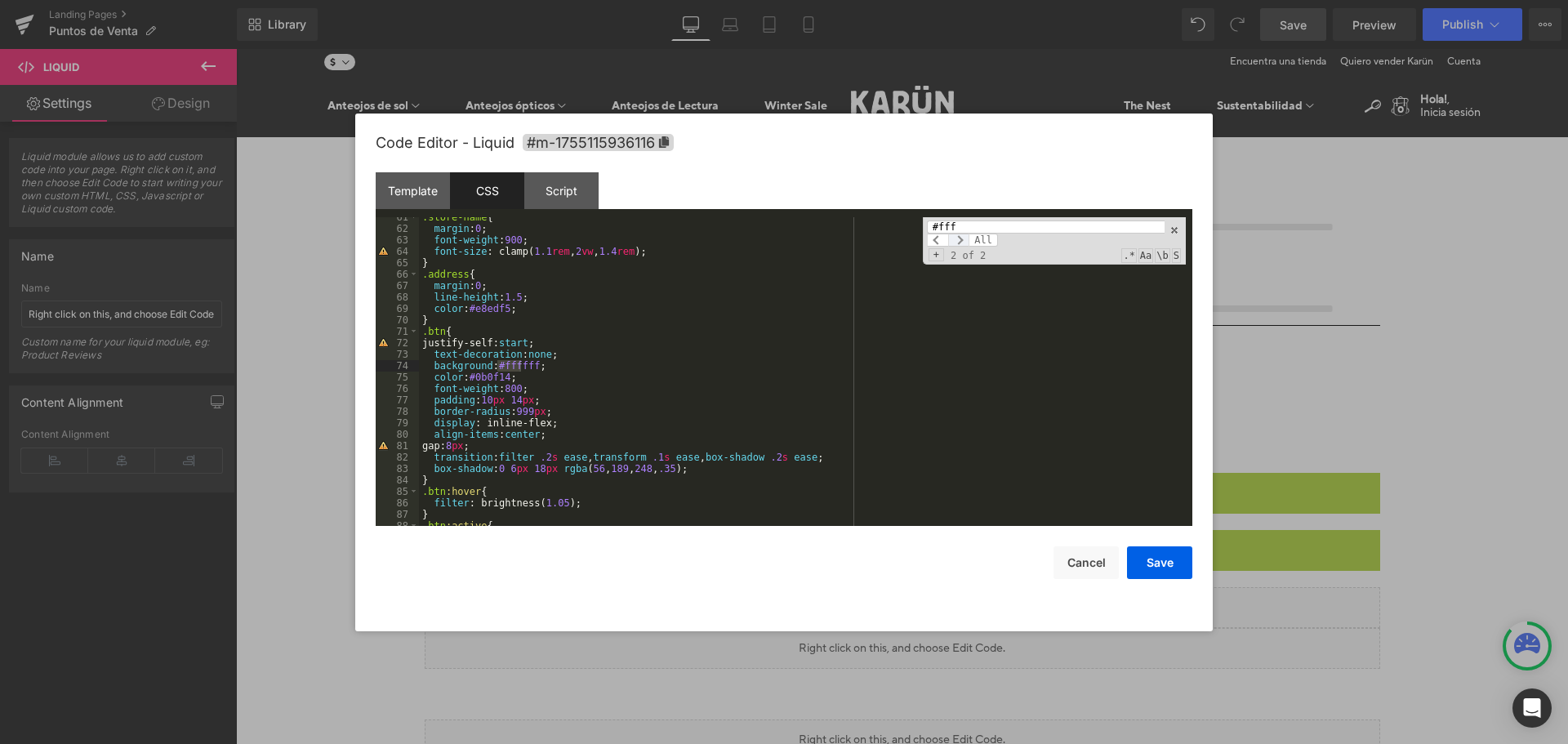
click at [961, 241] on span at bounding box center [959, 241] width 22 height 13
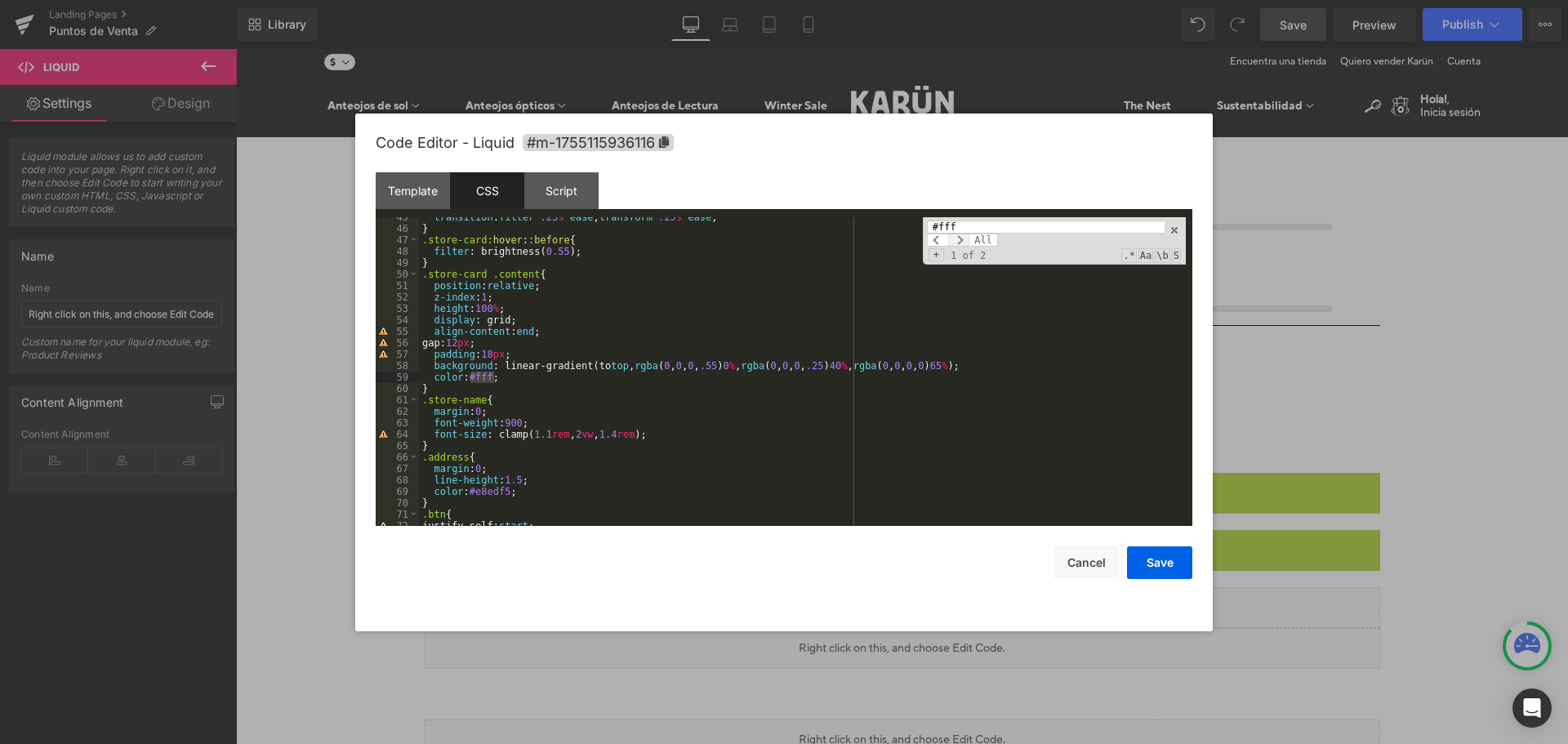
scroll to position [509, 0]
click at [961, 241] on span at bounding box center [959, 241] width 22 height 13
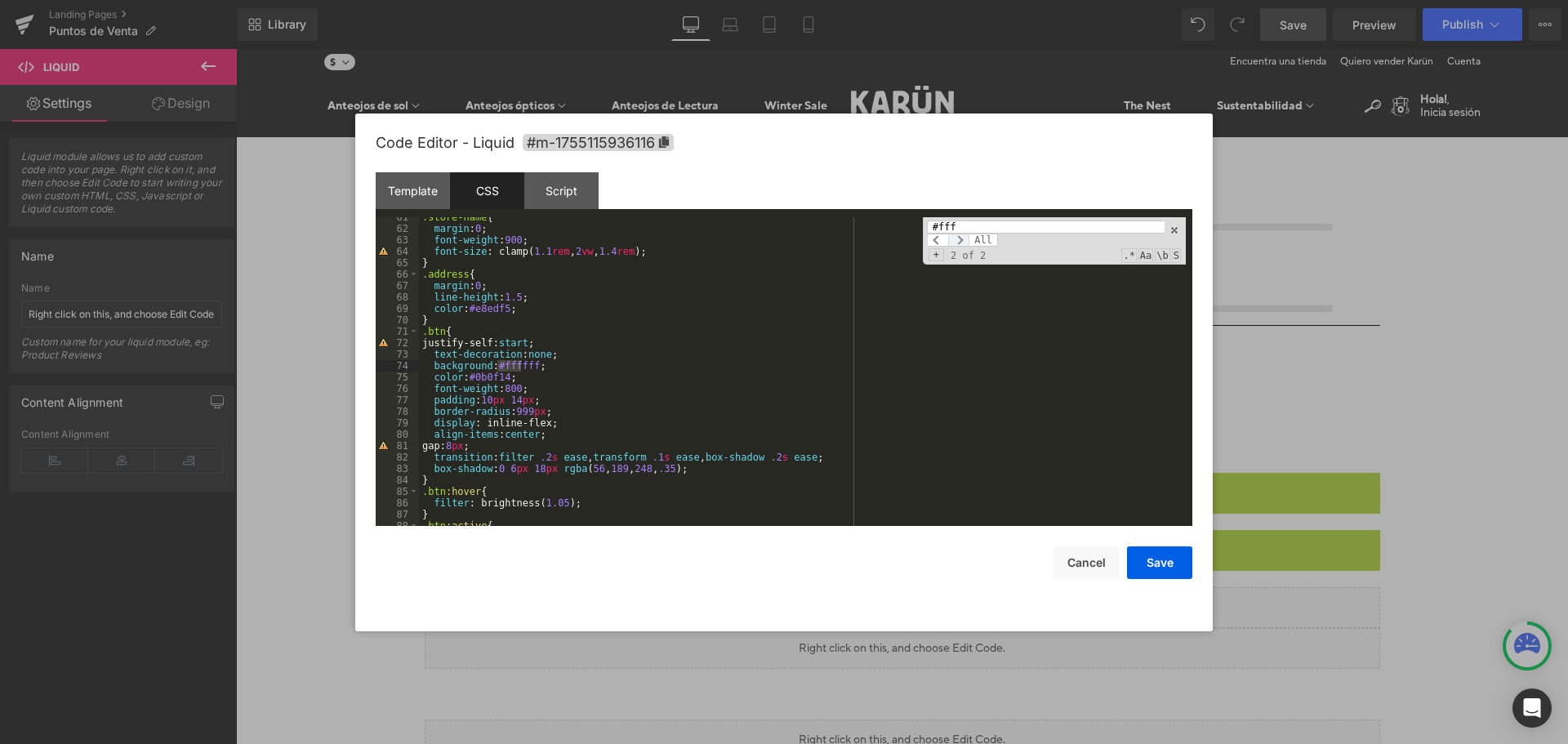
click at [961, 241] on span at bounding box center [959, 241] width 22 height 13
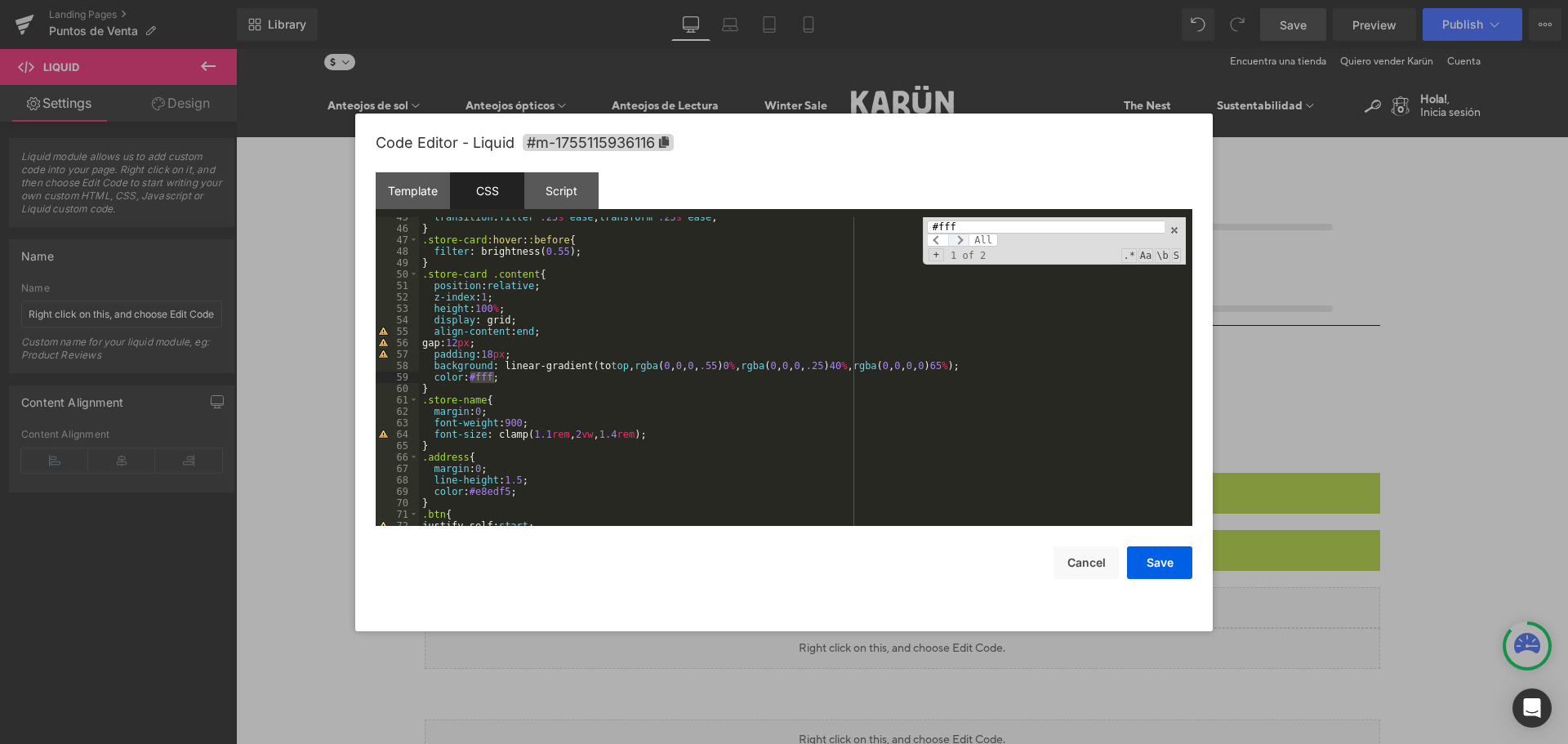
click at [961, 241] on span at bounding box center [959, 241] width 22 height 13
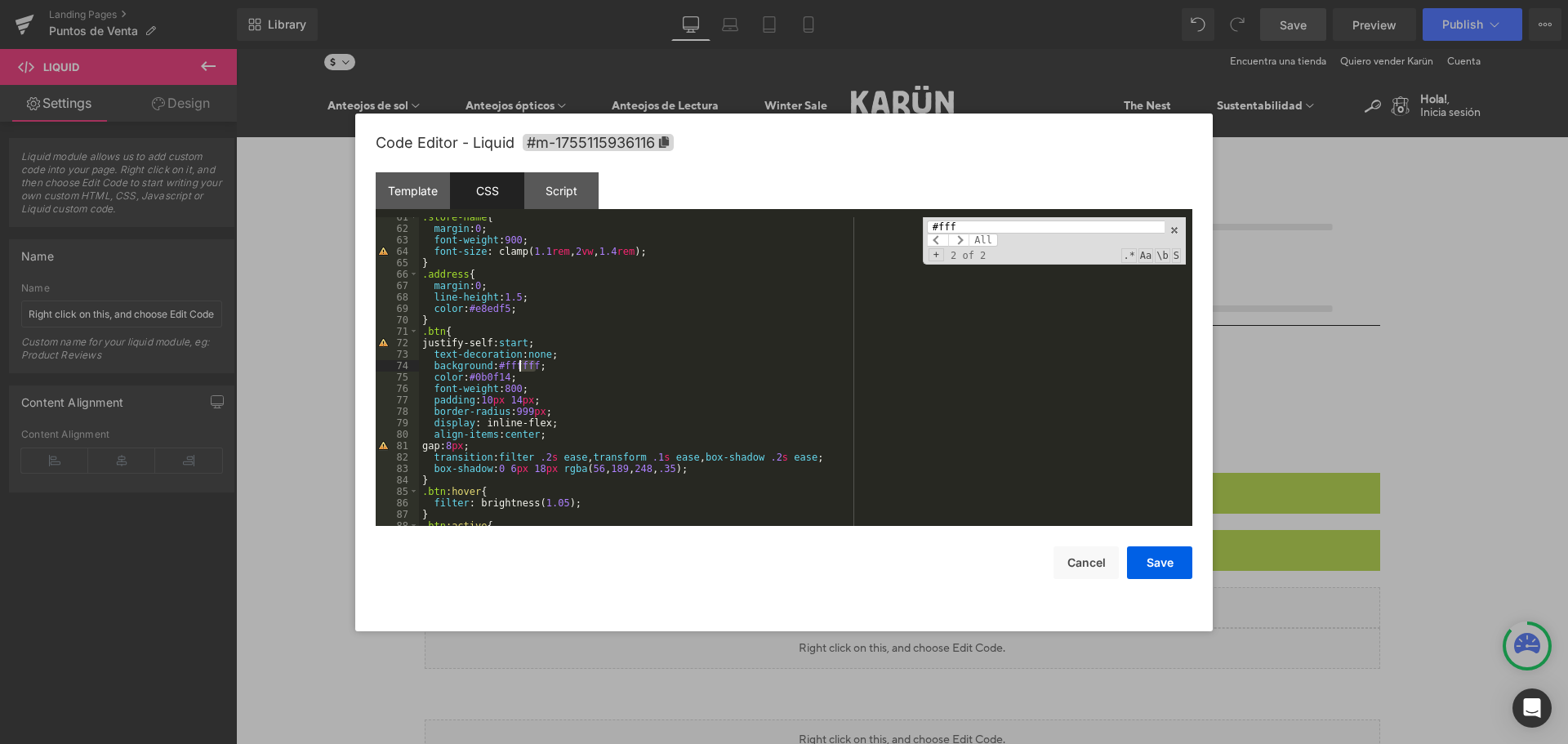
drag, startPoint x: 535, startPoint y: 364, endPoint x: 519, endPoint y: 361, distance: 16.3
click at [519, 361] on div ".store-name { margin : 0 ; font-weight : 900 ; font-size : clamp( 1.1 rem , 2 v…" at bounding box center [803, 377] width 767 height 332
click at [1145, 569] on button "Save" at bounding box center [1160, 563] width 66 height 32
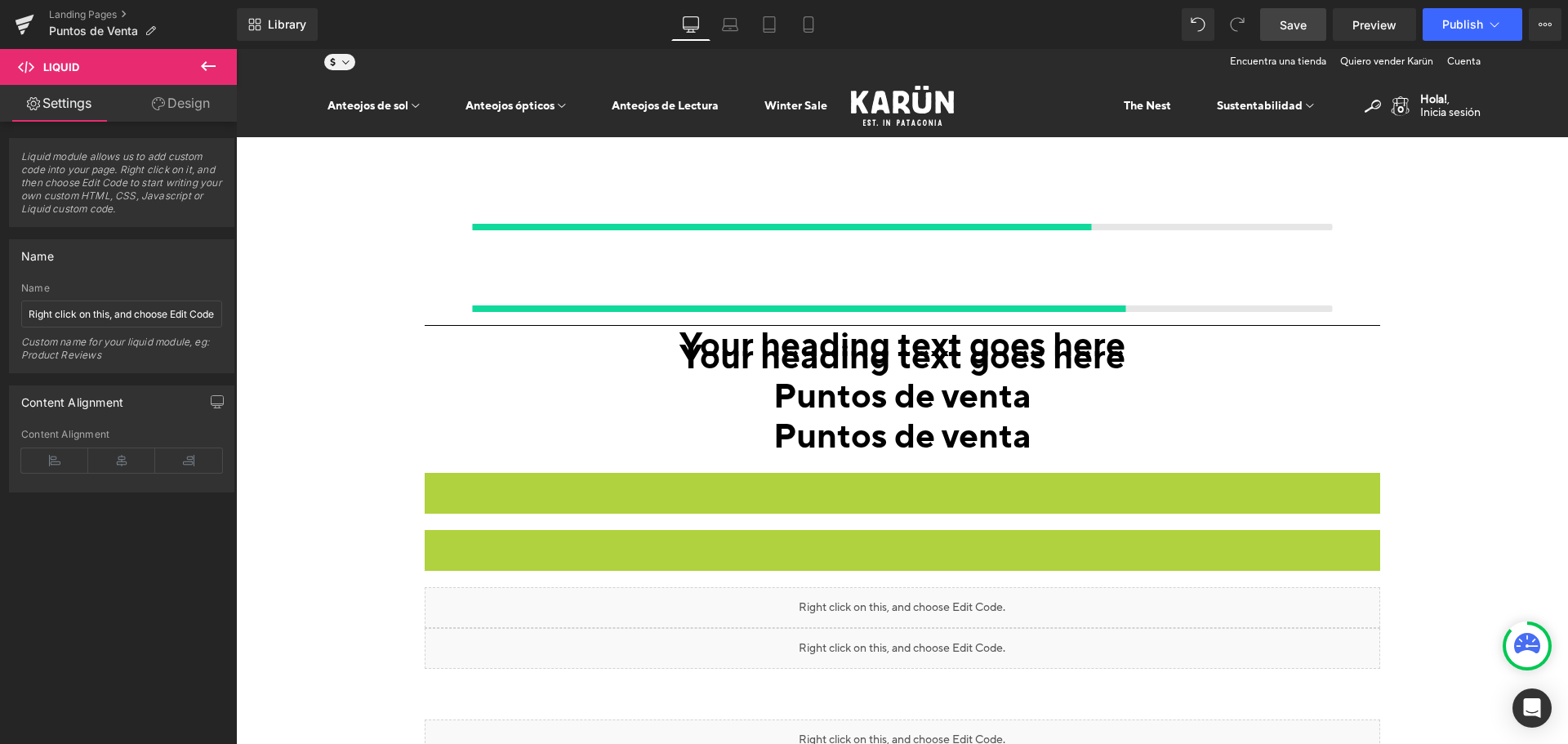
click at [1313, 27] on link "Save" at bounding box center [1293, 24] width 67 height 32
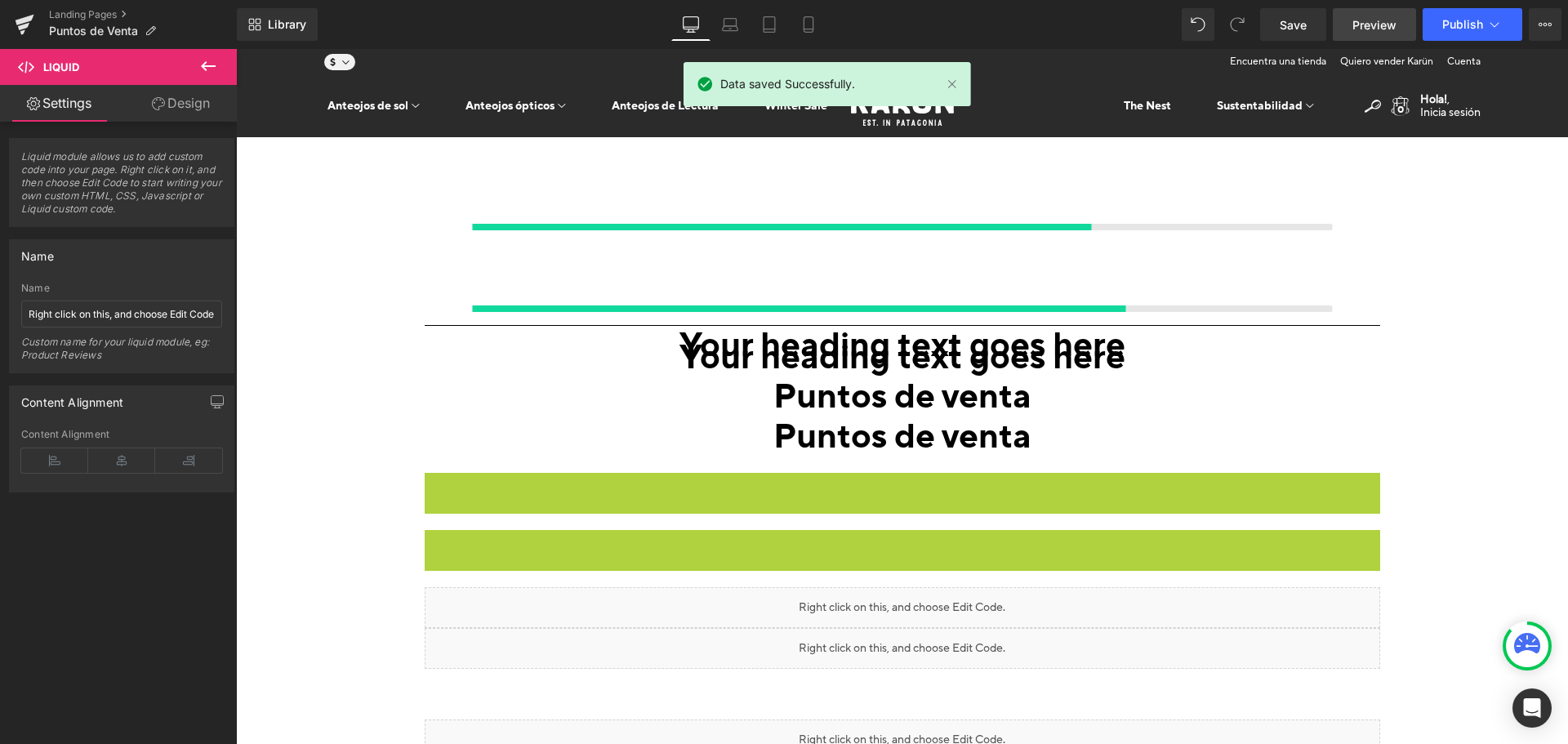
click at [1382, 24] on span "Preview" at bounding box center [1374, 25] width 44 height 17
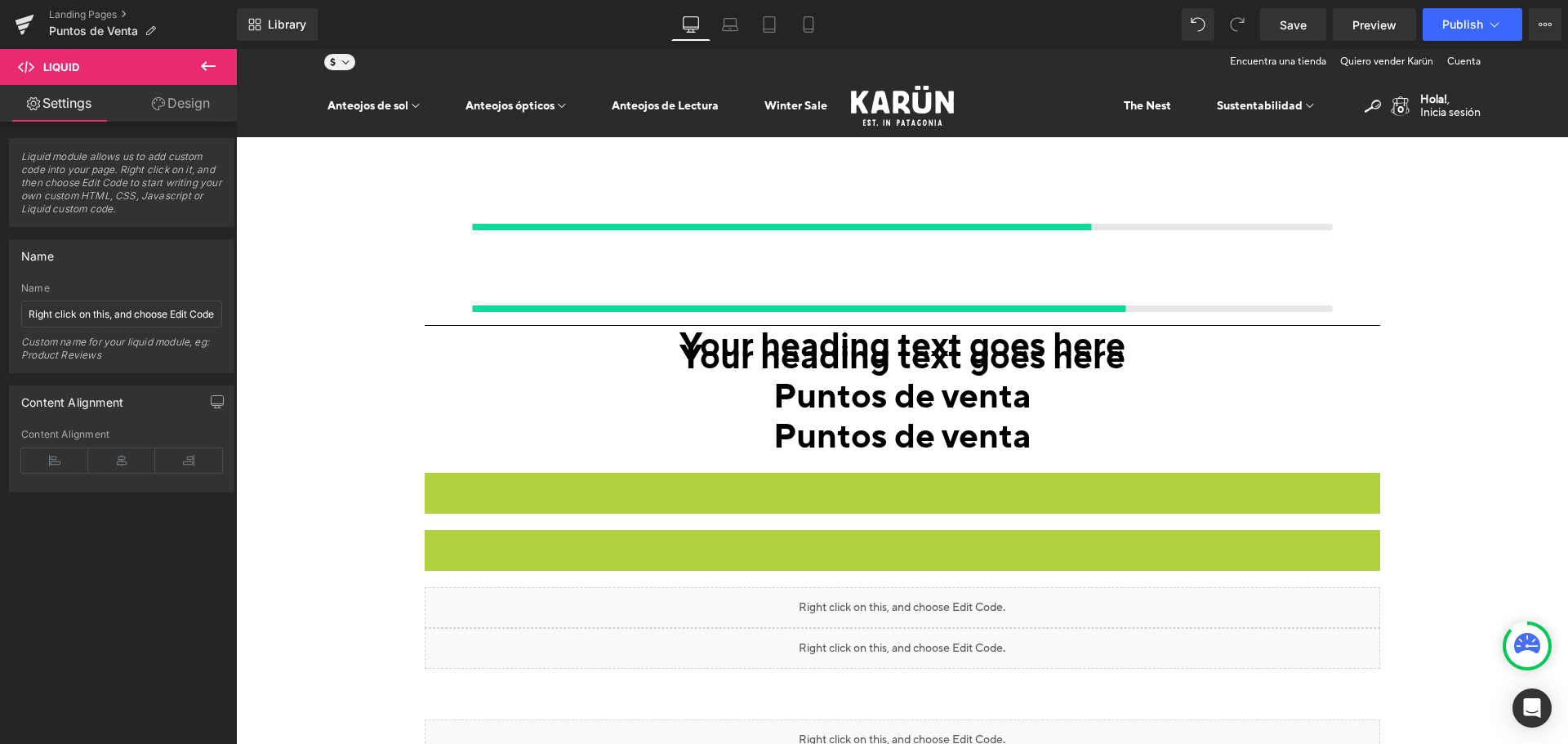
click at [236, 49] on style at bounding box center [236, 49] width 0 height 0
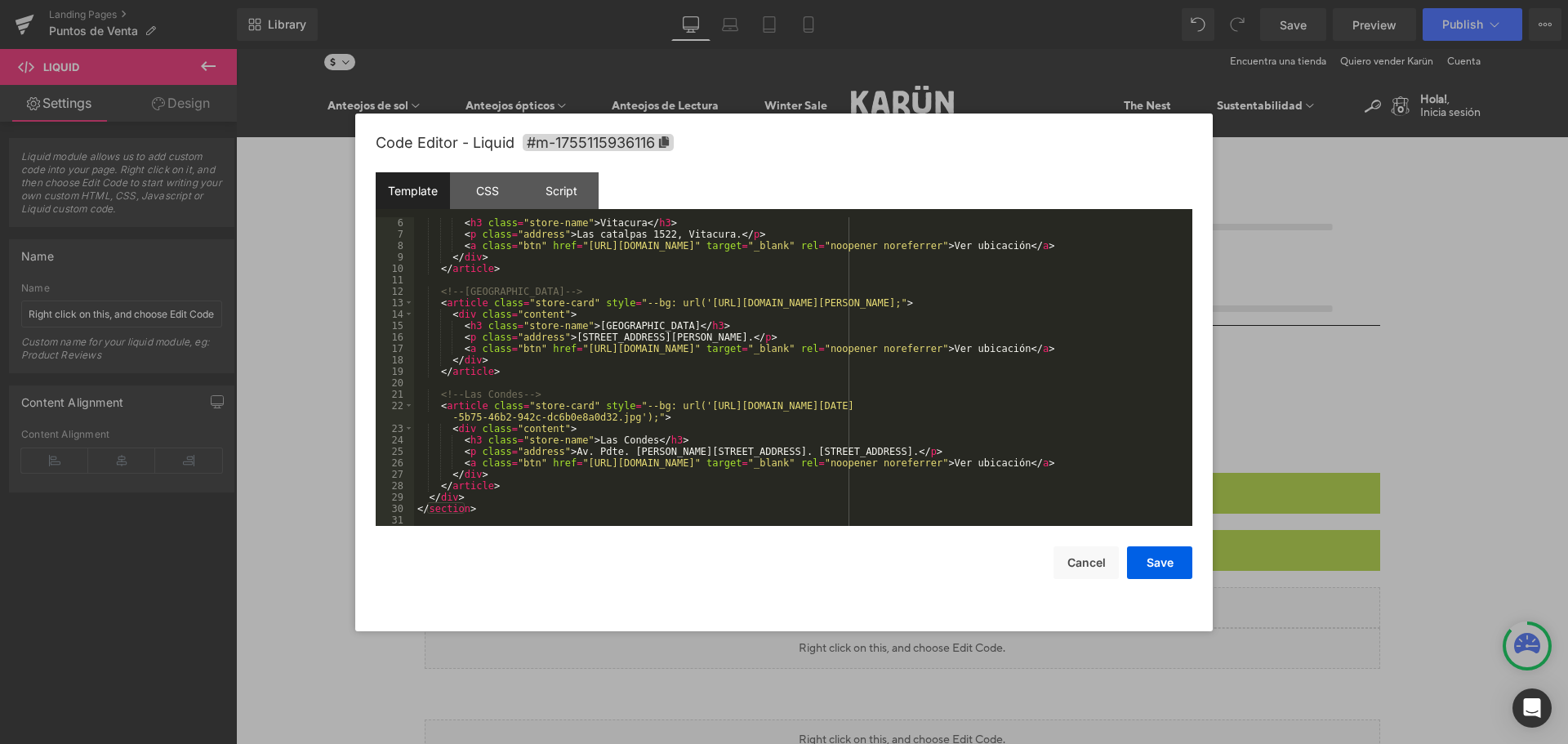
scroll to position [57, 0]
drag, startPoint x: 688, startPoint y: 300, endPoint x: 1056, endPoint y: 306, distance: 368.0
click at [1056, 306] on div "< h3 class = "store-name" > Vitacura </ h3 > < p class = "address" > Las catalp…" at bounding box center [800, 383] width 772 height 332
click at [685, 406] on div "< h3 class = "store-name" > Vitacura </ h3 > < p class = "address" > Las catalp…" at bounding box center [800, 383] width 772 height 332
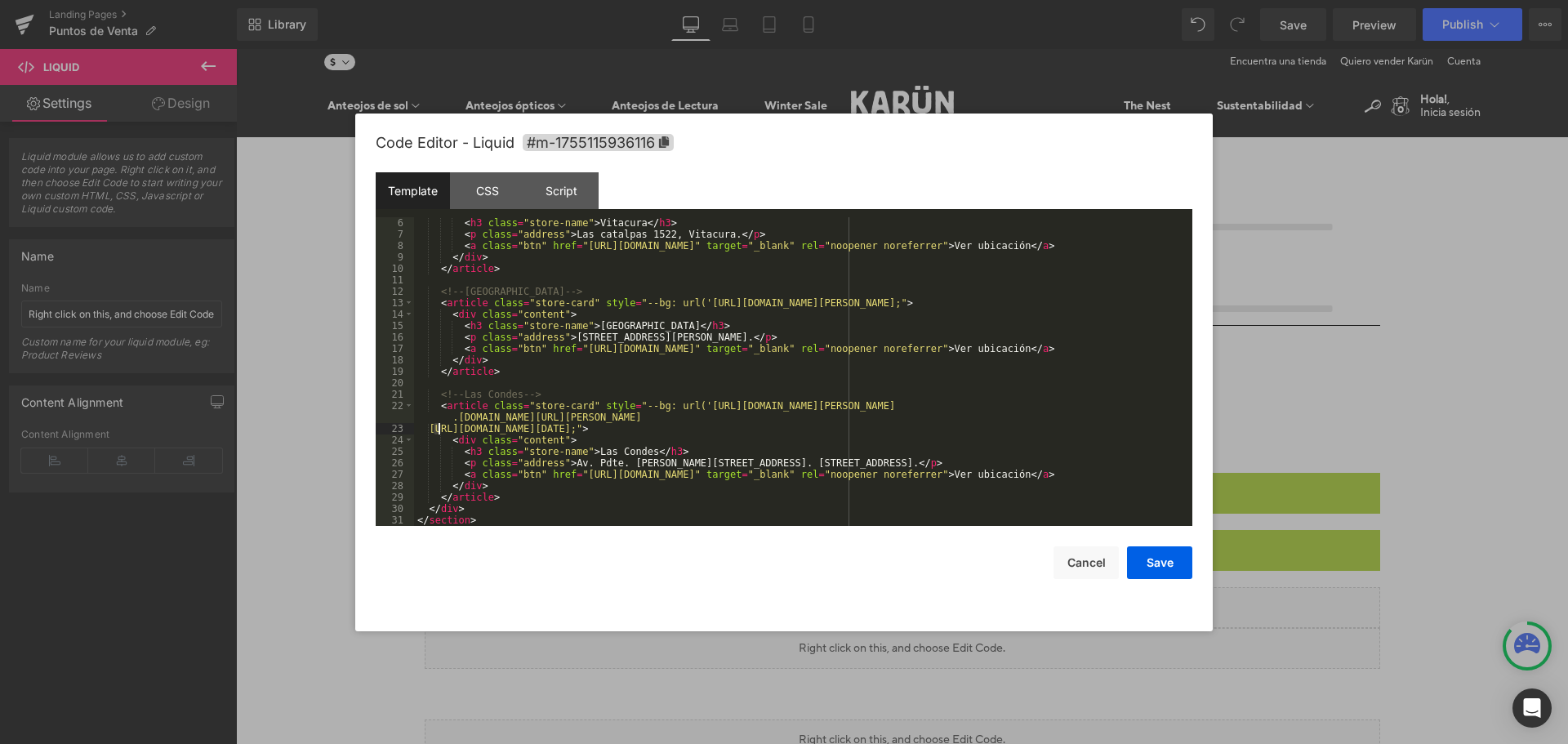
drag, startPoint x: 436, startPoint y: 431, endPoint x: 451, endPoint y: 428, distance: 15.3
click at [451, 428] on div "< h3 class = "store-name" > Vitacura </ h3 > < p class = "address" > Las catalp…" at bounding box center [800, 383] width 772 height 332
click at [460, 428] on div "< h3 class = "store-name" > Vitacura </ h3 > < p class = "address" > Las catalp…" at bounding box center [800, 383] width 772 height 332
drag, startPoint x: 440, startPoint y: 425, endPoint x: 1098, endPoint y: 431, distance: 658.0
click at [1098, 431] on div "< h3 class = "store-name" > Vitacura </ h3 > < p class = "address" > Las catalp…" at bounding box center [800, 383] width 772 height 332
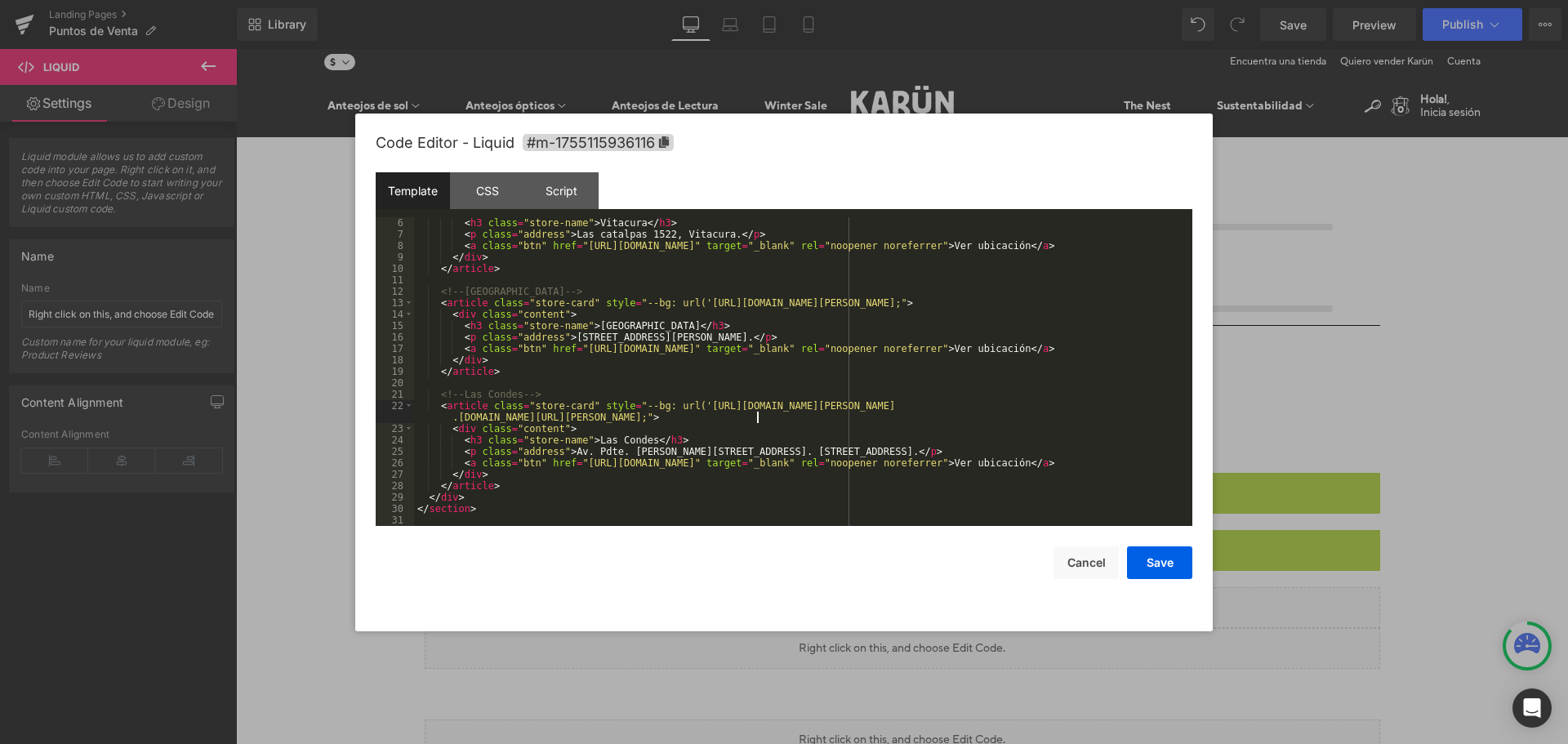
click at [735, 300] on div "< h3 class = "store-name" > Vitacura </ h3 > < p class = "address" > Las catalp…" at bounding box center [800, 383] width 772 height 332
drag, startPoint x: 685, startPoint y: 301, endPoint x: 1054, endPoint y: 301, distance: 369.0
click at [1054, 301] on div "< h3 class = "store-name" > Vitacura </ h3 > < p class = "address" > Las catalp…" at bounding box center [800, 383] width 772 height 332
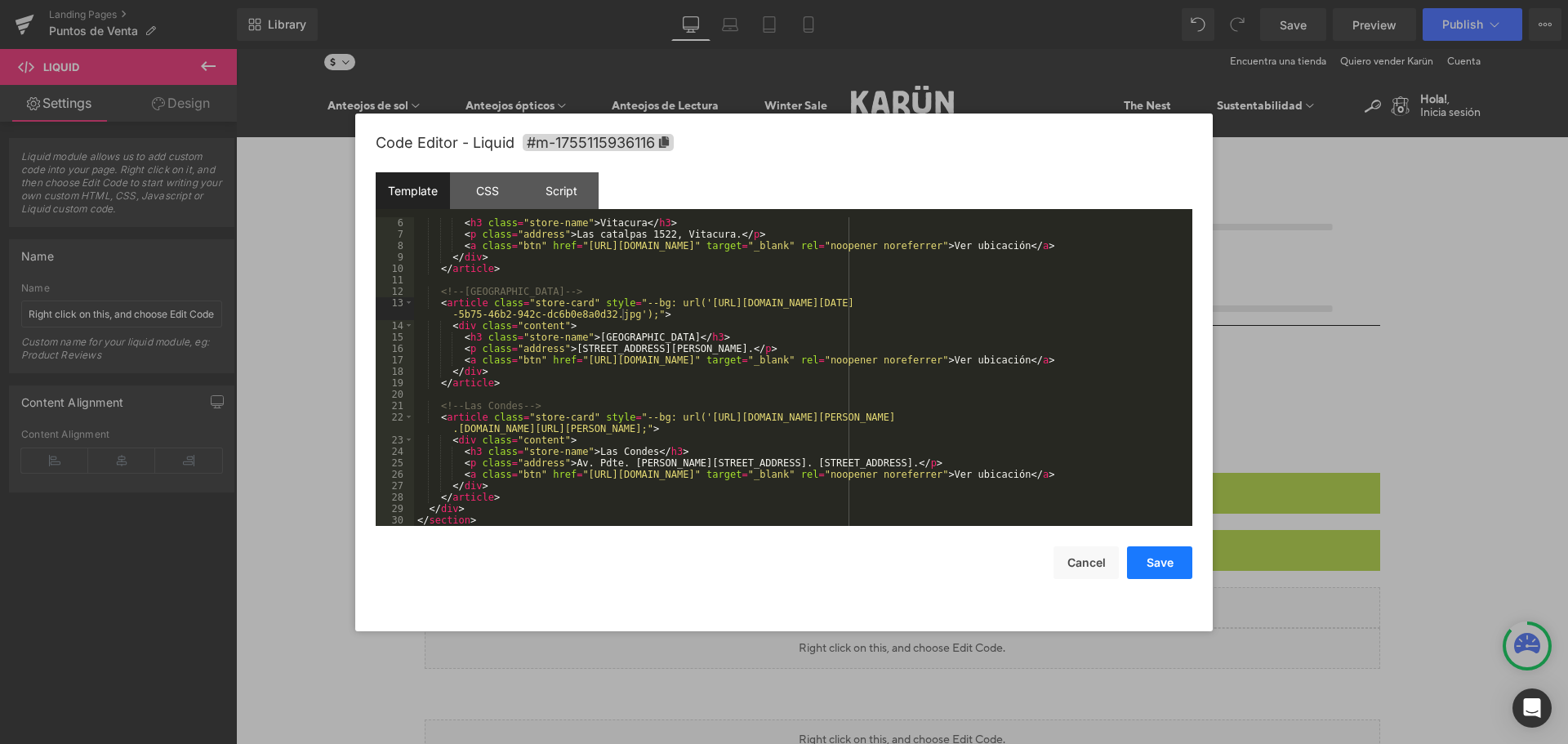
click at [1146, 566] on button "Save" at bounding box center [1160, 563] width 66 height 32
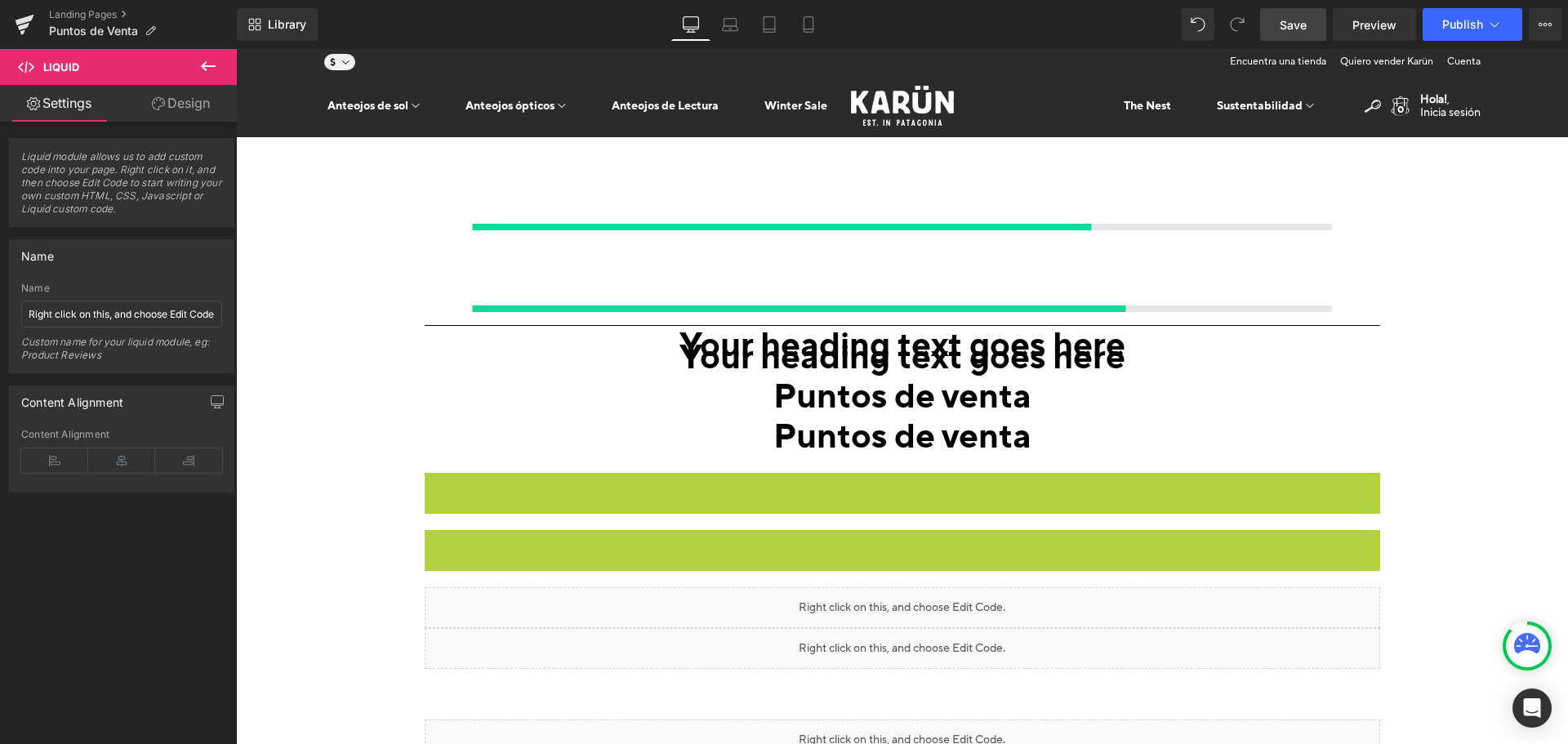
click at [1312, 22] on link "Save" at bounding box center [1293, 24] width 67 height 32
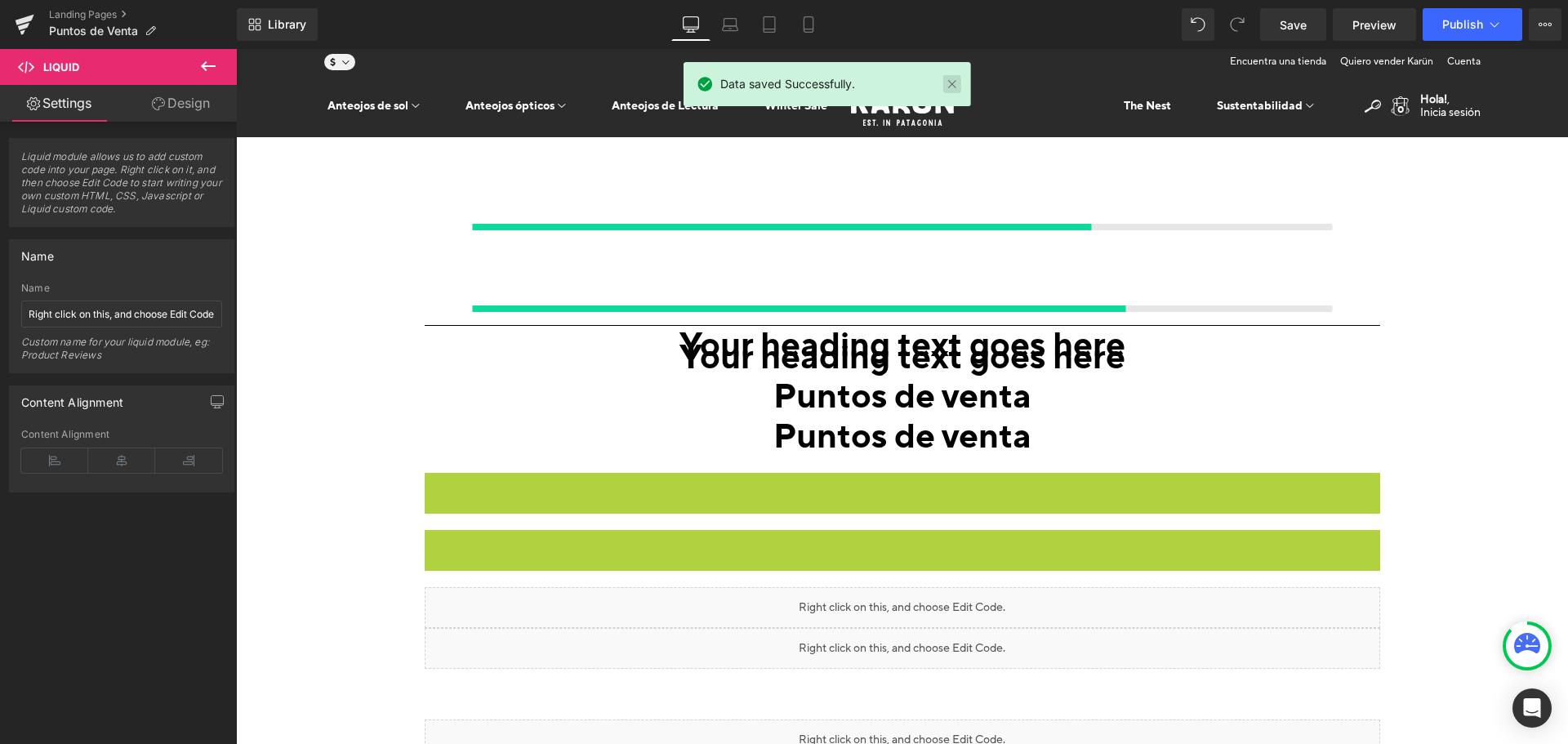
click at [961, 87] on link at bounding box center [952, 84] width 18 height 18
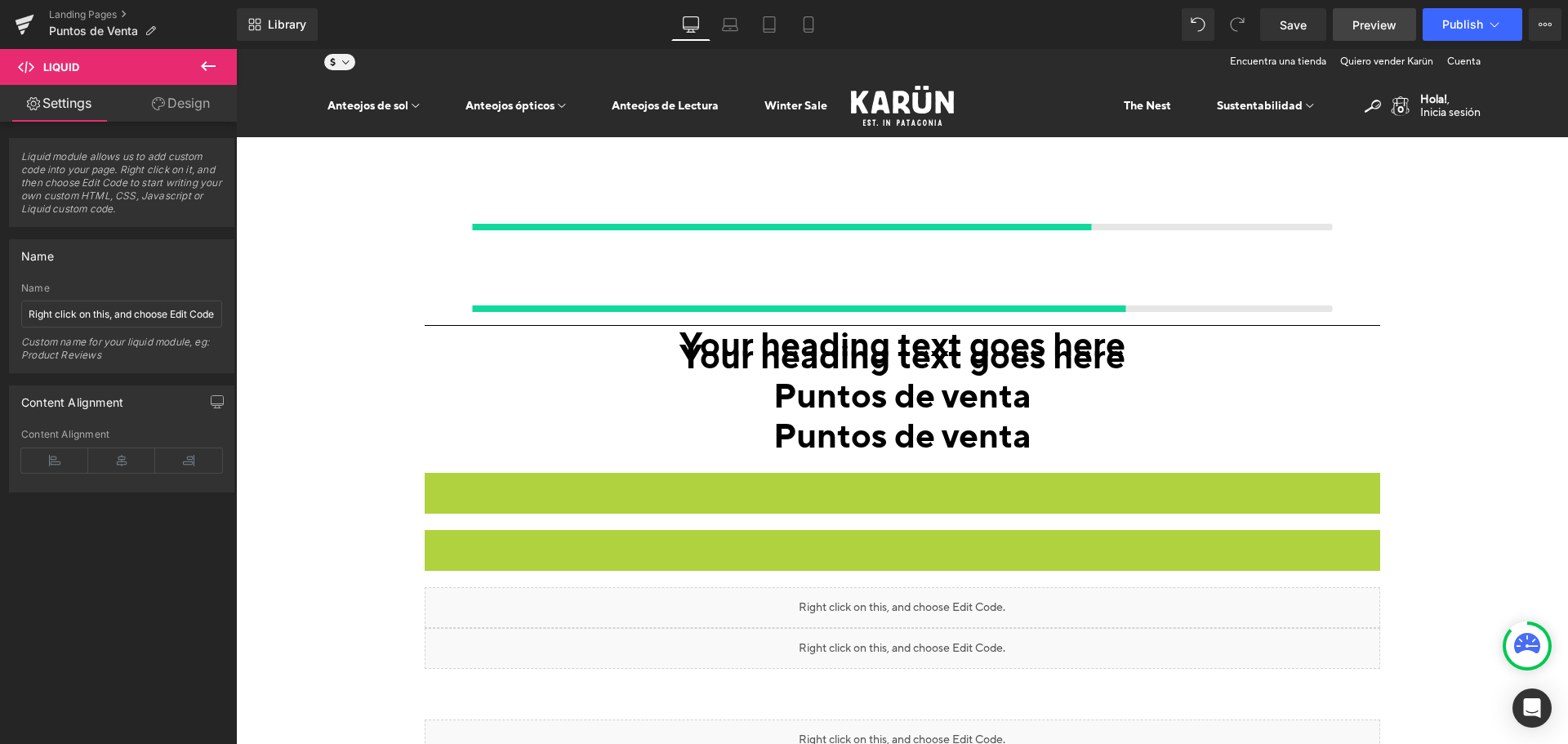
click at [1351, 16] on link "Preview" at bounding box center [1374, 24] width 83 height 32
click at [236, 49] on style at bounding box center [236, 49] width 0 height 0
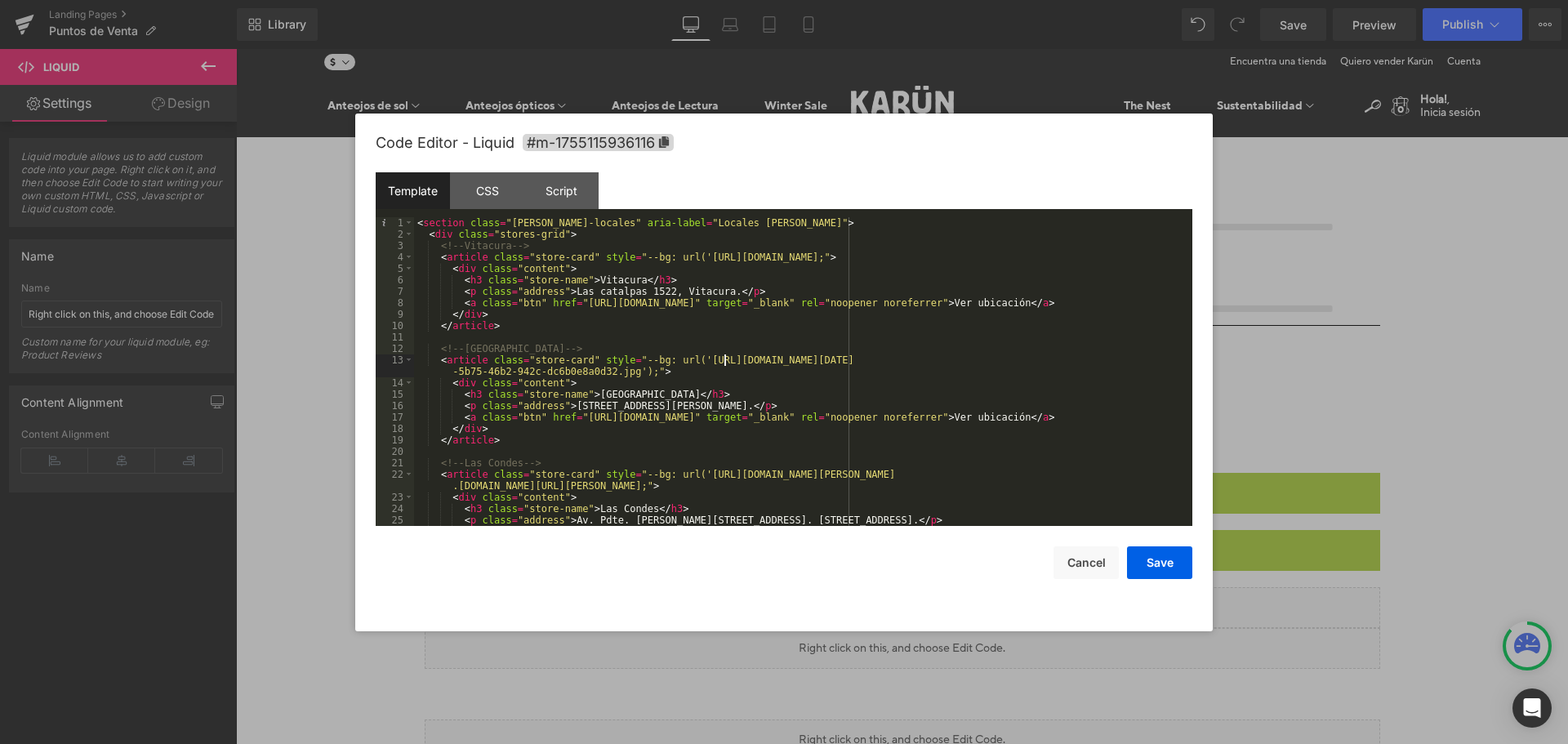
click at [726, 360] on div "< section class = "[PERSON_NAME]-locales" aria-label = "Locales [PERSON_NAME]" …" at bounding box center [800, 383] width 772 height 332
click at [850, 360] on div "< section class = "[PERSON_NAME]-locales" aria-label = "Locales [PERSON_NAME]" …" at bounding box center [800, 383] width 772 height 332
click at [690, 360] on div "< section class = "[PERSON_NAME]-locales" aria-label = "Locales [PERSON_NAME]" …" at bounding box center [800, 383] width 772 height 332
drag, startPoint x: 689, startPoint y: 356, endPoint x: 622, endPoint y: 375, distance: 69.6
click at [622, 375] on div "< section class = "[PERSON_NAME]-locales" aria-label = "Locales [PERSON_NAME]" …" at bounding box center [800, 383] width 772 height 332
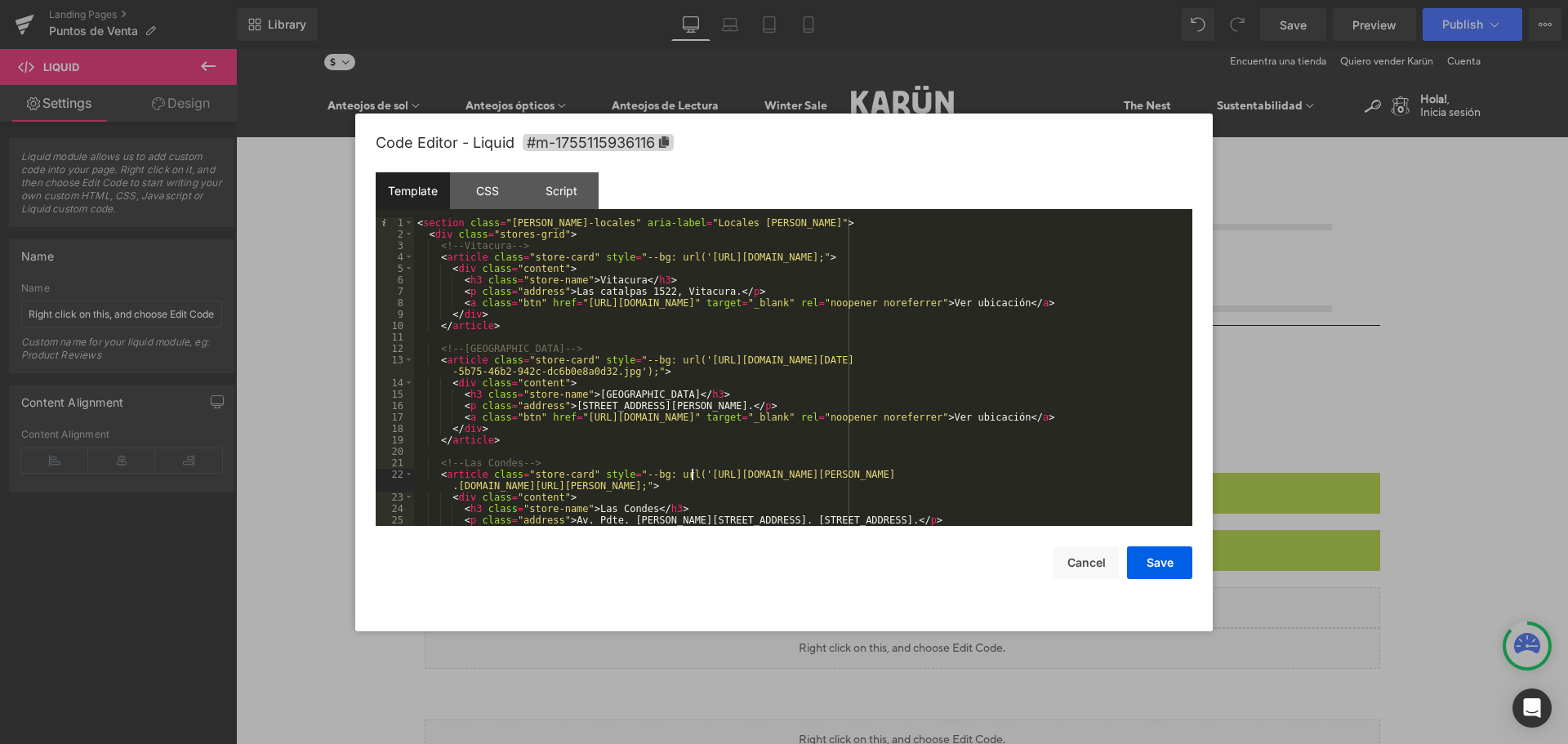
click at [690, 477] on div "< section class = "[PERSON_NAME]-locales" aria-label = "Locales [PERSON_NAME]" …" at bounding box center [800, 383] width 772 height 332
drag, startPoint x: 688, startPoint y: 477, endPoint x: 758, endPoint y: 486, distance: 70.6
click at [758, 486] on div "< section class = "[PERSON_NAME]-locales" aria-label = "Locales [PERSON_NAME]" …" at bounding box center [800, 383] width 772 height 332
click at [806, 485] on div "< section class = "[PERSON_NAME]-locales" aria-label = "Locales [PERSON_NAME]" …" at bounding box center [800, 383] width 772 height 332
drag, startPoint x: 754, startPoint y: 486, endPoint x: 690, endPoint y: 471, distance: 65.7
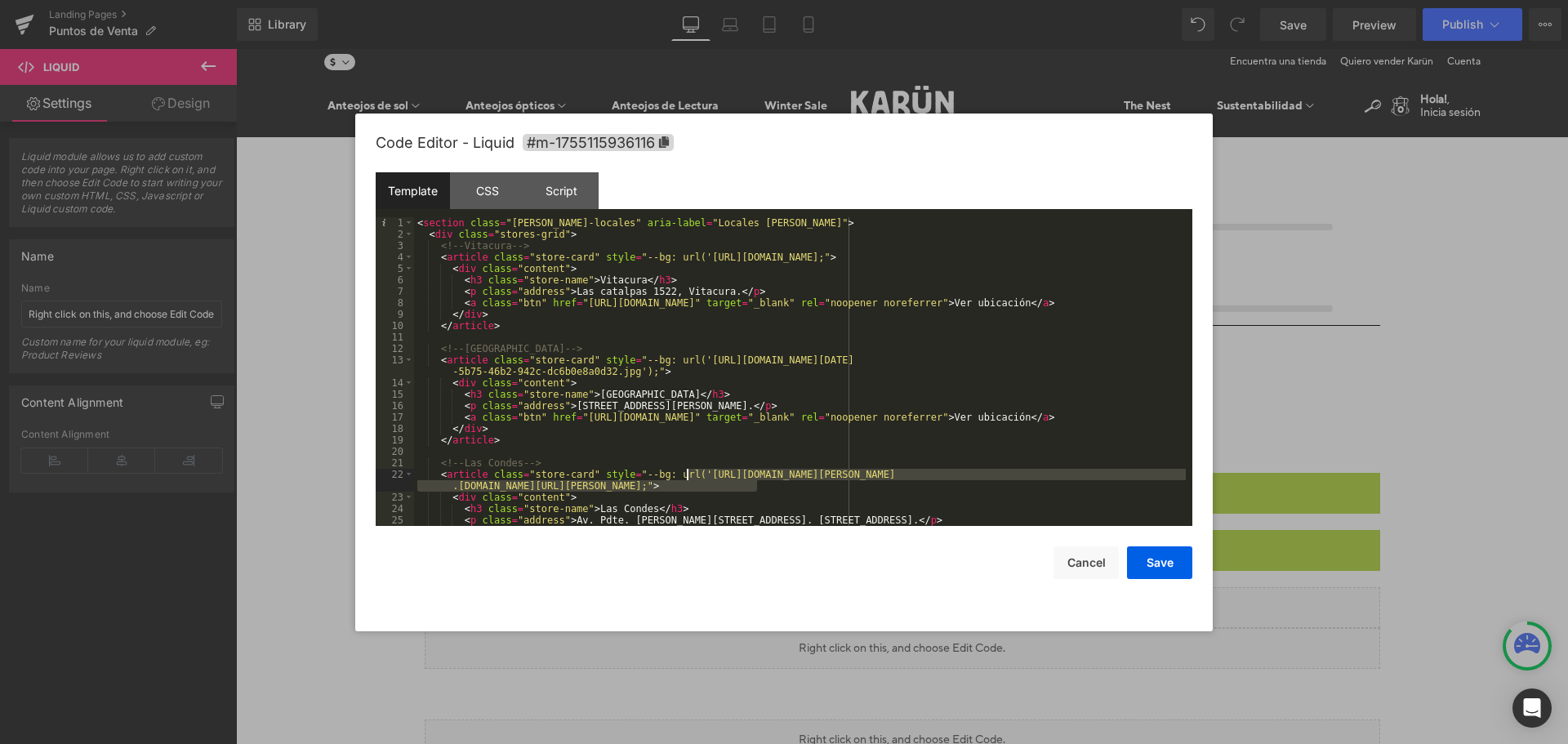
click at [690, 471] on div "< section class = "[PERSON_NAME]-locales" aria-label = "Locales [PERSON_NAME]" …" at bounding box center [800, 383] width 772 height 332
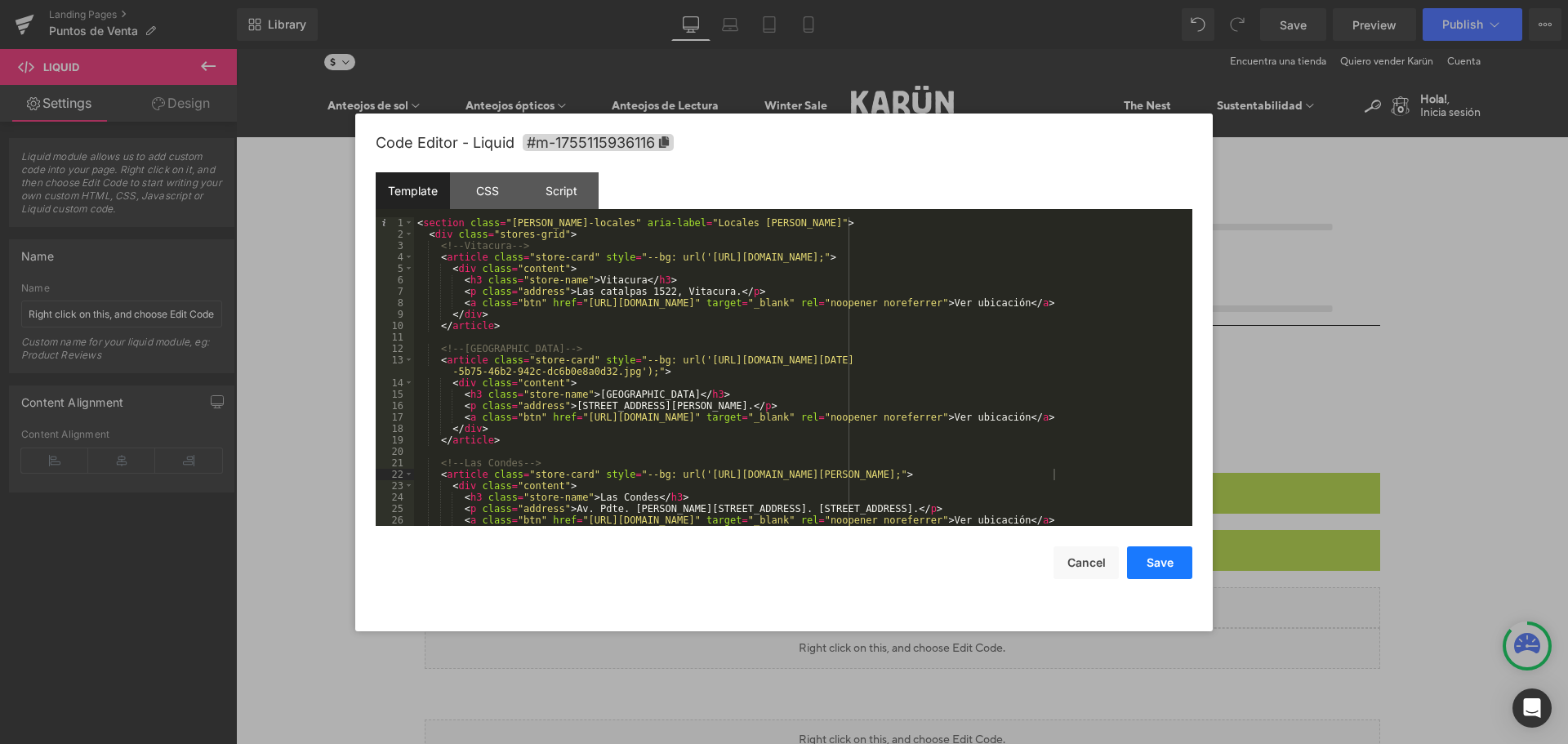
click at [1144, 553] on button "Save" at bounding box center [1160, 563] width 66 height 32
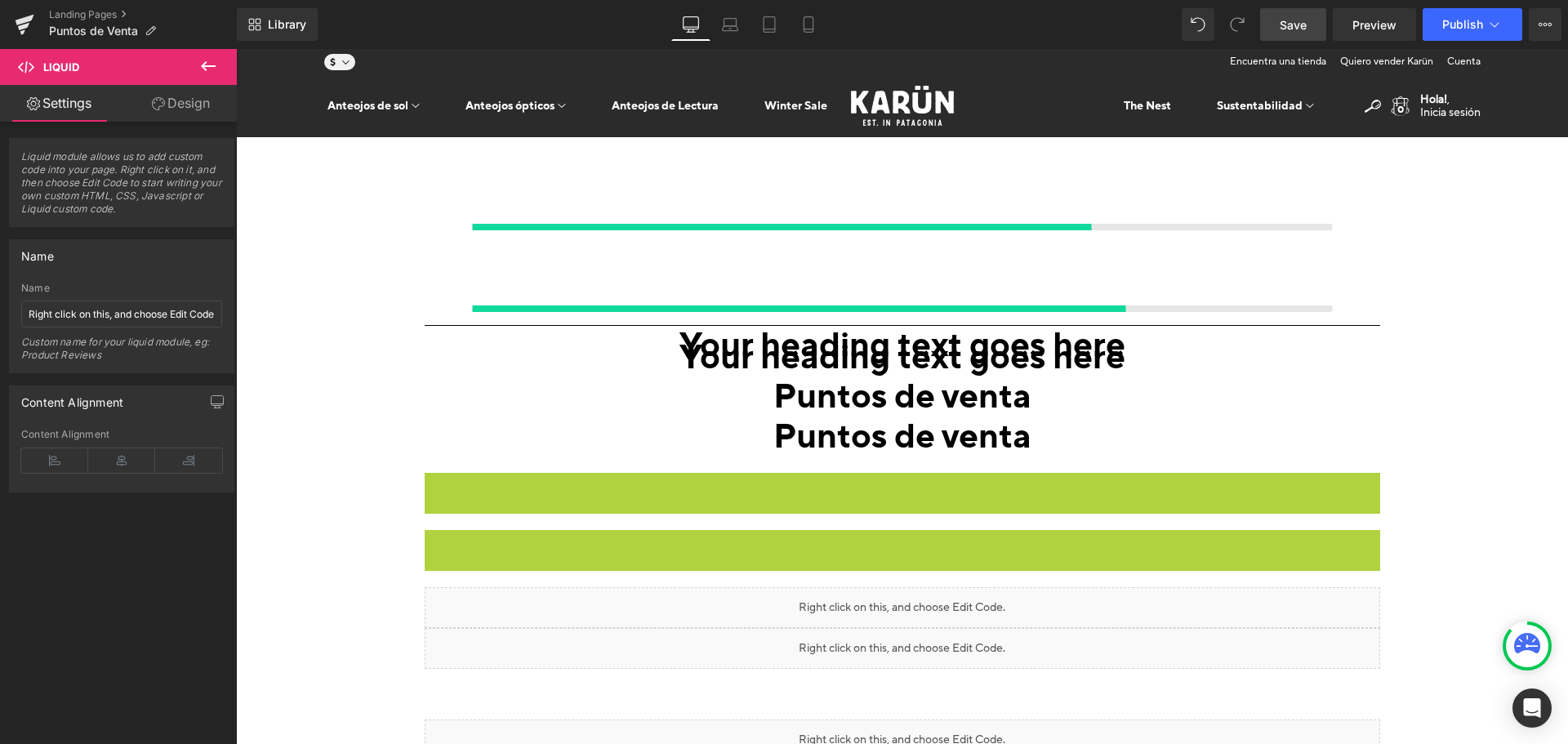
click at [1308, 19] on link "Save" at bounding box center [1293, 24] width 67 height 32
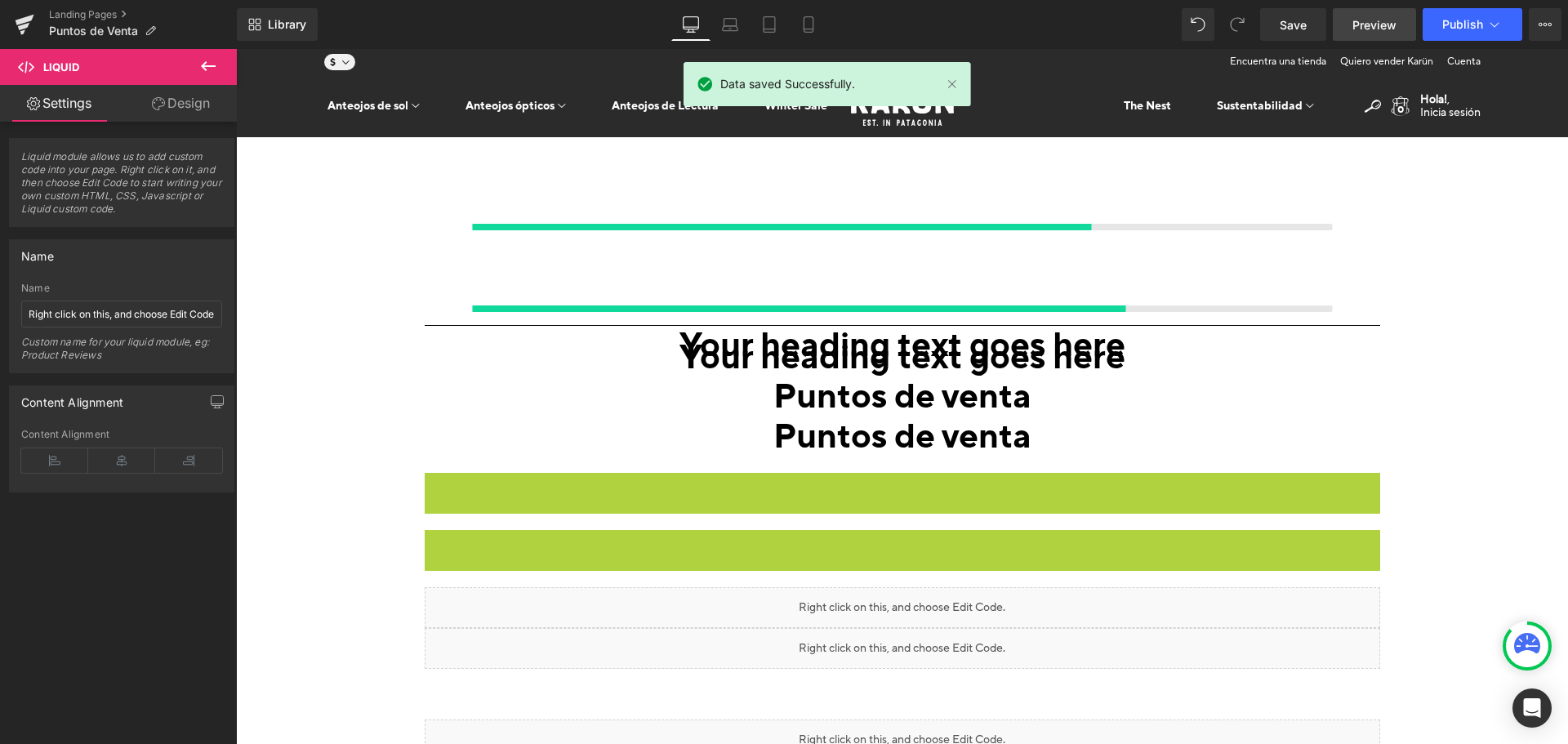
click at [1387, 21] on span "Preview" at bounding box center [1374, 25] width 44 height 17
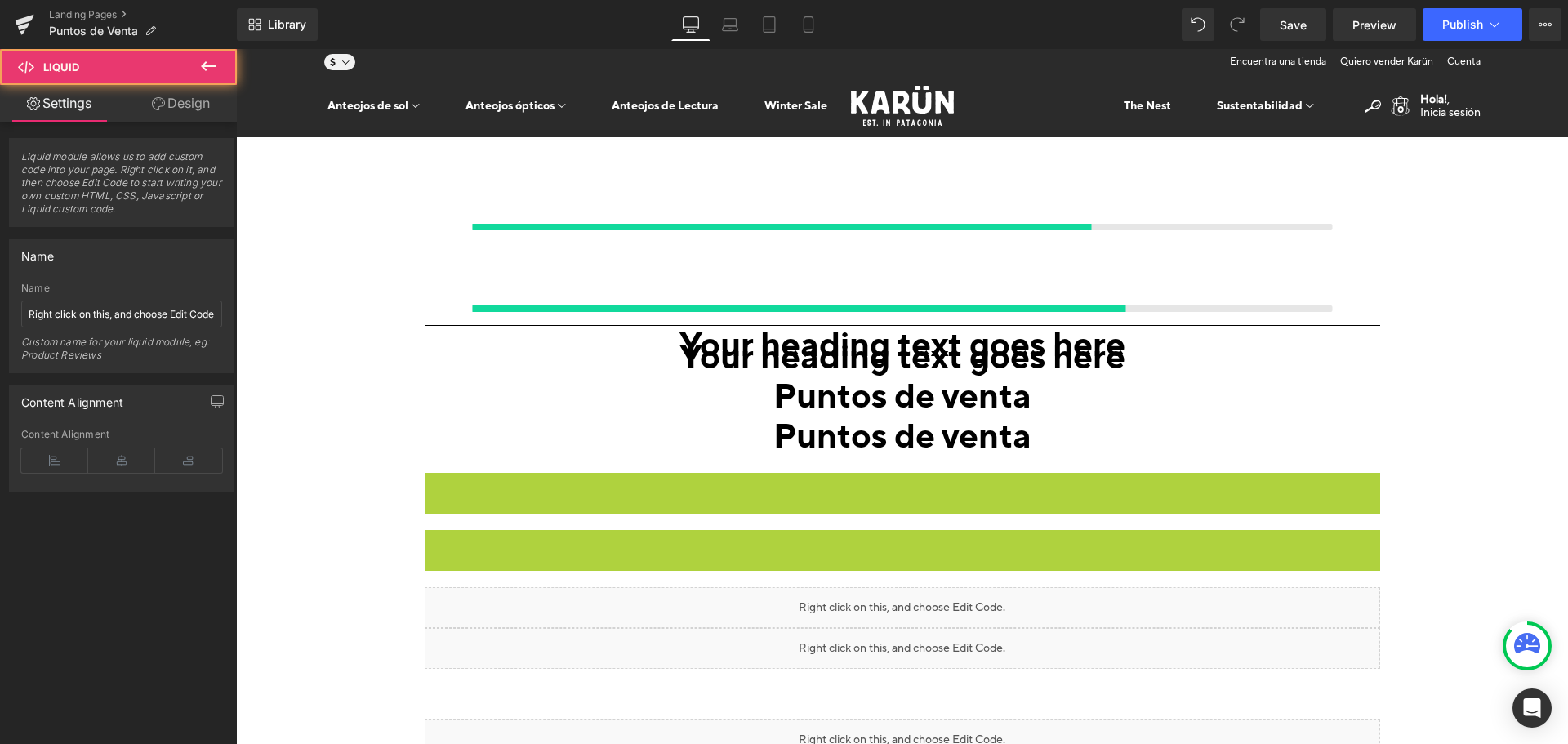
click at [164, 111] on link "Design" at bounding box center [181, 103] width 118 height 37
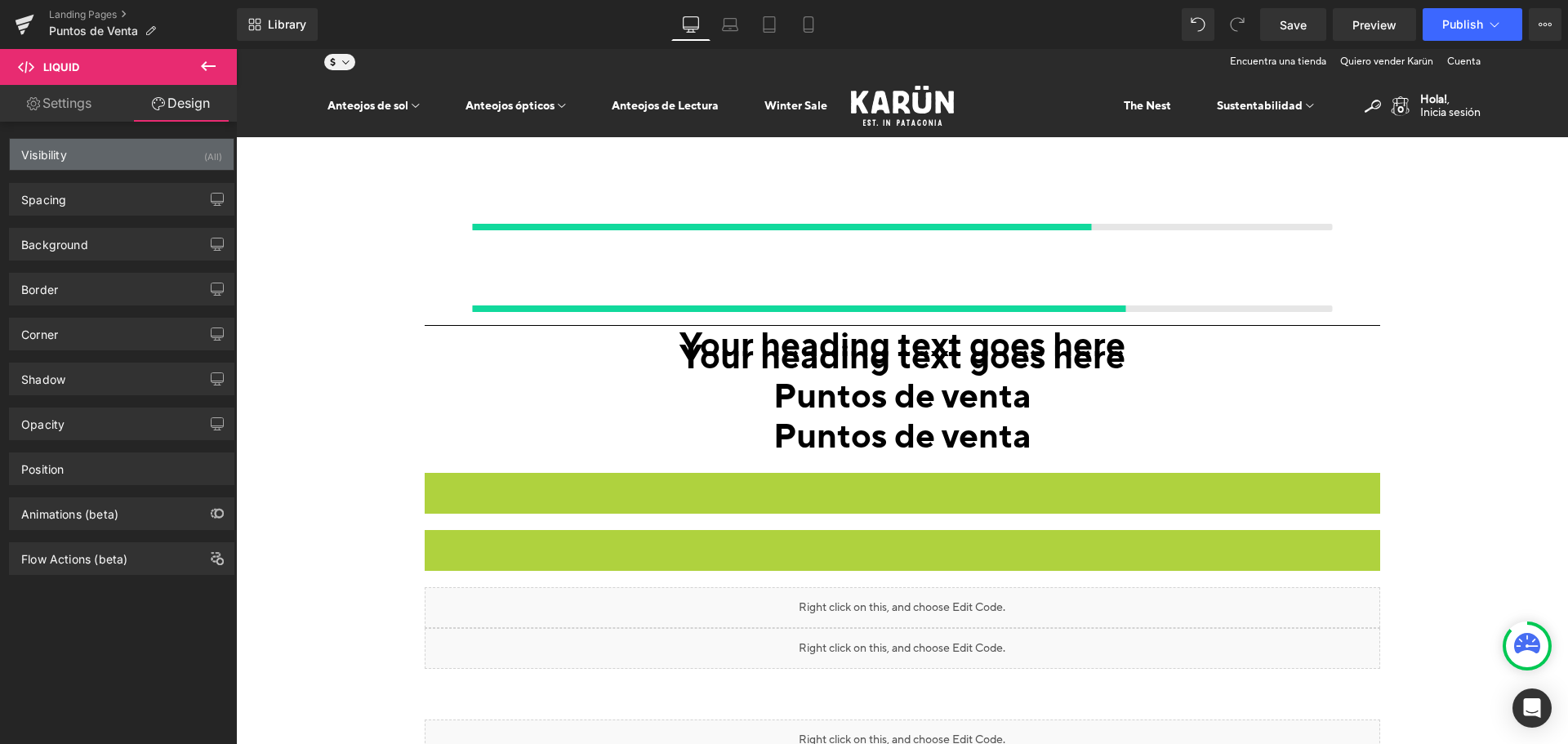
type input "0"
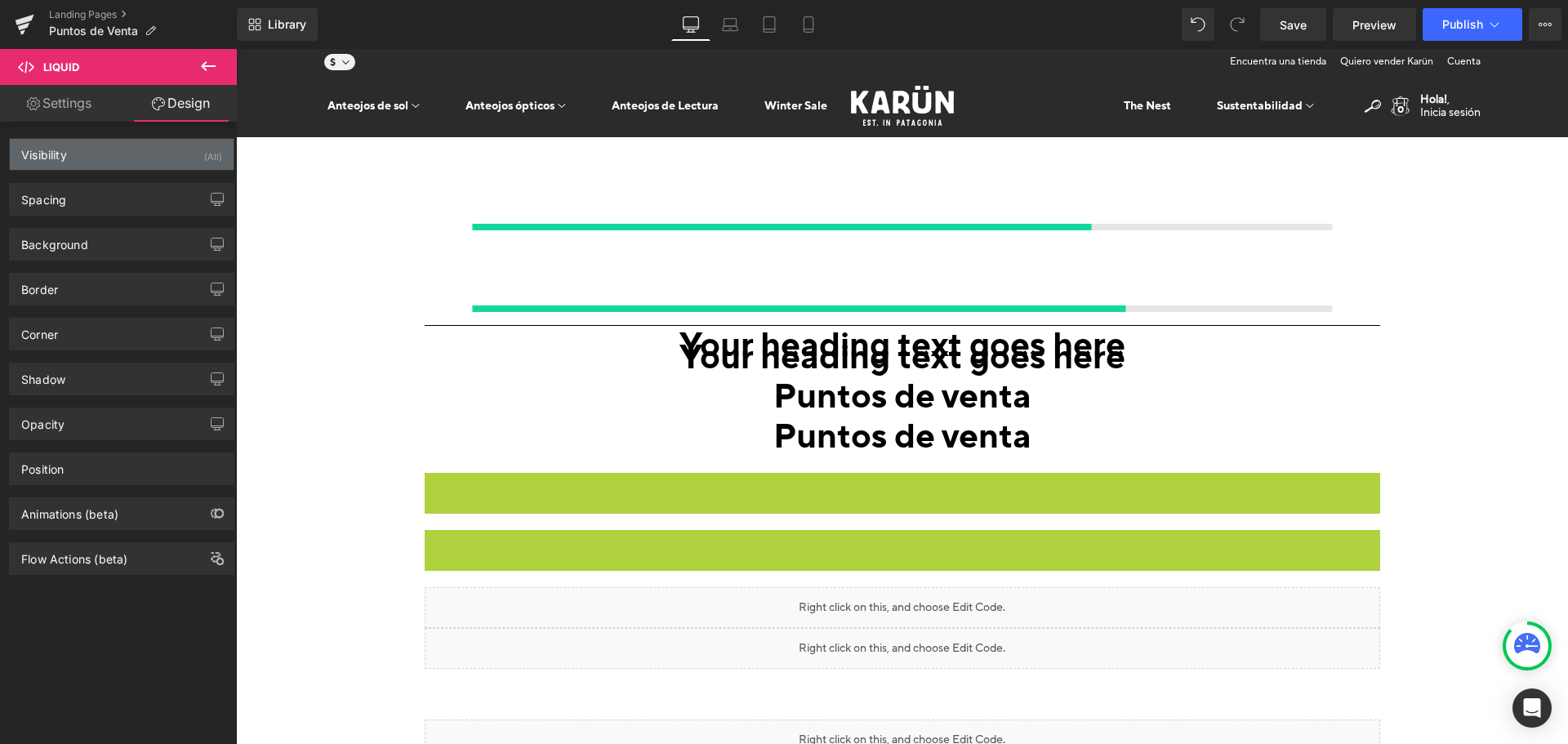
type input "0"
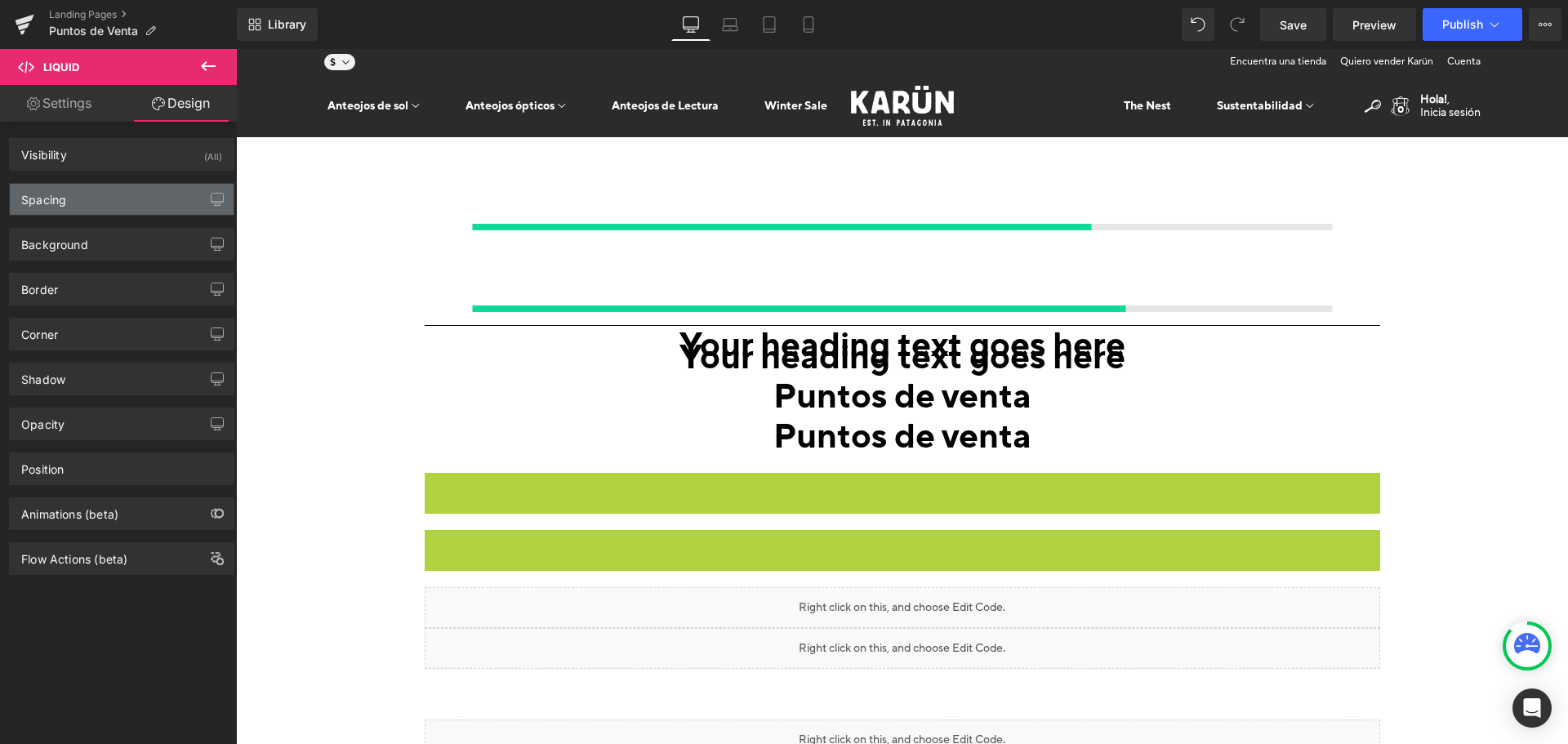
click at [84, 192] on div "Spacing" at bounding box center [121, 199] width 224 height 31
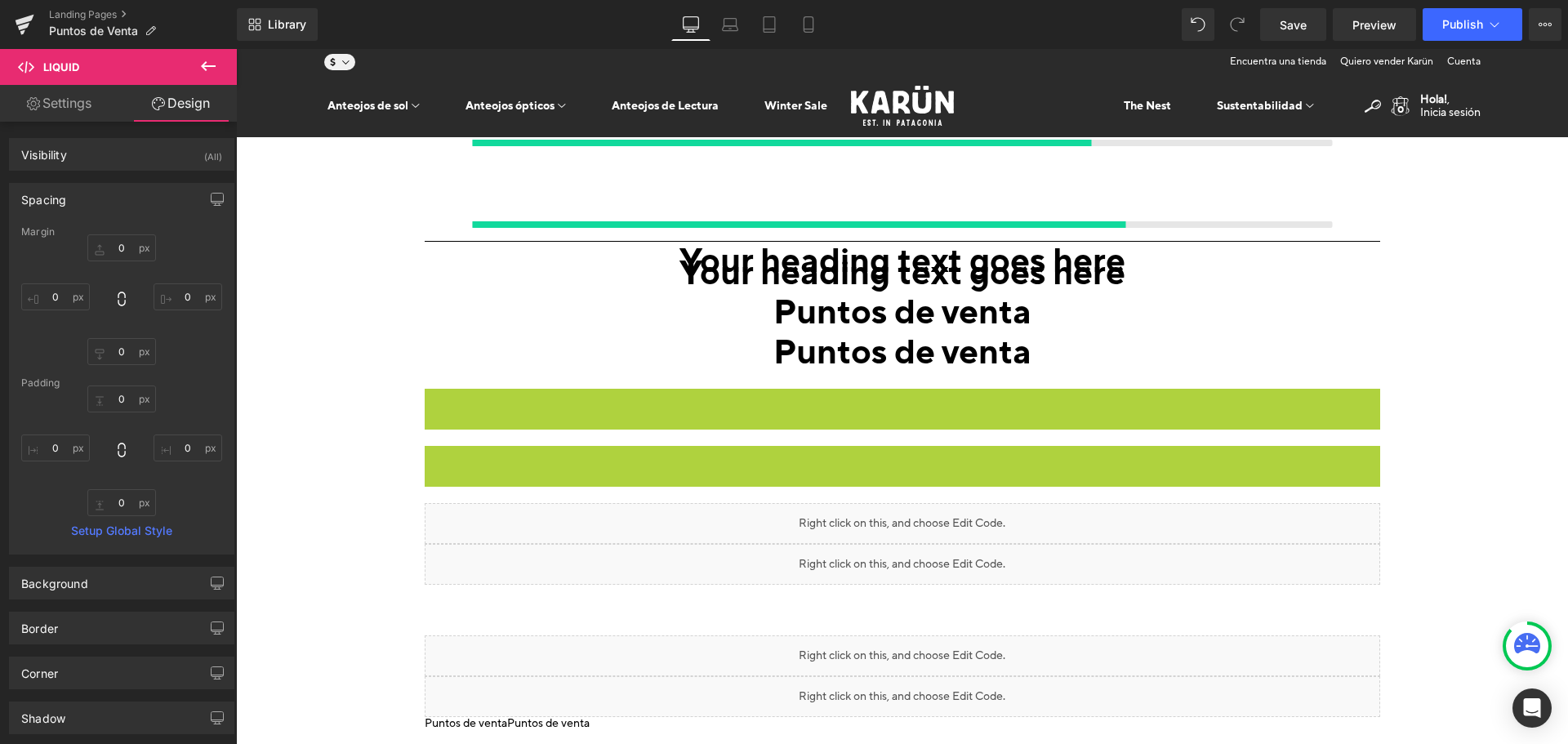
scroll to position [163, 0]
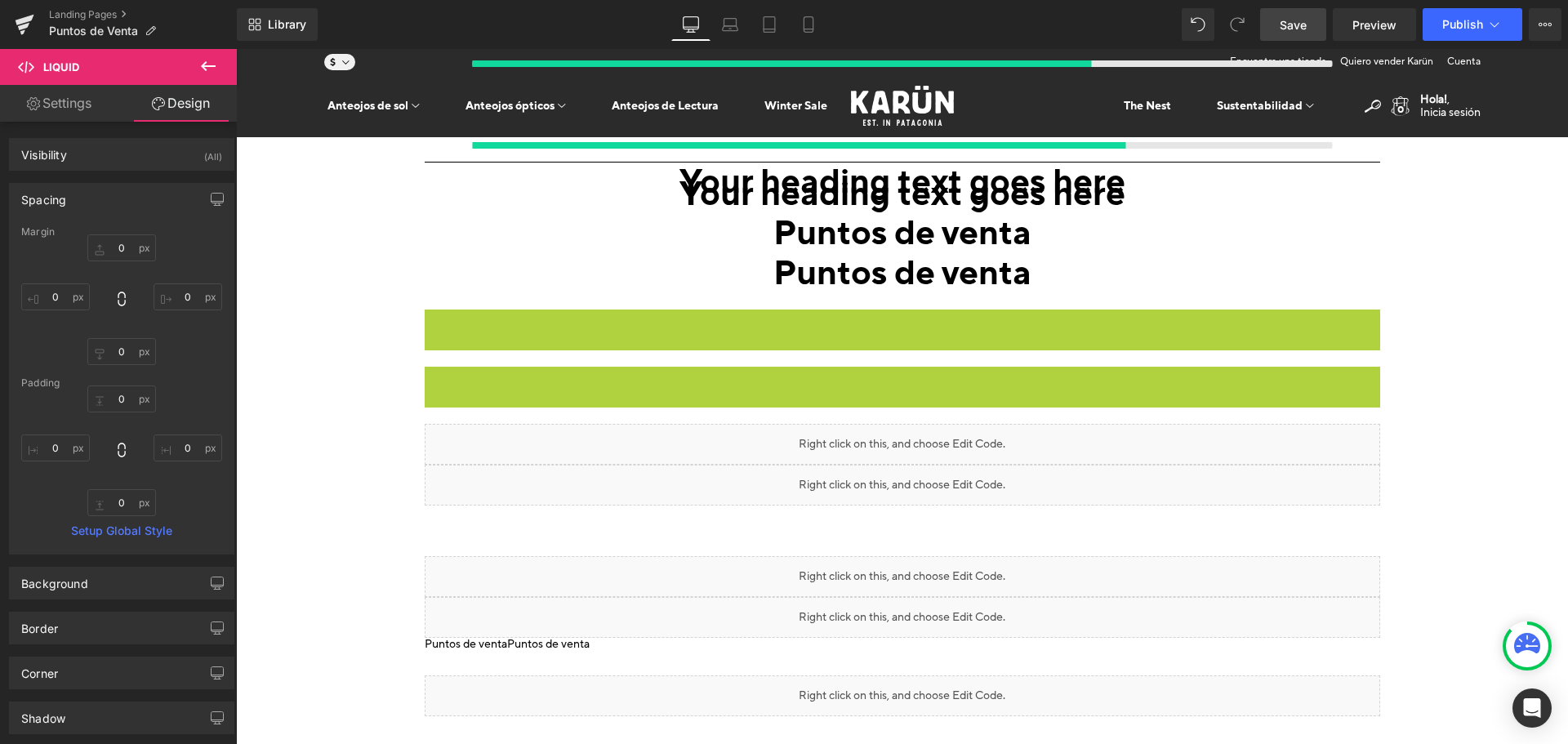
click at [1292, 20] on span "Save" at bounding box center [1293, 25] width 27 height 17
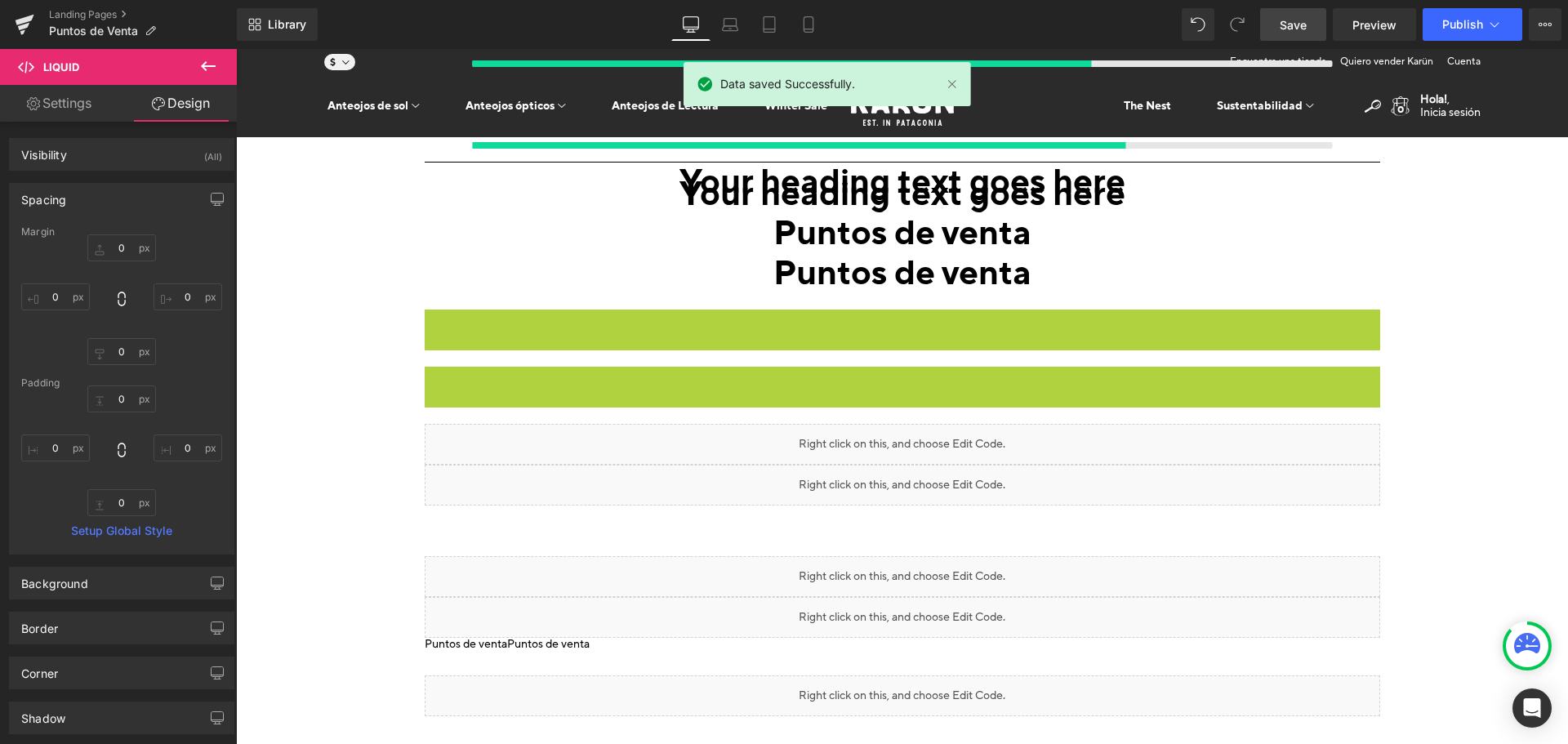
click at [1463, 48] on div "Library Desktop Desktop Laptop Tablet Mobile Save Preview Publish Scheduled Vie…" at bounding box center [903, 24] width 1331 height 49
click at [1467, 41] on div "Library Desktop Desktop Laptop Tablet Mobile Save Preview Publish Scheduled Vie…" at bounding box center [903, 24] width 1331 height 49
click at [1481, 30] on span "Publish" at bounding box center [1462, 25] width 41 height 13
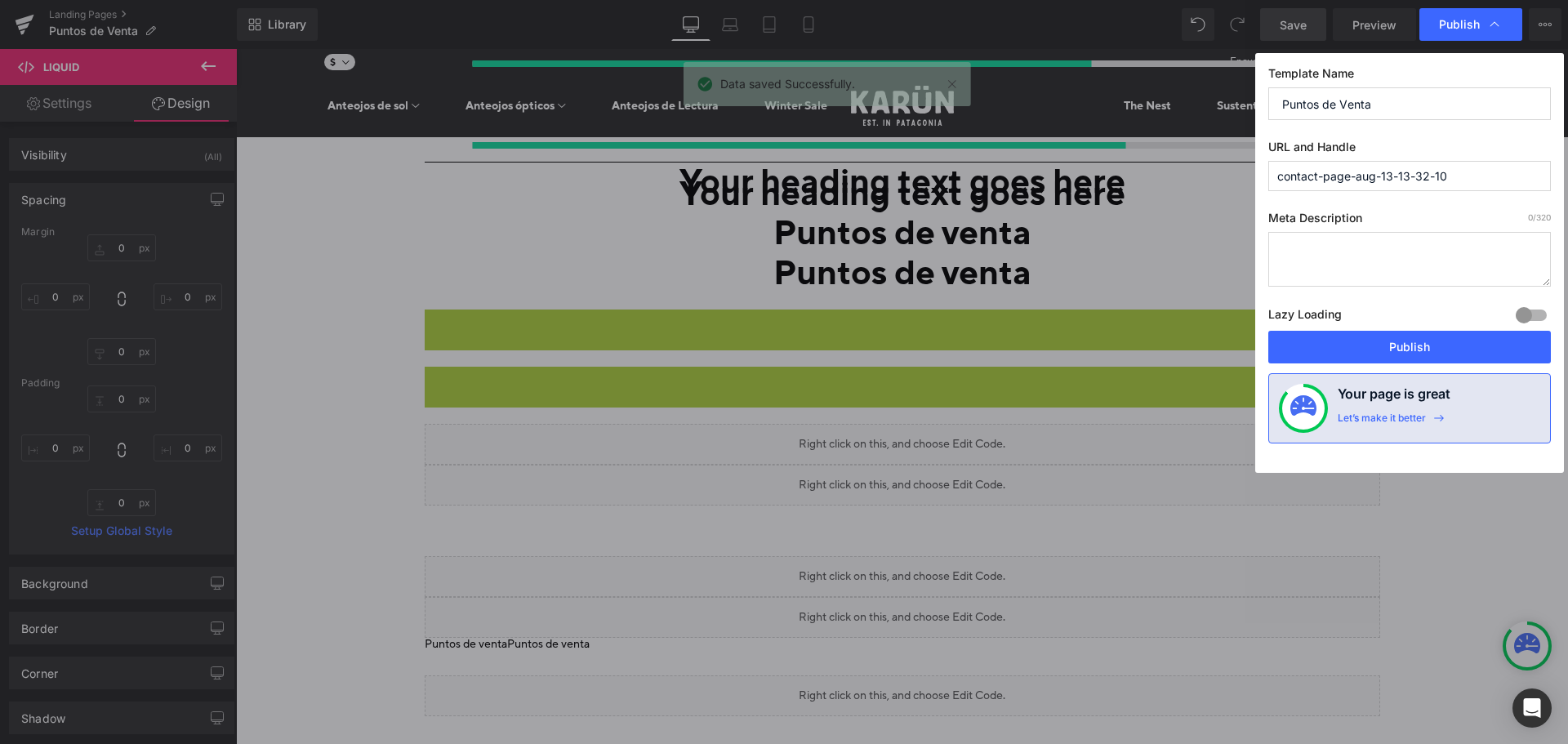
drag, startPoint x: 1382, startPoint y: 106, endPoint x: 1093, endPoint y: 74, distance: 290.8
click at [1093, 74] on div "Publish Template Name Puntos de Venta URL and Handle contact-page-aug-13-13-32-…" at bounding box center [784, 372] width 1568 height 744
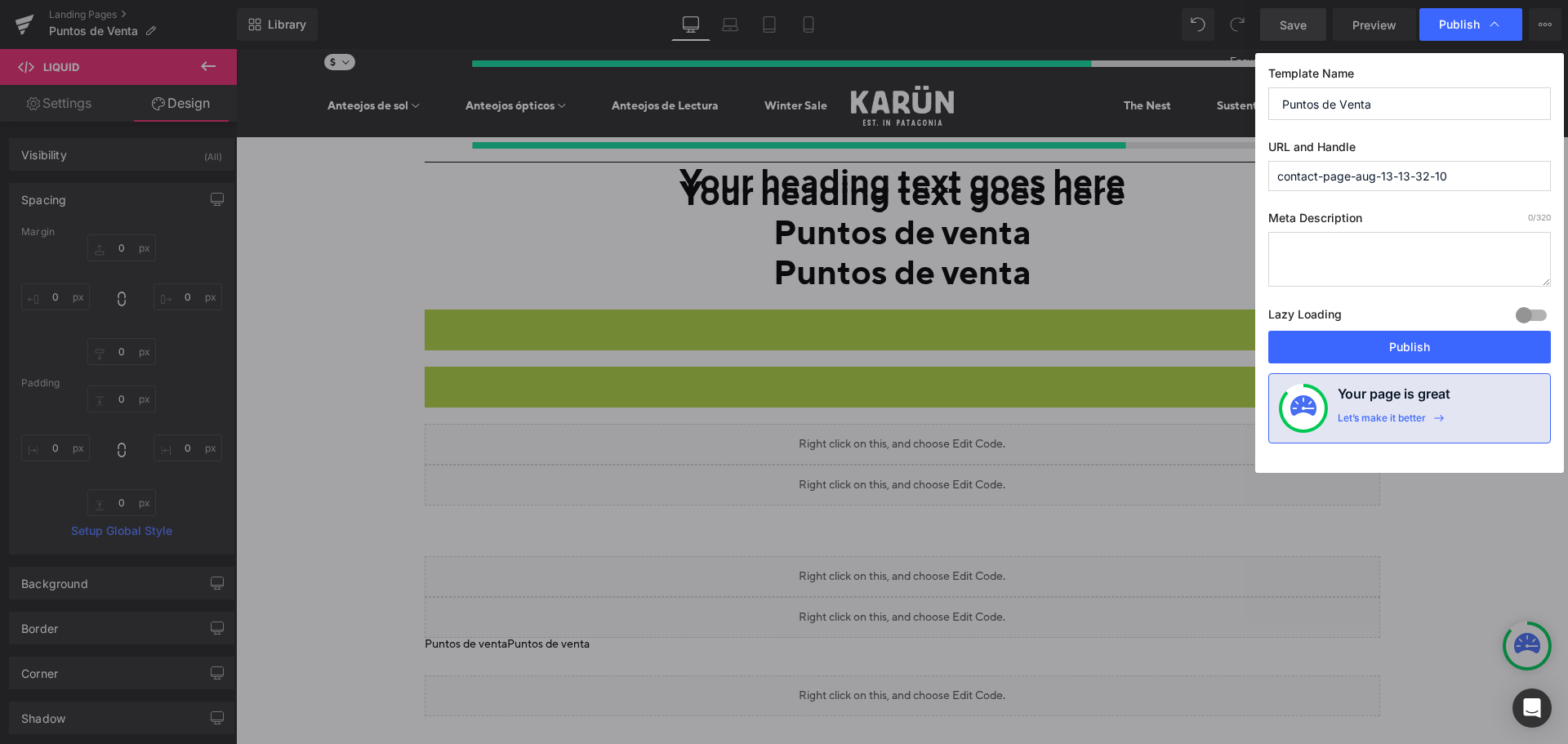
drag, startPoint x: 1490, startPoint y: 176, endPoint x: 1183, endPoint y: 181, distance: 307.0
click at [1118, 166] on div "Publish Template Name Puntos de Venta URL and Handle contact-page-aug-13-13-32-…" at bounding box center [784, 372] width 1568 height 744
paste input "Puntos de Venta"
type input "puntos-de-venta"
click at [1344, 345] on button "Publish" at bounding box center [1410, 347] width 283 height 32
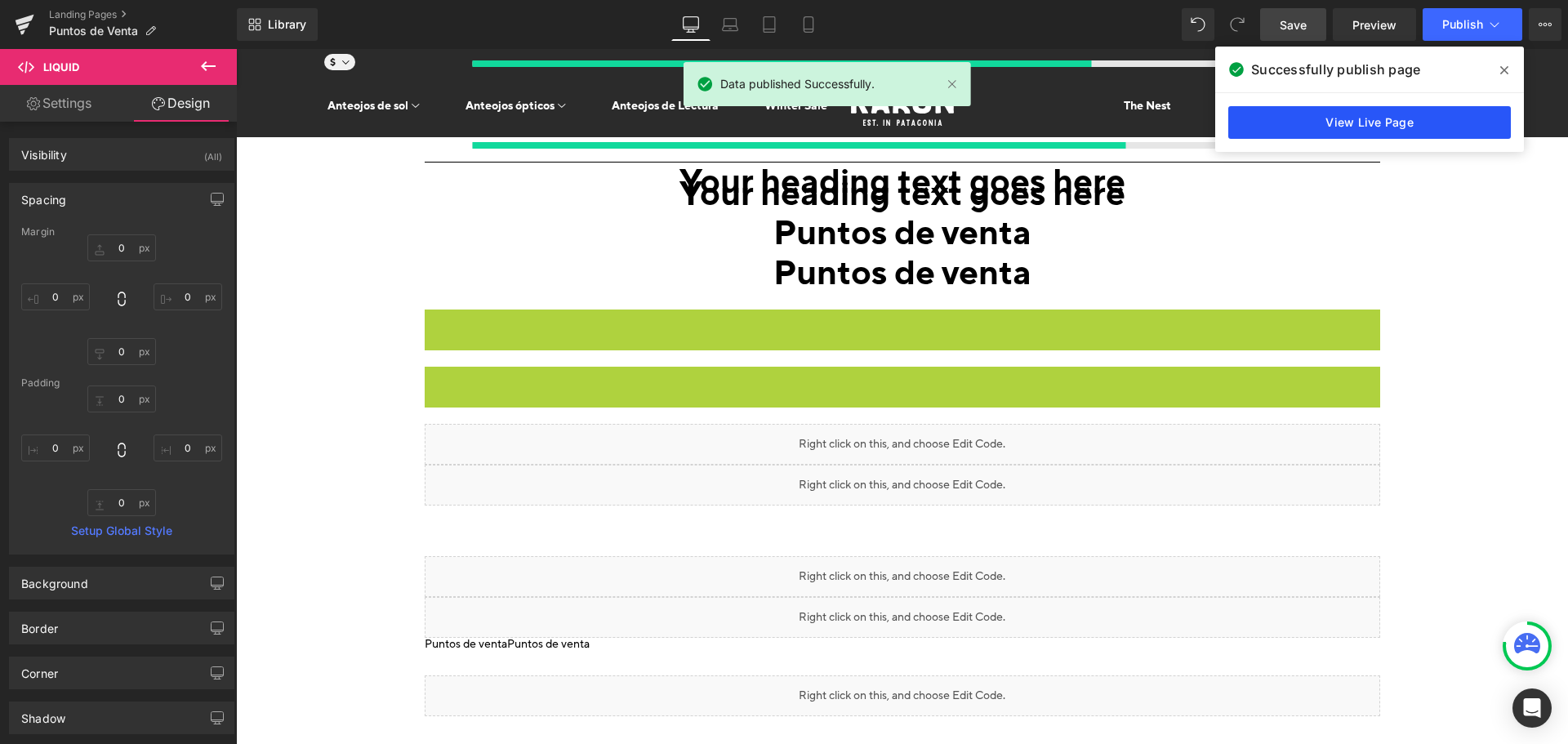
click at [1366, 127] on link "View Live Page" at bounding box center [1370, 122] width 283 height 32
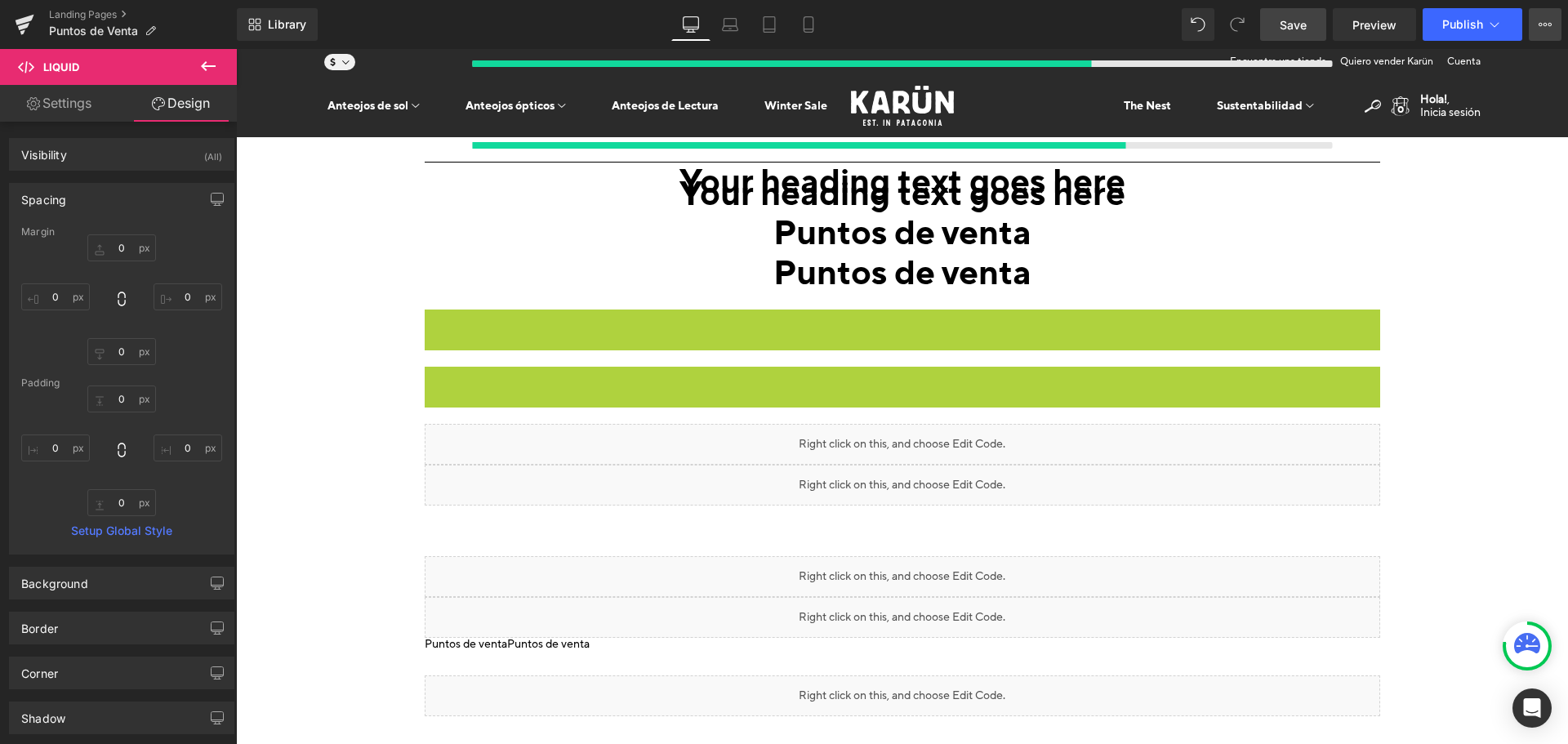
click at [1535, 22] on button "View Live Page View with current Template Save Template to Library Schedule Pub…" at bounding box center [1545, 24] width 32 height 32
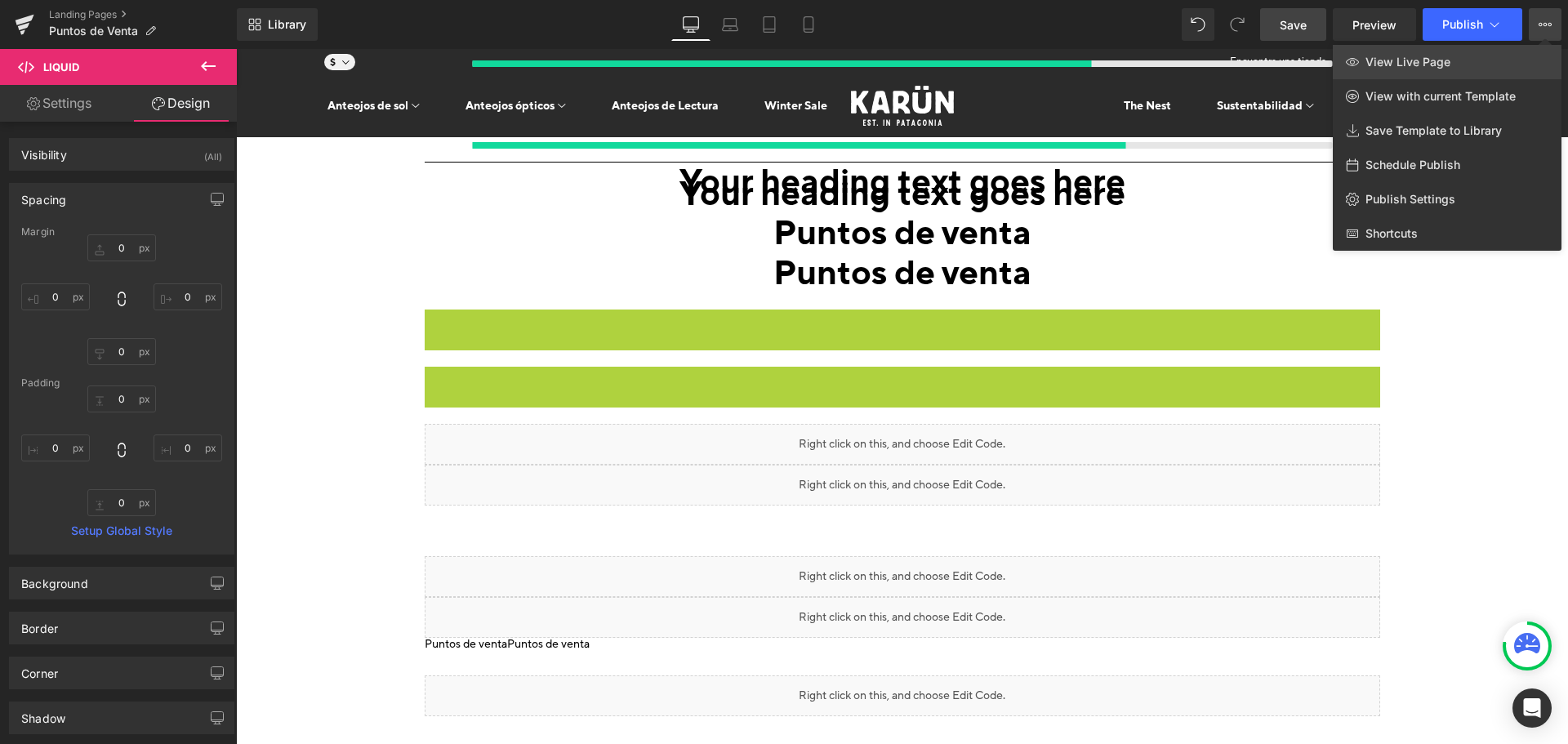
click at [1420, 71] on link "View Live Page" at bounding box center [1447, 62] width 229 height 34
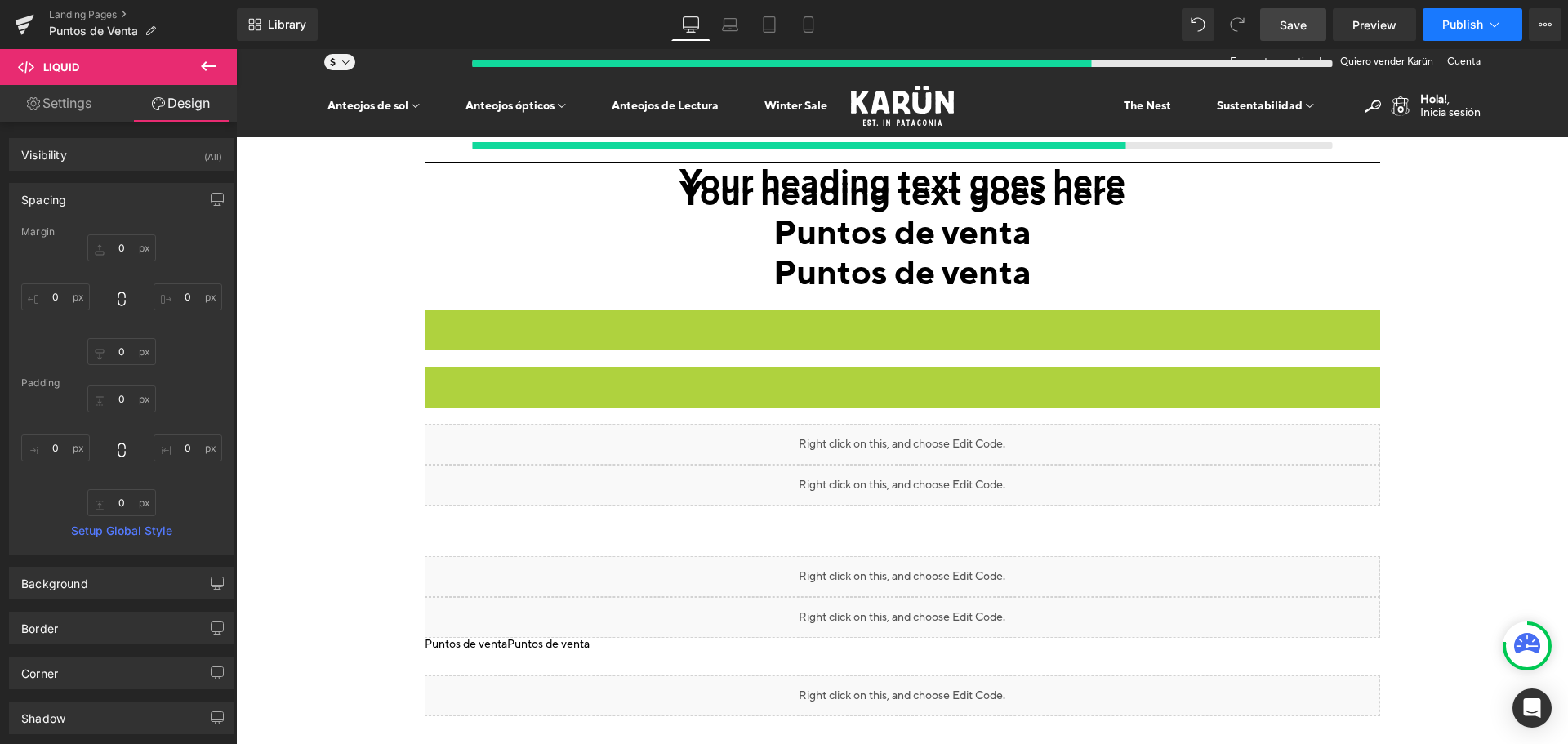
click at [1478, 22] on span "Publish" at bounding box center [1462, 25] width 41 height 13
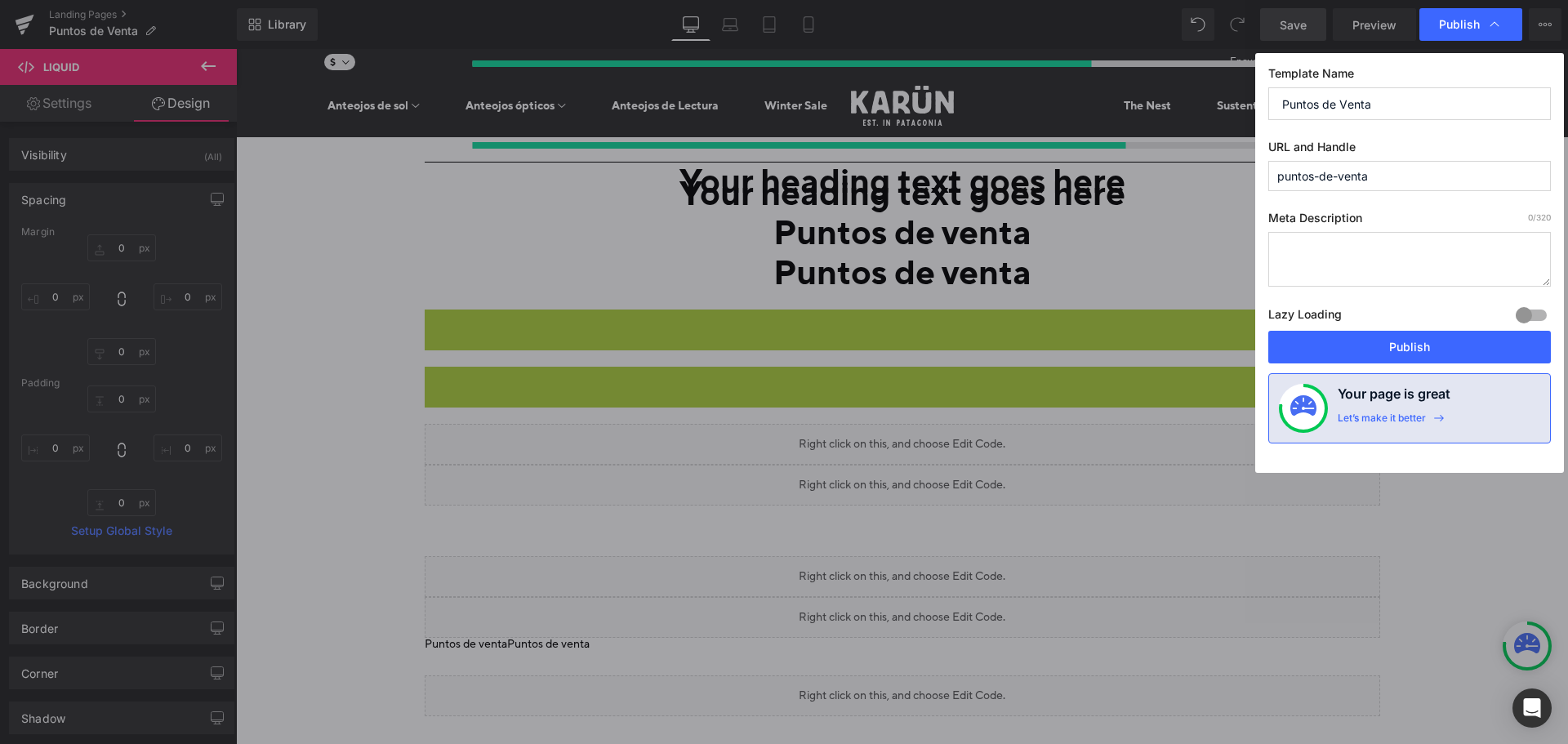
click at [1396, 171] on input "puntos-de-venta" at bounding box center [1410, 176] width 283 height 30
type input "puntos-de-venta-b"
drag, startPoint x: 1398, startPoint y: 340, endPoint x: 1162, endPoint y: 292, distance: 240.8
click at [1398, 340] on button "Publish" at bounding box center [1410, 347] width 283 height 32
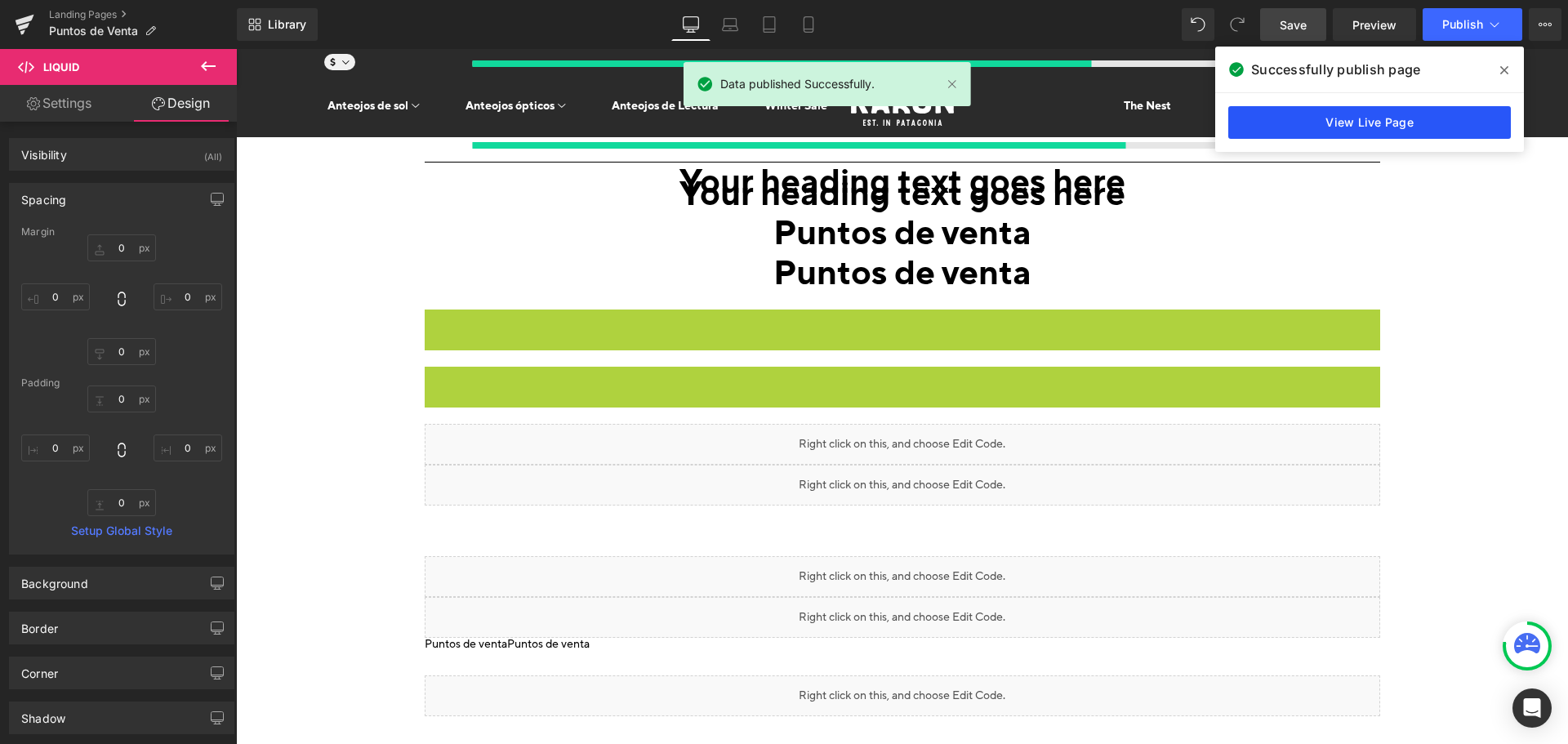
click at [1427, 122] on link "View Live Page" at bounding box center [1370, 122] width 283 height 32
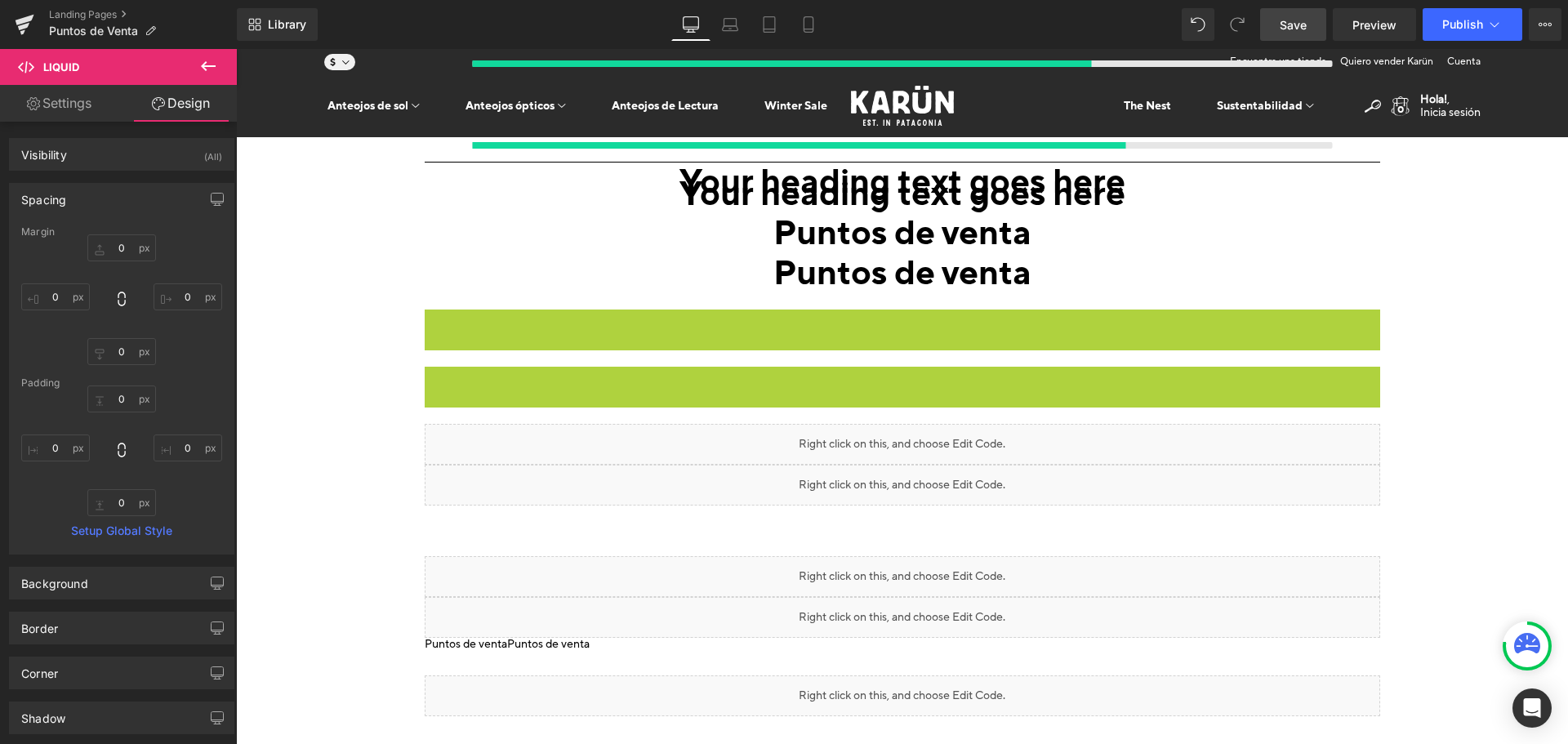
click at [204, 64] on icon at bounding box center [209, 67] width 15 height 10
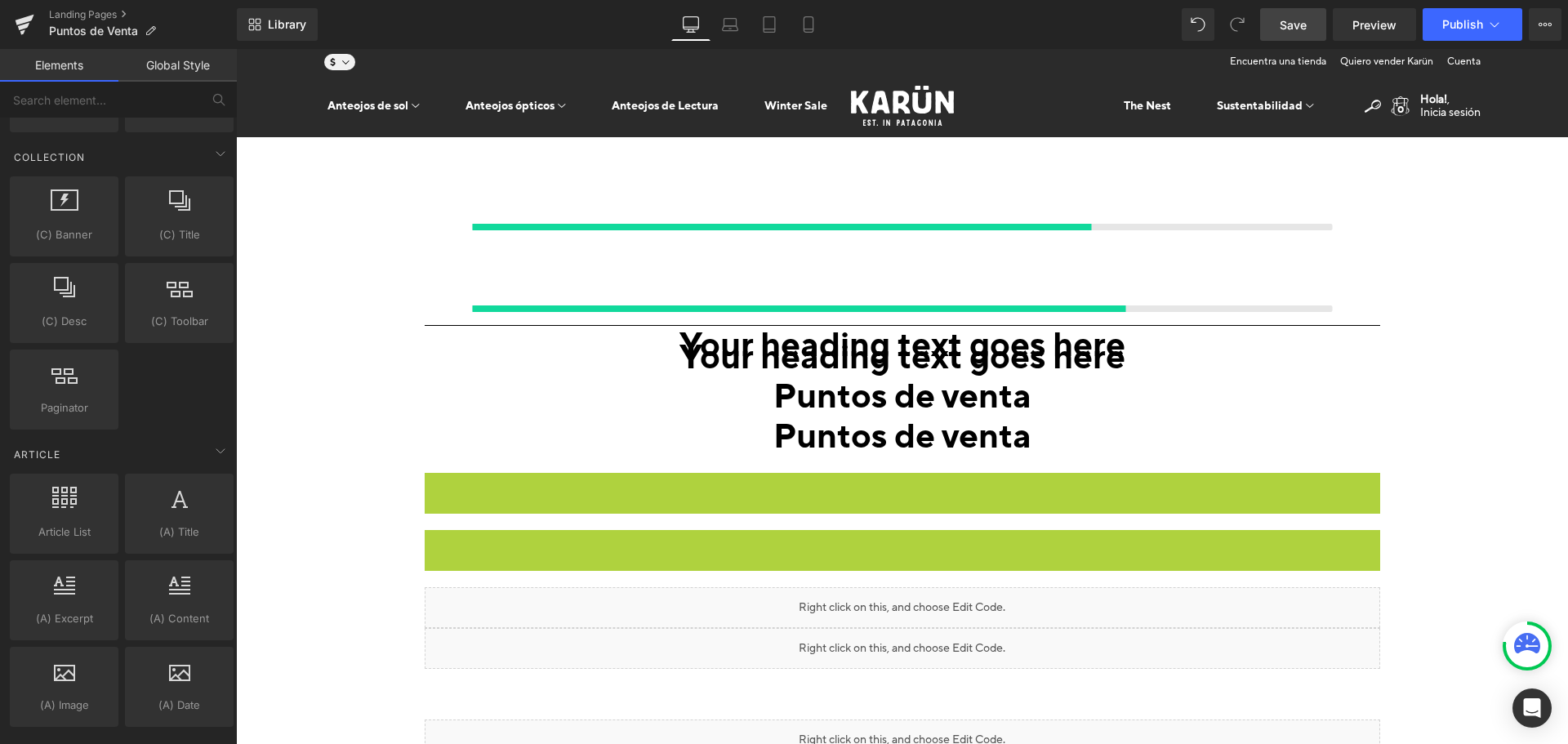
click at [236, 49] on style at bounding box center [236, 49] width 0 height 0
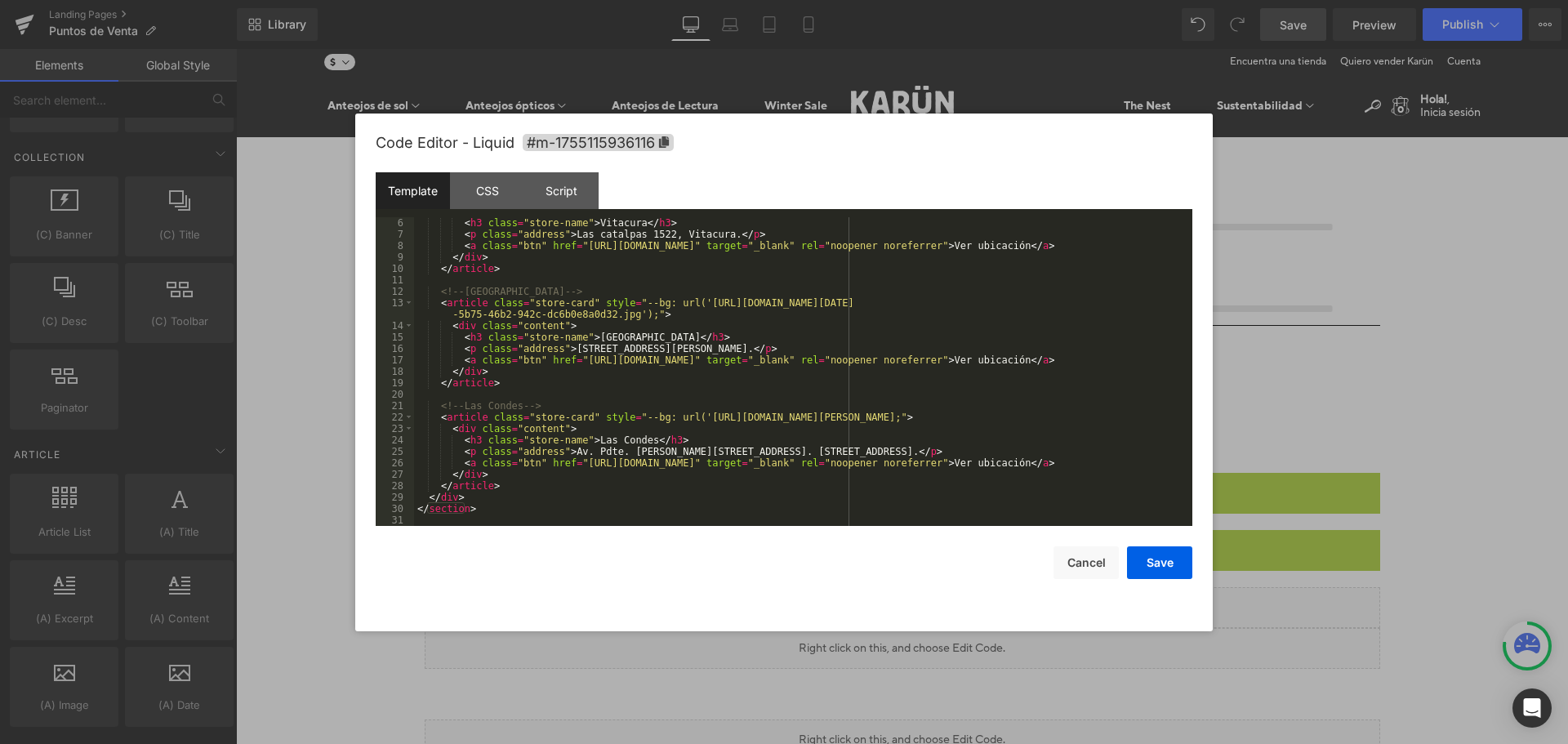
scroll to position [57, 0]
drag, startPoint x: 685, startPoint y: 304, endPoint x: 621, endPoint y: 315, distance: 64.9
click at [621, 315] on div "< h3 class = "store-name" > Vitacura </ h3 > < p class = "address" > Las catalp…" at bounding box center [800, 383] width 772 height 332
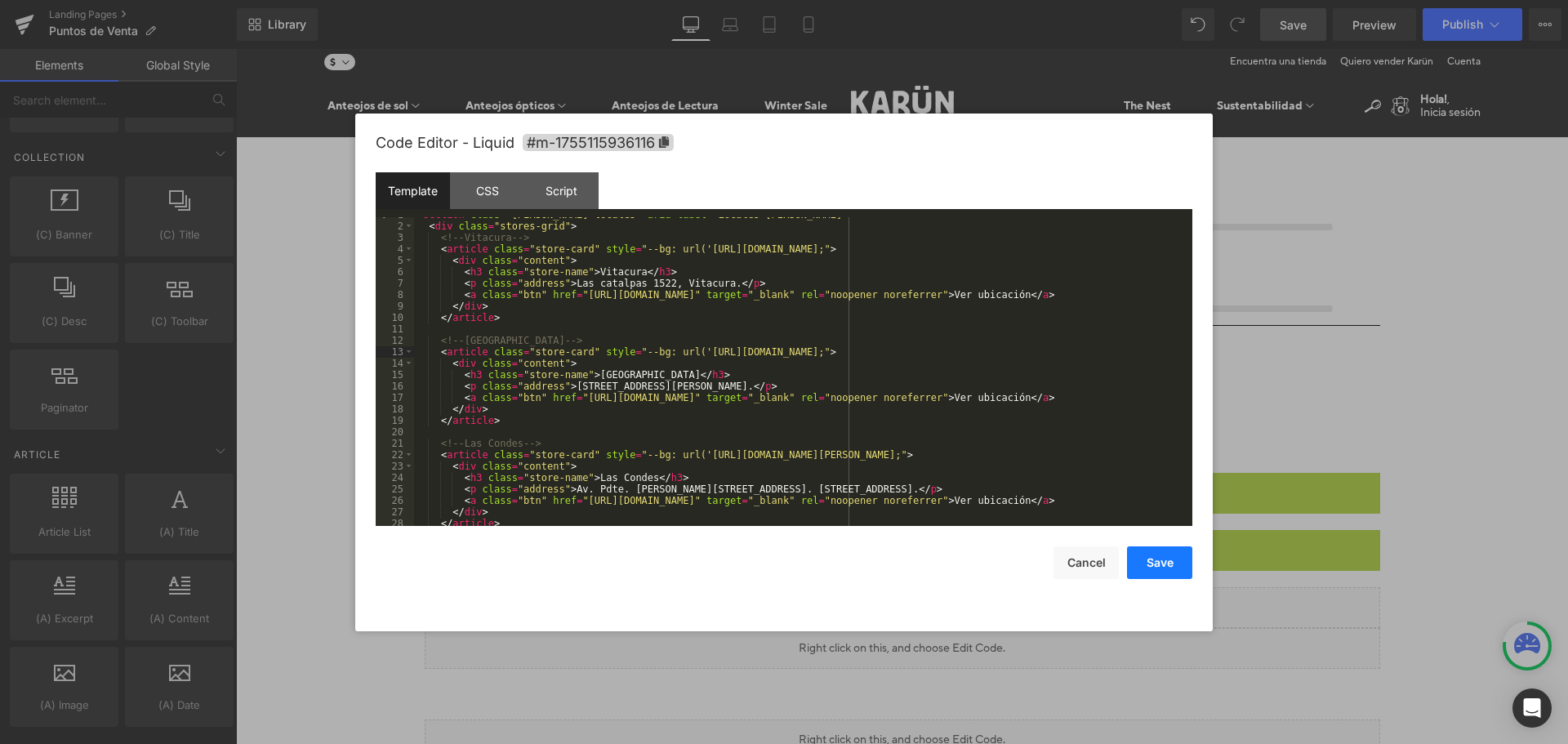
click at [1141, 563] on button "Save" at bounding box center [1160, 563] width 66 height 32
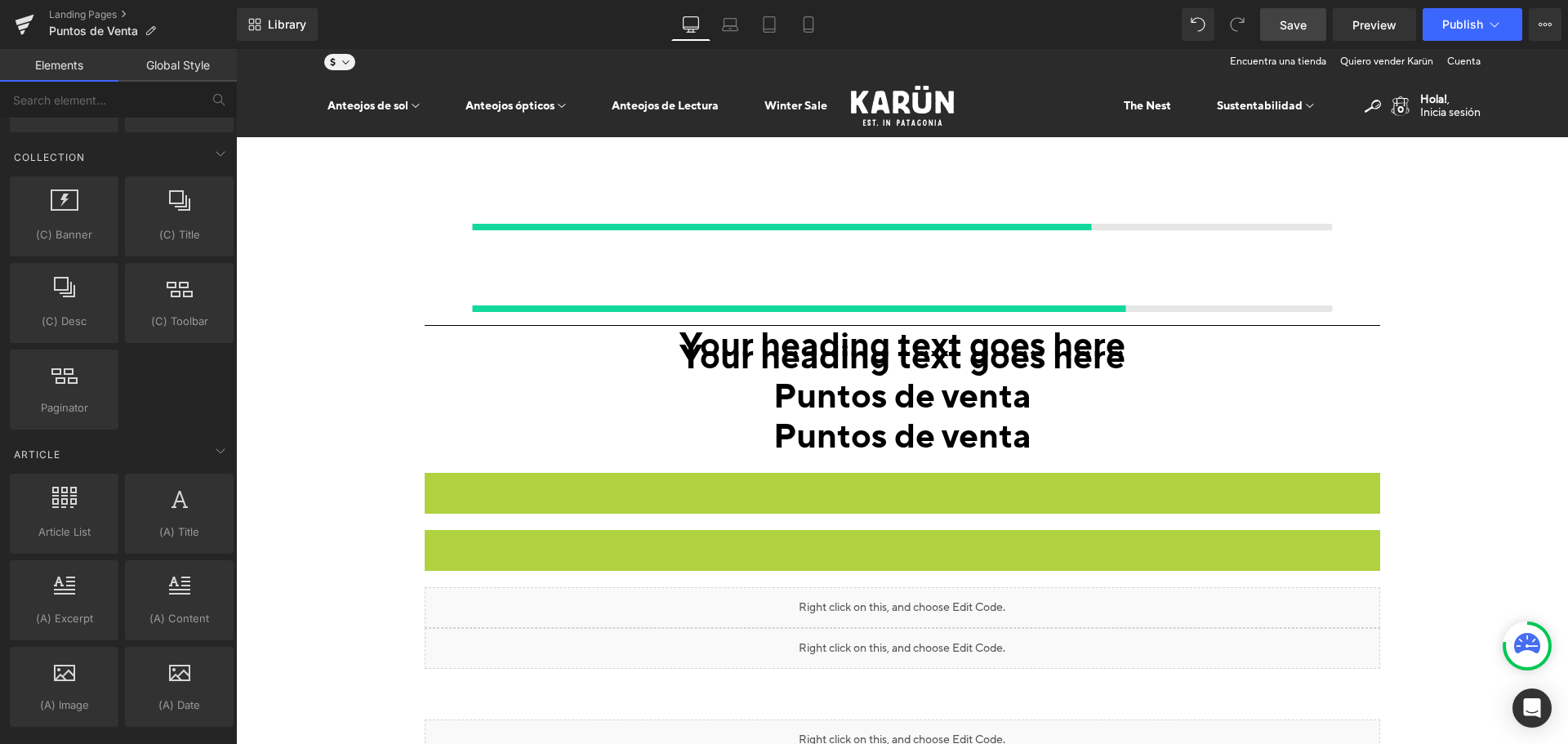
click at [1307, 24] on span "Save" at bounding box center [1293, 25] width 27 height 17
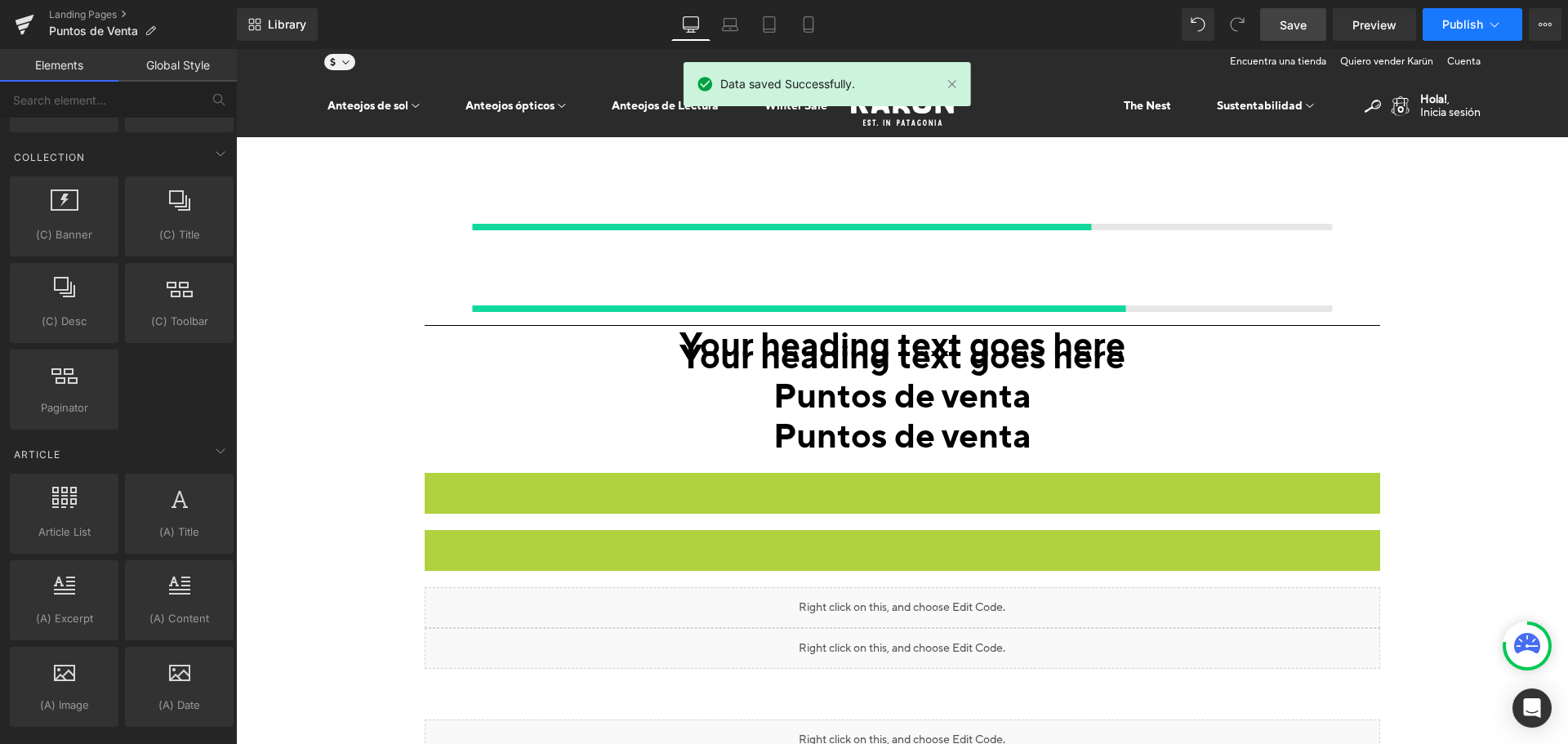
click at [1447, 15] on button "Publish" at bounding box center [1472, 24] width 100 height 32
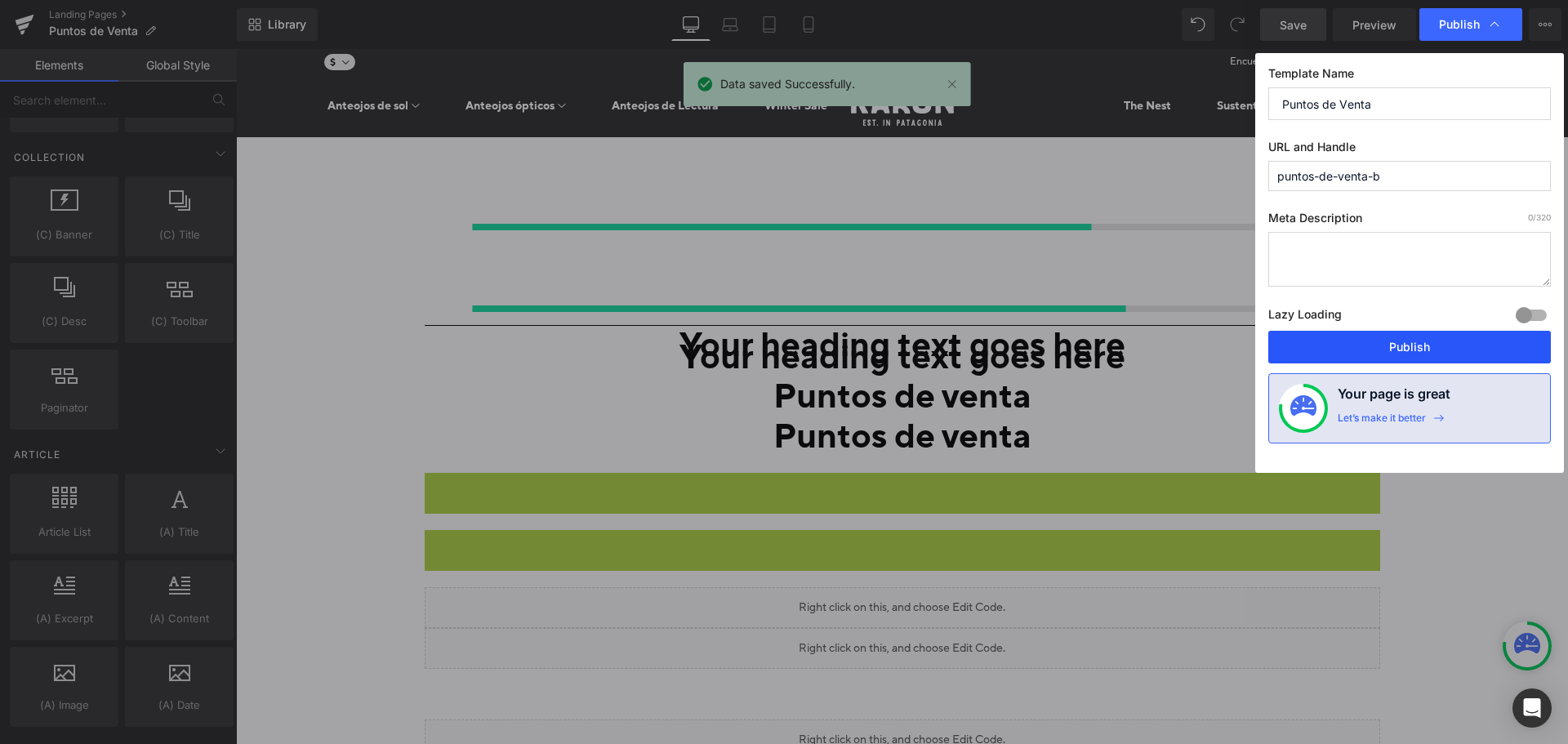
click at [1383, 347] on button "Publish" at bounding box center [1410, 347] width 283 height 32
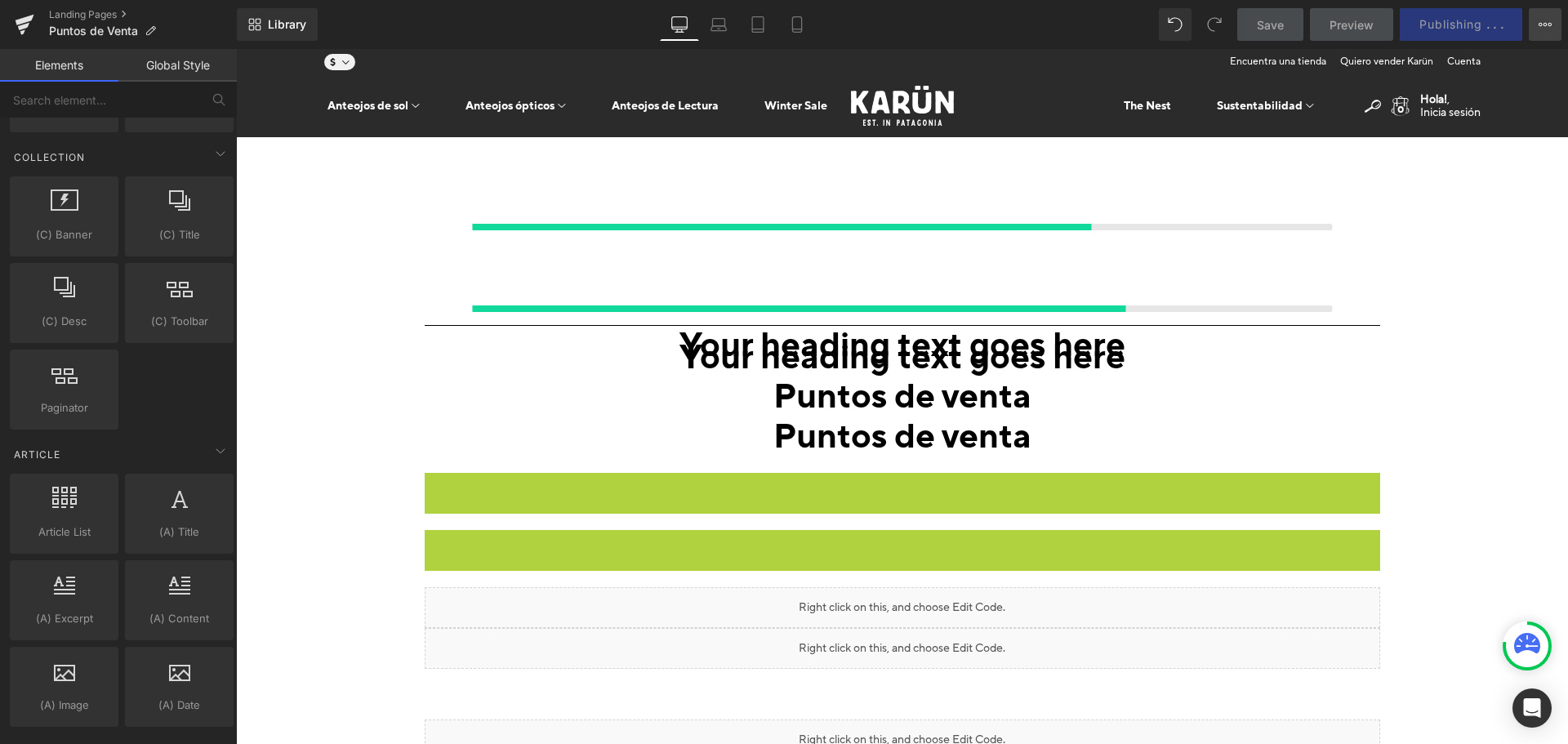
click at [1551, 31] on button "View Live Page View with current Template Save Template to Library Schedule Pub…" at bounding box center [1545, 24] width 32 height 32
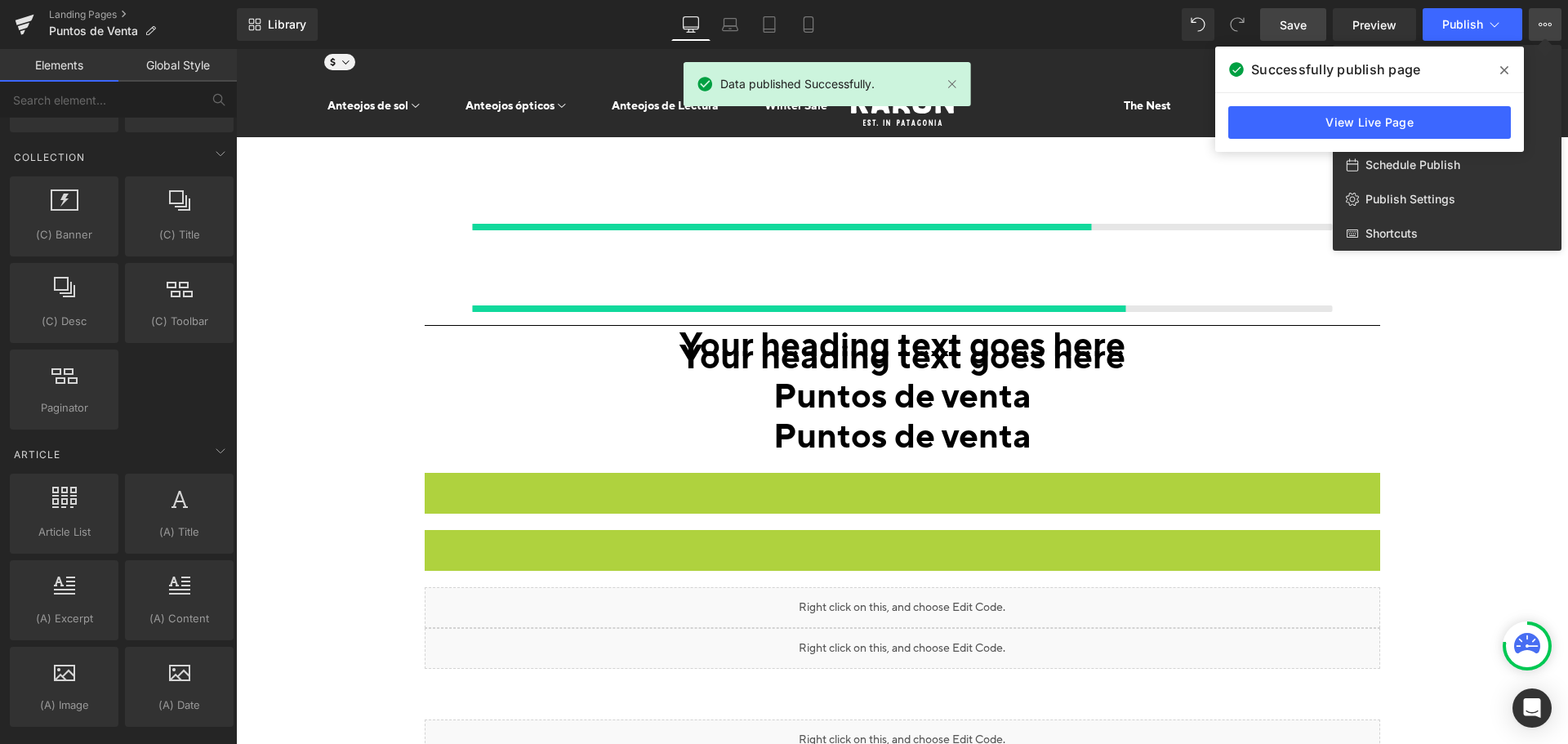
click at [1448, 326] on div at bounding box center [902, 397] width 1332 height 696
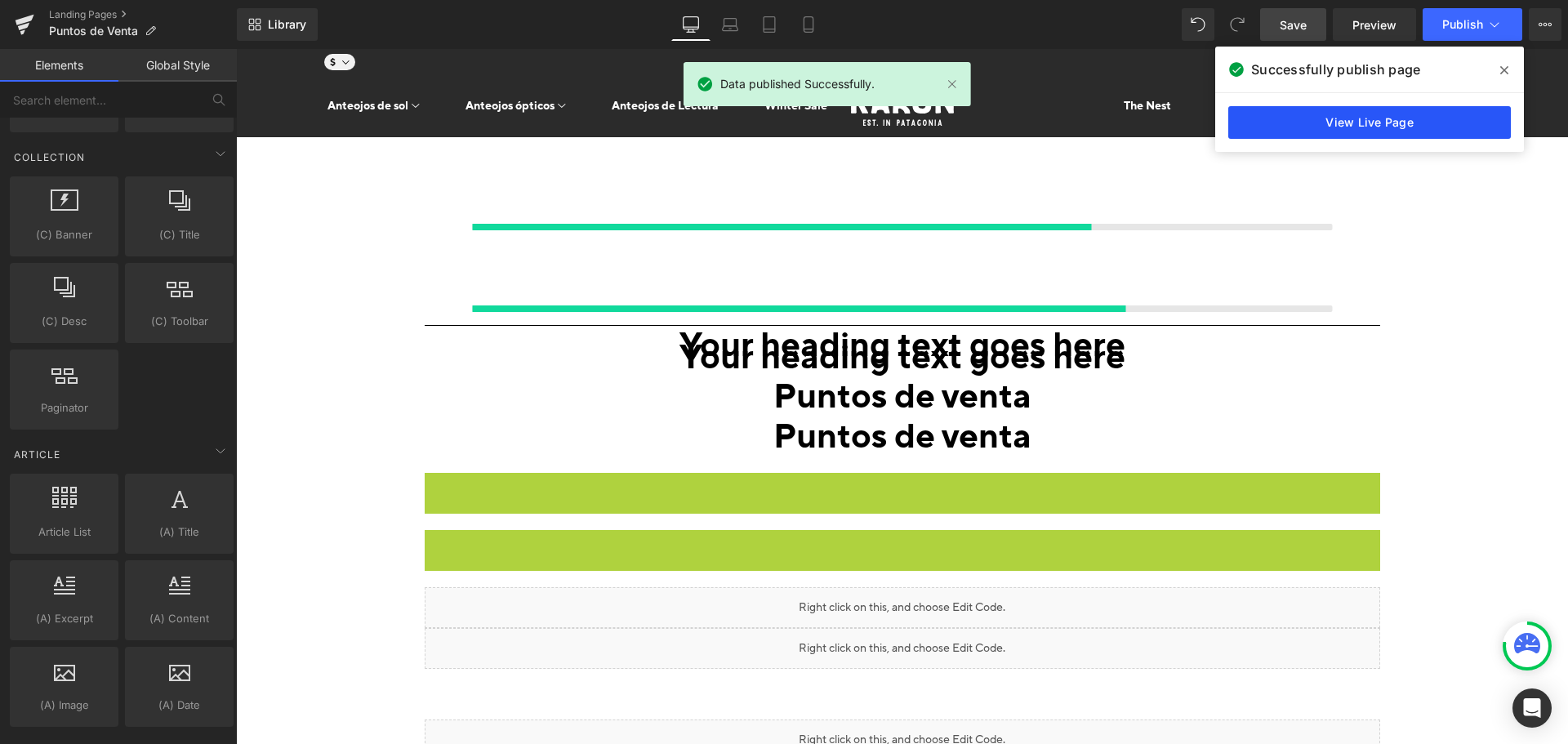
click at [1360, 121] on link "View Live Page" at bounding box center [1370, 122] width 283 height 32
